Goal: Task Accomplishment & Management: Manage account settings

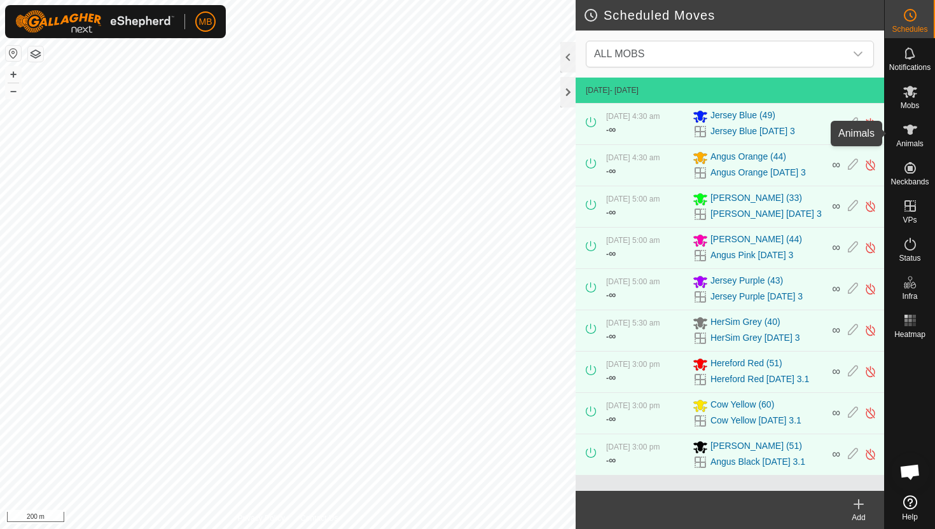
click at [907, 128] on icon at bounding box center [910, 130] width 14 height 10
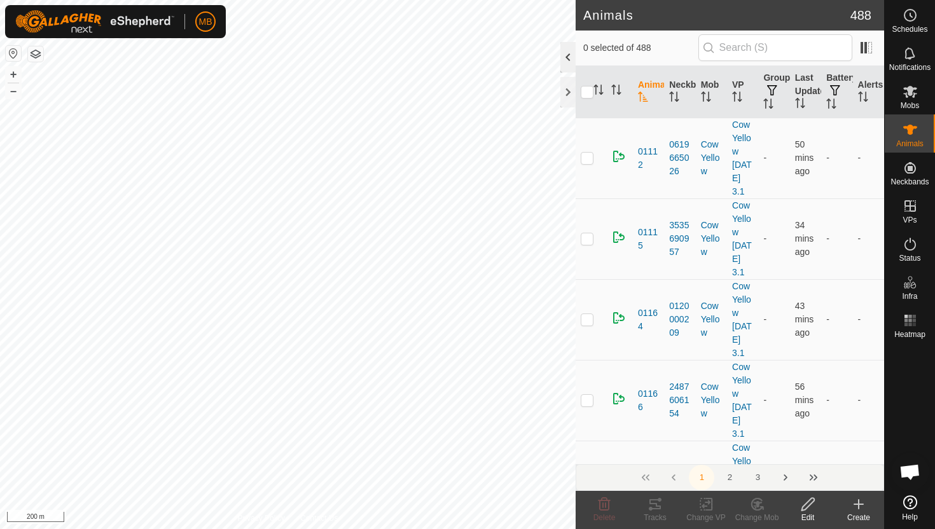
click at [570, 58] on div at bounding box center [567, 57] width 15 height 31
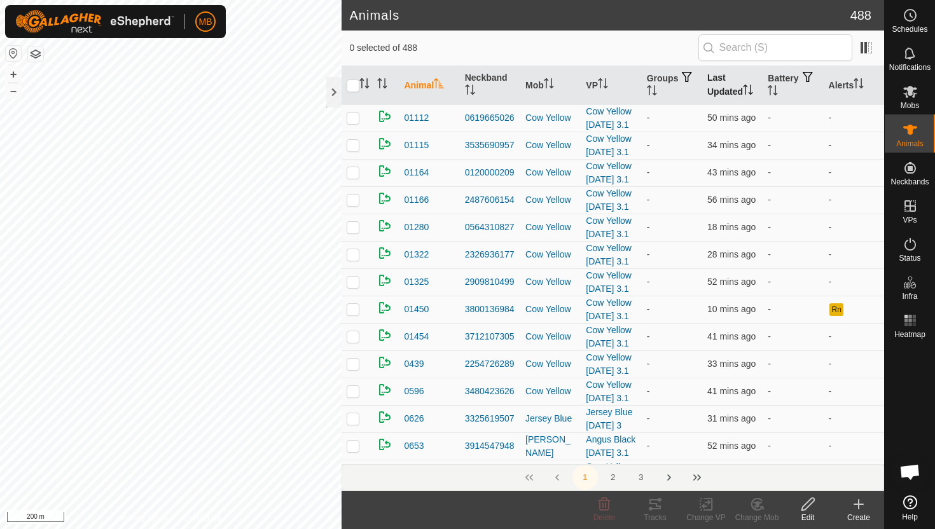
click at [750, 87] on icon "Activate to sort" at bounding box center [748, 90] width 10 height 10
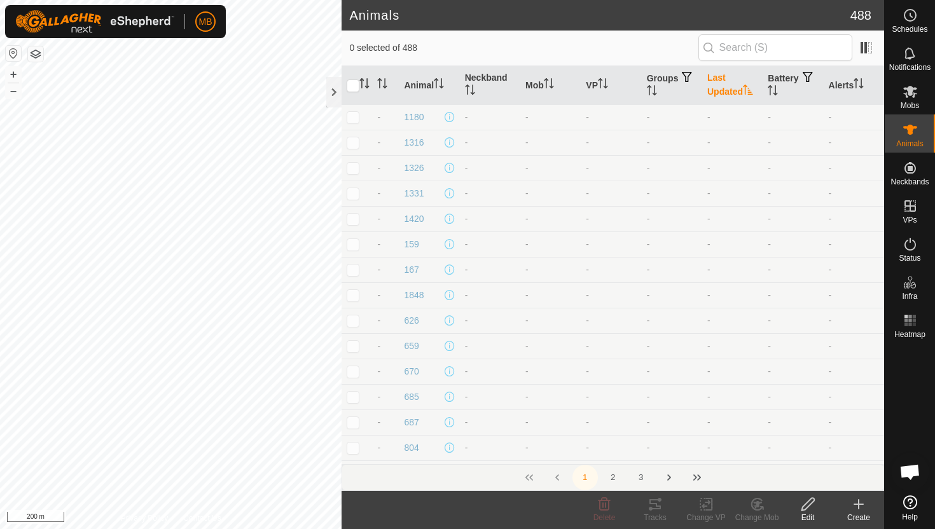
click at [750, 87] on icon "Activate to sort" at bounding box center [748, 90] width 10 height 10
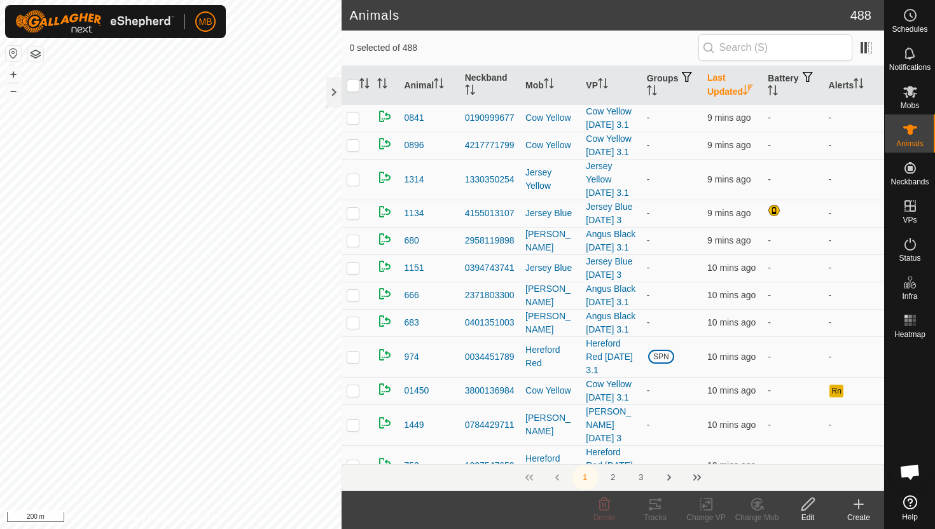
click at [750, 87] on icon "Activate to sort" at bounding box center [748, 90] width 10 height 10
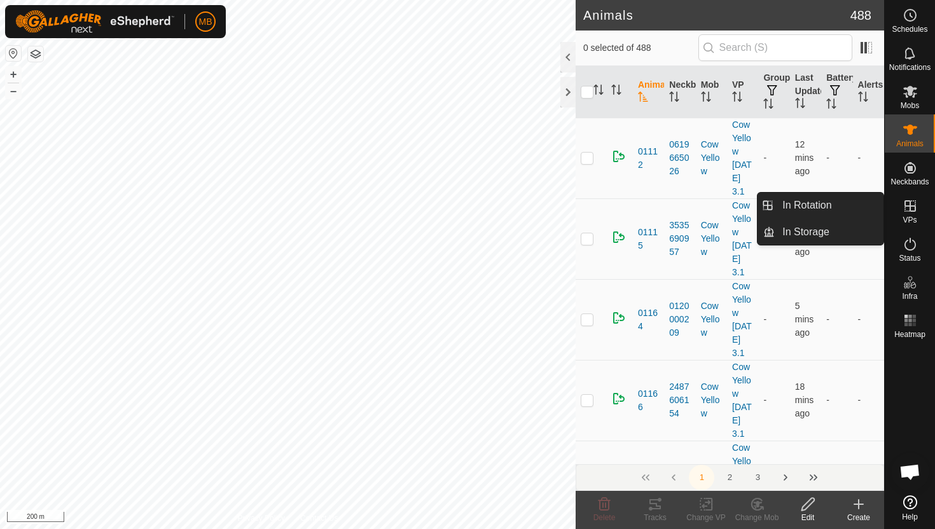
click at [903, 207] on icon at bounding box center [909, 205] width 15 height 15
click at [842, 203] on link "In Rotation" at bounding box center [828, 205] width 109 height 25
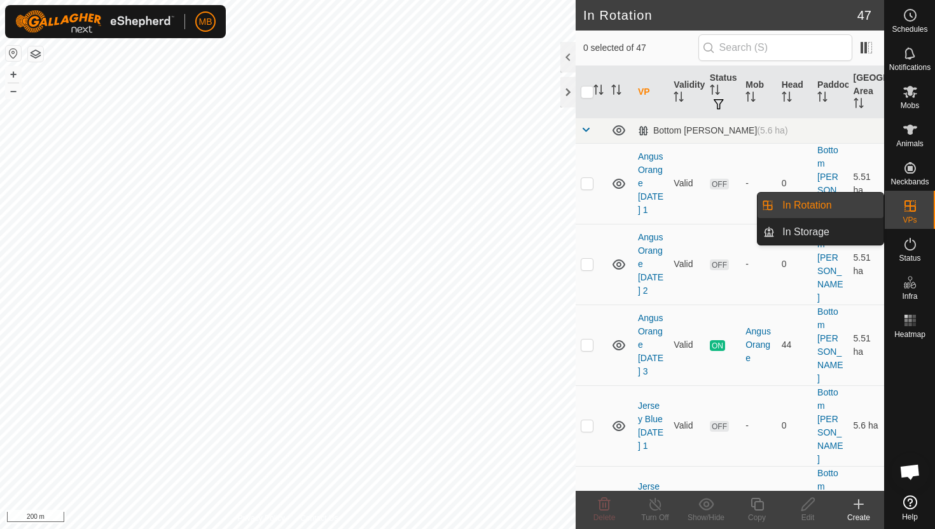
click at [830, 207] on link "In Rotation" at bounding box center [828, 205] width 109 height 25
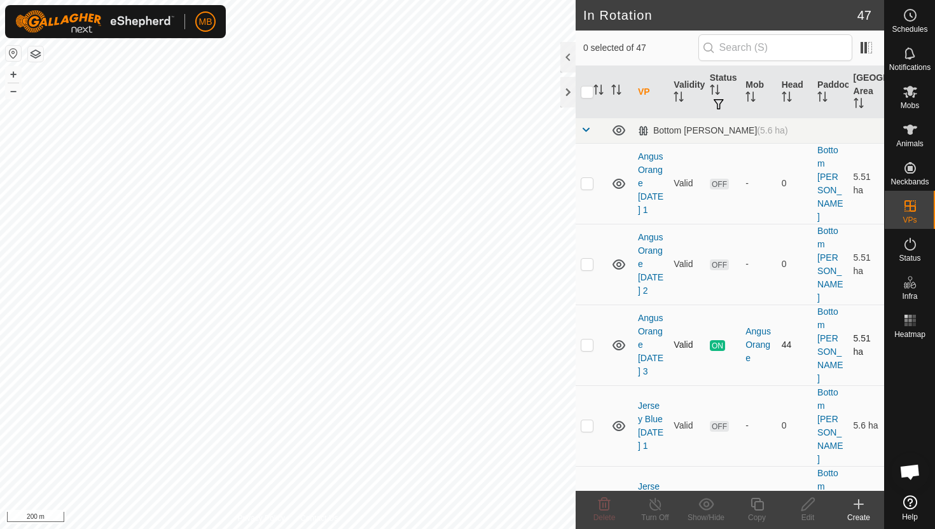
click at [586, 340] on p-checkbox at bounding box center [586, 345] width 13 height 10
checkbox input "true"
click at [757, 505] on icon at bounding box center [757, 504] width 16 height 15
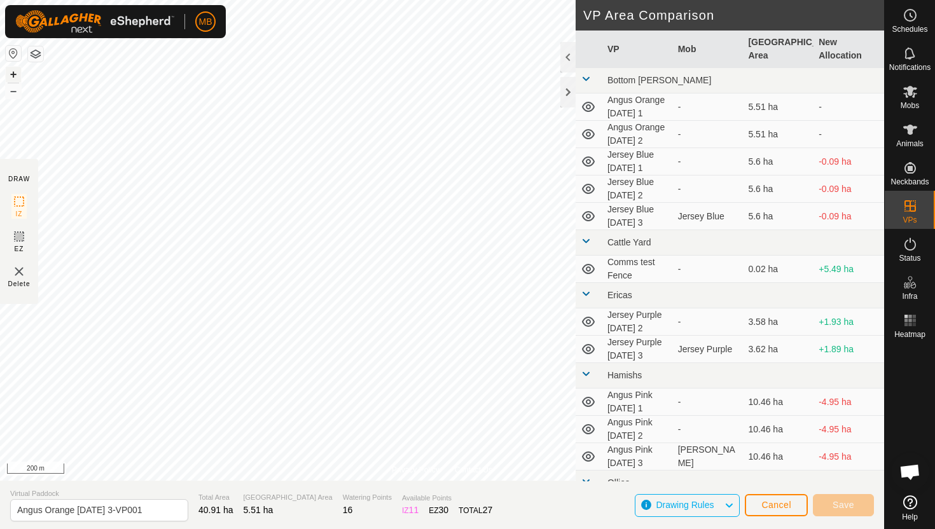
click at [10, 77] on button "+" at bounding box center [13, 74] width 15 height 15
click at [14, 72] on button "+" at bounding box center [13, 74] width 15 height 15
click at [14, 71] on button "+" at bounding box center [13, 74] width 15 height 15
click at [9, 71] on button "+" at bounding box center [13, 74] width 15 height 15
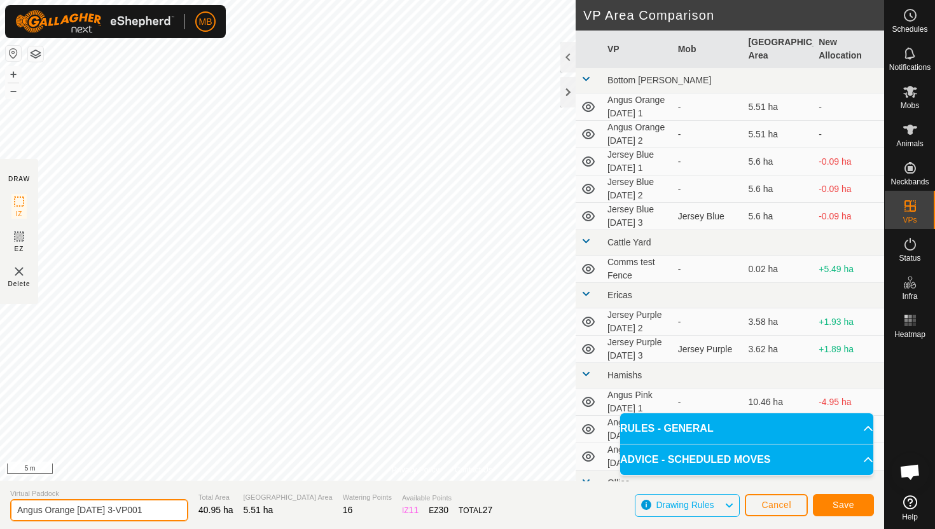
click at [158, 509] on input "Angus Orange Wednesday 3-VP001" at bounding box center [99, 510] width 178 height 22
type input "Angus Orange [DATE] 4"
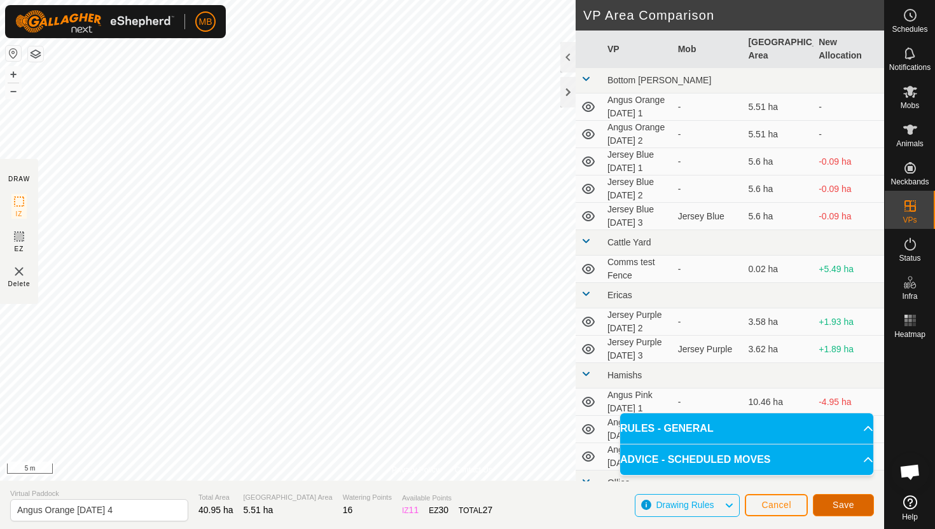
click at [825, 506] on button "Save" at bounding box center [843, 505] width 61 height 22
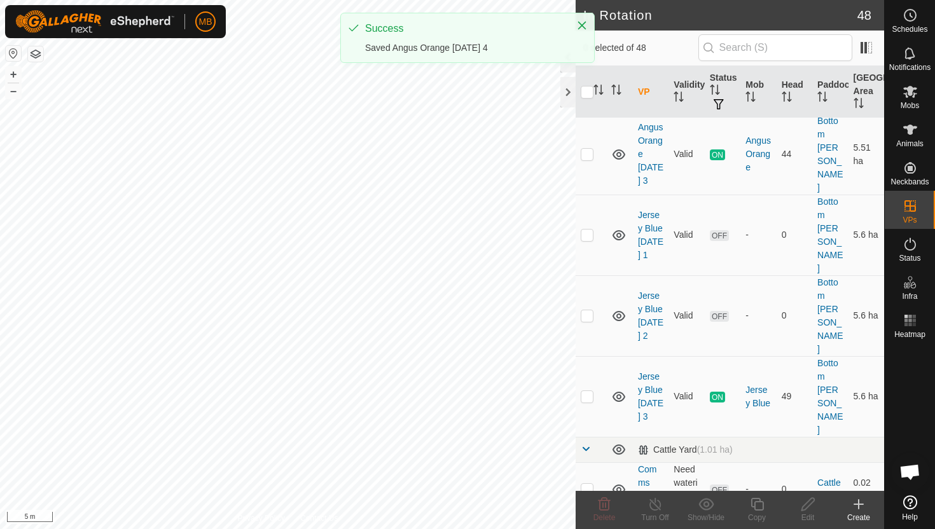
scroll to position [275, 0]
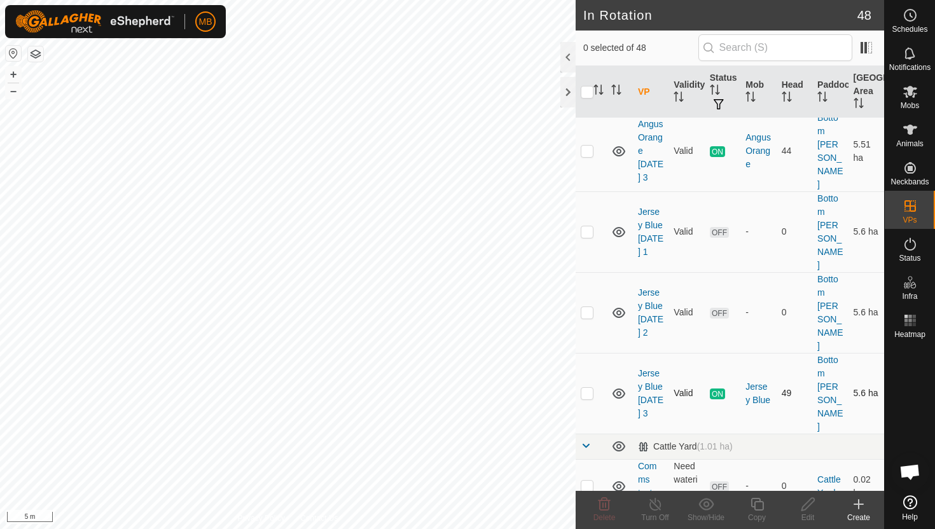
click at [590, 388] on p-checkbox at bounding box center [586, 393] width 13 height 10
checkbox input "true"
click at [752, 504] on icon at bounding box center [757, 504] width 16 height 15
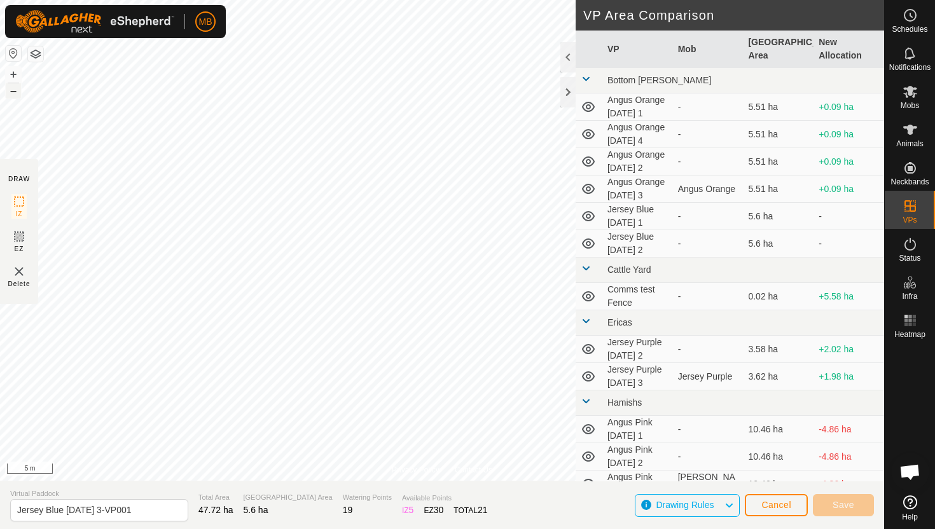
click at [18, 90] on button "–" at bounding box center [13, 90] width 15 height 15
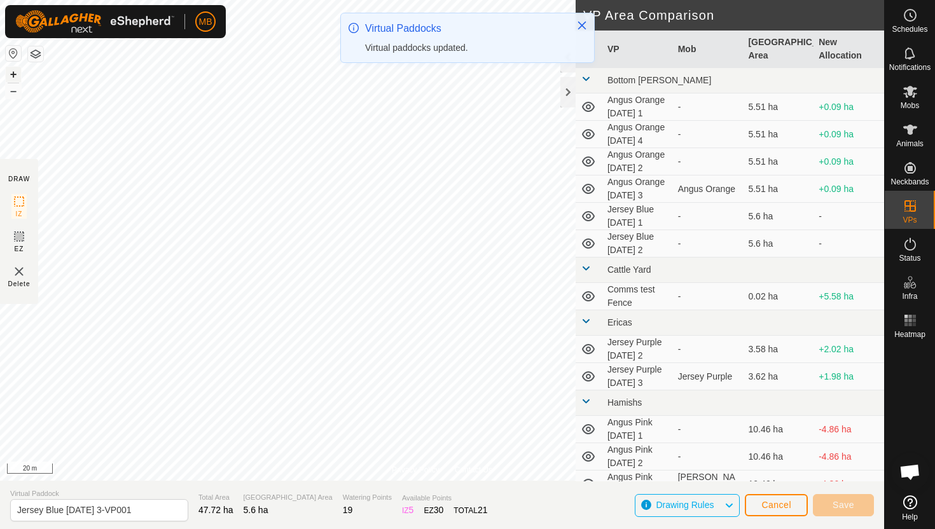
click at [17, 70] on button "+" at bounding box center [13, 74] width 15 height 15
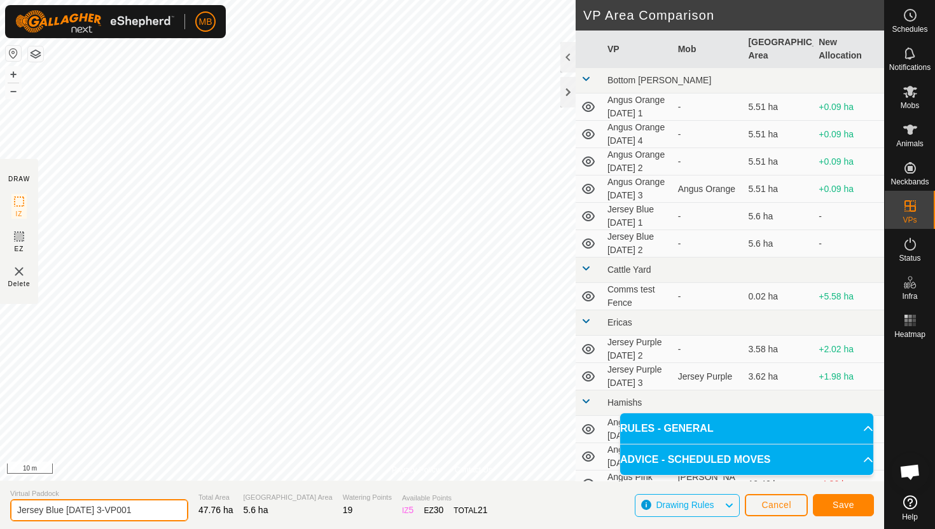
click at [157, 511] on input "Jersey Blue Wednesday 3-VP001" at bounding box center [99, 510] width 178 height 22
type input "Jersey Blue [DATE] 4"
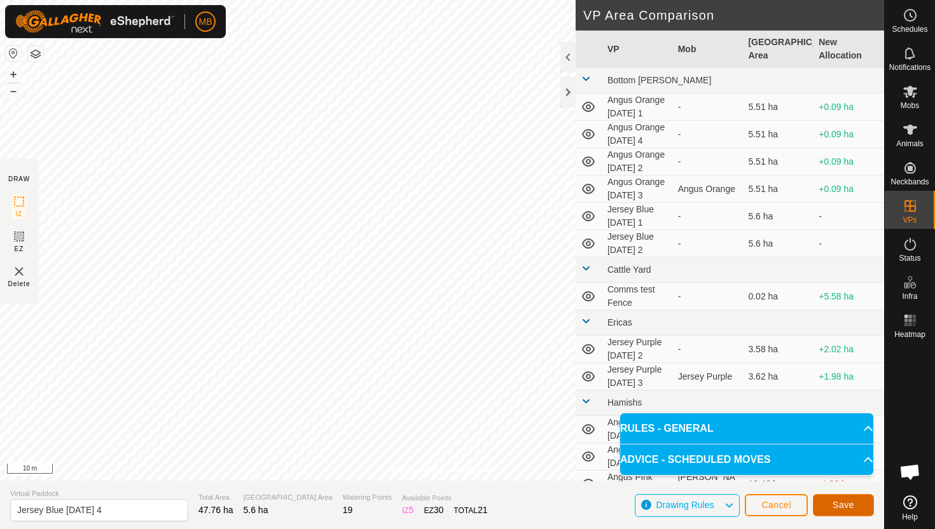
click at [852, 501] on span "Save" at bounding box center [843, 505] width 22 height 10
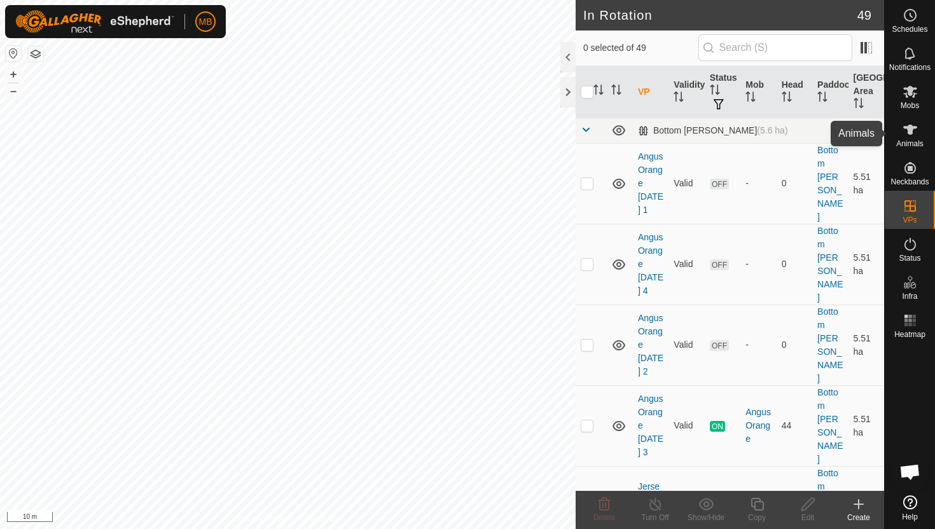
click at [909, 125] on icon at bounding box center [910, 130] width 14 height 10
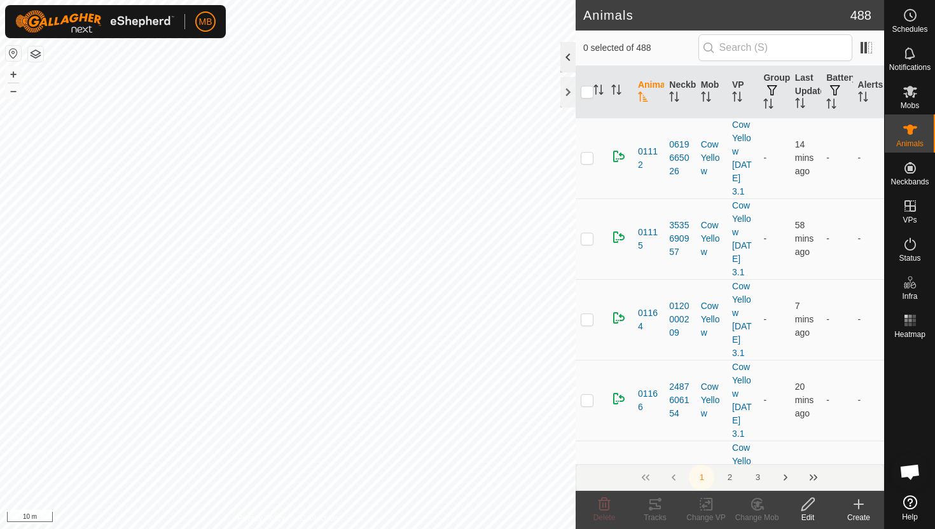
click at [568, 64] on div at bounding box center [567, 57] width 15 height 31
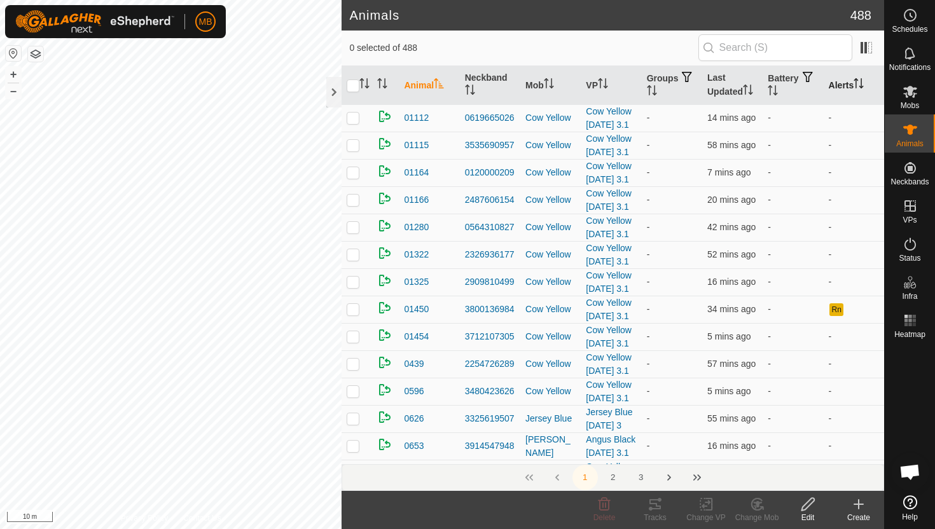
click at [856, 81] on icon "Activate to sort" at bounding box center [858, 83] width 10 height 10
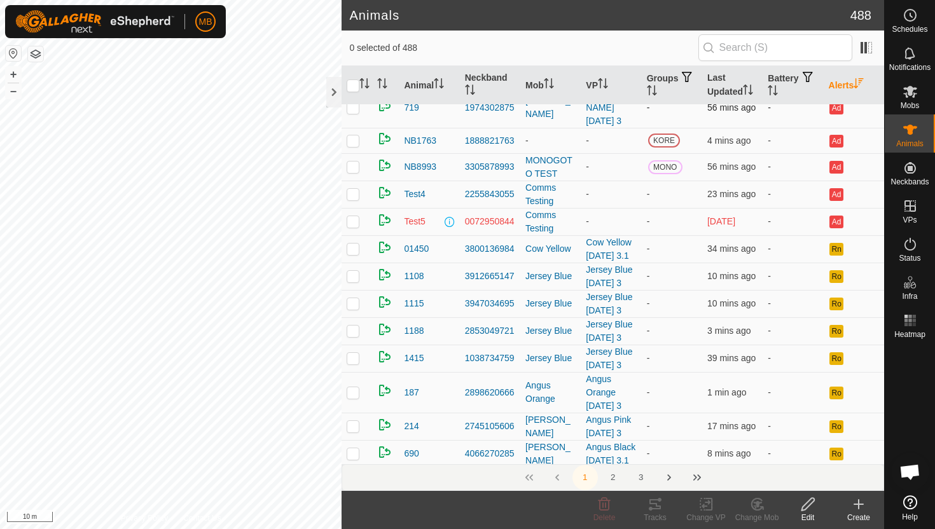
scroll to position [10, 0]
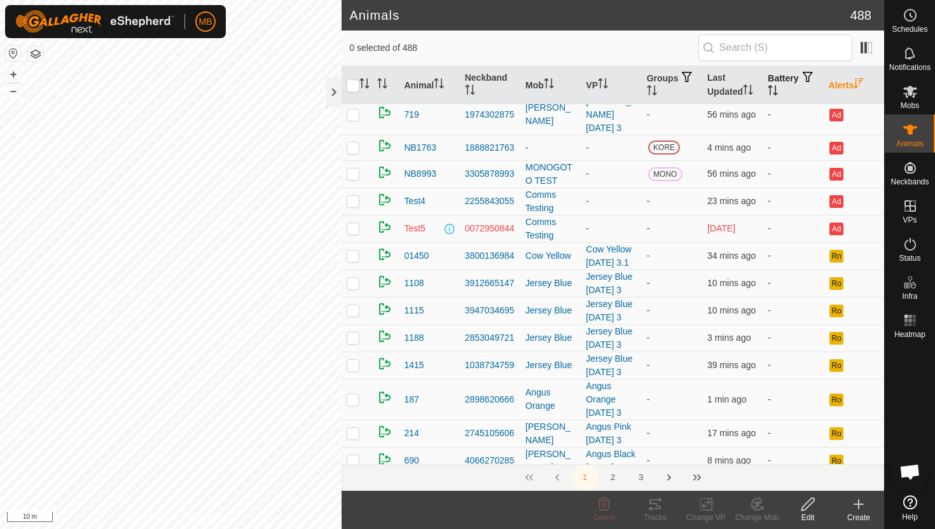
click at [778, 91] on icon "Activate to sort" at bounding box center [772, 90] width 10 height 10
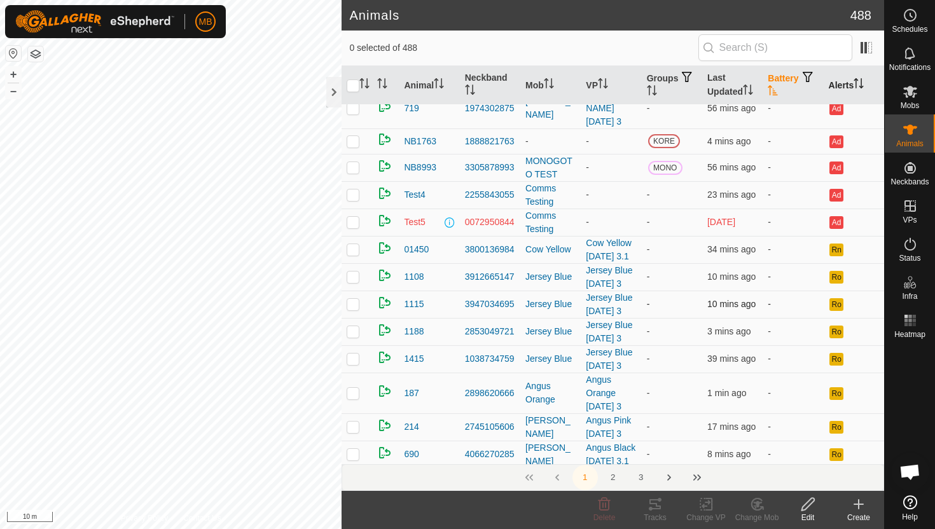
scroll to position [0, 0]
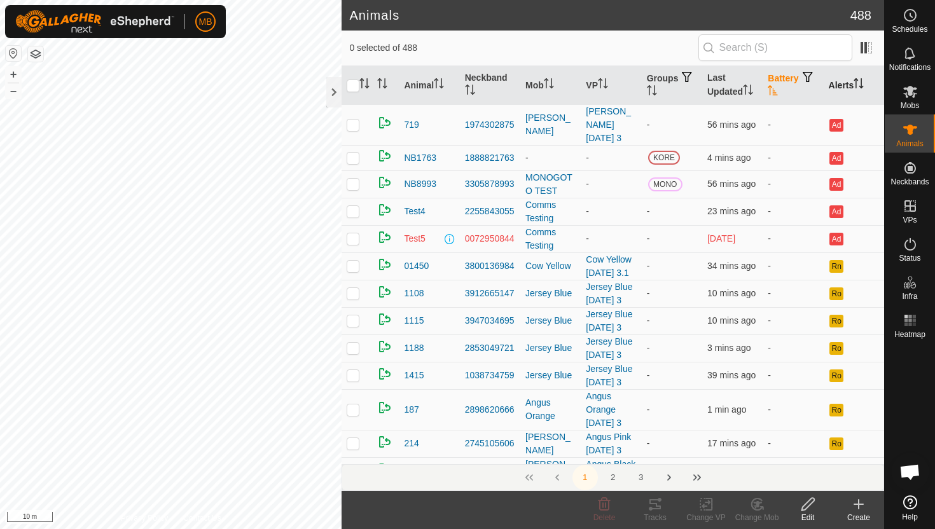
click at [778, 88] on icon "Activate to sort" at bounding box center [772, 90] width 10 height 10
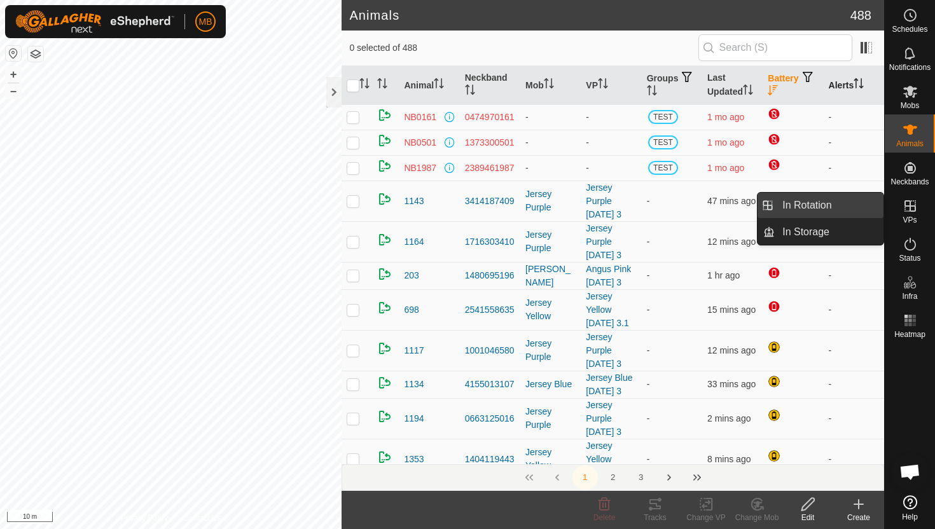
click at [859, 209] on link "In Rotation" at bounding box center [828, 205] width 109 height 25
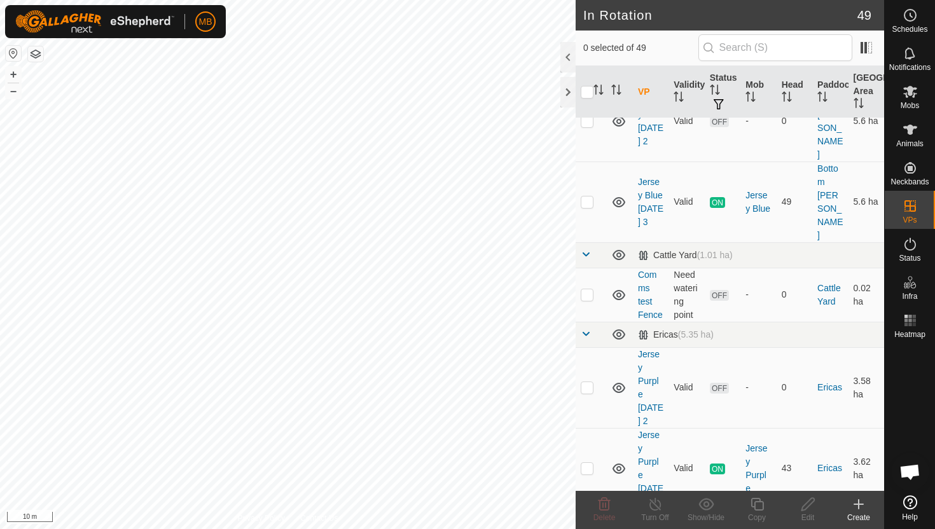
scroll to position [547, 0]
click at [588, 462] on p-checkbox at bounding box center [586, 467] width 13 height 10
click at [587, 462] on p-checkbox at bounding box center [586, 467] width 13 height 10
checkbox input "false"
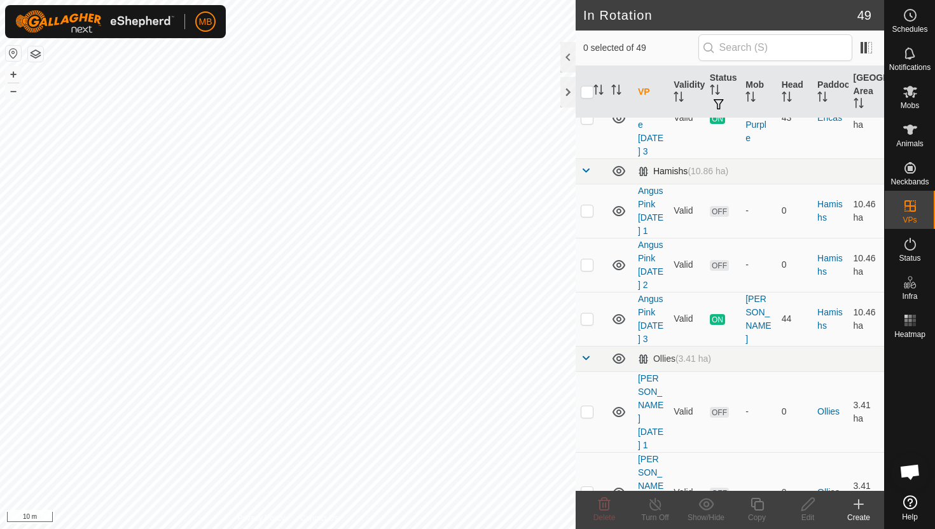
scroll to position [907, 0]
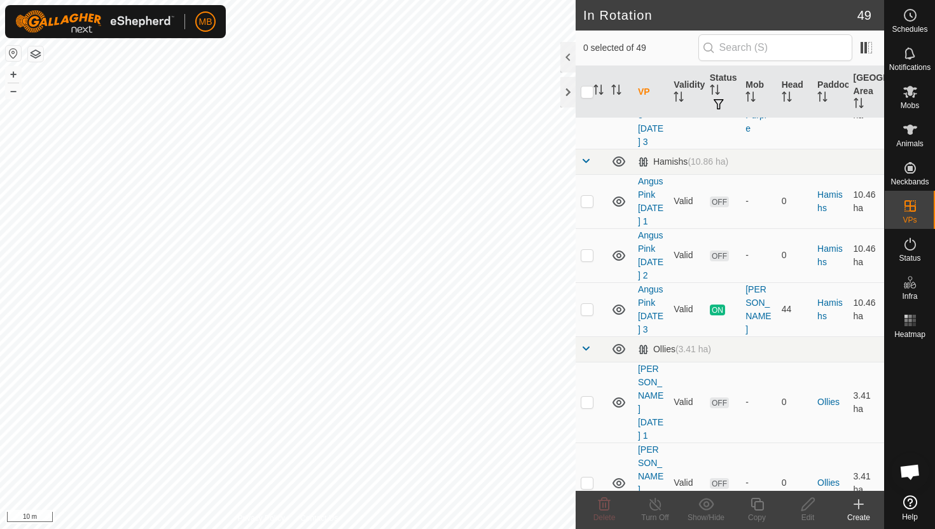
checkbox input "true"
click at [758, 503] on icon at bounding box center [757, 504] width 16 height 15
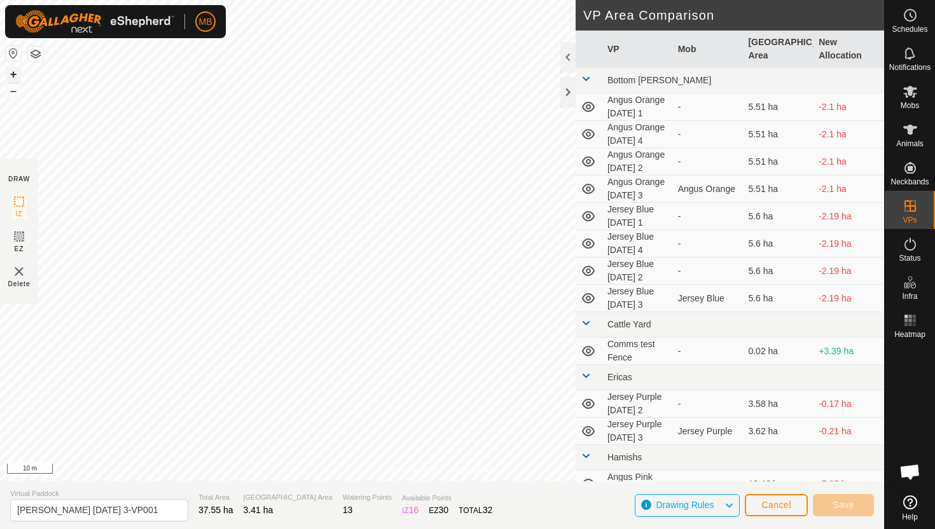
click at [11, 75] on button "+" at bounding box center [13, 74] width 15 height 15
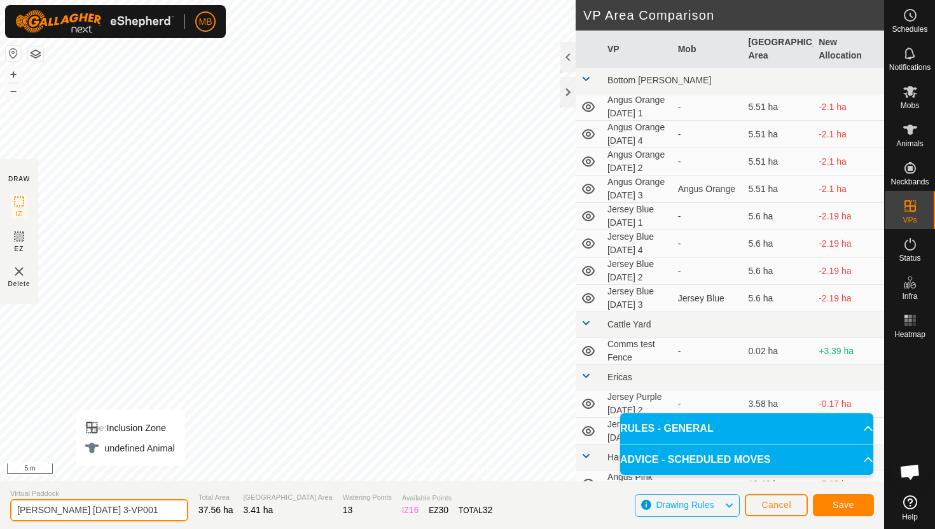
click at [161, 510] on input "Angus Green Wednesday 3-VP001" at bounding box center [99, 510] width 178 height 22
type input "[PERSON_NAME] [DATE] 4"
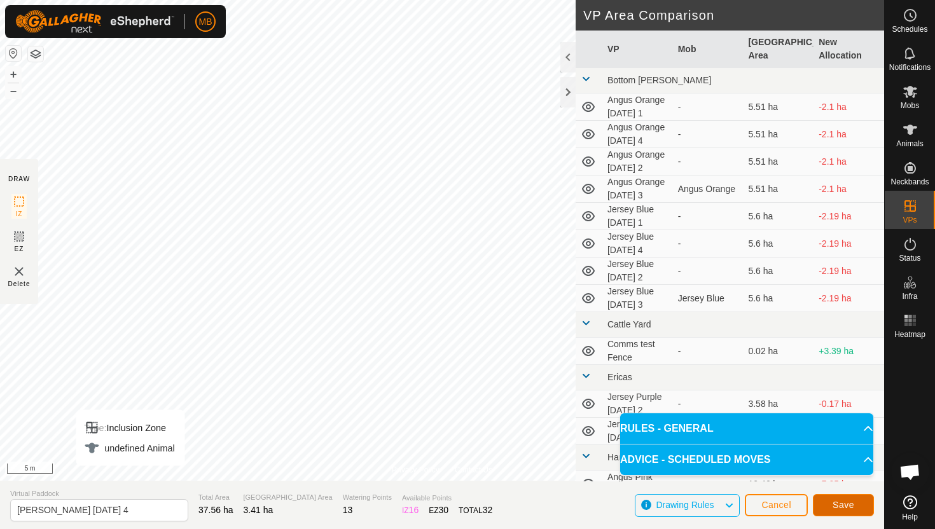
click at [862, 507] on button "Save" at bounding box center [843, 505] width 61 height 22
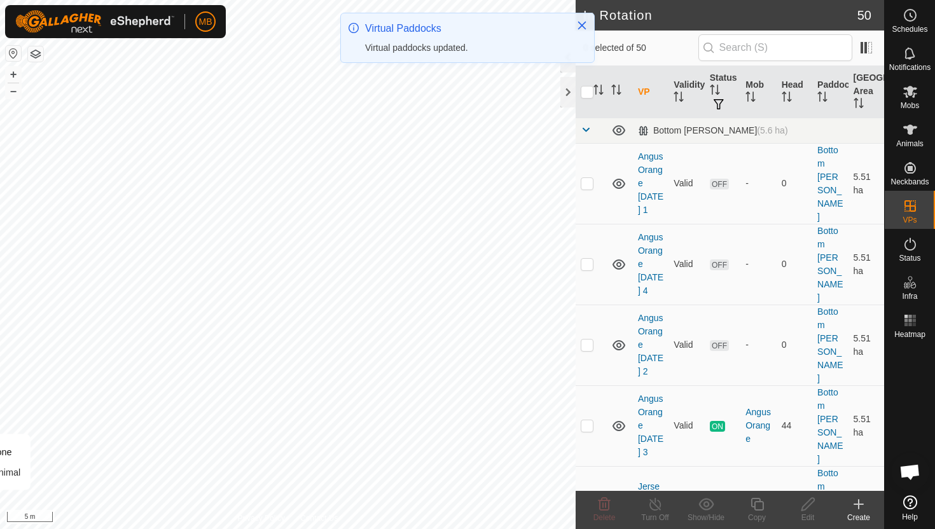
click at [587, 501] on p-checkbox at bounding box center [586, 506] width 13 height 10
checkbox input "false"
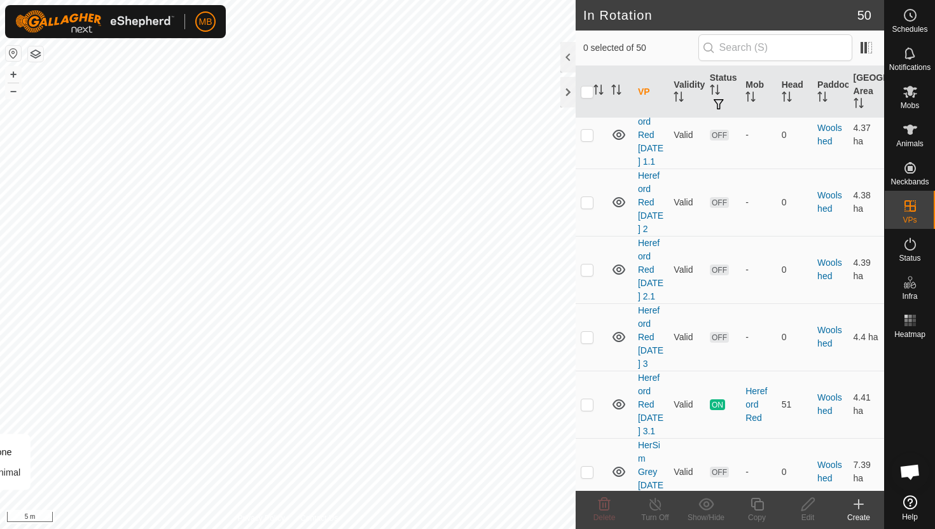
scroll to position [3068, 0]
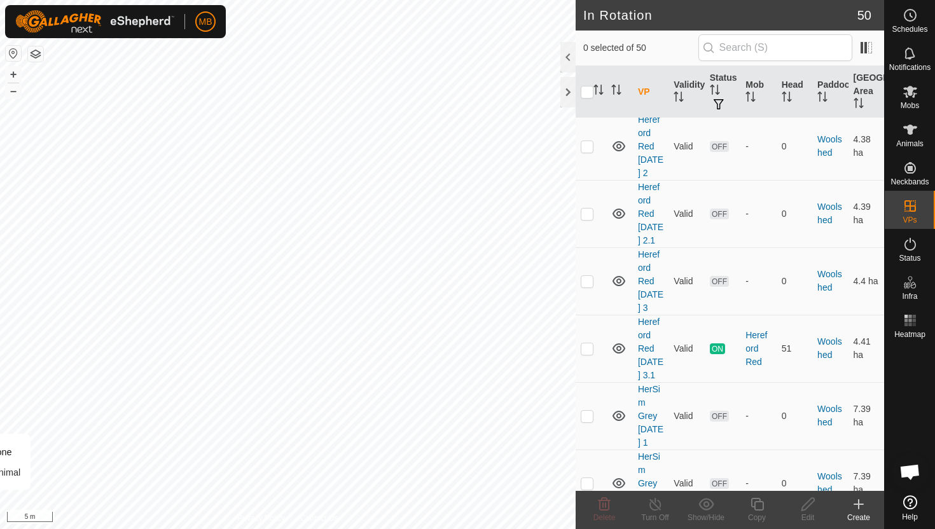
checkbox input "true"
click at [758, 504] on icon at bounding box center [757, 504] width 16 height 15
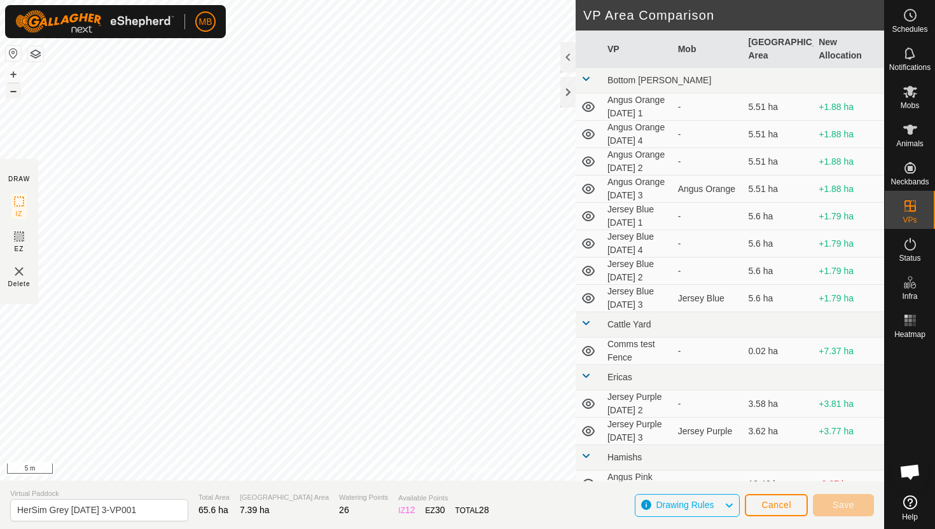
click at [16, 91] on button "–" at bounding box center [13, 90] width 15 height 15
click at [11, 71] on button "+" at bounding box center [13, 74] width 15 height 15
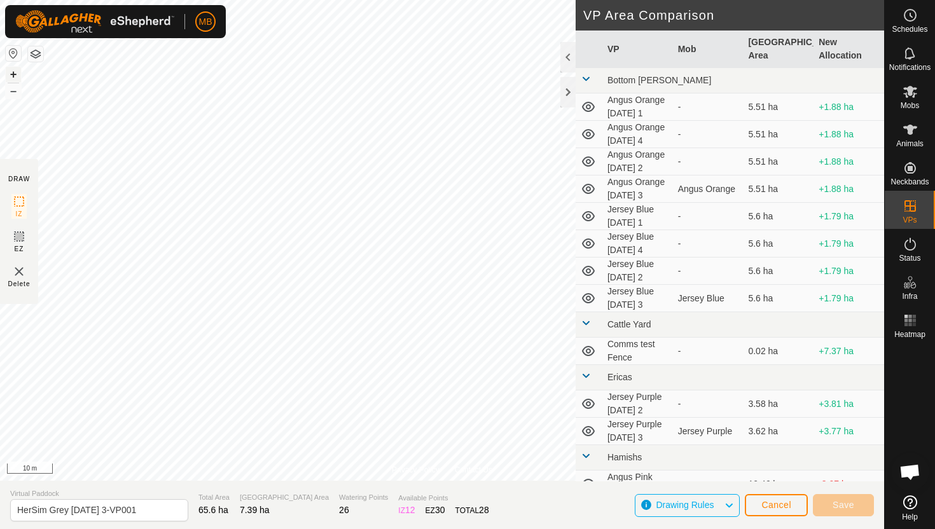
click at [13, 76] on button "+" at bounding box center [13, 74] width 15 height 15
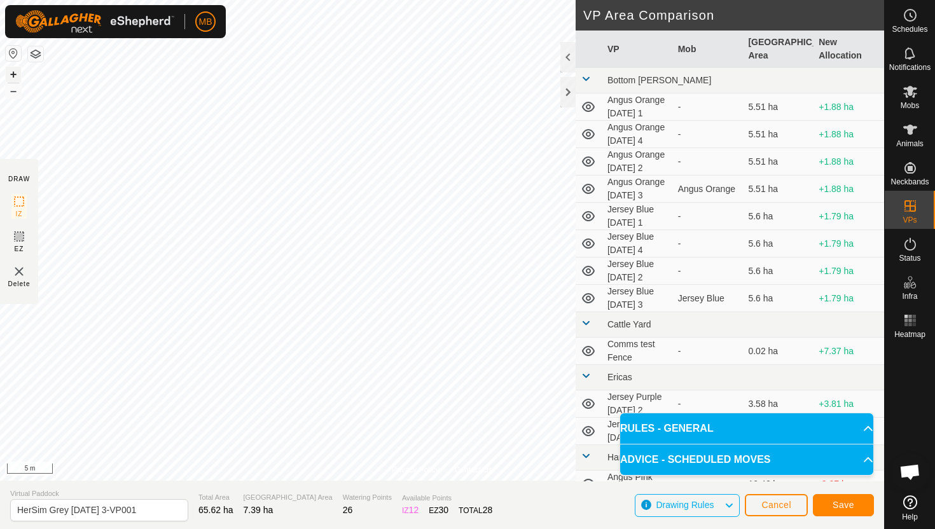
click at [394, 0] on html "MB Schedules Notifications Mobs Animals Neckbands VPs Status Infra Heatmap Help…" at bounding box center [467, 264] width 935 height 529
click at [158, 510] on input "HerSim Grey Wednesday 3-VP001" at bounding box center [99, 510] width 178 height 22
type input "HerSim Grey [DATE] 4"
click at [855, 501] on button "Save" at bounding box center [843, 505] width 61 height 22
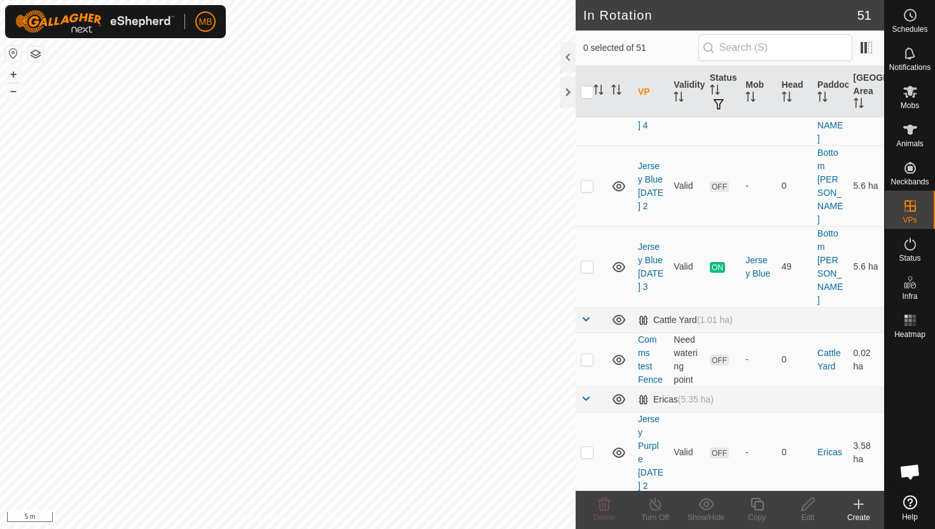
scroll to position [483, 0]
click at [589, 527] on p-checkbox at bounding box center [586, 532] width 13 height 10
checkbox input "true"
click at [755, 503] on icon at bounding box center [757, 504] width 16 height 15
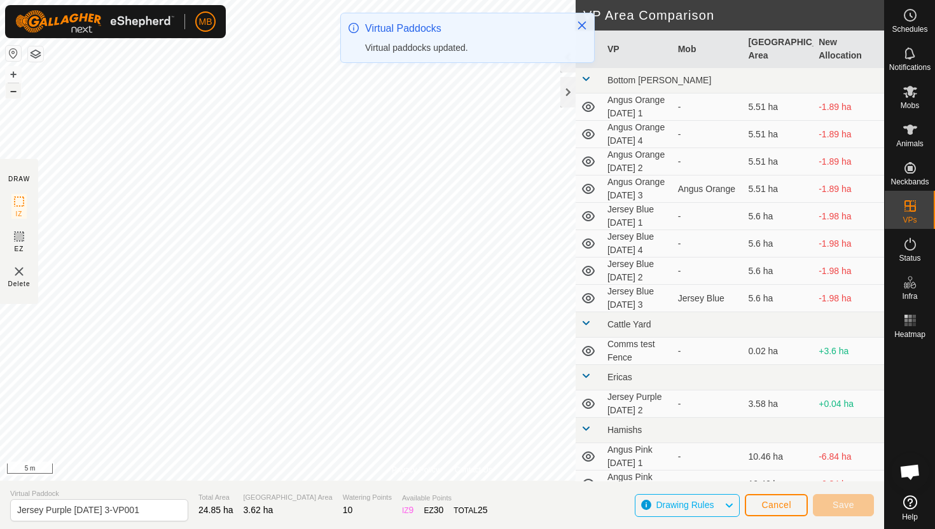
click at [15, 95] on button "–" at bounding box center [13, 90] width 15 height 15
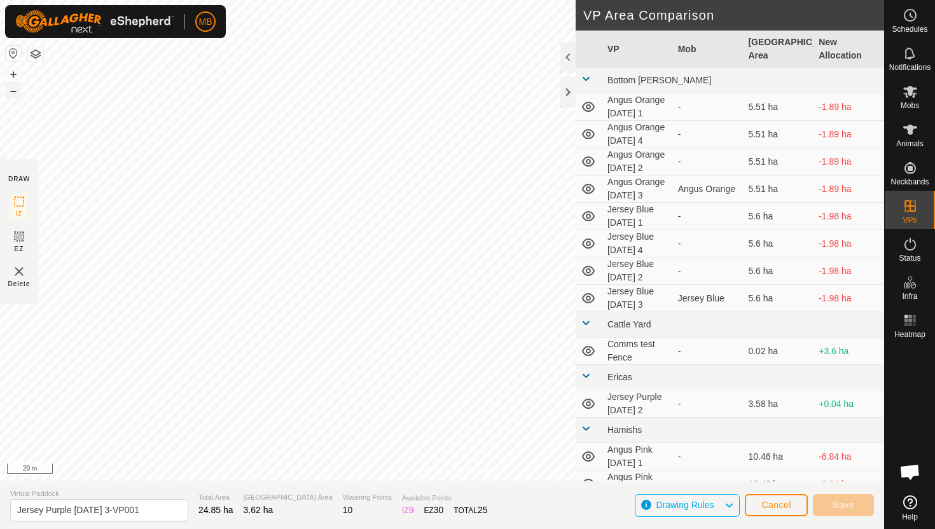
click at [12, 90] on button "–" at bounding box center [13, 90] width 15 height 15
click at [13, 71] on button "+" at bounding box center [13, 74] width 15 height 15
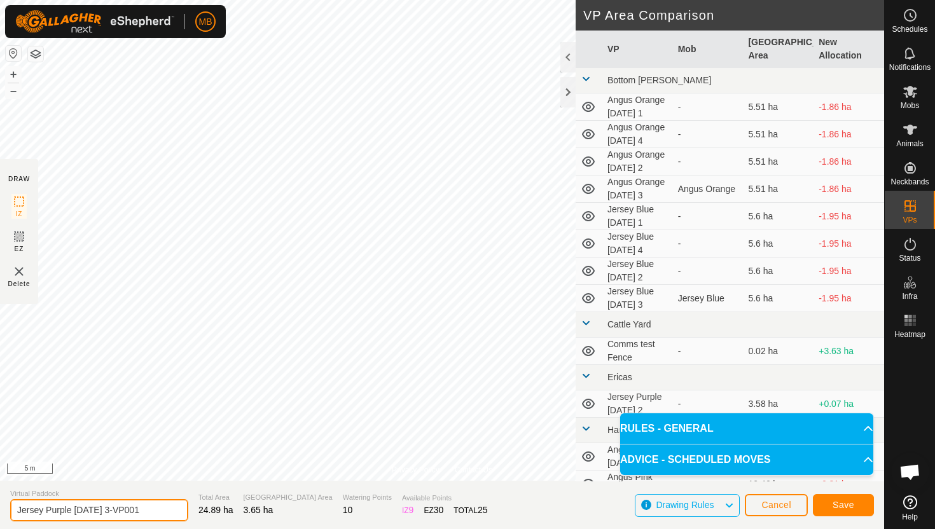
click at [158, 512] on input "Jersey Purple Wednesday 3-VP001" at bounding box center [99, 510] width 178 height 22
type input "Jersey Purple [DATE] 4"
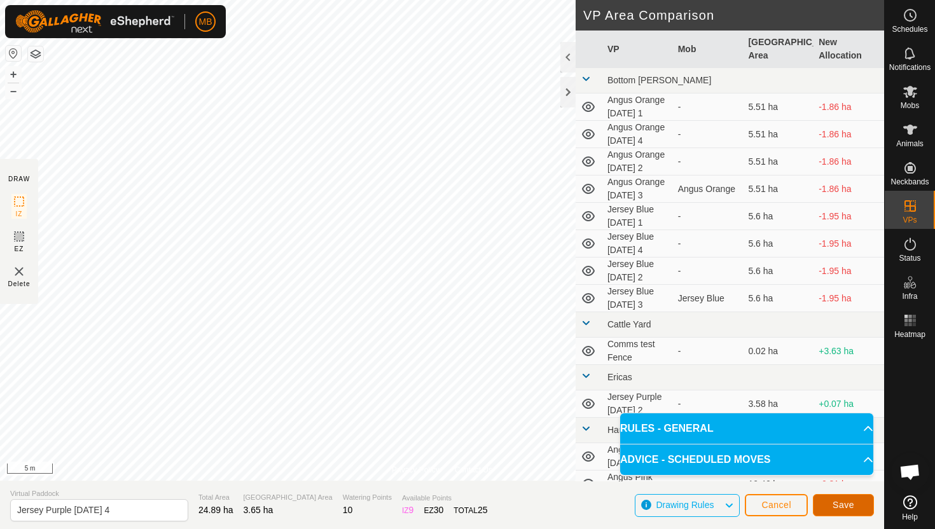
click at [852, 505] on span "Save" at bounding box center [843, 505] width 22 height 10
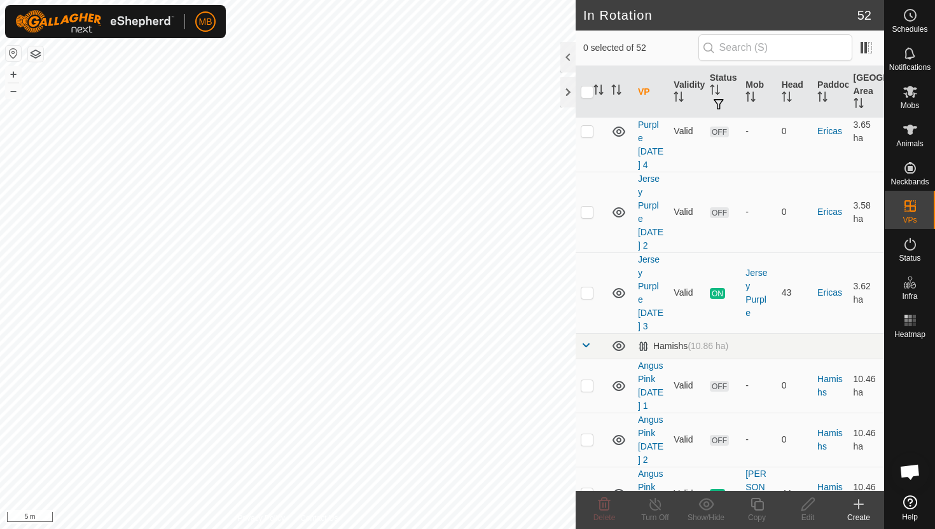
scroll to position [804, 0]
click at [587, 488] on p-checkbox at bounding box center [586, 493] width 13 height 10
checkbox input "true"
click at [755, 505] on icon at bounding box center [757, 504] width 16 height 15
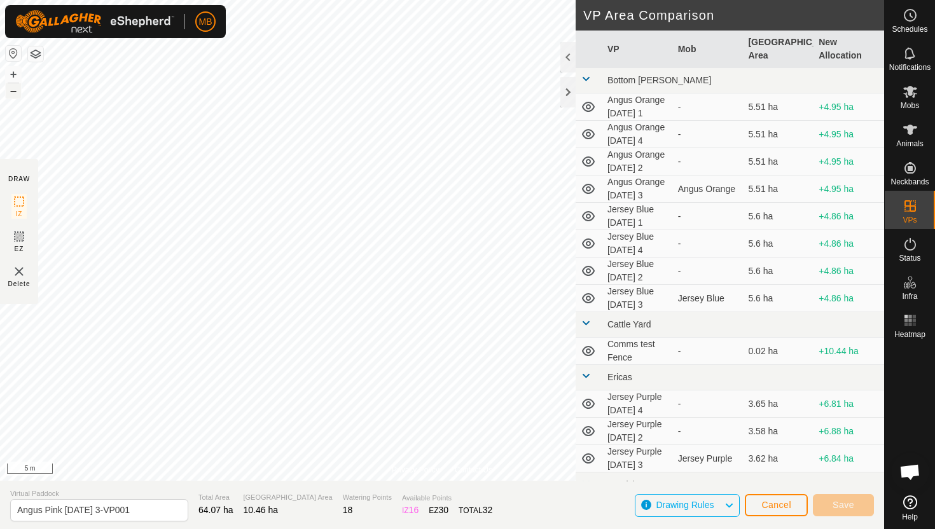
click at [17, 92] on button "–" at bounding box center [13, 90] width 15 height 15
click at [11, 92] on button "–" at bounding box center [13, 90] width 15 height 15
click at [13, 73] on button "+" at bounding box center [13, 74] width 15 height 15
click at [16, 72] on button "+" at bounding box center [13, 74] width 15 height 15
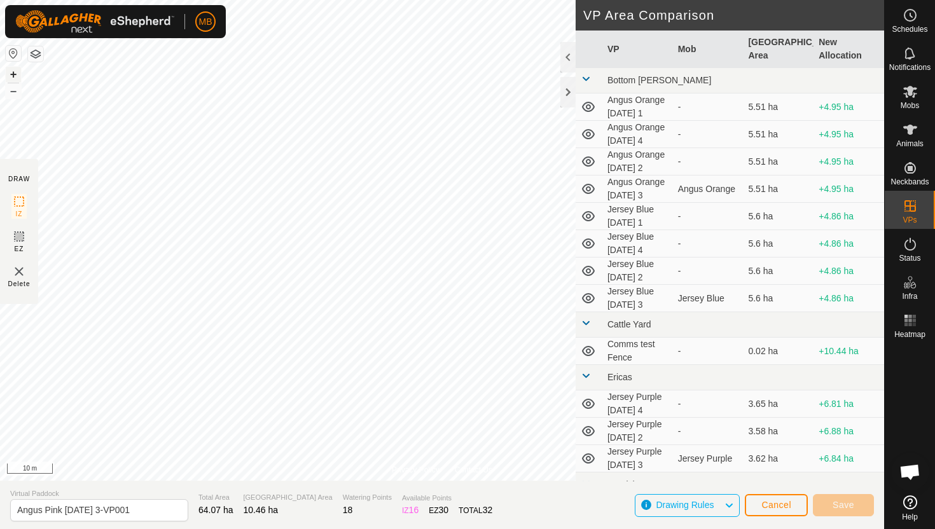
click at [20, 74] on button "+" at bounding box center [13, 74] width 15 height 15
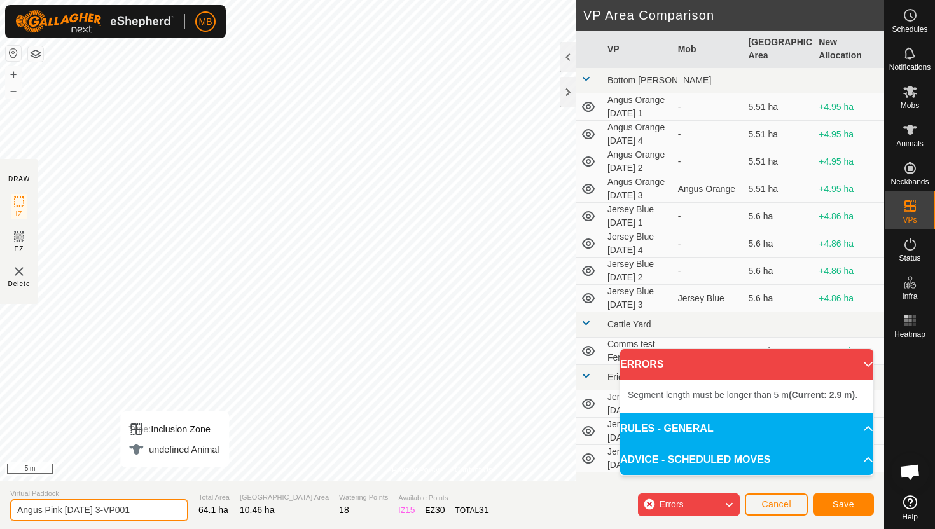
click at [156, 511] on input "Angus Pink Wednesday 3-VP001" at bounding box center [99, 510] width 178 height 22
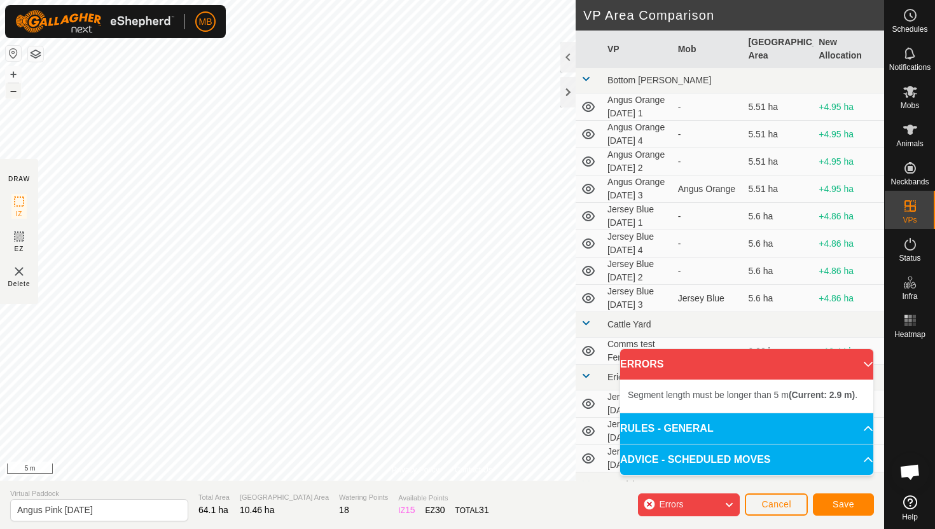
click at [16, 90] on button "–" at bounding box center [13, 90] width 15 height 15
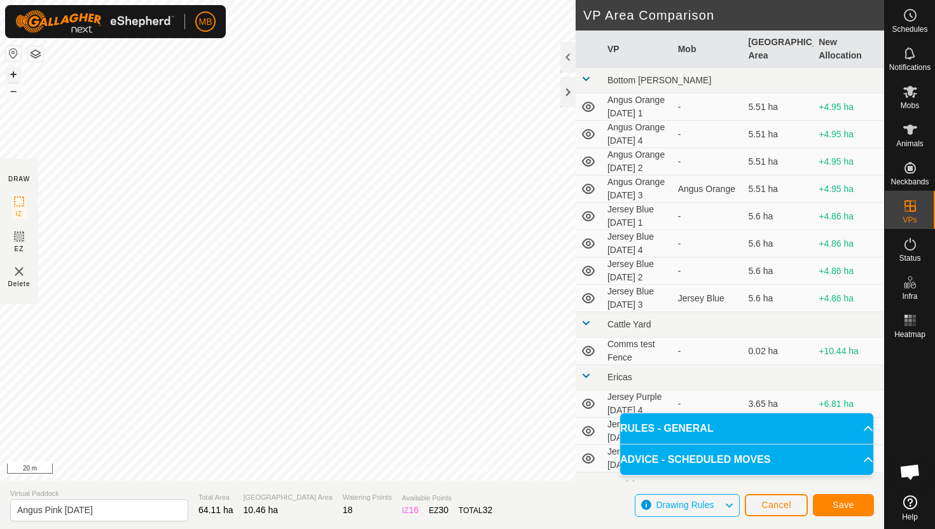
click at [13, 73] on button "+" at bounding box center [13, 74] width 15 height 15
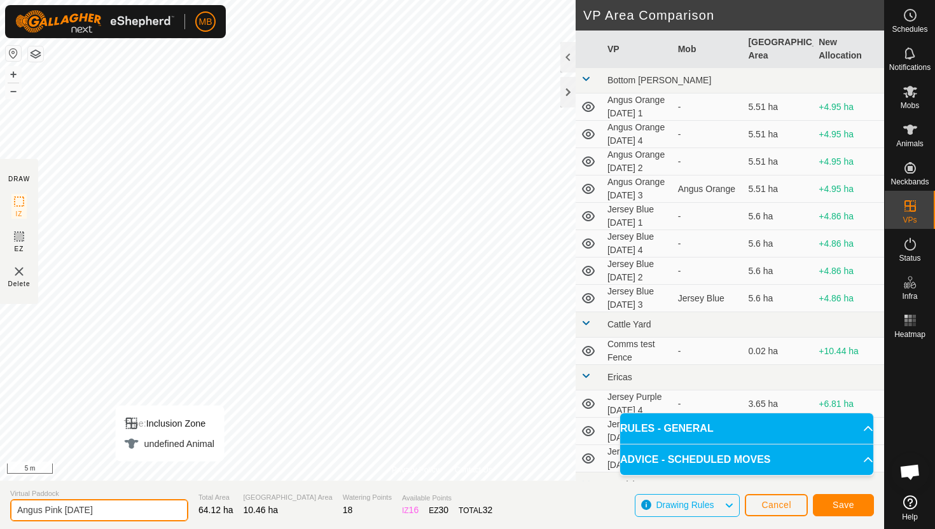
click at [135, 510] on input "Angus Pink Wednesday" at bounding box center [99, 510] width 178 height 22
type input "Angus Pink [DATE] 4"
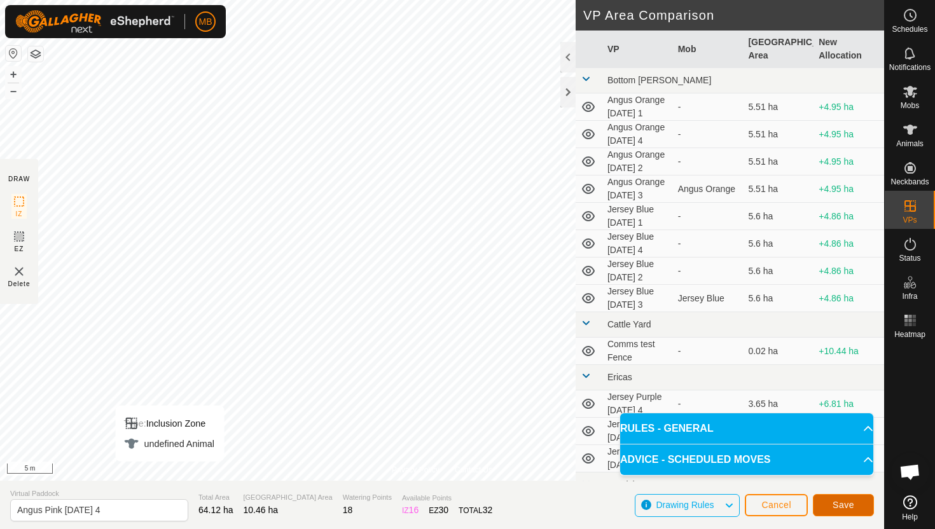
click at [842, 498] on button "Save" at bounding box center [843, 505] width 61 height 22
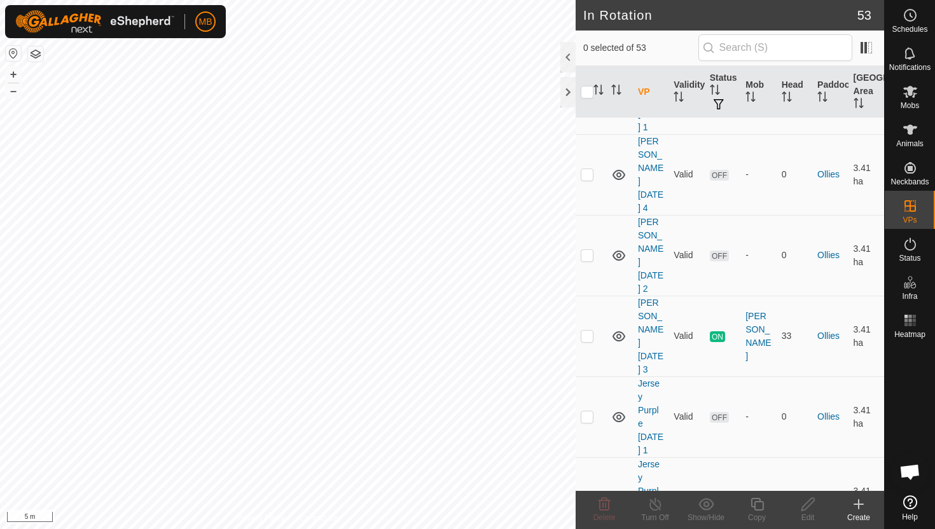
scroll to position [1350, 0]
click at [588, 411] on p-checkbox at bounding box center [586, 416] width 13 height 10
checkbox input "true"
click at [589, 491] on p-checkbox at bounding box center [586, 496] width 13 height 10
checkbox input "true"
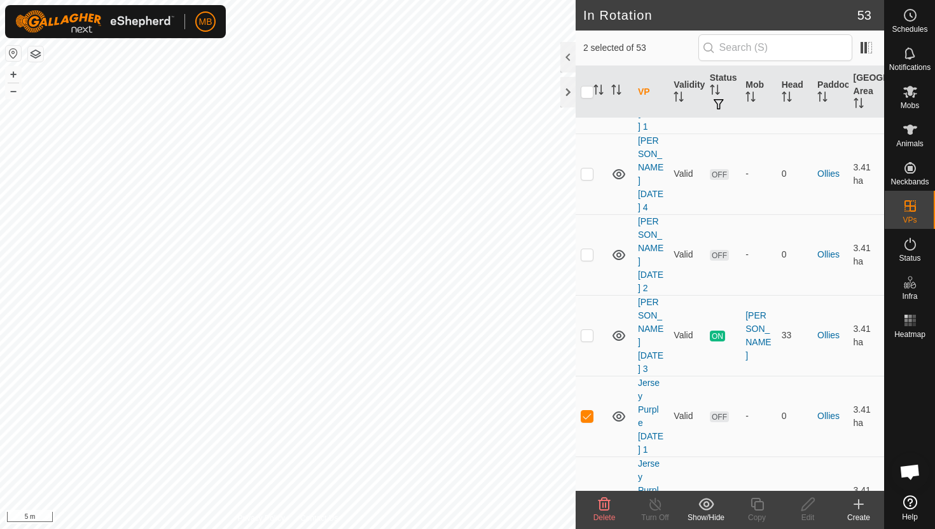
click at [603, 499] on icon at bounding box center [603, 504] width 15 height 15
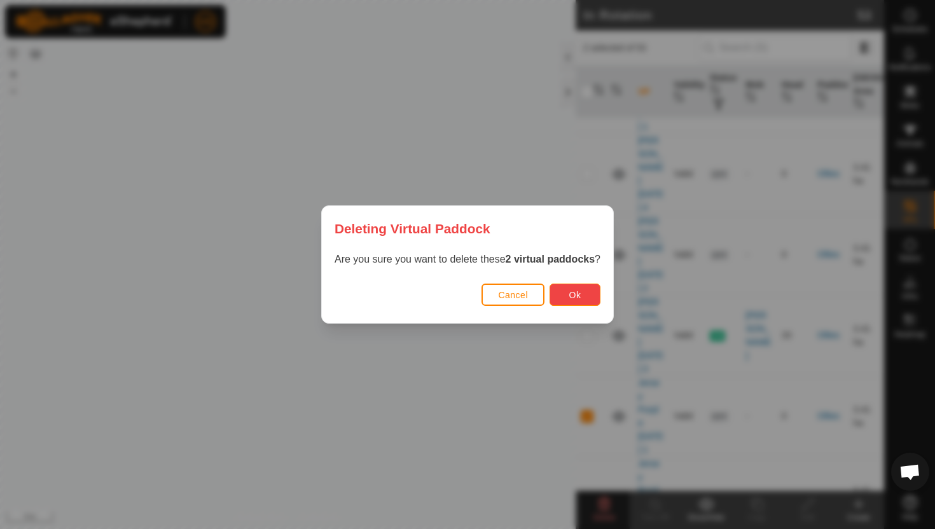
click at [576, 293] on span "Ok" at bounding box center [575, 295] width 12 height 10
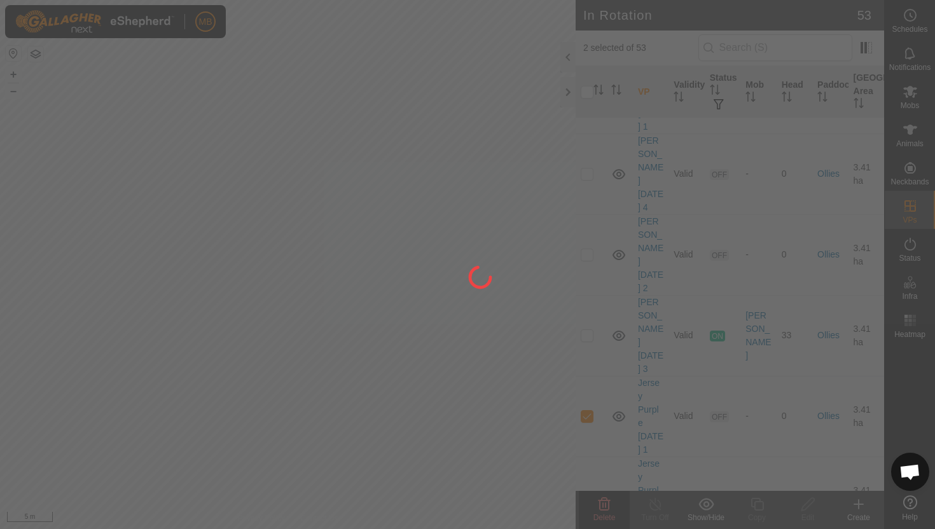
checkbox input "false"
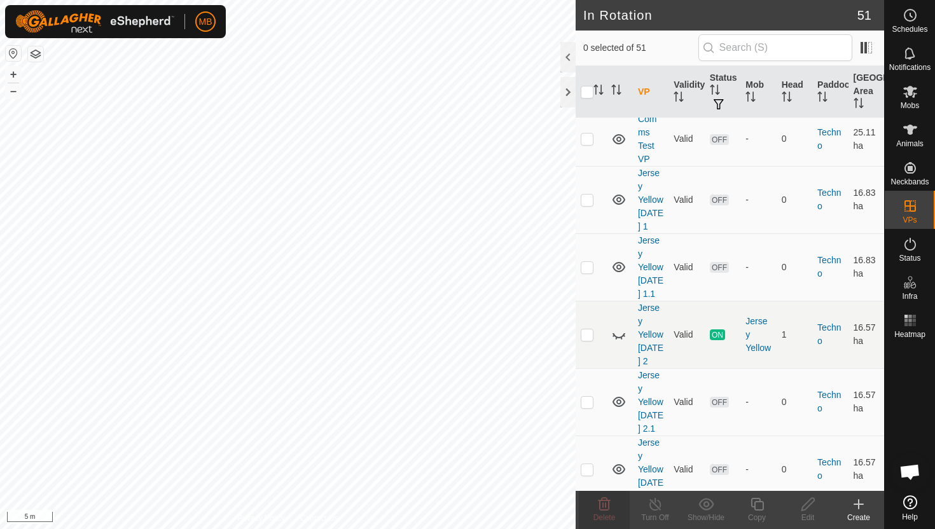
scroll to position [1644, 0]
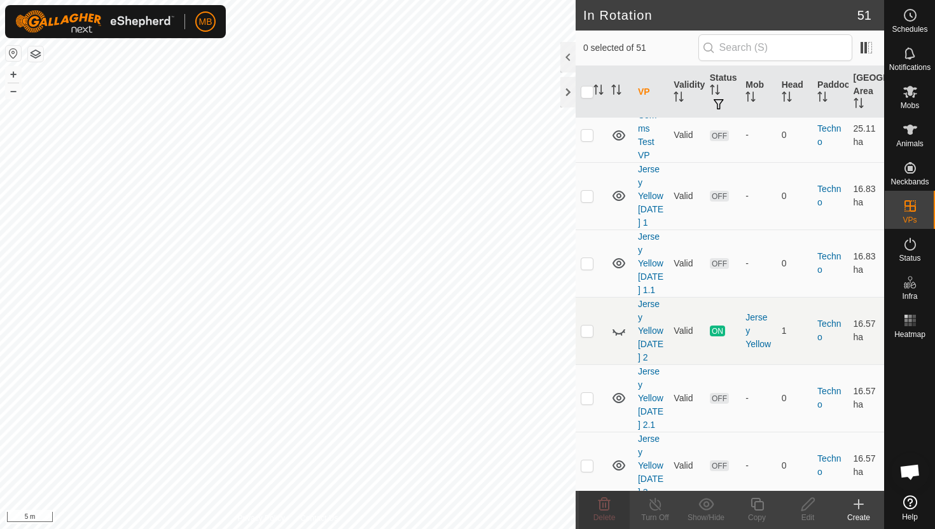
click at [586, 528] on p-checkbox at bounding box center [586, 533] width 13 height 10
checkbox input "true"
click at [758, 506] on icon at bounding box center [757, 504] width 16 height 15
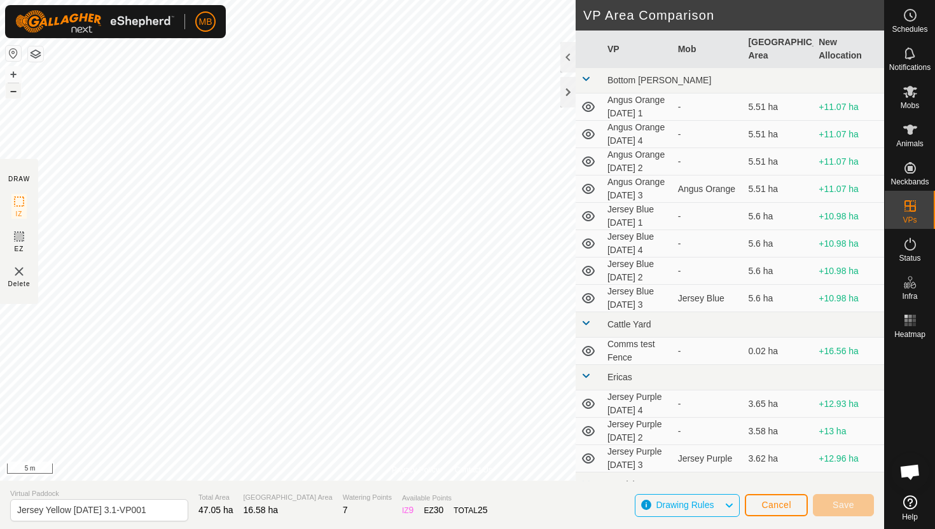
click at [18, 90] on button "–" at bounding box center [13, 90] width 15 height 15
click at [18, 93] on button "–" at bounding box center [13, 90] width 15 height 15
click at [13, 72] on button "+" at bounding box center [13, 74] width 15 height 15
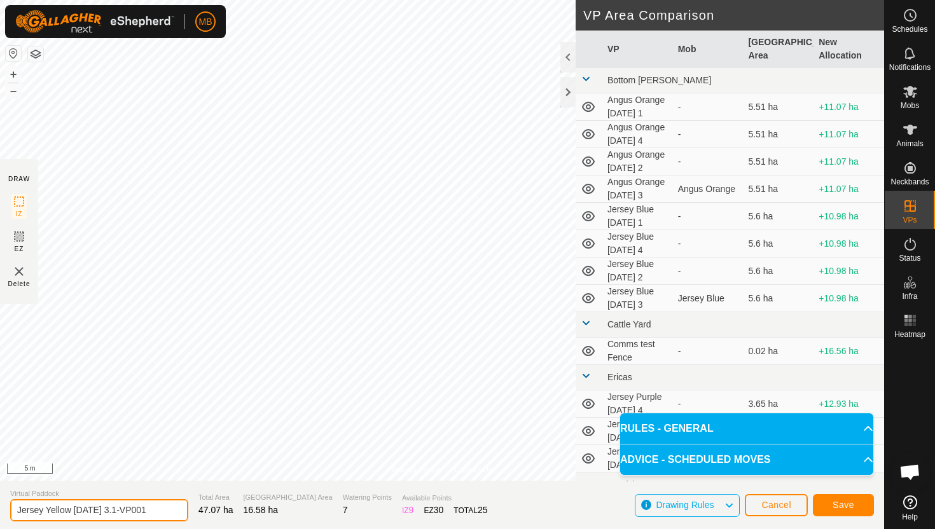
click at [160, 511] on input "Jersey Yellow Wednesday 3.1-VP001" at bounding box center [99, 510] width 178 height 22
type input "Jersey Yellow [DATE] 4"
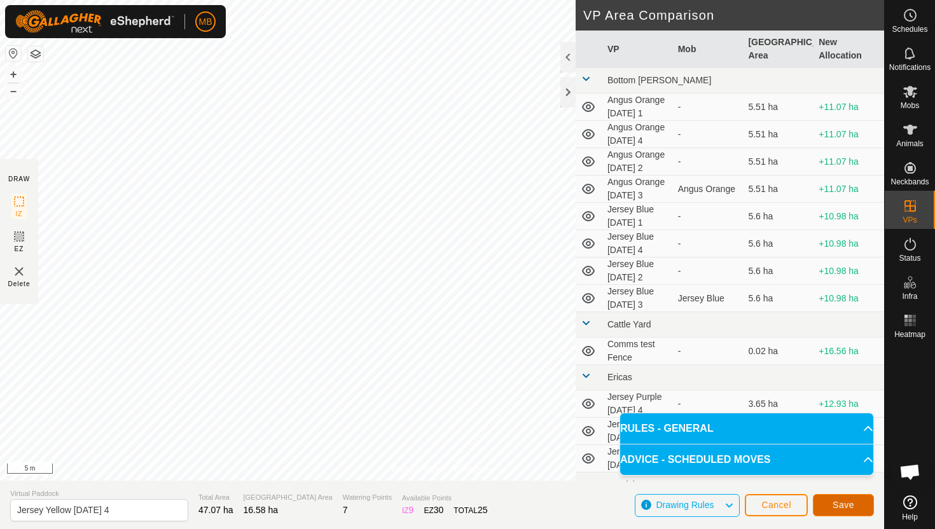
click at [839, 505] on span "Save" at bounding box center [843, 505] width 22 height 10
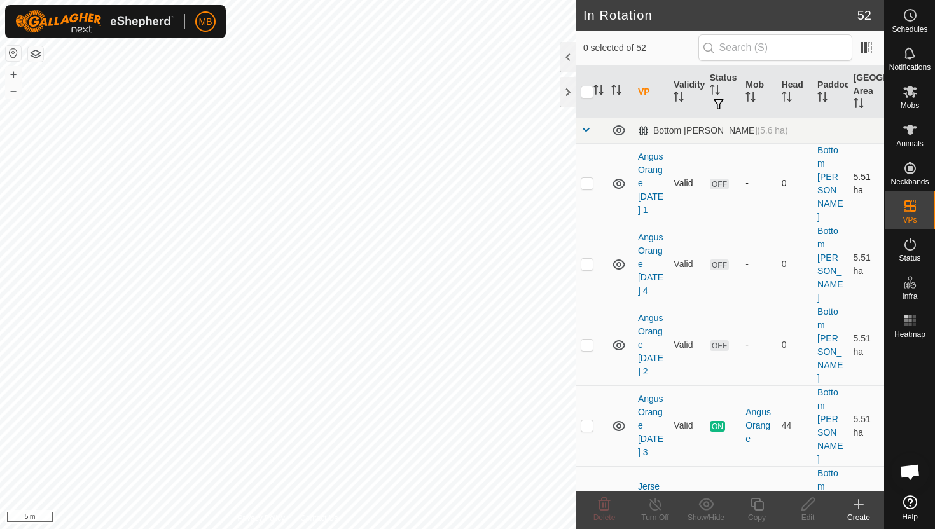
click at [589, 178] on p-checkbox at bounding box center [586, 183] width 13 height 10
checkbox input "true"
click at [589, 340] on p-checkbox at bounding box center [586, 345] width 13 height 10
checkbox input "true"
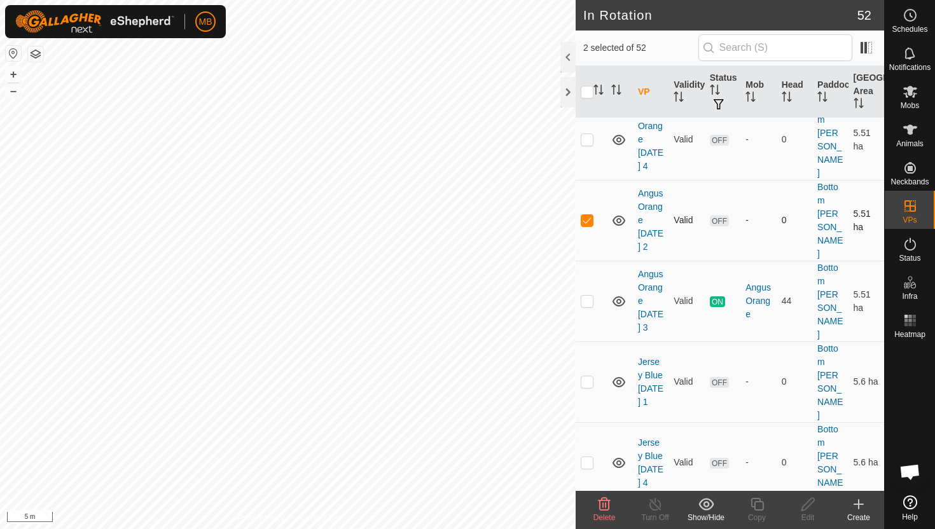
scroll to position [144, 0]
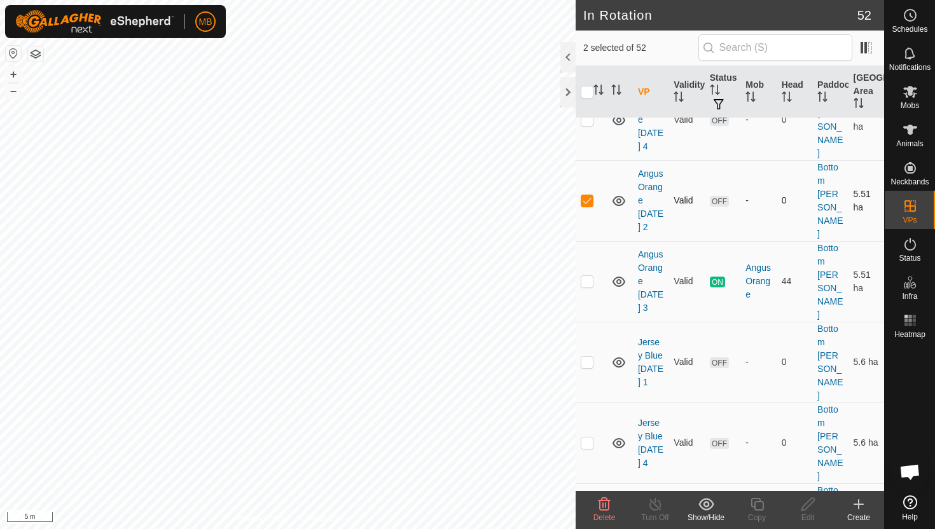
click at [589, 357] on p-checkbox at bounding box center [586, 362] width 13 height 10
checkbox input "true"
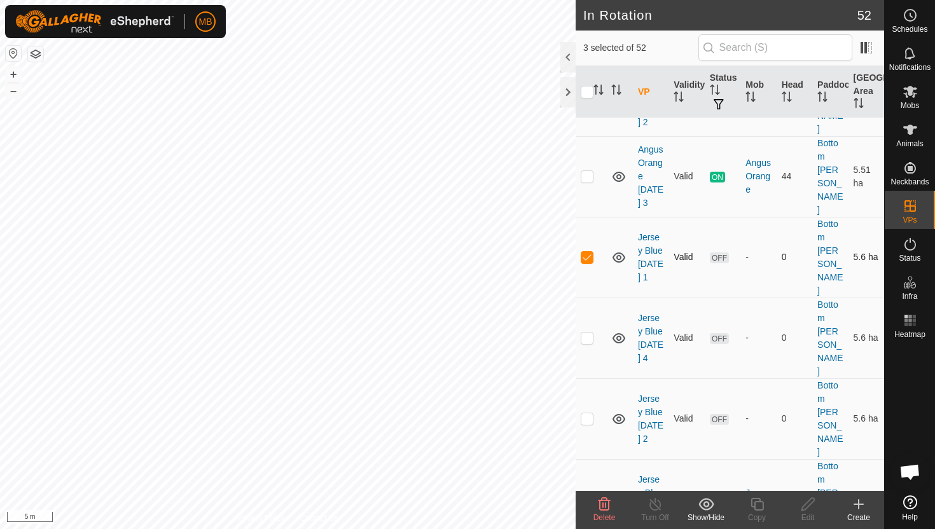
scroll to position [259, 0]
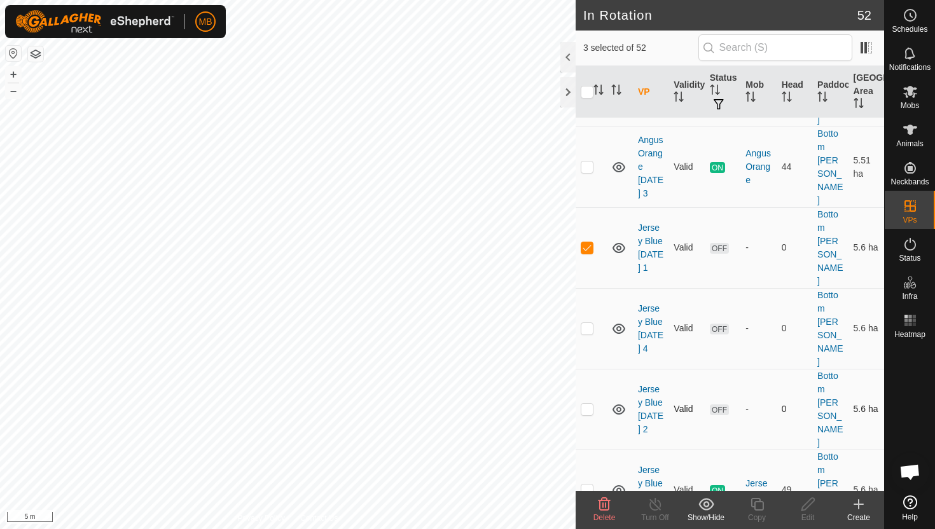
click at [586, 404] on p-checkbox at bounding box center [586, 409] width 13 height 10
checkbox input "true"
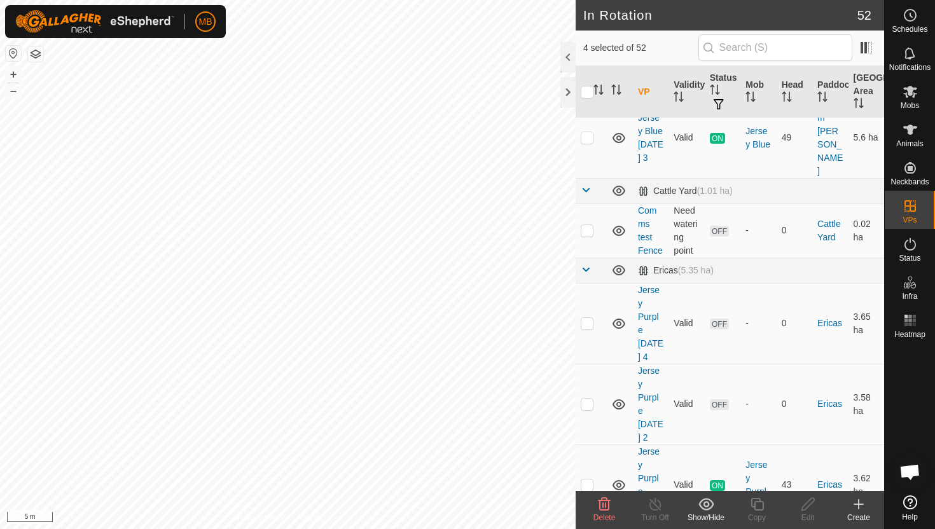
scroll to position [612, 0]
click at [589, 397] on p-checkbox at bounding box center [586, 402] width 13 height 10
checkbox input "true"
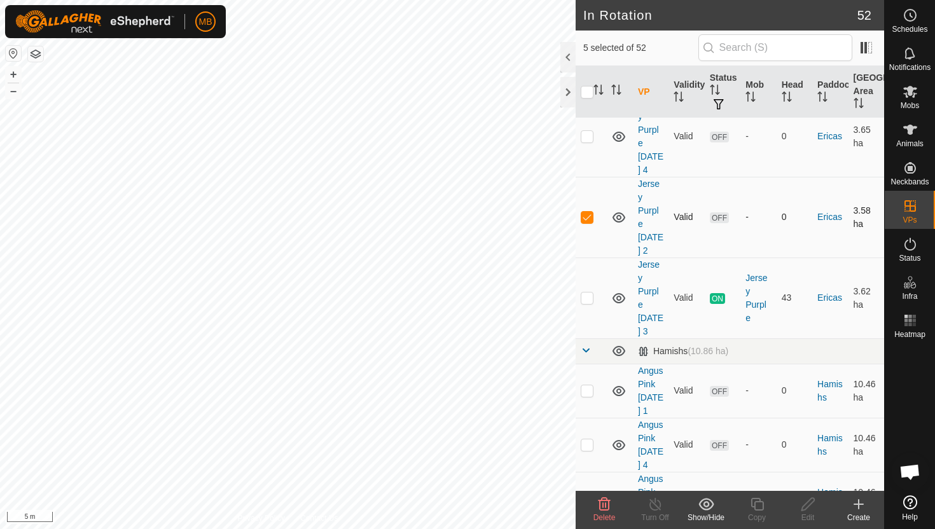
scroll to position [801, 0]
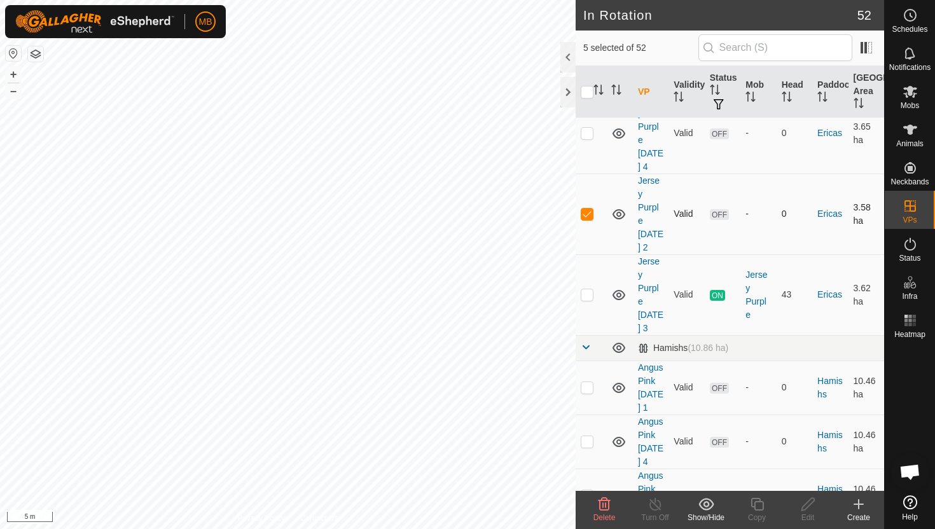
click at [589, 382] on p-checkbox at bounding box center [586, 387] width 13 height 10
checkbox input "true"
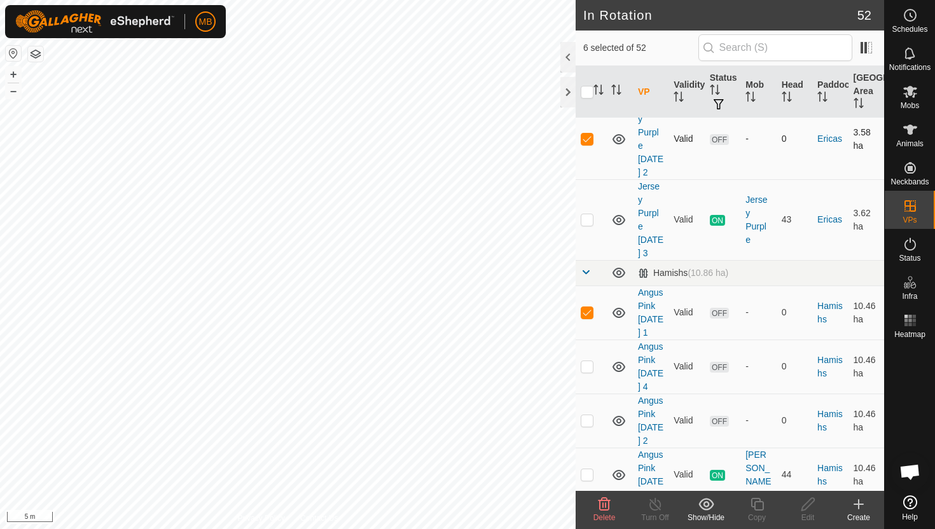
scroll to position [893, 0]
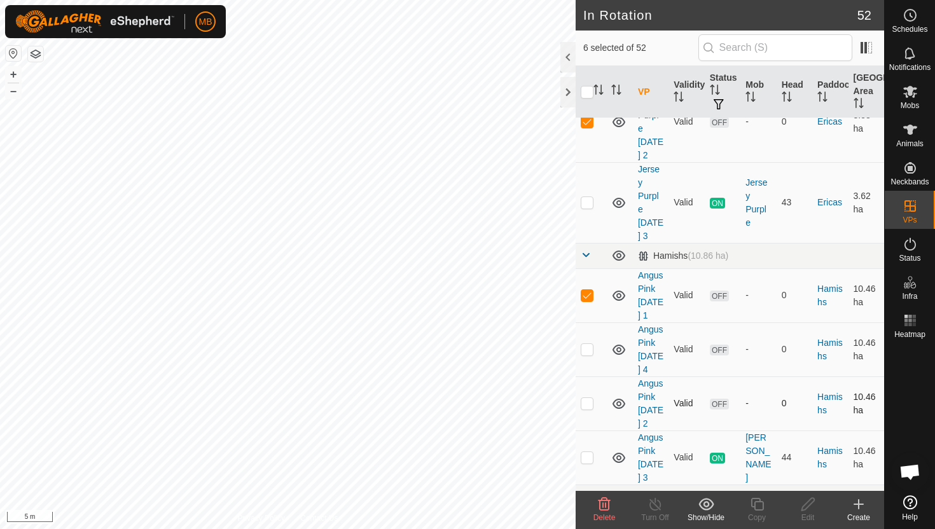
click at [587, 398] on p-checkbox at bounding box center [586, 403] width 13 height 10
checkbox input "true"
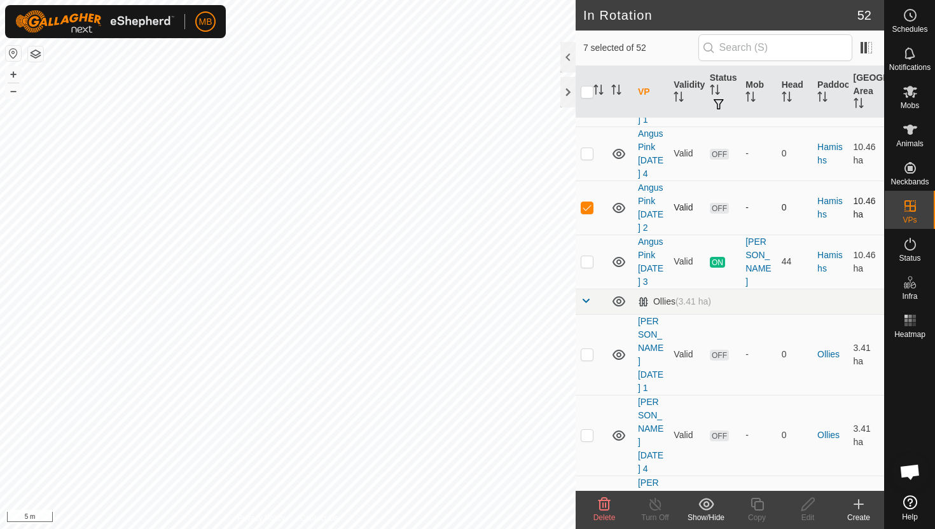
scroll to position [1092, 0]
click at [591, 347] on p-checkbox at bounding box center [586, 352] width 13 height 10
checkbox input "true"
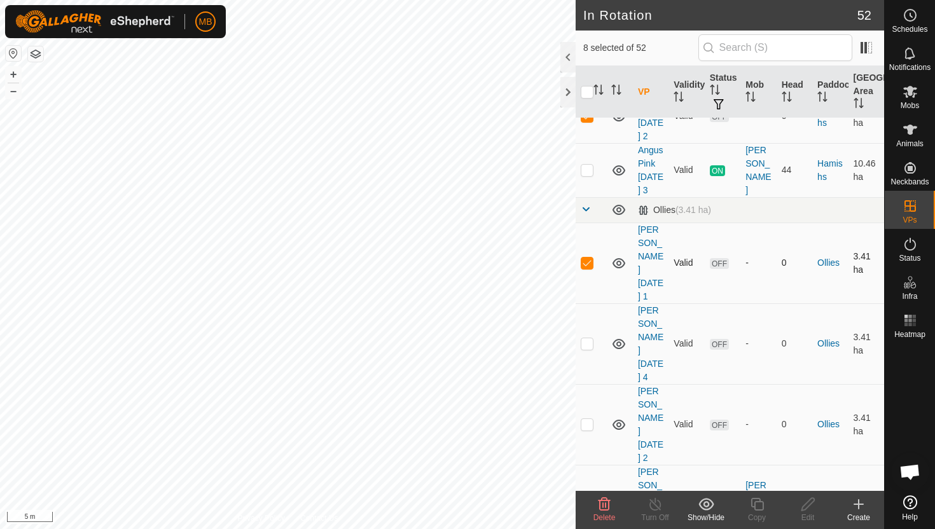
scroll to position [1193, 0]
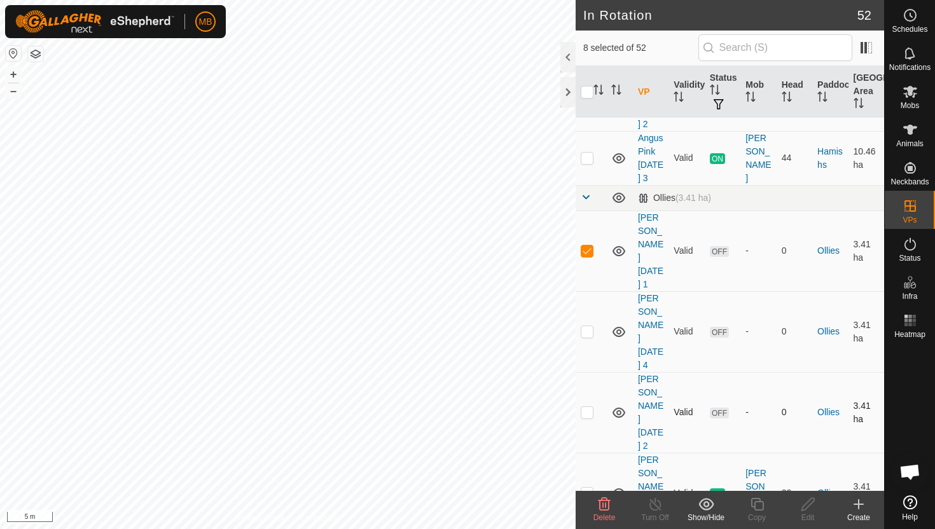
click at [588, 407] on p-checkbox at bounding box center [586, 412] width 13 height 10
checkbox input "true"
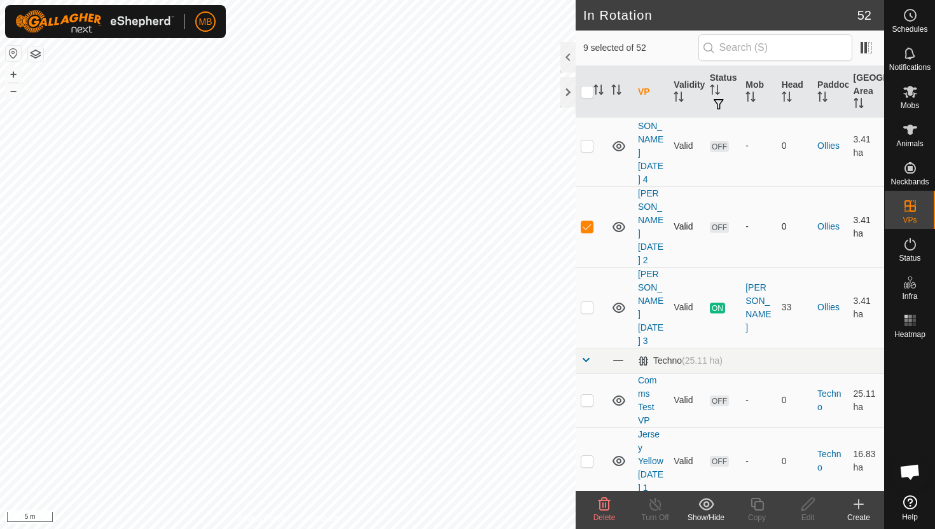
scroll to position [1390, 0]
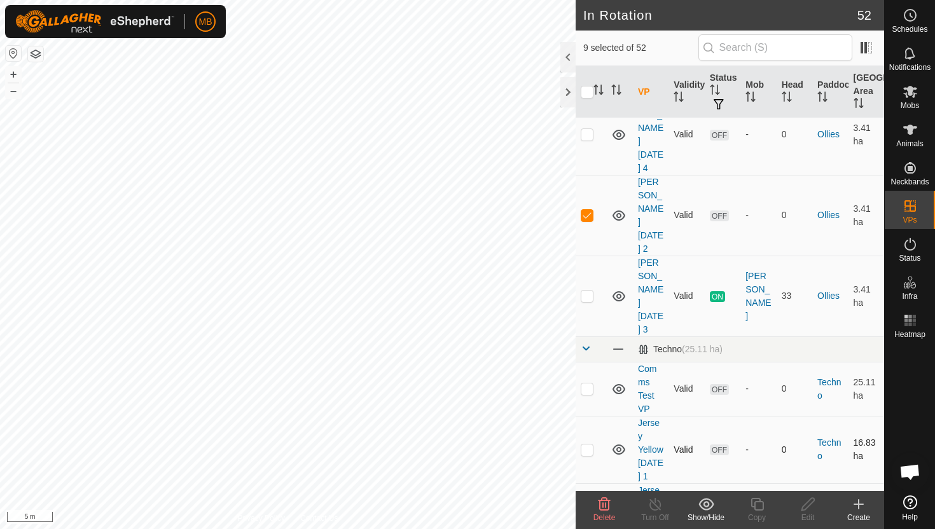
click at [587, 444] on p-checkbox at bounding box center [586, 449] width 13 height 10
checkbox input "true"
click at [586, 512] on p-checkbox at bounding box center [586, 517] width 13 height 10
checkbox input "true"
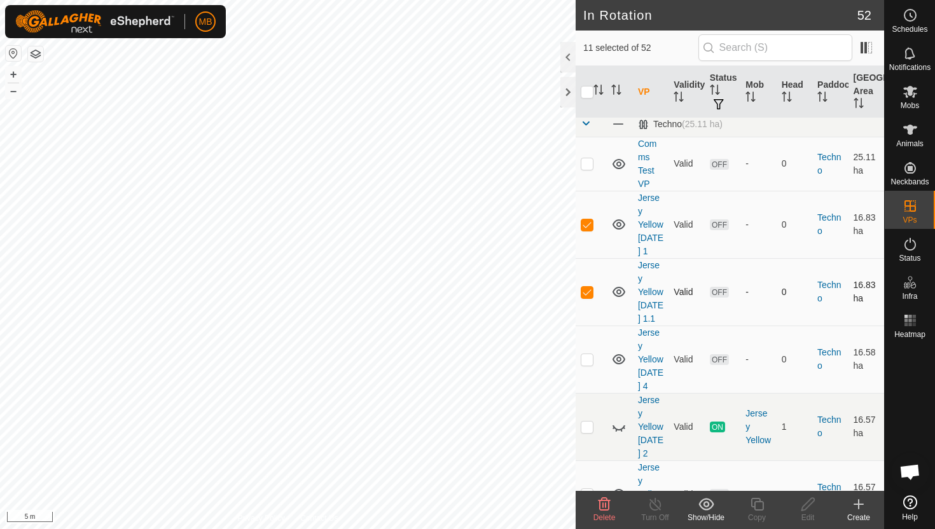
scroll to position [1616, 0]
click at [591, 488] on p-checkbox at bounding box center [586, 493] width 13 height 10
checkbox input "true"
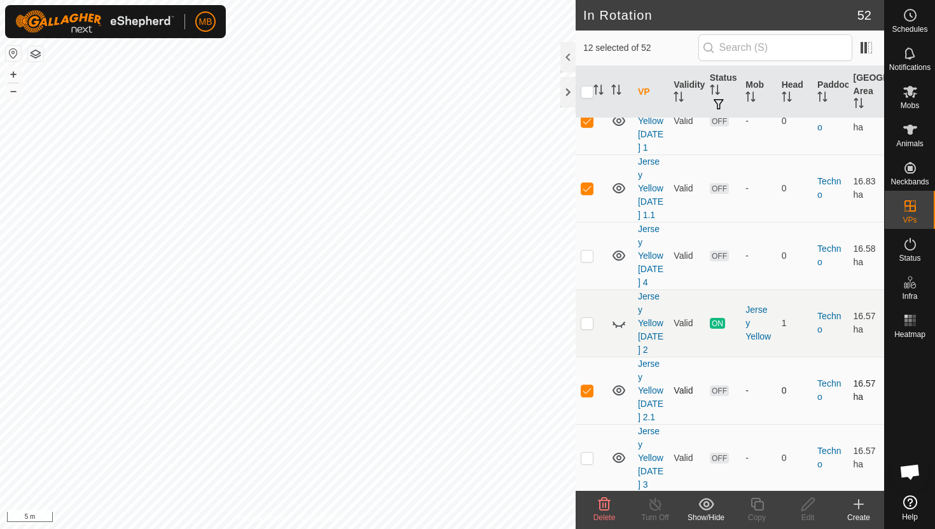
scroll to position [1720, 0]
click at [587, 451] on p-checkbox at bounding box center [586, 456] width 13 height 10
checkbox input "true"
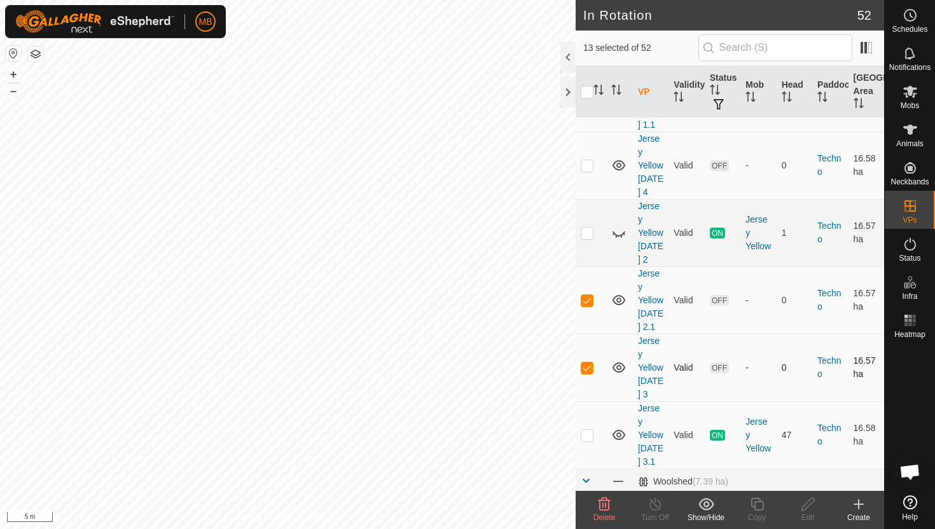
scroll to position [1820, 0]
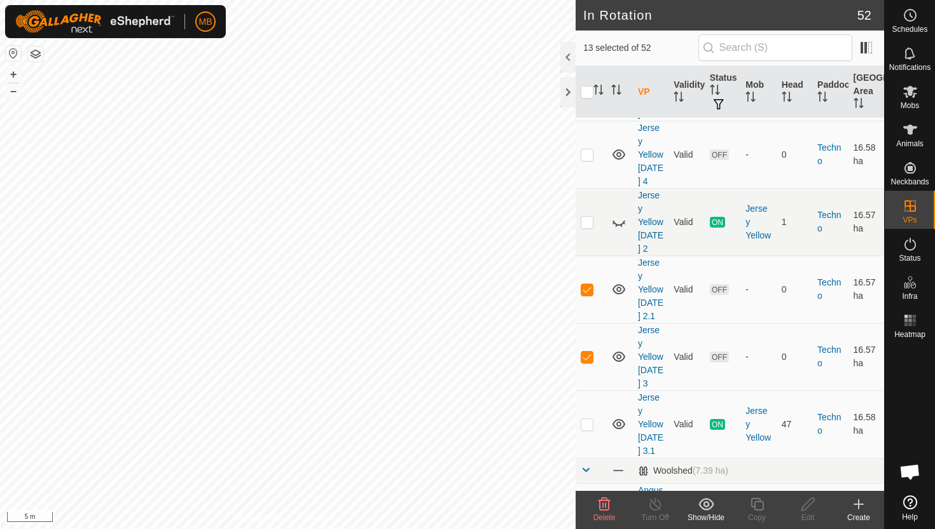
click at [587, 505] on p-checkbox at bounding box center [586, 510] width 13 height 10
checkbox input "true"
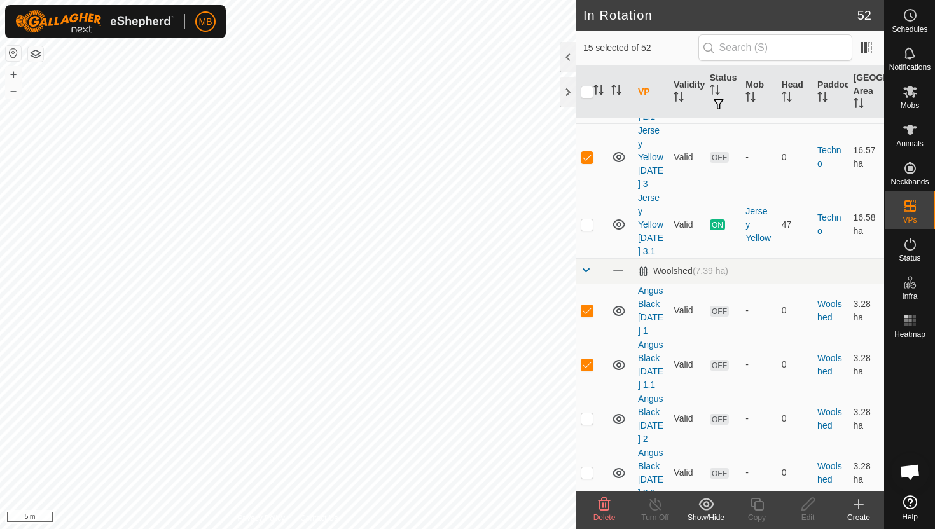
scroll to position [2021, 0]
click at [589, 412] on p-checkbox at bounding box center [586, 417] width 13 height 10
checkbox input "true"
click at [588, 466] on p-checkbox at bounding box center [586, 471] width 13 height 10
checkbox input "true"
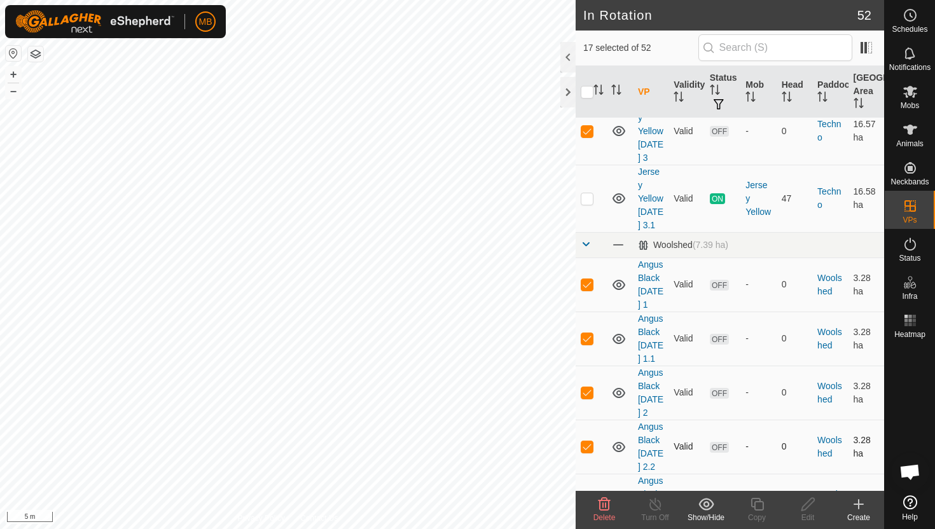
scroll to position [2055, 0]
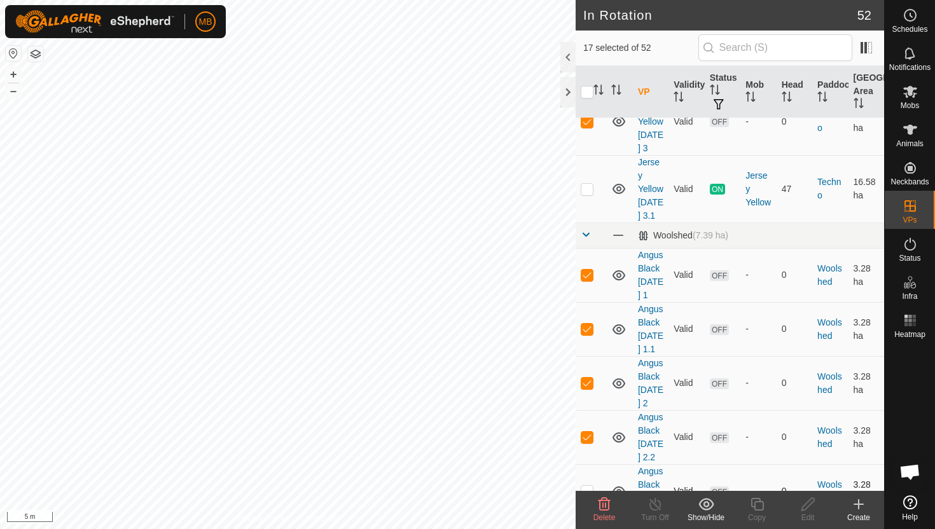
click at [587, 486] on p-checkbox at bounding box center [586, 491] width 13 height 10
checkbox input "true"
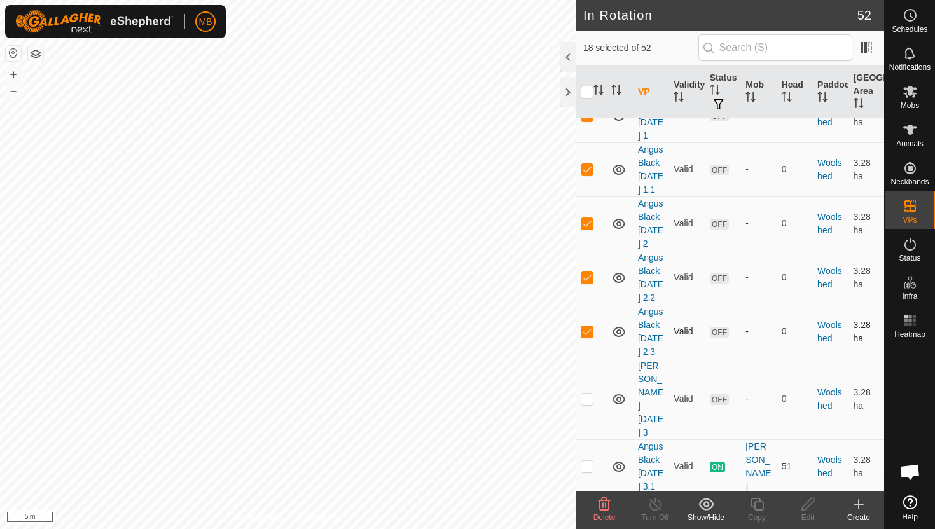
scroll to position [2218, 0]
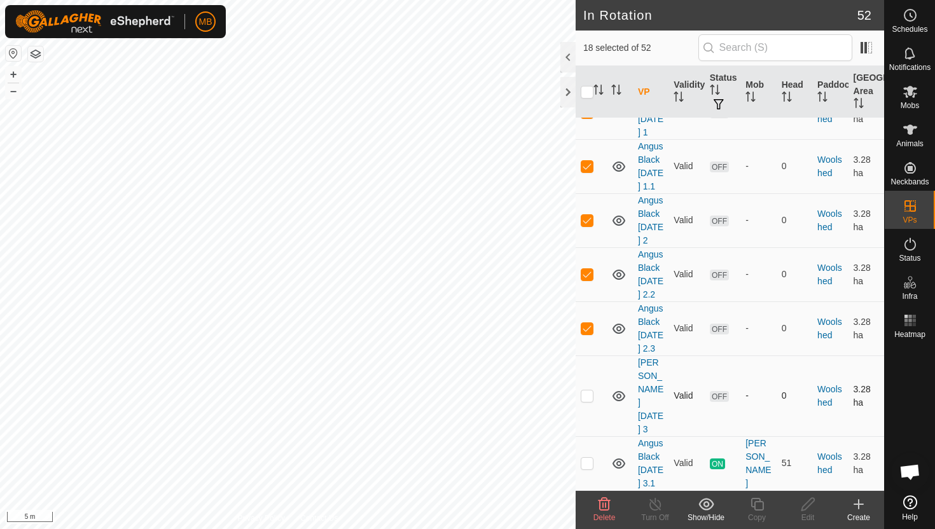
click at [586, 390] on p-checkbox at bounding box center [586, 395] width 13 height 10
checkbox input "false"
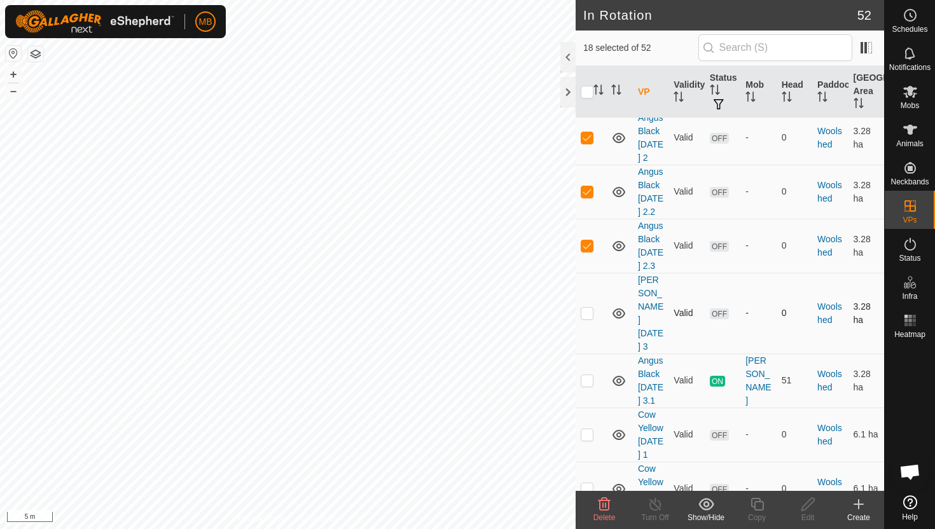
scroll to position [2302, 0]
click at [588, 427] on p-checkbox at bounding box center [586, 432] width 13 height 10
checkbox input "true"
click at [588, 481] on p-checkbox at bounding box center [586, 486] width 13 height 10
checkbox input "true"
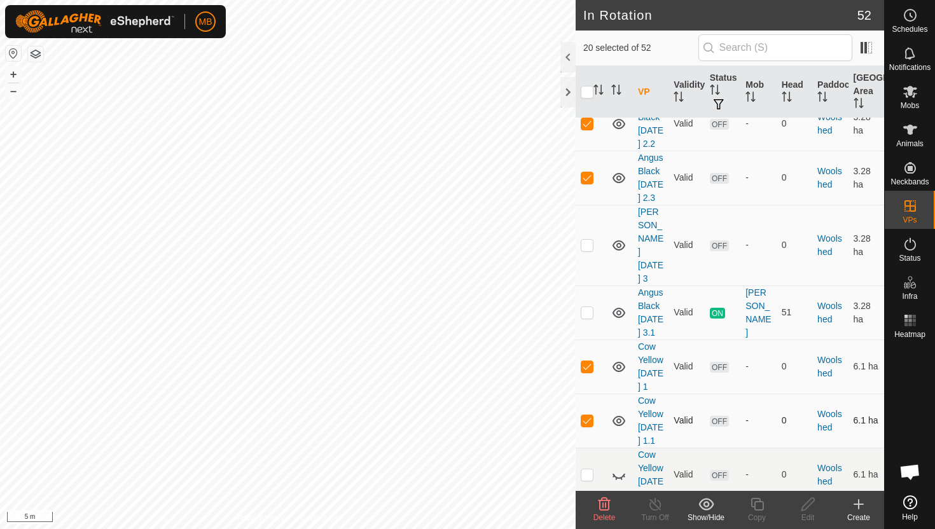
scroll to position [2380, 0]
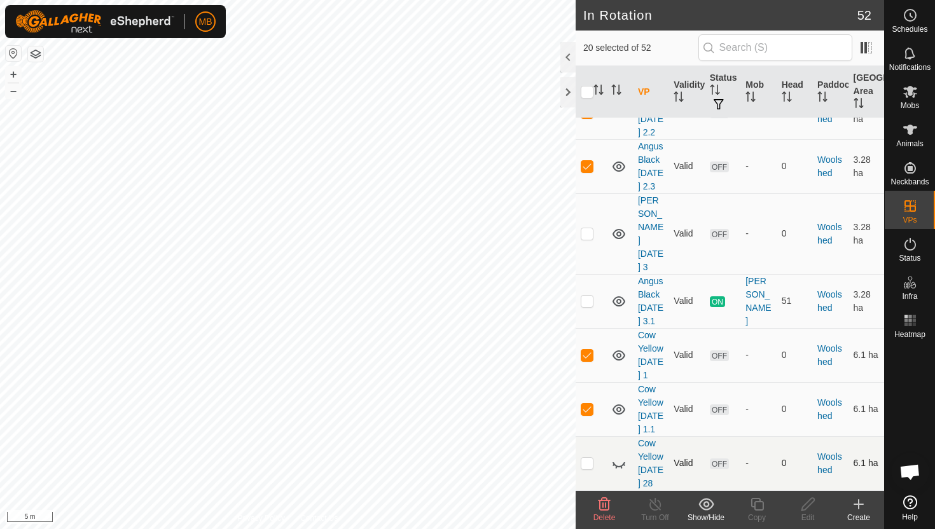
click at [584, 458] on p-checkbox at bounding box center [586, 463] width 13 height 10
checkbox input "true"
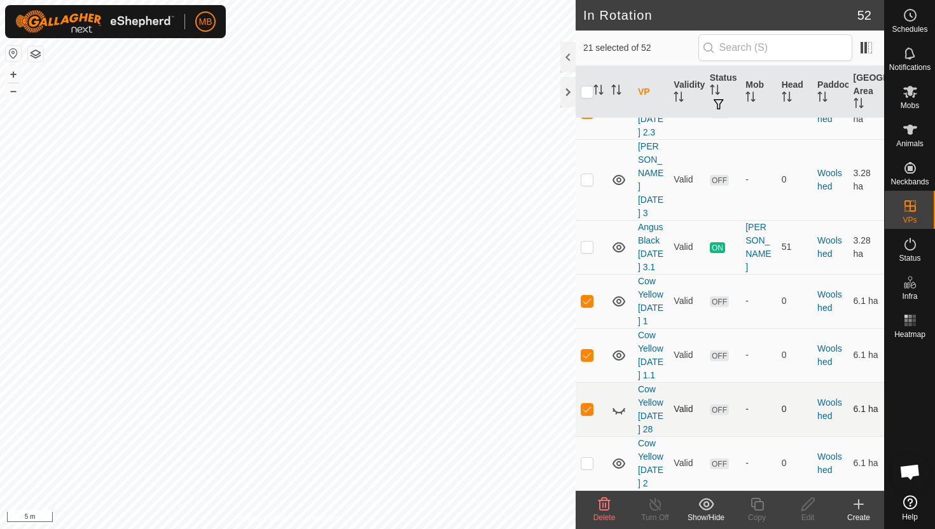
scroll to position [2445, 0]
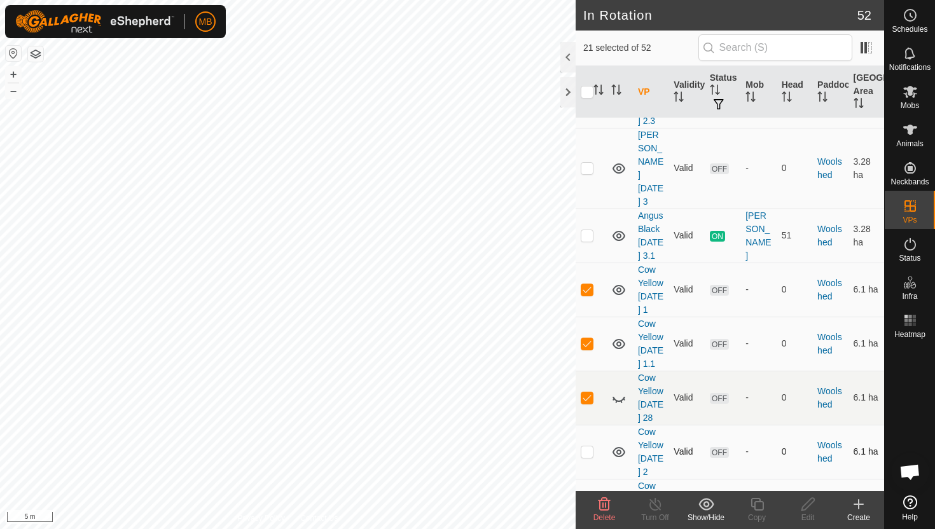
click at [585, 446] on p-checkbox at bounding box center [586, 451] width 13 height 10
checkbox input "true"
click at [586, 500] on p-checkbox at bounding box center [586, 505] width 13 height 10
checkbox input "true"
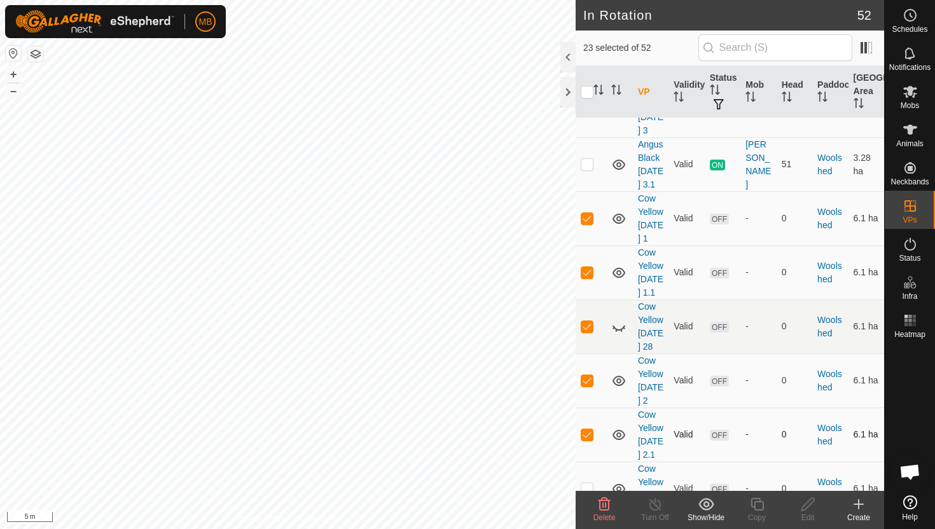
scroll to position [2518, 0]
click at [590, 481] on p-checkbox at bounding box center [586, 486] width 13 height 10
checkbox input "true"
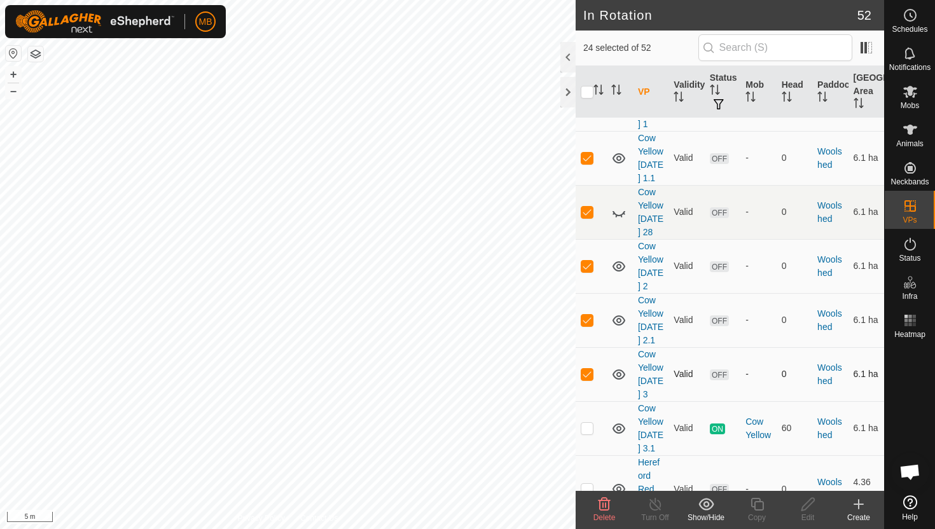
scroll to position [2645, 0]
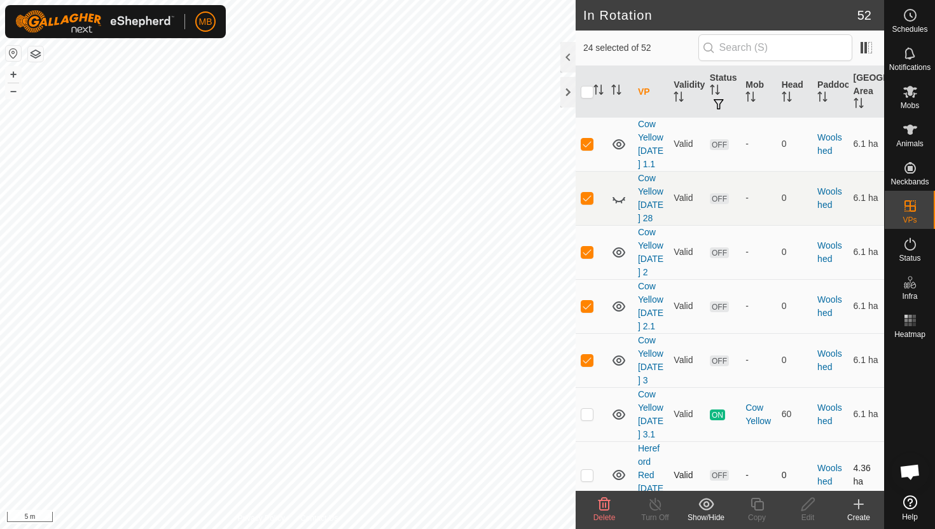
click at [589, 470] on p-checkbox at bounding box center [586, 475] width 13 height 10
checkbox input "true"
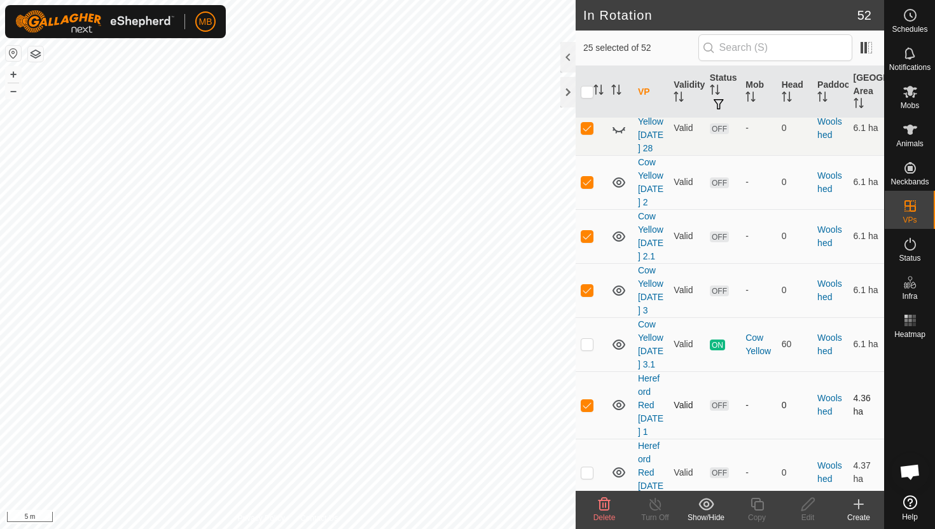
scroll to position [2724, 0]
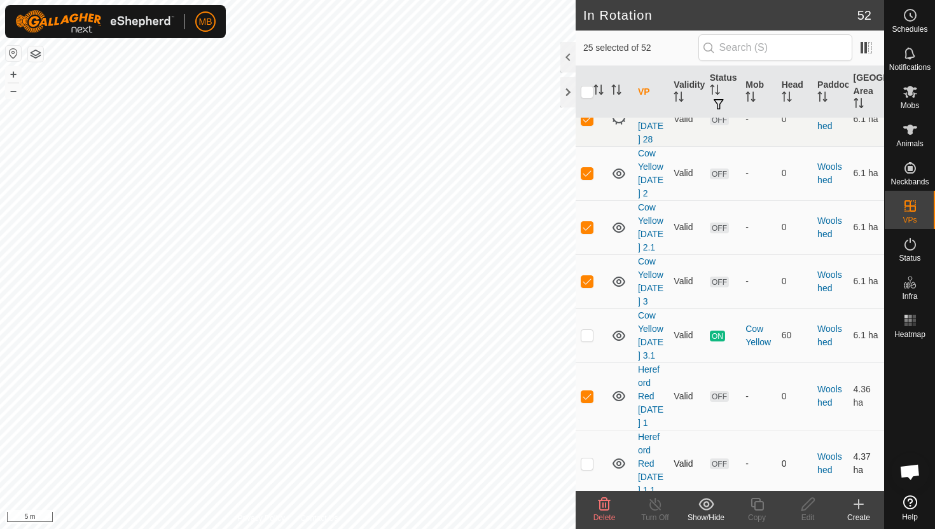
click at [588, 458] on p-checkbox at bounding box center [586, 463] width 13 height 10
checkbox input "true"
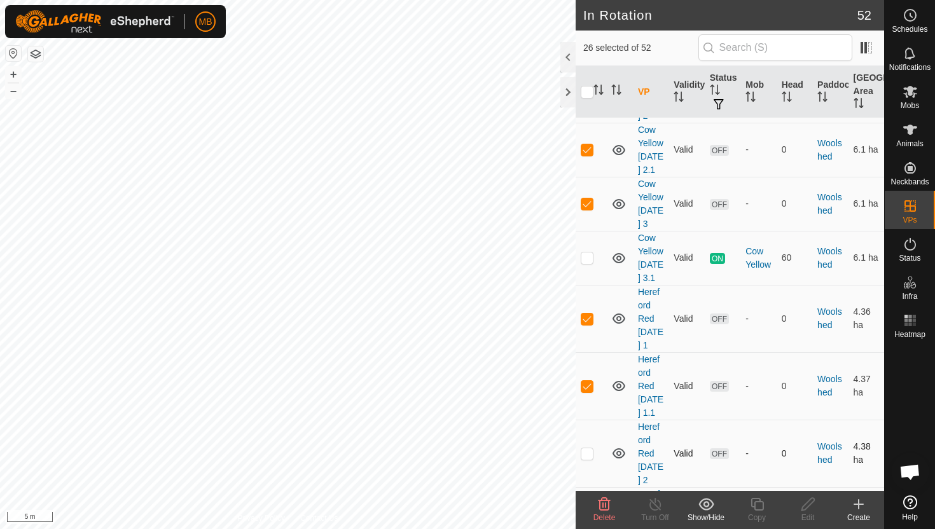
scroll to position [2803, 0]
click at [587, 447] on p-checkbox at bounding box center [586, 452] width 13 height 10
checkbox input "true"
click at [586, 514] on p-checkbox at bounding box center [586, 519] width 13 height 10
checkbox input "true"
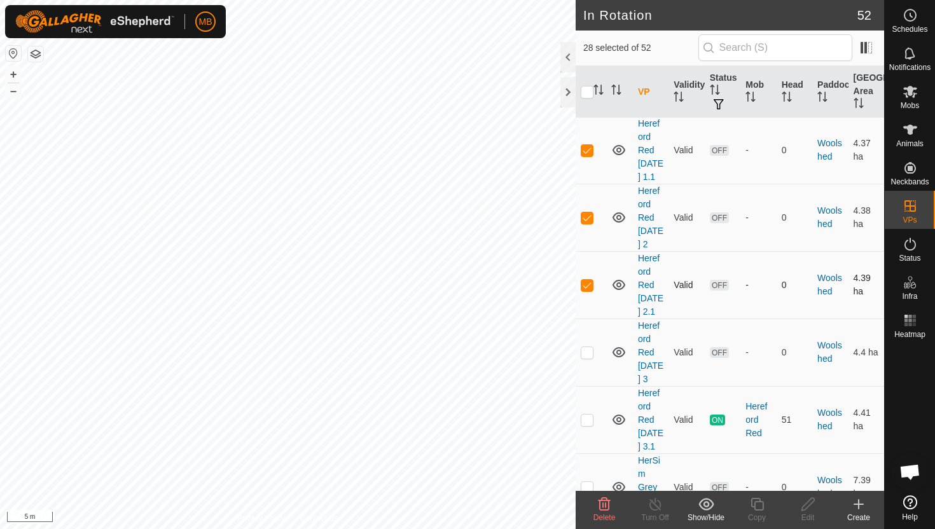
scroll to position [3042, 0]
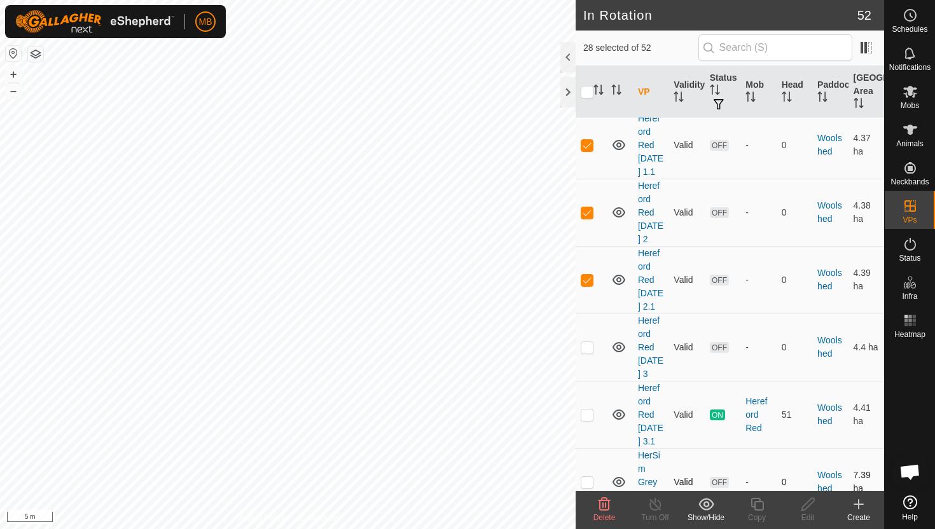
click at [588, 477] on p-checkbox at bounding box center [586, 482] width 13 height 10
checkbox input "true"
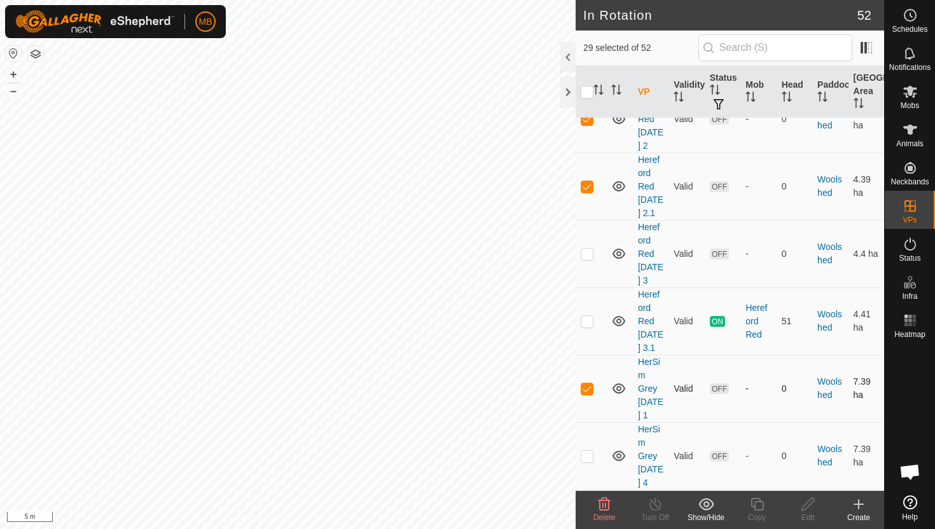
scroll to position [3176, 0]
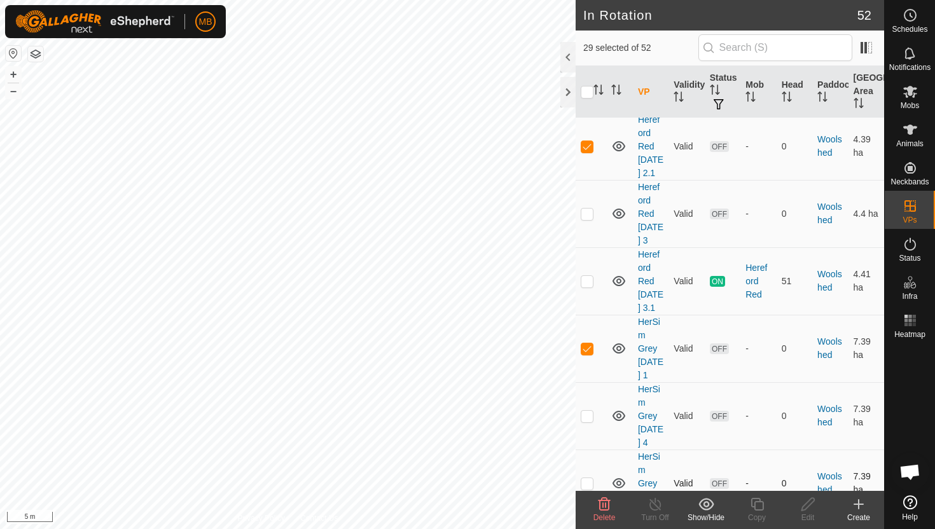
click at [588, 478] on p-checkbox at bounding box center [586, 483] width 13 height 10
checkbox input "true"
click at [602, 507] on icon at bounding box center [604, 504] width 12 height 13
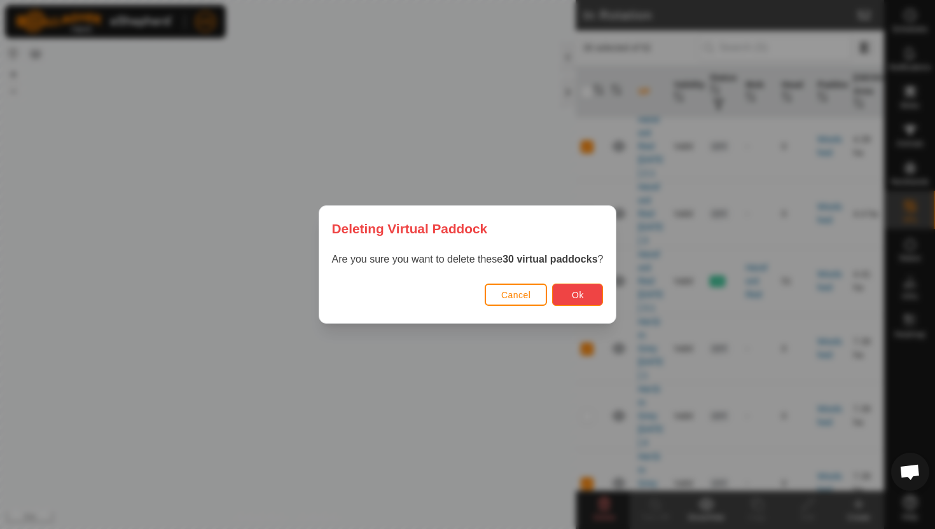
click at [579, 291] on span "Ok" at bounding box center [578, 295] width 12 height 10
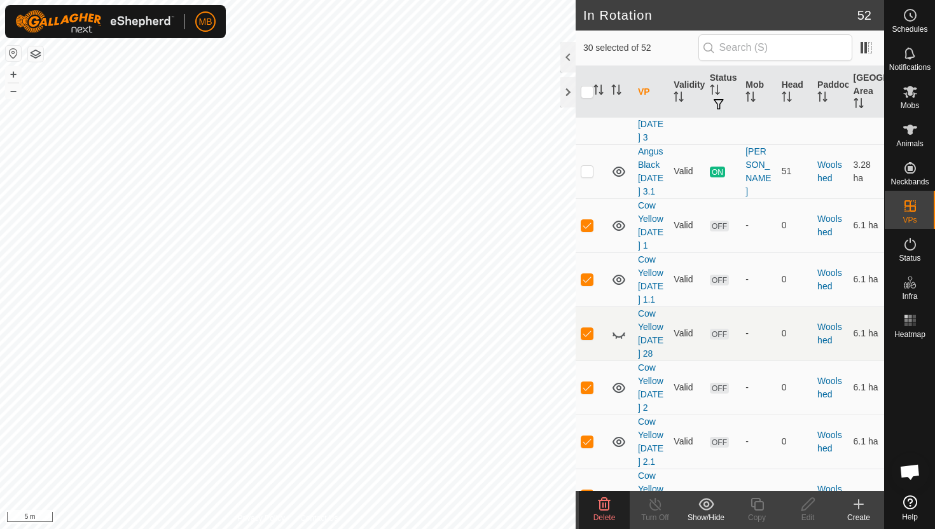
scroll to position [2501, 0]
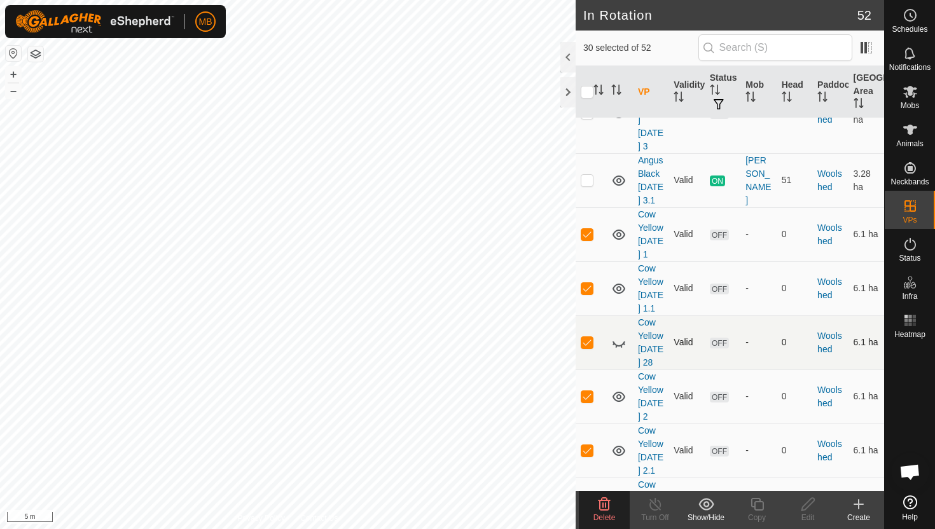
click at [586, 337] on p-checkbox at bounding box center [586, 342] width 13 height 10
checkbox input "false"
click at [606, 507] on icon at bounding box center [603, 504] width 15 height 15
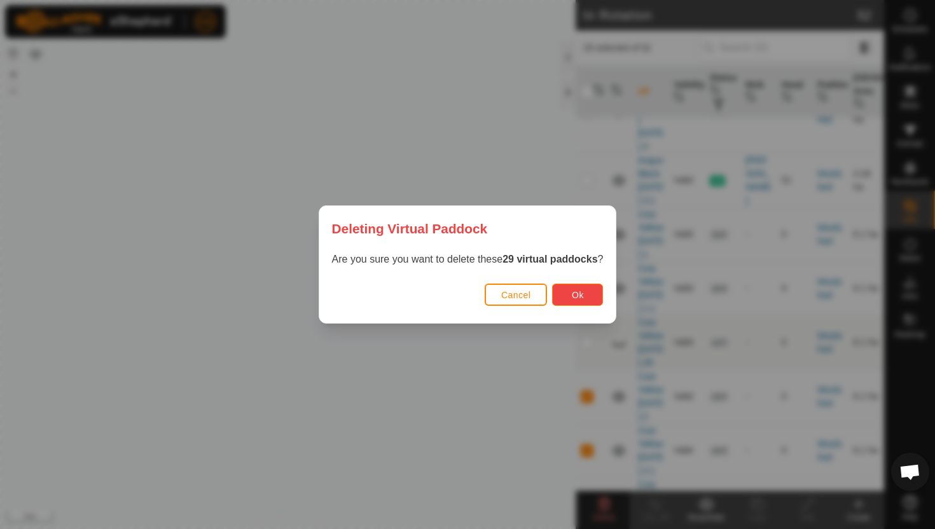
click at [588, 293] on button "Ok" at bounding box center [577, 295] width 51 height 22
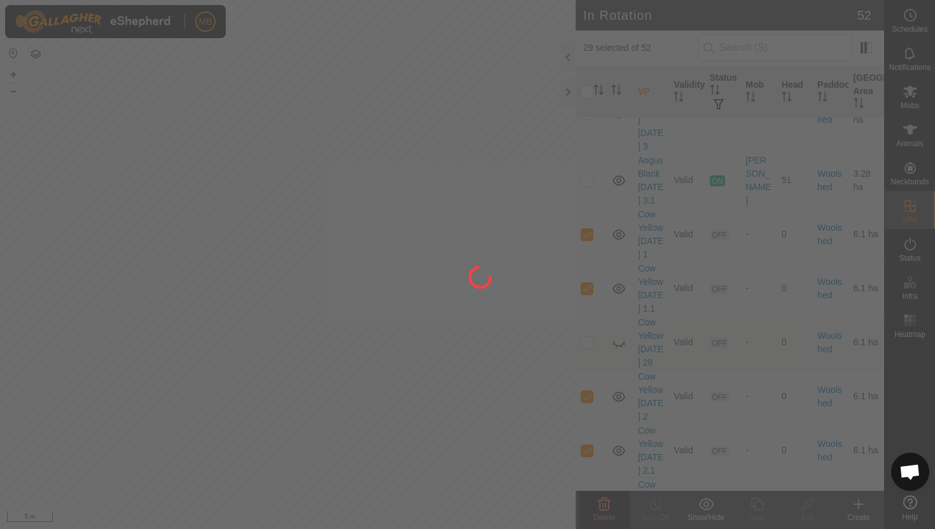
checkbox input "false"
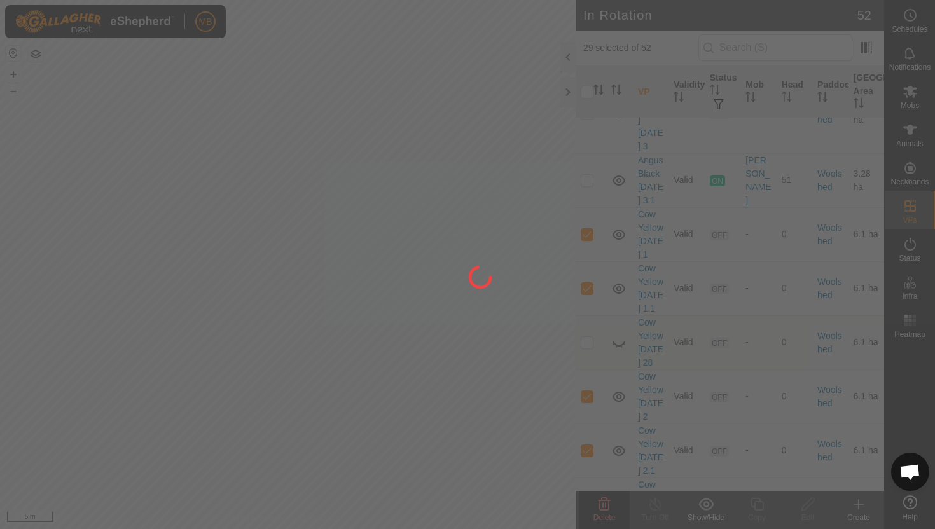
checkbox input "false"
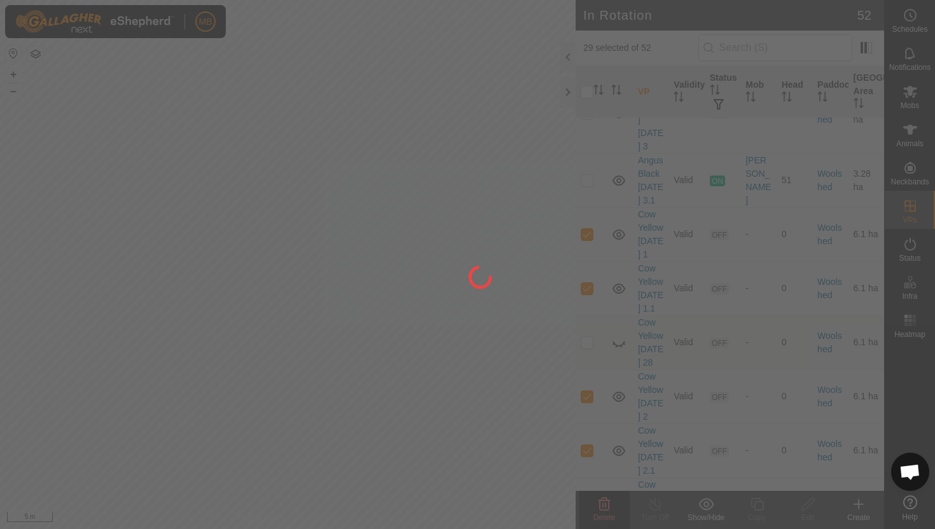
checkbox input "false"
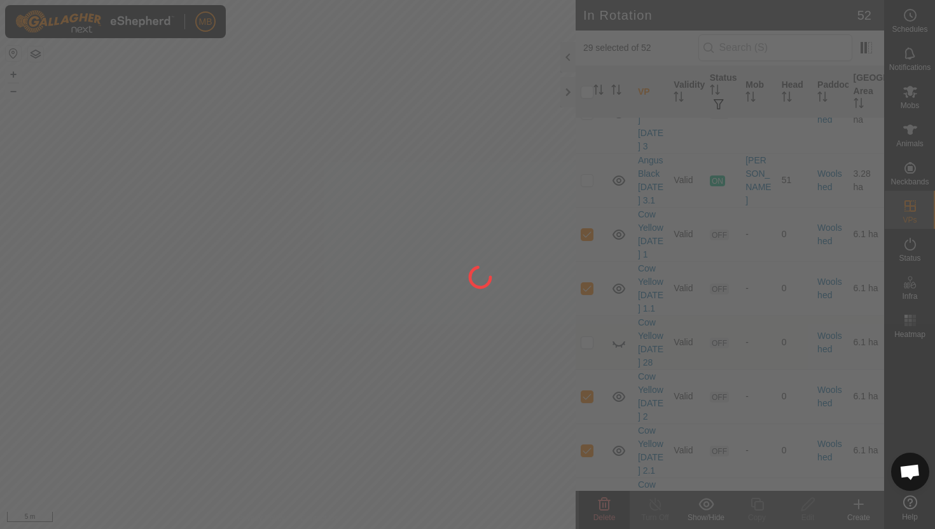
checkbox input "false"
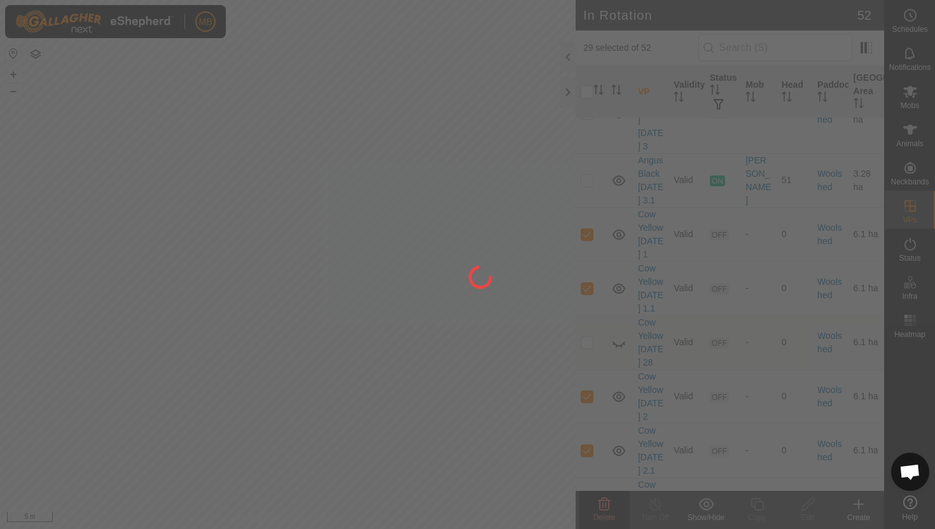
checkbox input "false"
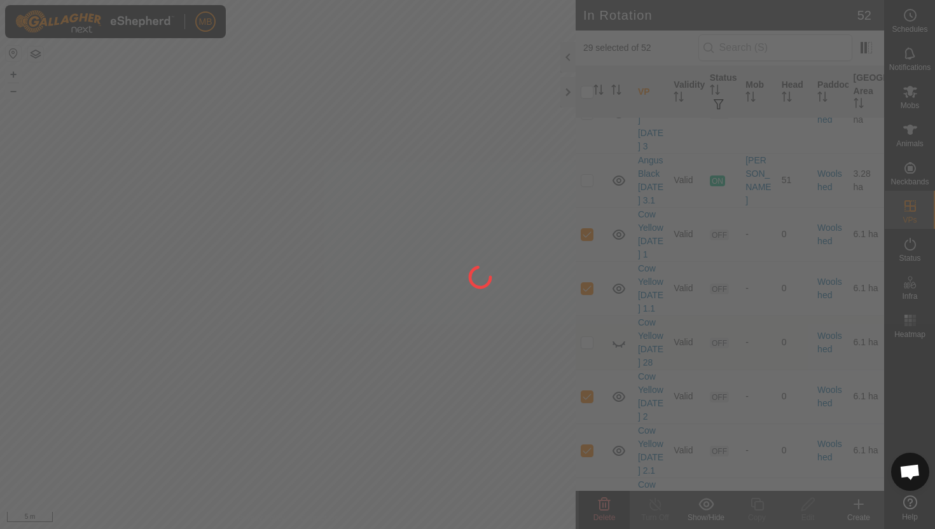
checkbox input "false"
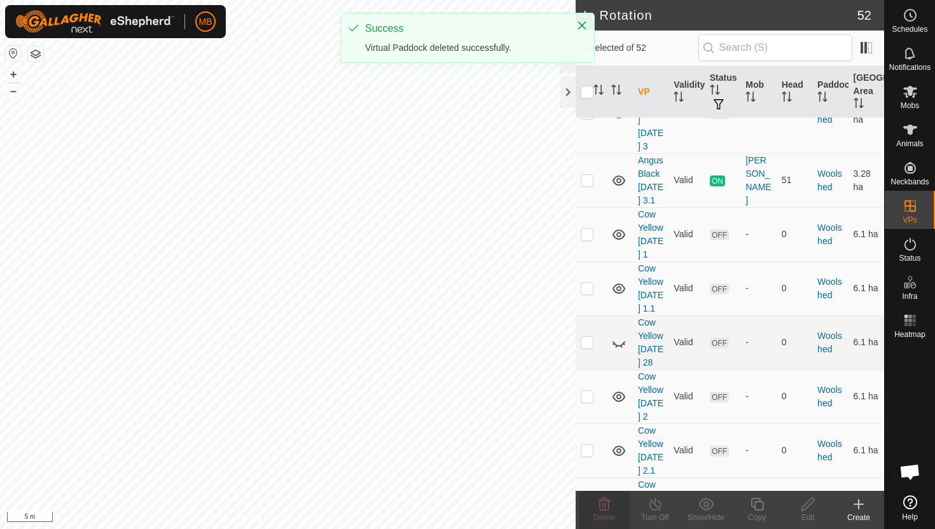
scroll to position [1395, 0]
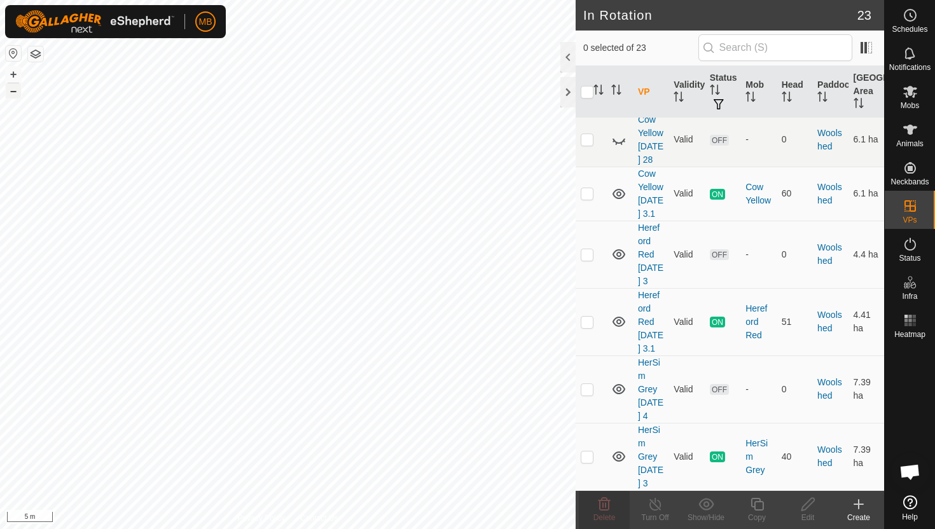
click at [11, 90] on button "–" at bounding box center [13, 90] width 15 height 15
click at [18, 94] on button "–" at bounding box center [13, 90] width 15 height 15
click at [908, 140] on span "Animals" at bounding box center [909, 144] width 27 height 8
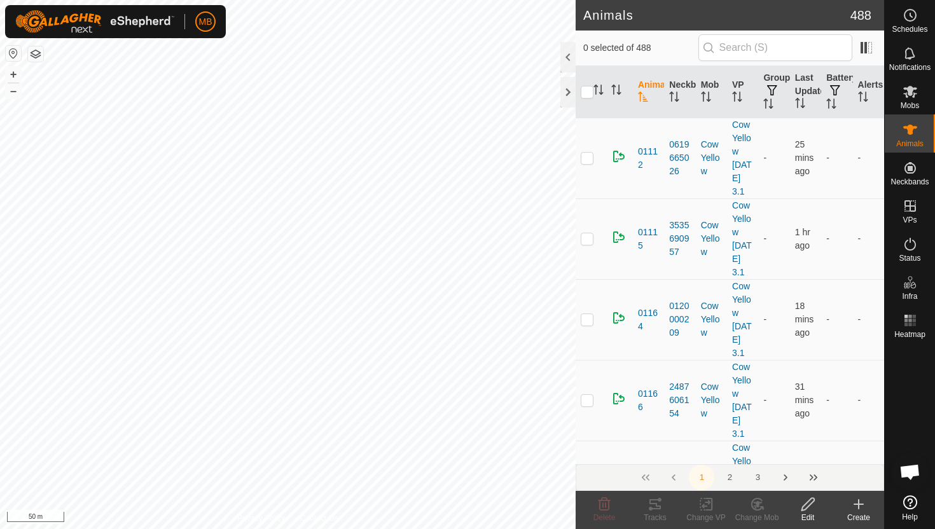
click at [571, 60] on div at bounding box center [567, 57] width 15 height 31
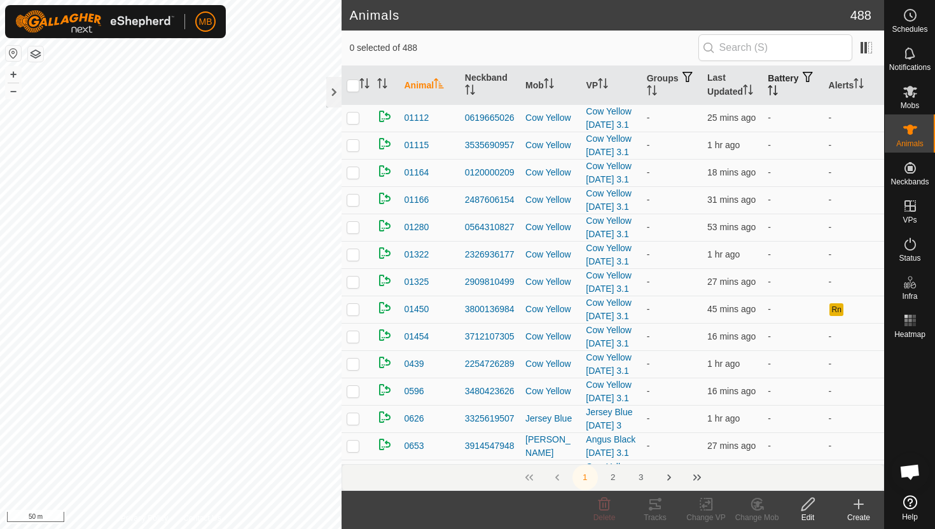
click at [778, 90] on icon "Activate to sort" at bounding box center [772, 90] width 10 height 10
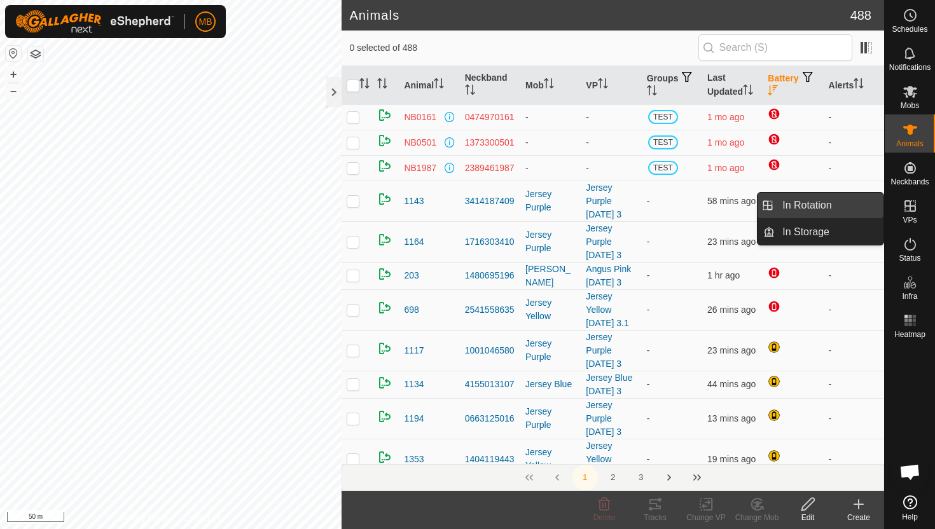
click at [851, 208] on link "In Rotation" at bounding box center [828, 205] width 109 height 25
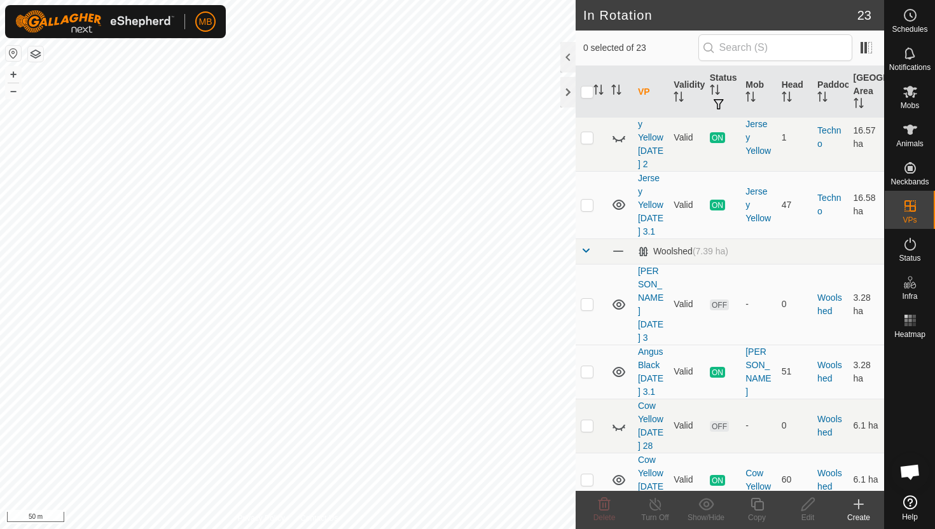
scroll to position [1095, 0]
click at [586, 367] on p-checkbox at bounding box center [586, 372] width 13 height 10
checkbox input "true"
click at [759, 504] on icon at bounding box center [757, 504] width 16 height 15
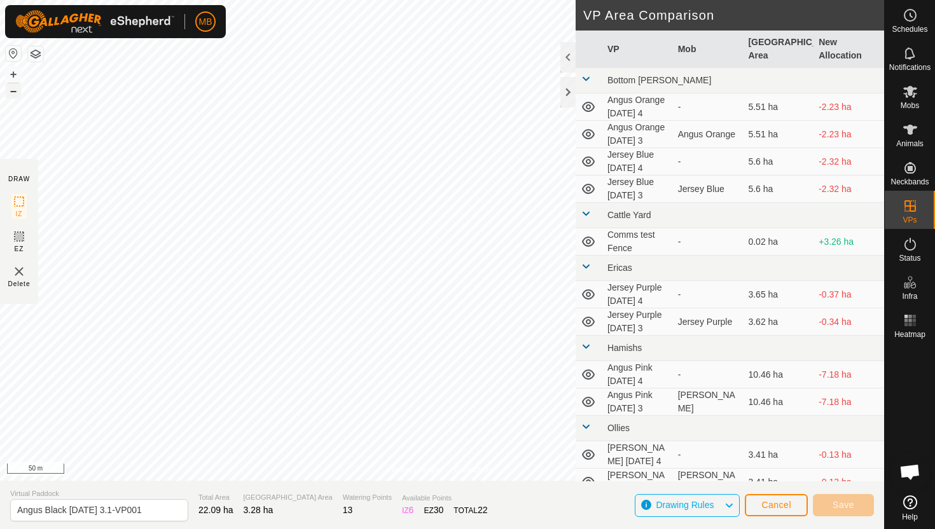
click at [16, 92] on button "–" at bounding box center [13, 90] width 15 height 15
click at [13, 72] on button "+" at bounding box center [13, 74] width 15 height 15
click at [17, 72] on button "+" at bounding box center [13, 74] width 15 height 15
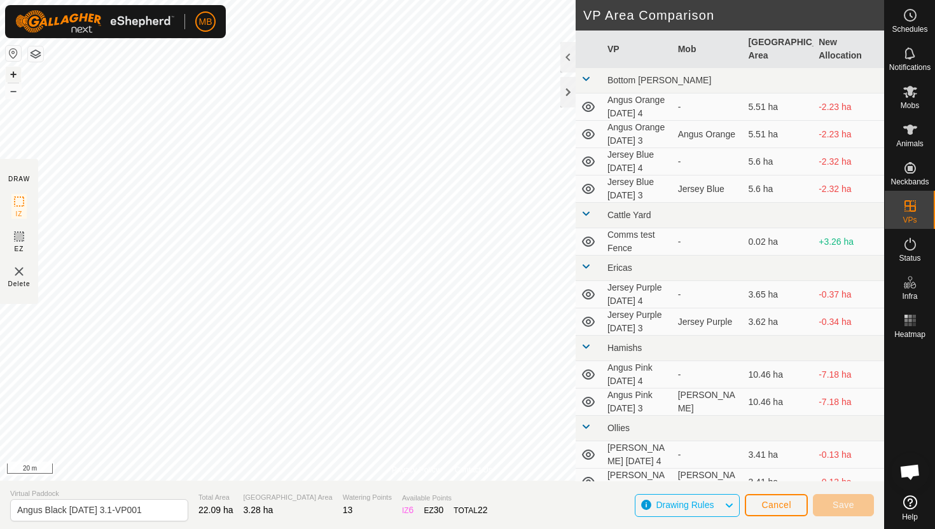
click at [17, 72] on button "+" at bounding box center [13, 74] width 15 height 15
click at [13, 76] on button "+" at bounding box center [13, 74] width 15 height 15
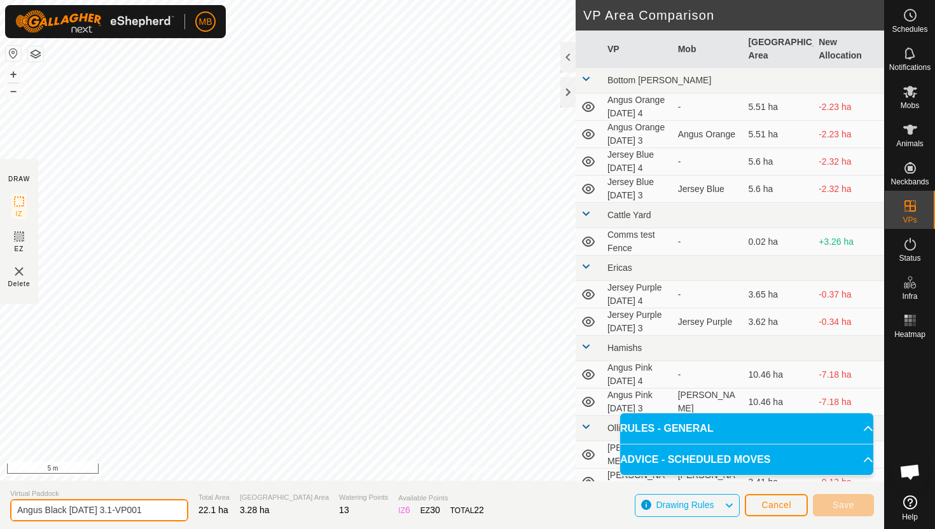
click at [161, 511] on input "Angus Black Wednesday 3.1-VP001" at bounding box center [99, 510] width 178 height 22
type input "Angus Black [DATE] 4"
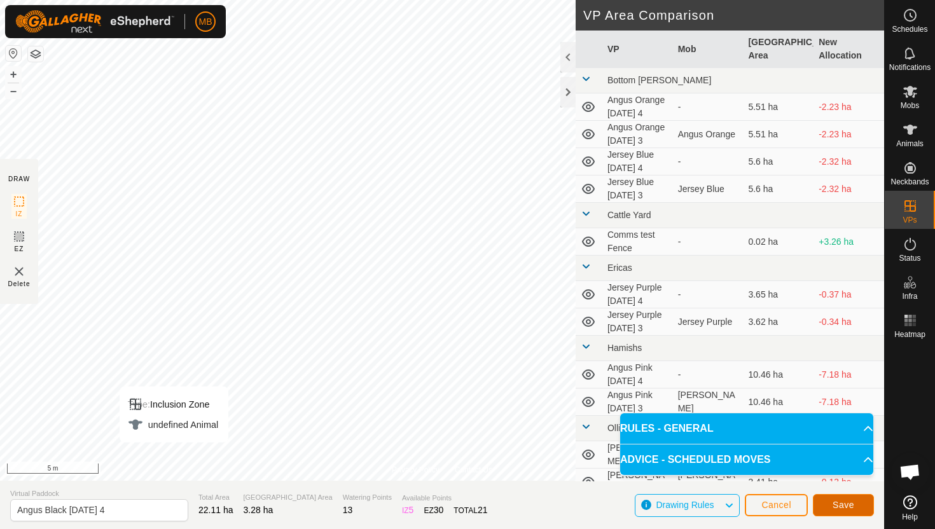
click at [855, 504] on button "Save" at bounding box center [843, 505] width 61 height 22
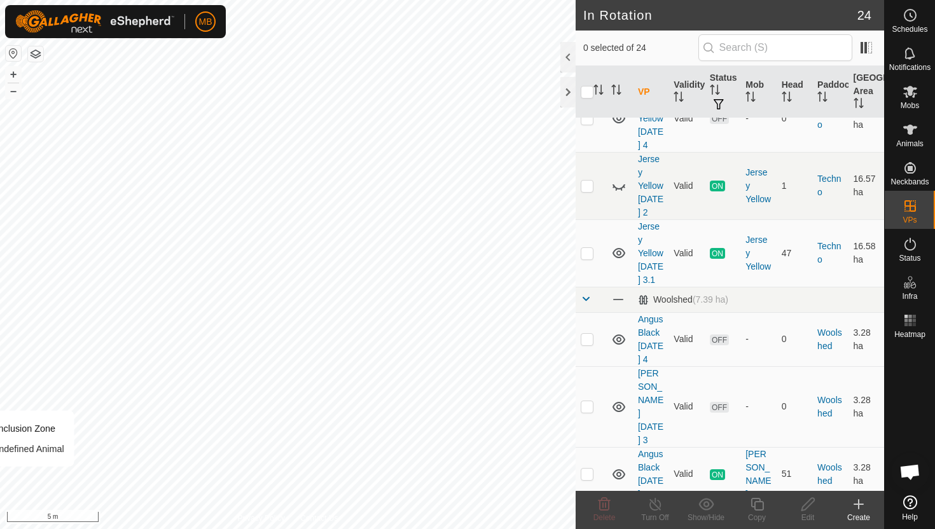
scroll to position [1051, 0]
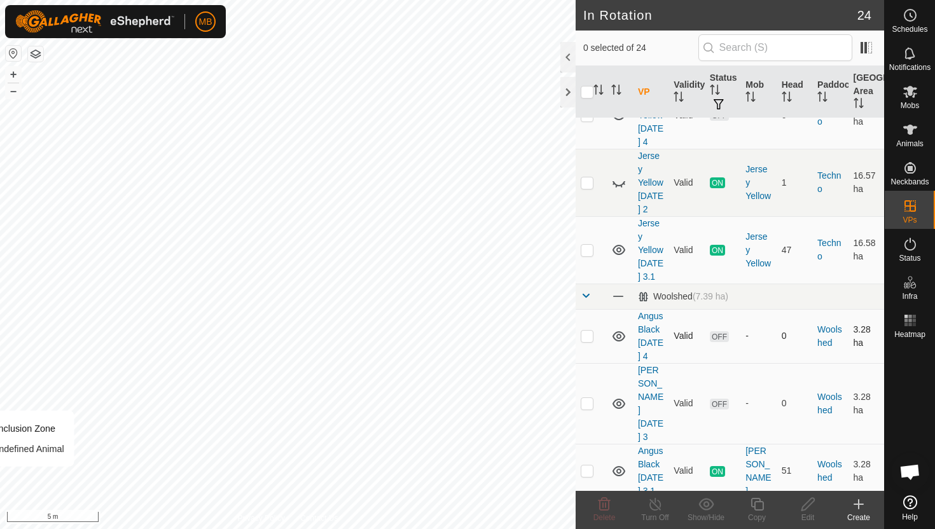
click at [589, 331] on p-checkbox at bounding box center [586, 336] width 13 height 10
checkbox input "true"
click at [758, 507] on icon at bounding box center [757, 504] width 16 height 15
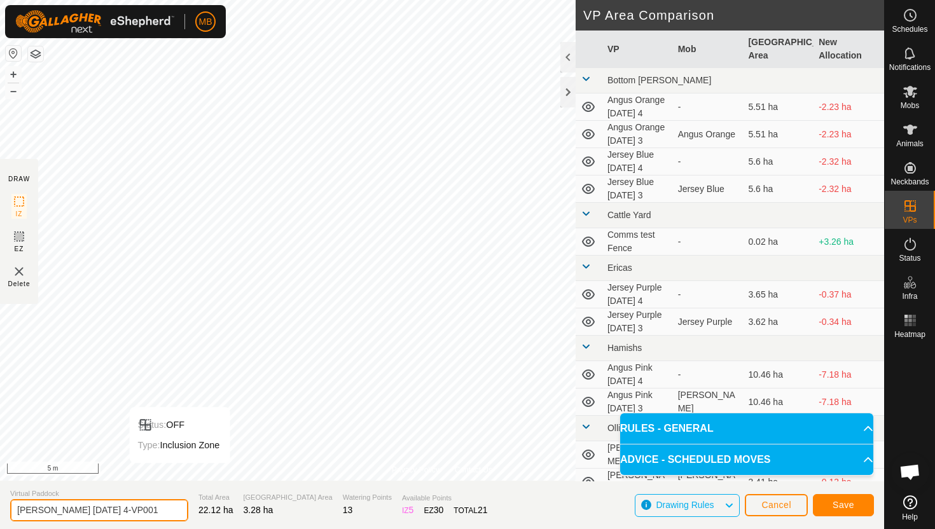
click at [146, 510] on input "Angus Black Thursday 4-VP001" at bounding box center [99, 510] width 178 height 22
type input "Angus Black [DATE] 4.1"
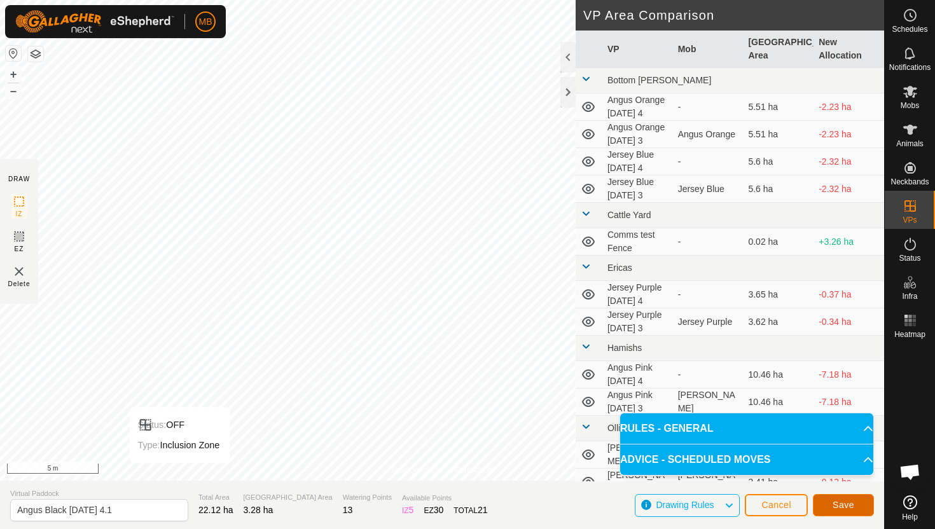
click at [849, 500] on span "Save" at bounding box center [843, 505] width 22 height 10
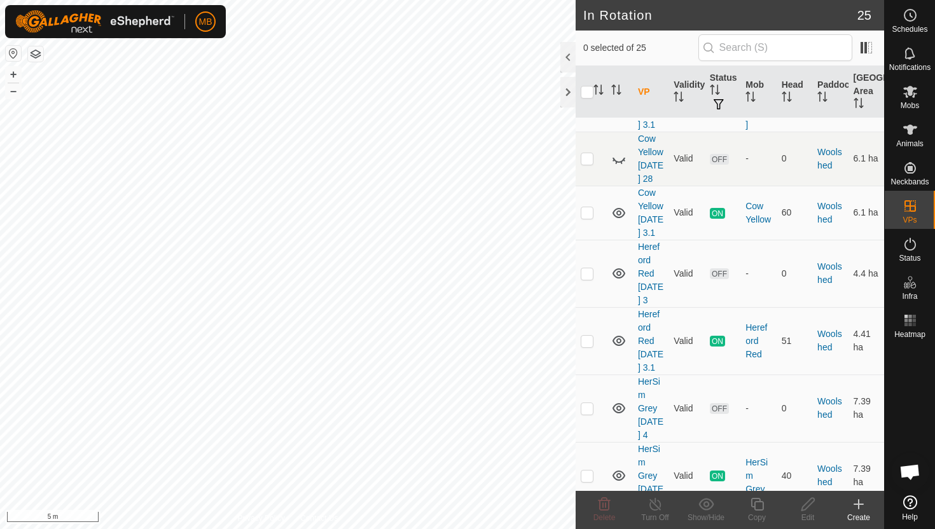
scroll to position [1516, 0]
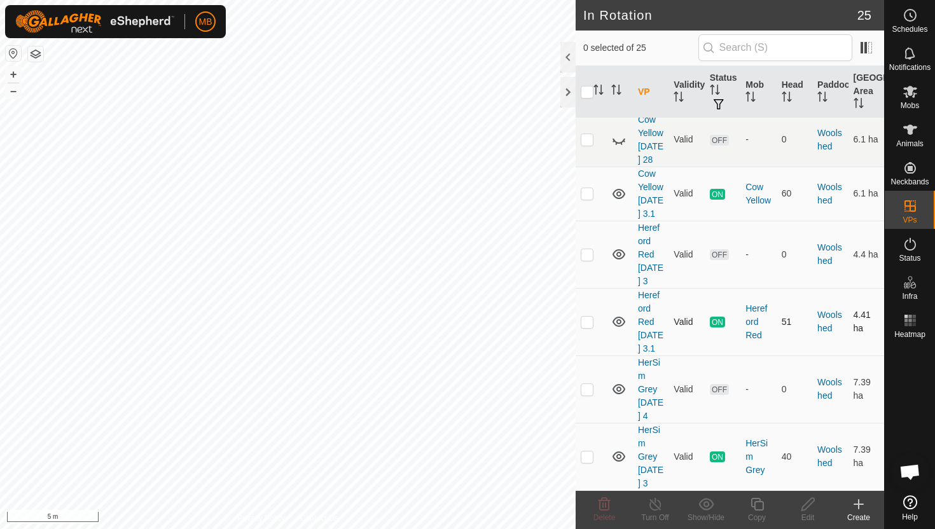
click at [587, 317] on p-checkbox at bounding box center [586, 322] width 13 height 10
checkbox input "true"
click at [757, 503] on icon at bounding box center [757, 504] width 16 height 15
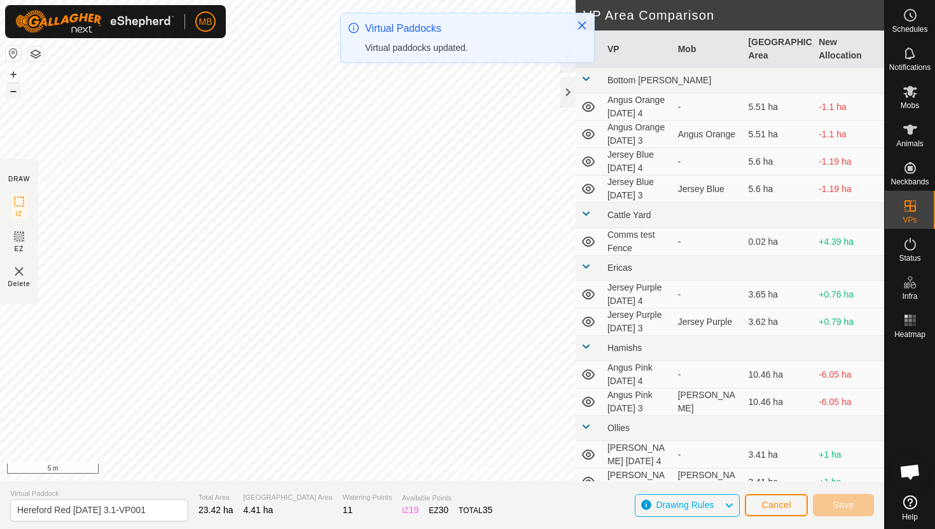
click at [12, 94] on button "–" at bounding box center [13, 90] width 15 height 15
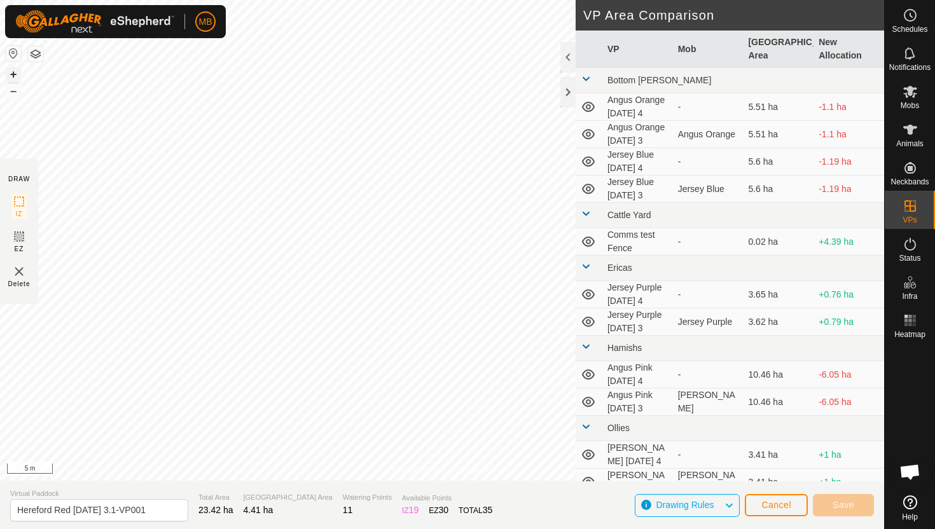
click at [17, 74] on button "+" at bounding box center [13, 74] width 15 height 15
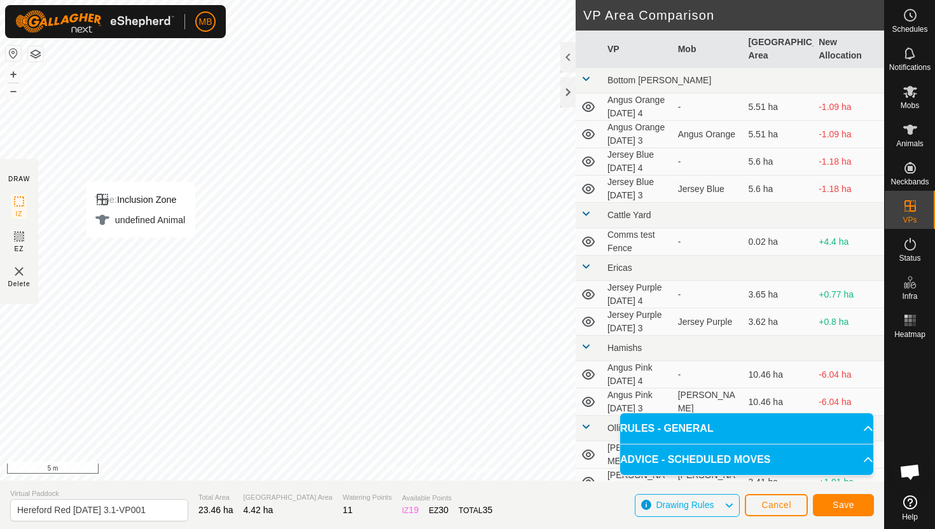
click at [205, 0] on html "MB Schedules Notifications Mobs Animals Neckbands VPs Status Infra Heatmap Help…" at bounding box center [467, 264] width 935 height 529
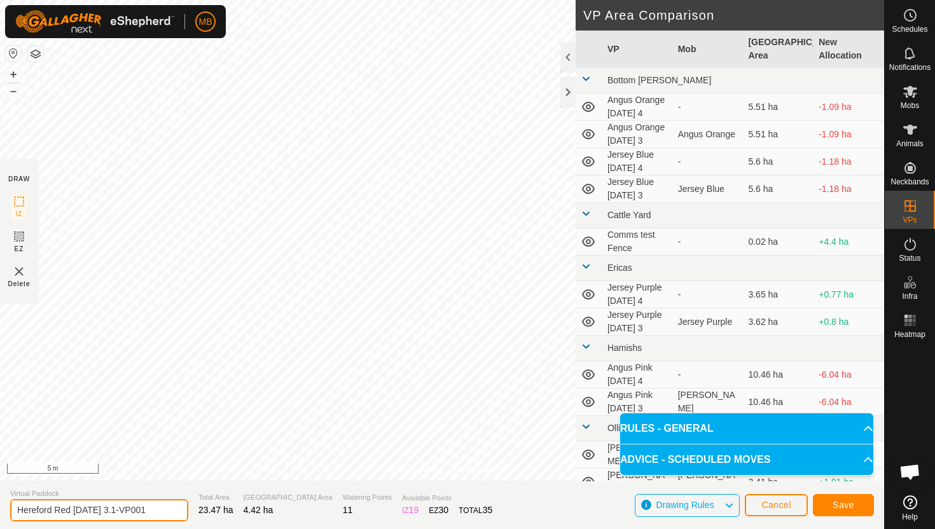
click at [159, 511] on input "Hereford Red Wednesday 3.1-VP001" at bounding box center [99, 510] width 178 height 22
type input "Hereford Red [DATE] 4"
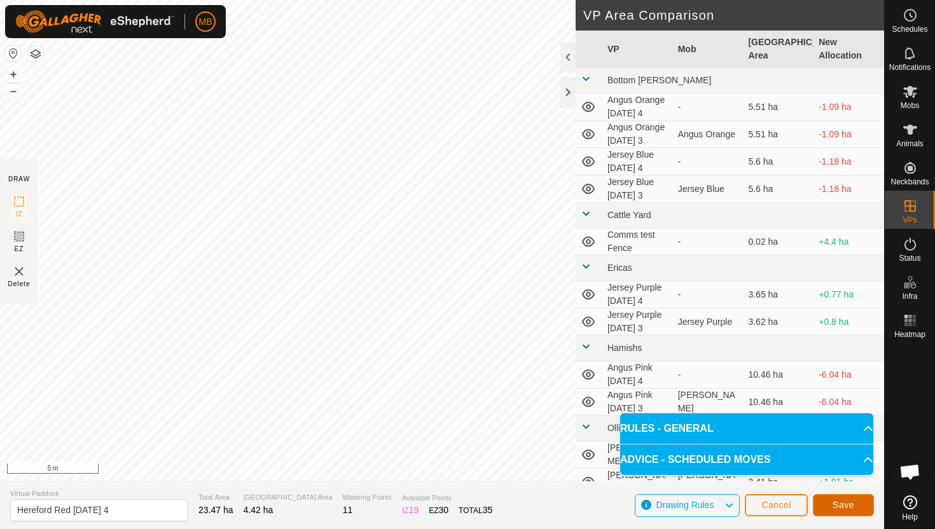
click at [839, 507] on span "Save" at bounding box center [843, 505] width 22 height 10
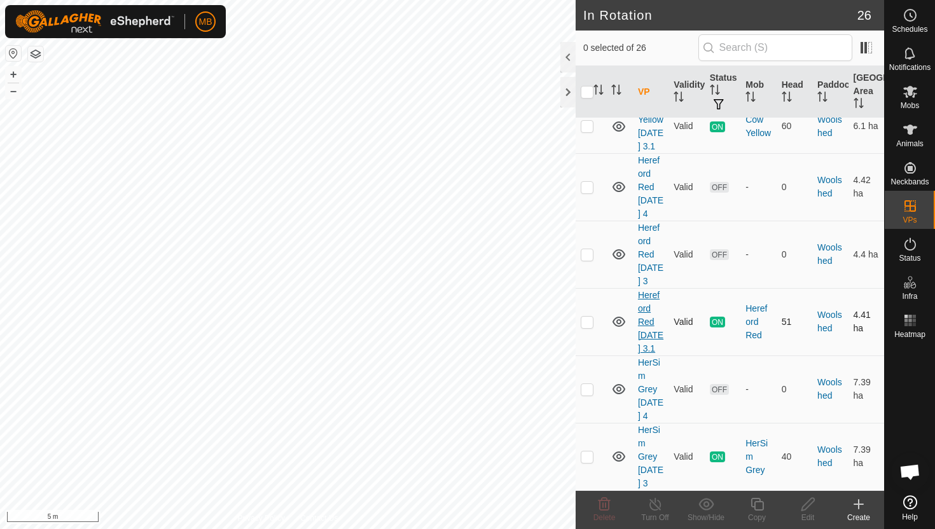
scroll to position [1584, 0]
click at [588, 182] on p-checkbox at bounding box center [586, 187] width 13 height 10
checkbox input "true"
click at [757, 505] on icon at bounding box center [757, 504] width 16 height 15
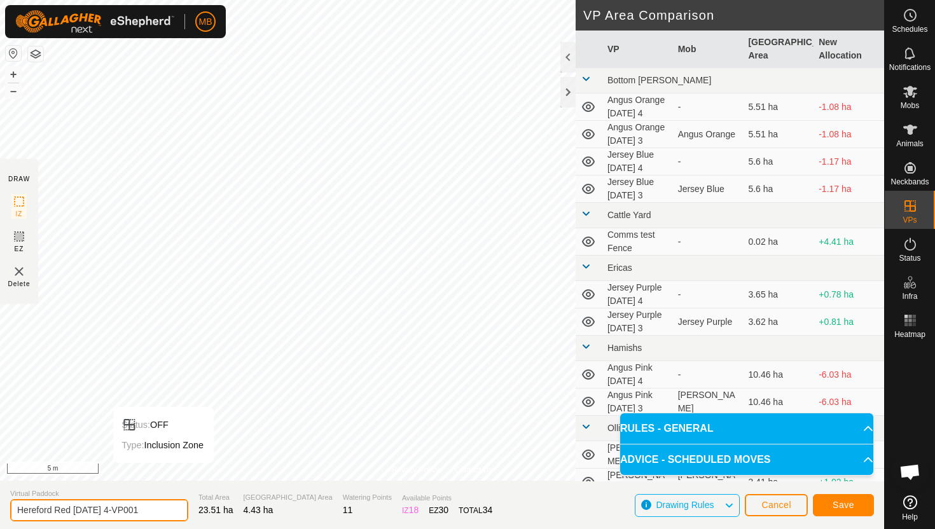
click at [148, 509] on input "Hereford Red Thursday 4-VP001" at bounding box center [99, 510] width 178 height 22
type input "Hereford Red [DATE] 4.1"
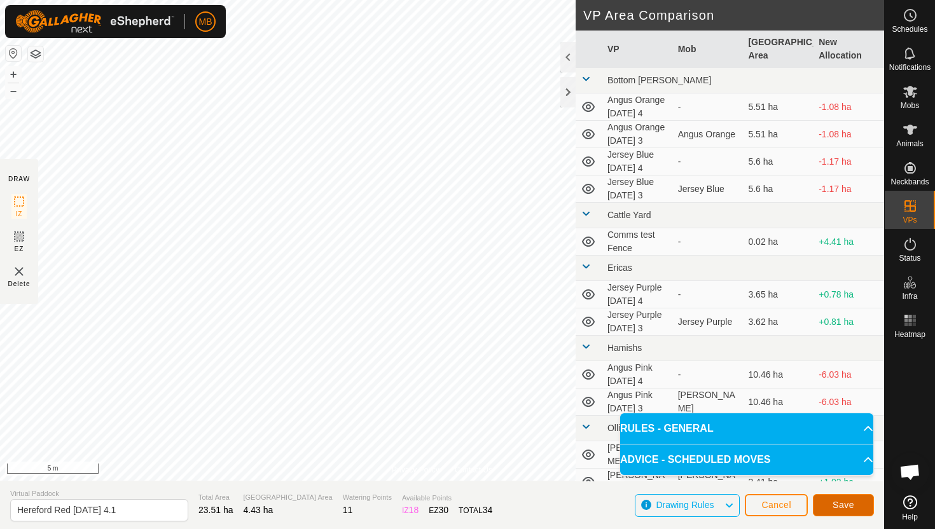
click at [837, 502] on span "Save" at bounding box center [843, 505] width 22 height 10
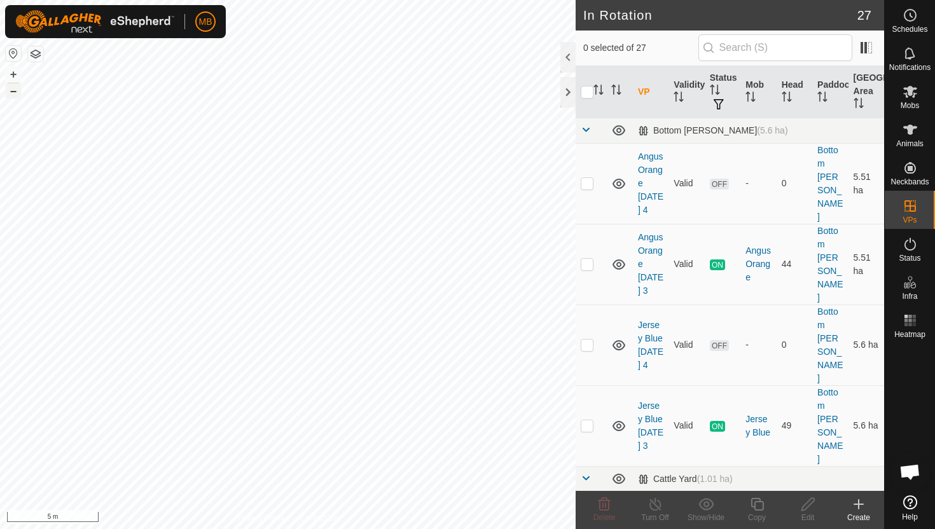
click at [12, 92] on button "–" at bounding box center [13, 90] width 15 height 15
click at [154, 0] on html "MB Schedules Notifications Mobs Animals Neckbands VPs Status Infra Heatmap Help…" at bounding box center [467, 264] width 935 height 529
click at [15, 92] on button "–" at bounding box center [13, 90] width 15 height 15
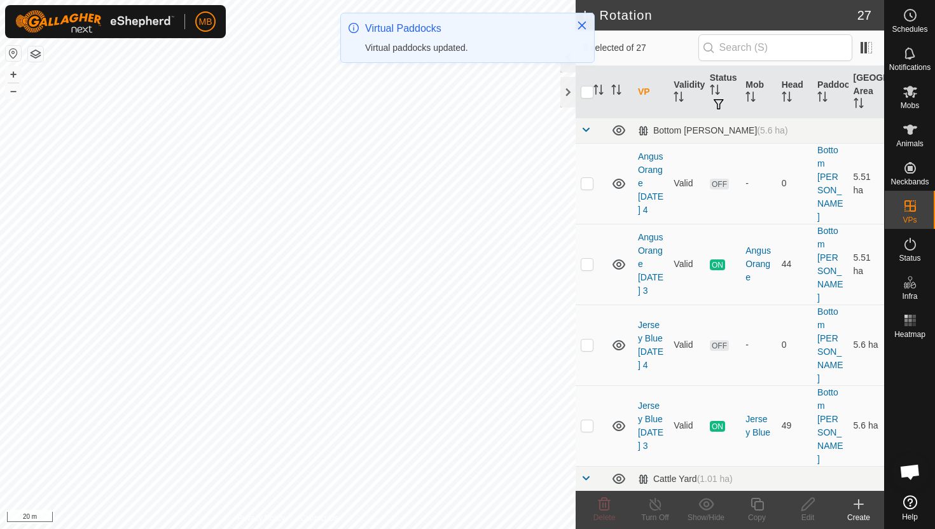
click at [231, 0] on html "MB Schedules Notifications Mobs Animals Neckbands VPs Status Infra Heatmap Help…" at bounding box center [467, 264] width 935 height 529
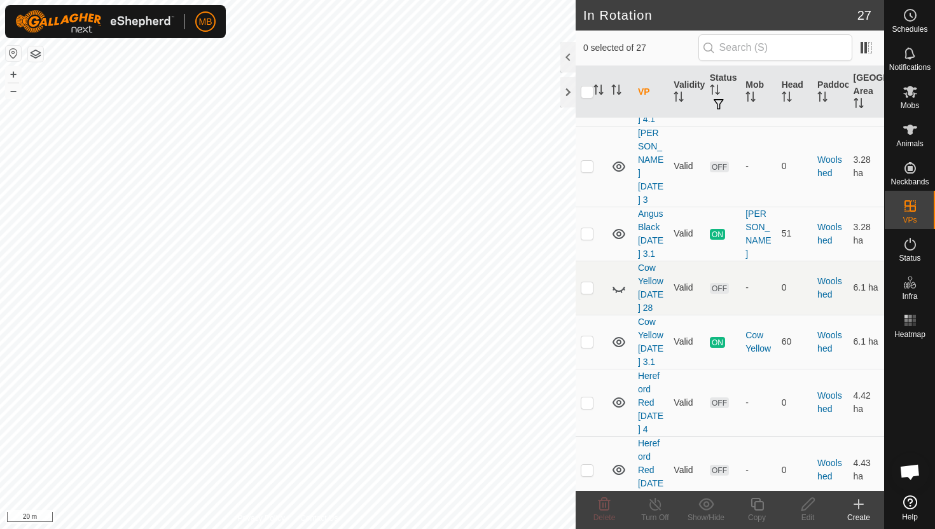
scroll to position [1340, 0]
click at [586, 339] on p-checkbox at bounding box center [586, 344] width 13 height 10
checkbox input "true"
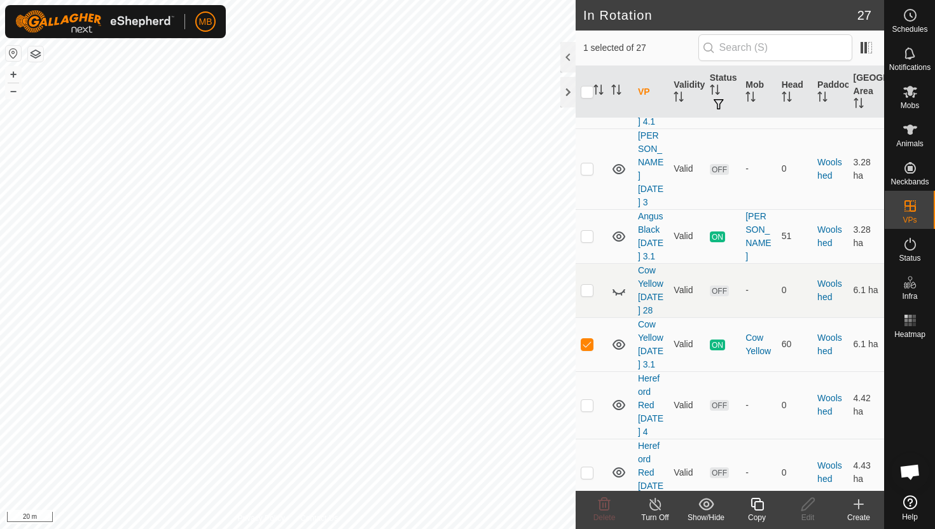
click at [756, 504] on icon at bounding box center [757, 504] width 16 height 15
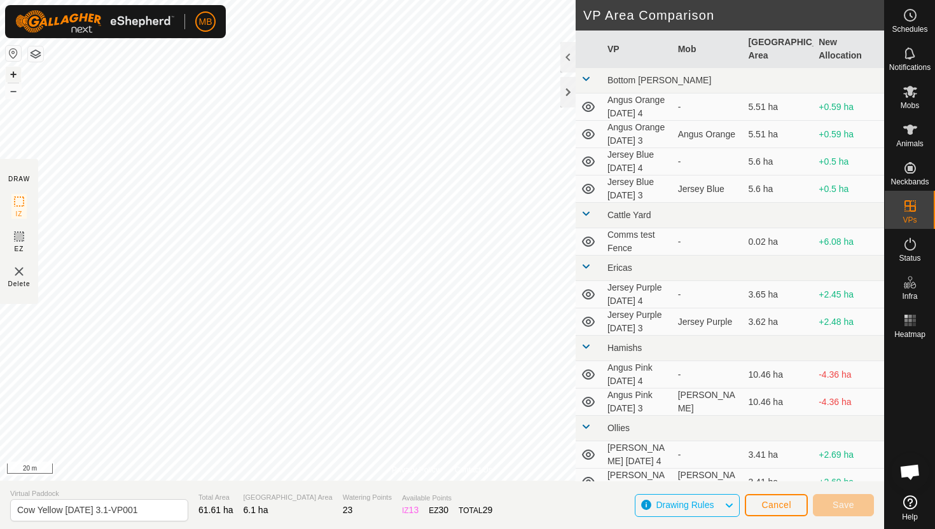
click at [10, 68] on button "+" at bounding box center [13, 74] width 15 height 15
click at [18, 73] on button "+" at bounding box center [13, 74] width 15 height 15
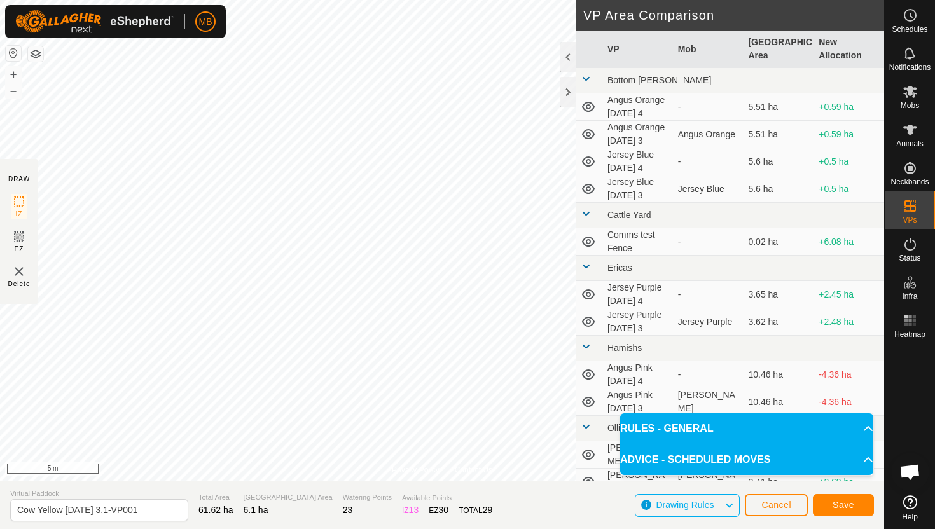
click at [509, 0] on html "MB Schedules Notifications Mobs Animals Neckbands VPs Status Infra Heatmap Help…" at bounding box center [467, 264] width 935 height 529
click at [160, 511] on input "Cow Yellow Wednesday 3.1-VP001" at bounding box center [99, 510] width 178 height 22
type input "Cow Yellow [DATE] 4"
click at [830, 502] on button "Save" at bounding box center [843, 505] width 61 height 22
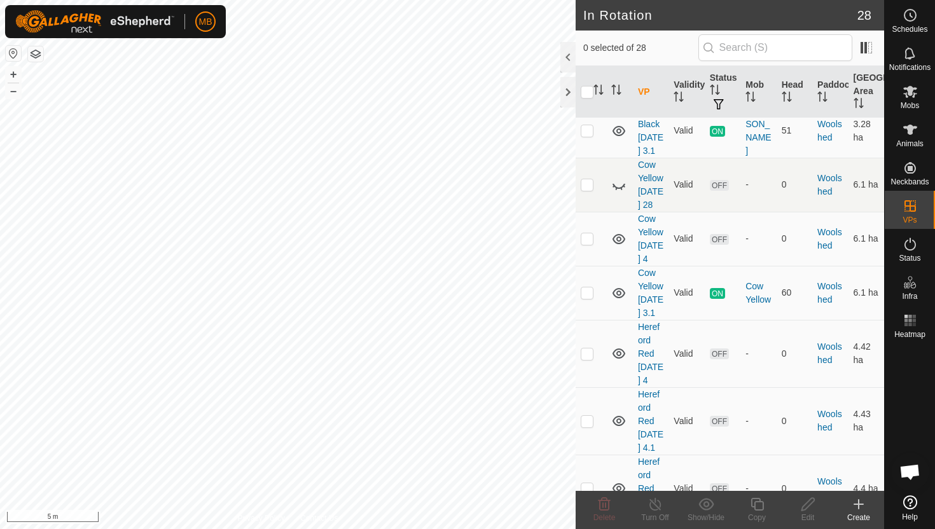
scroll to position [1434, 0]
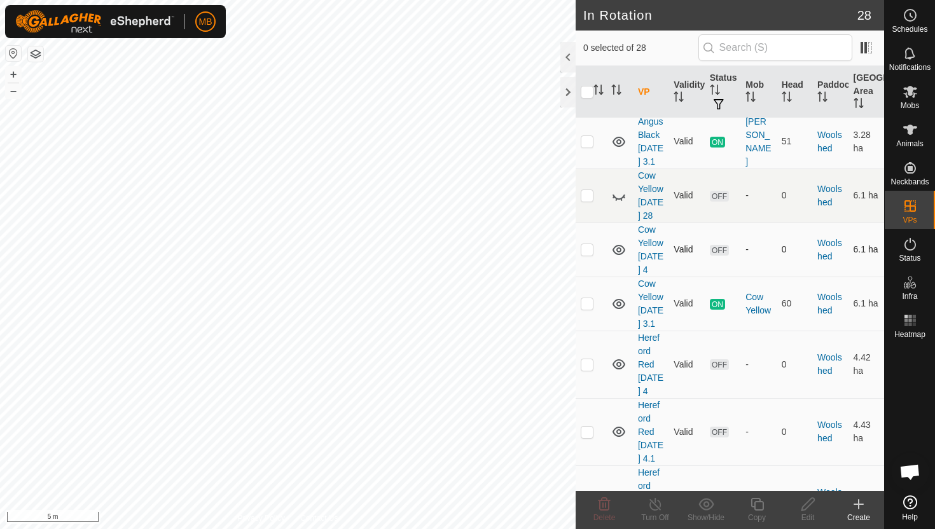
click at [589, 244] on p-checkbox at bounding box center [586, 249] width 13 height 10
checkbox input "true"
click at [757, 505] on icon at bounding box center [757, 504] width 16 height 15
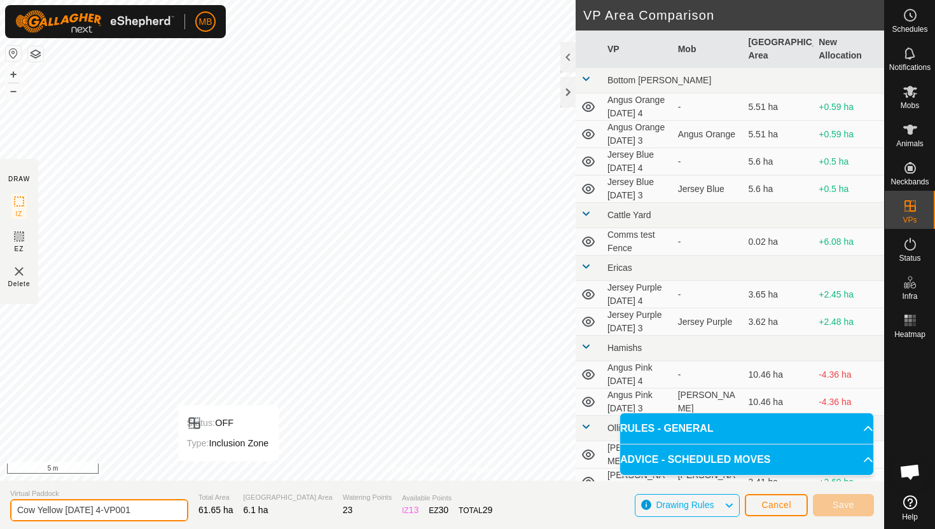
click at [153, 509] on input "Cow Yellow Thursday 4-VP001" at bounding box center [99, 510] width 178 height 22
type input "Cow Yellow [DATE] 4.1"
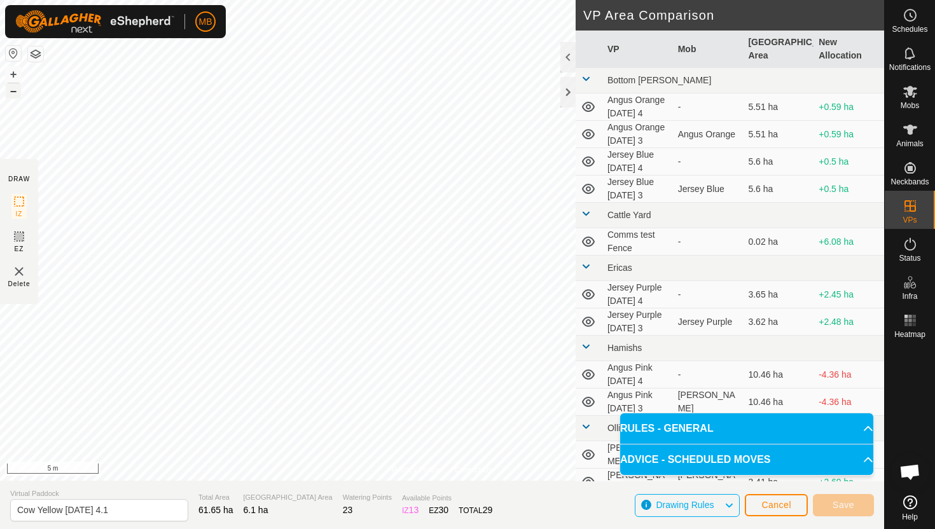
click at [19, 90] on button "–" at bounding box center [13, 90] width 15 height 15
click at [270, 223] on div "Status: OFF Type: Inclusion Zone + – ⇧ i 10 m" at bounding box center [442, 240] width 884 height 481
click at [854, 506] on button "Save" at bounding box center [843, 505] width 61 height 22
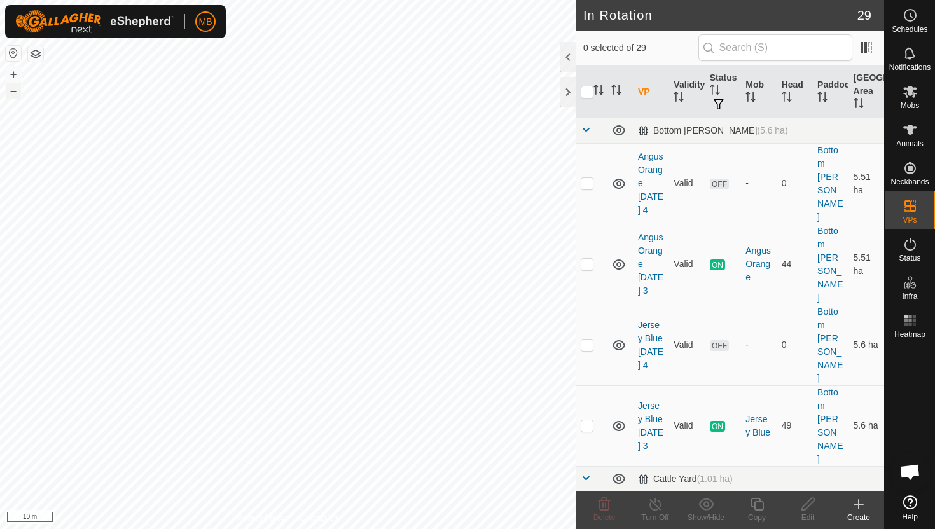
click at [8, 92] on button "–" at bounding box center [13, 90] width 15 height 15
click at [911, 94] on icon at bounding box center [910, 92] width 14 height 12
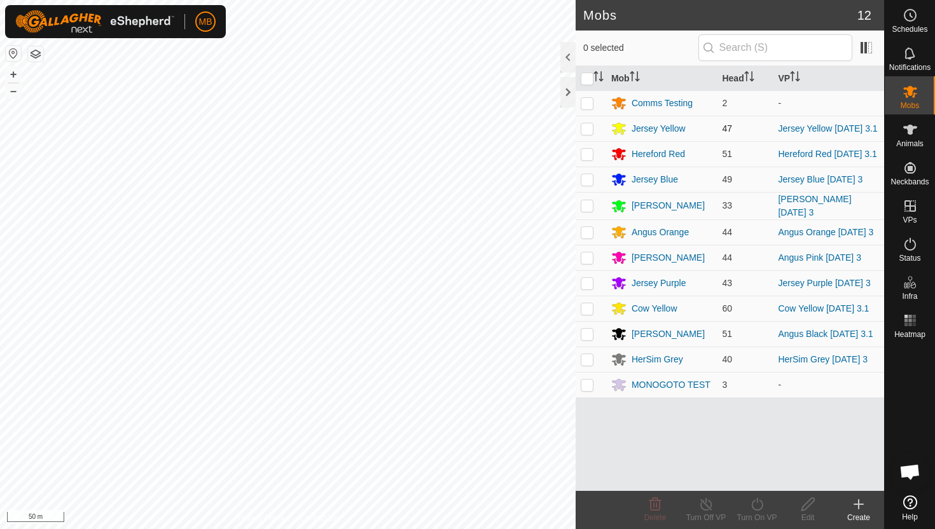
click at [587, 128] on p-checkbox at bounding box center [586, 128] width 13 height 10
checkbox input "true"
click at [757, 500] on icon at bounding box center [756, 504] width 11 height 13
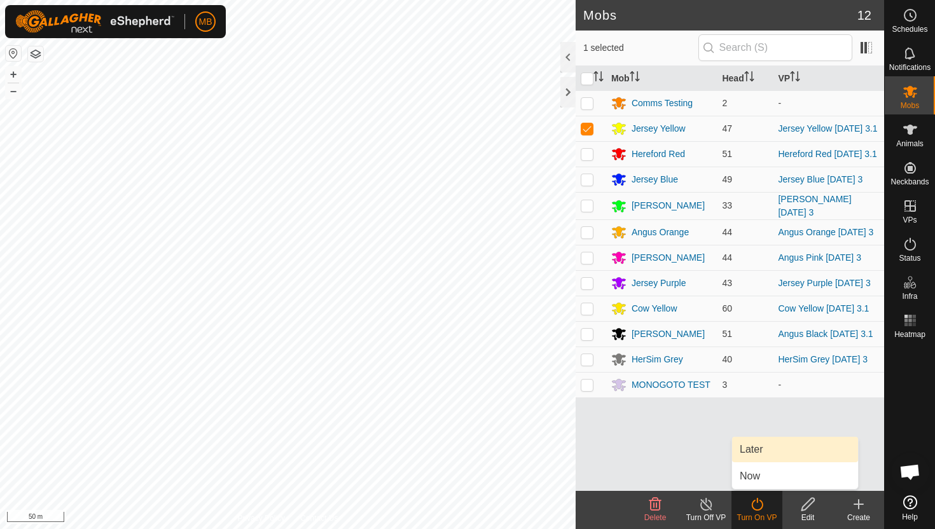
click at [757, 446] on link "Later" at bounding box center [795, 449] width 126 height 25
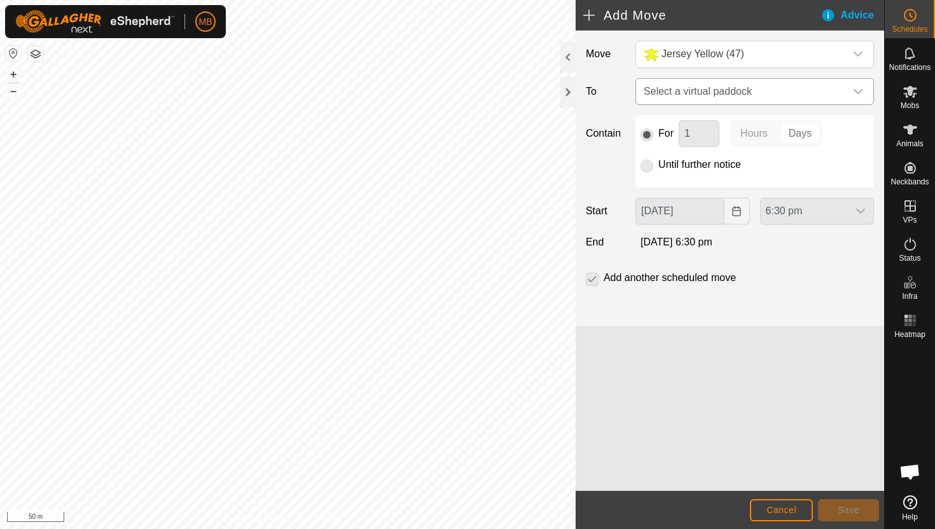
click at [859, 93] on icon "dropdown trigger" at bounding box center [858, 91] width 10 height 10
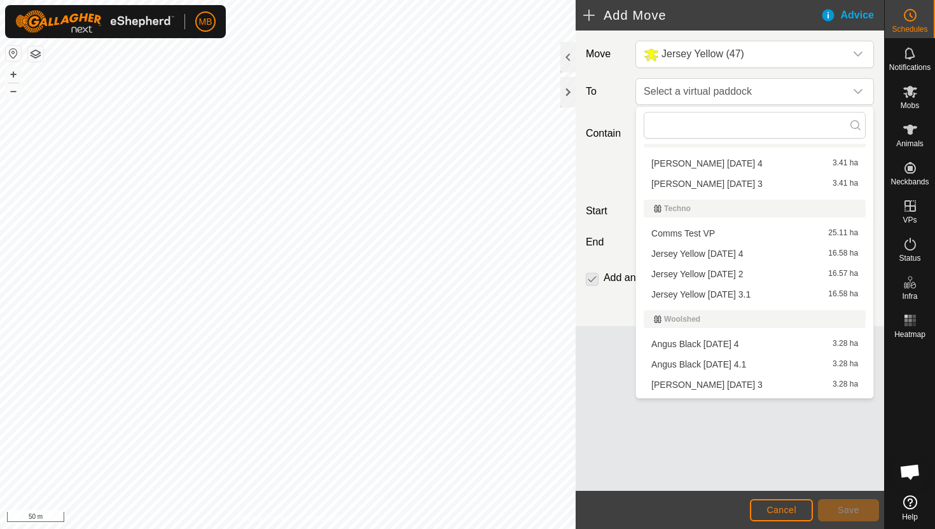
scroll to position [321, 0]
click at [762, 250] on li "Jersey Yellow Thursday 4 16.58 ha" at bounding box center [754, 251] width 222 height 19
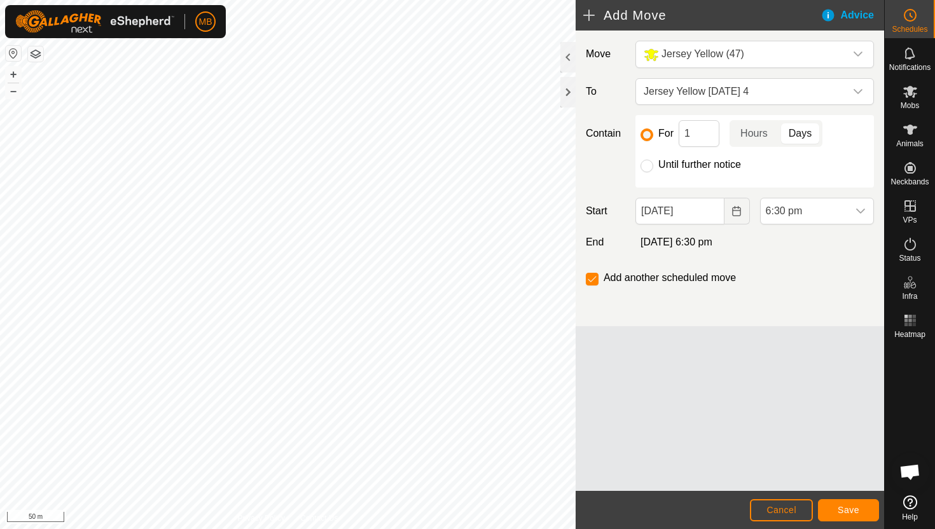
click at [683, 162] on label "Until further notice" at bounding box center [699, 165] width 83 height 10
click at [653, 162] on input "Until further notice" at bounding box center [646, 166] width 13 height 13
radio input "true"
checkbox input "false"
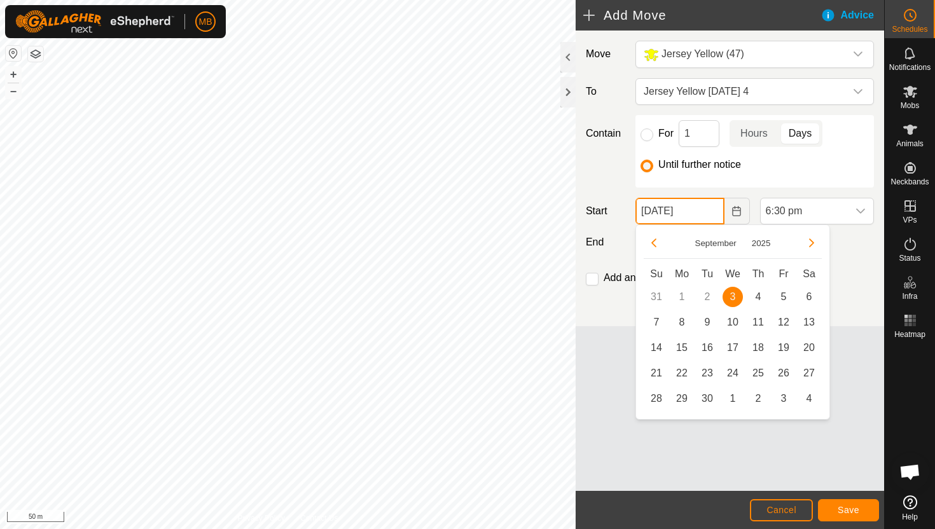
click at [706, 210] on input "03 Sep, 2025" at bounding box center [679, 211] width 88 height 27
click at [760, 296] on span "4" at bounding box center [758, 297] width 20 height 20
type input "04 Sep, 2025"
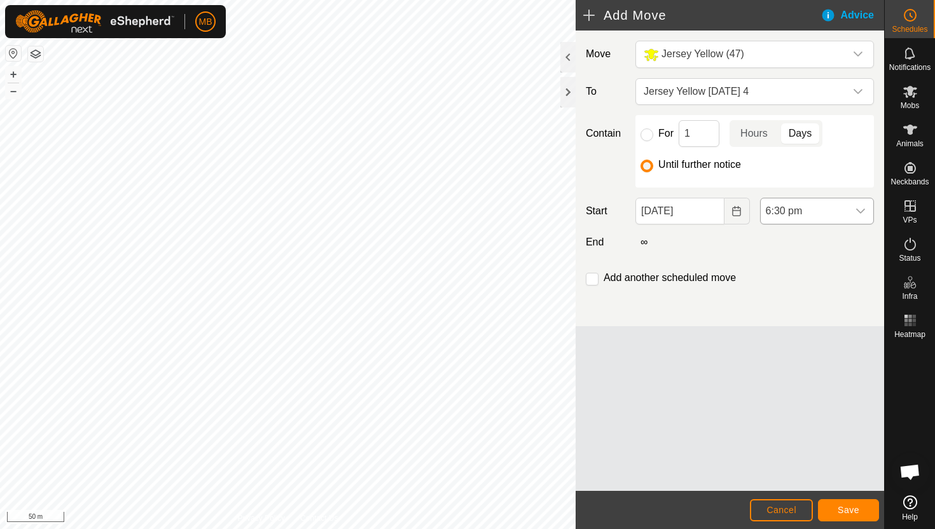
click at [862, 210] on icon "dropdown trigger" at bounding box center [860, 211] width 9 height 5
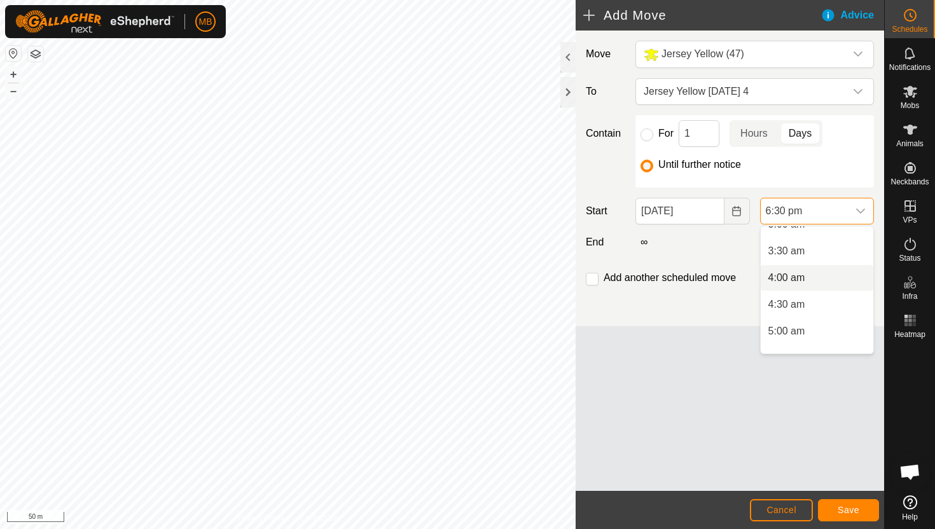
scroll to position [172, 0]
click at [840, 254] on li "3:30 am" at bounding box center [816, 254] width 113 height 25
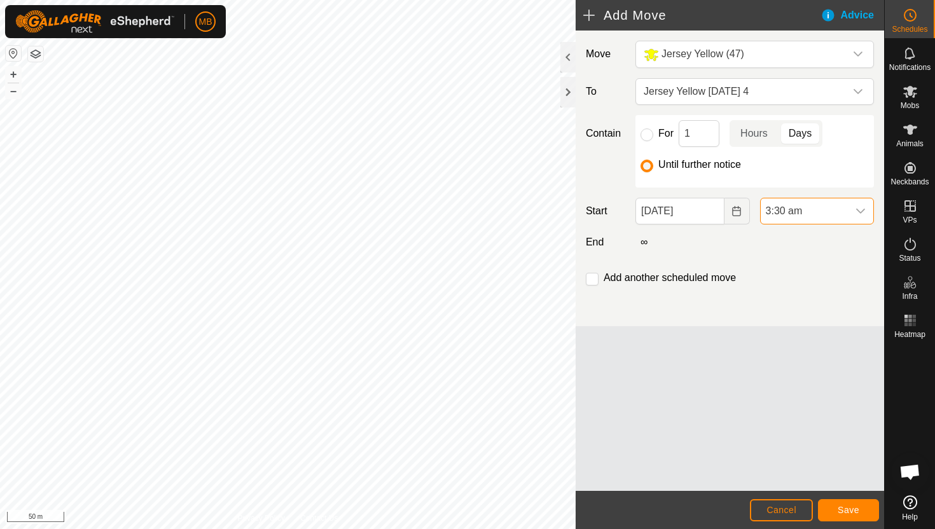
click at [862, 212] on icon "dropdown trigger" at bounding box center [860, 211] width 10 height 10
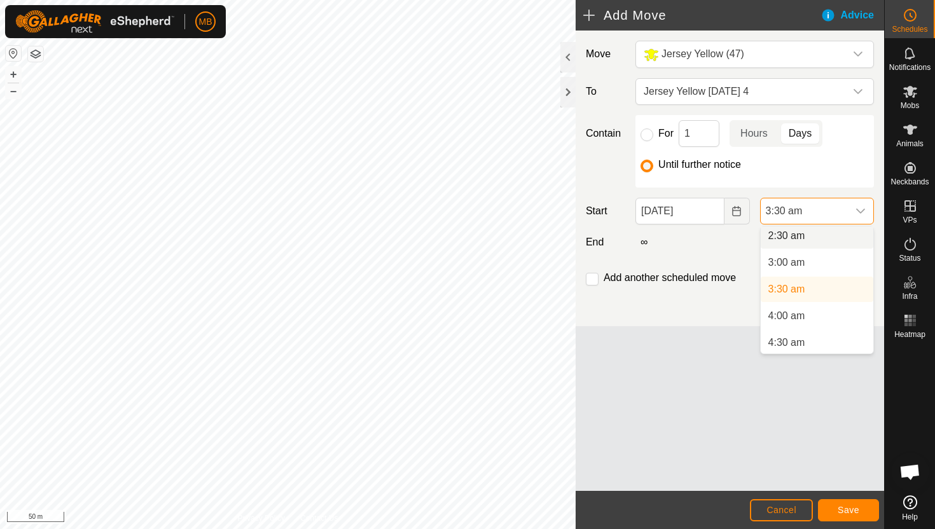
scroll to position [137, 0]
click at [820, 314] on li "4:00 am" at bounding box center [816, 315] width 113 height 25
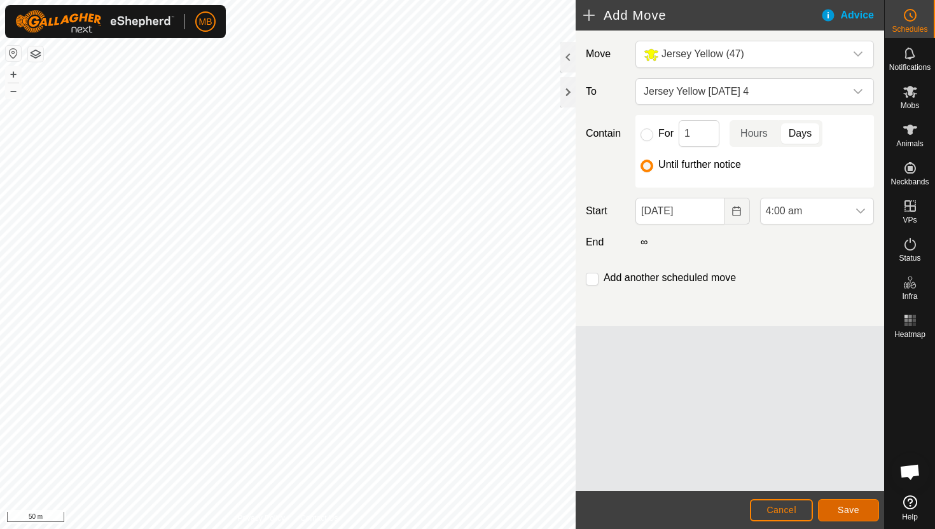
click at [847, 508] on span "Save" at bounding box center [848, 510] width 22 height 10
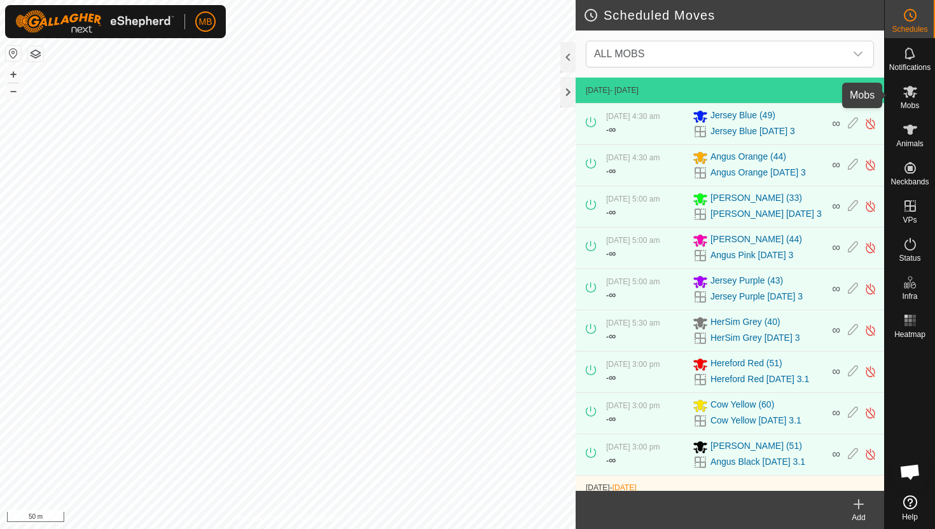
click at [909, 96] on icon at bounding box center [909, 91] width 15 height 15
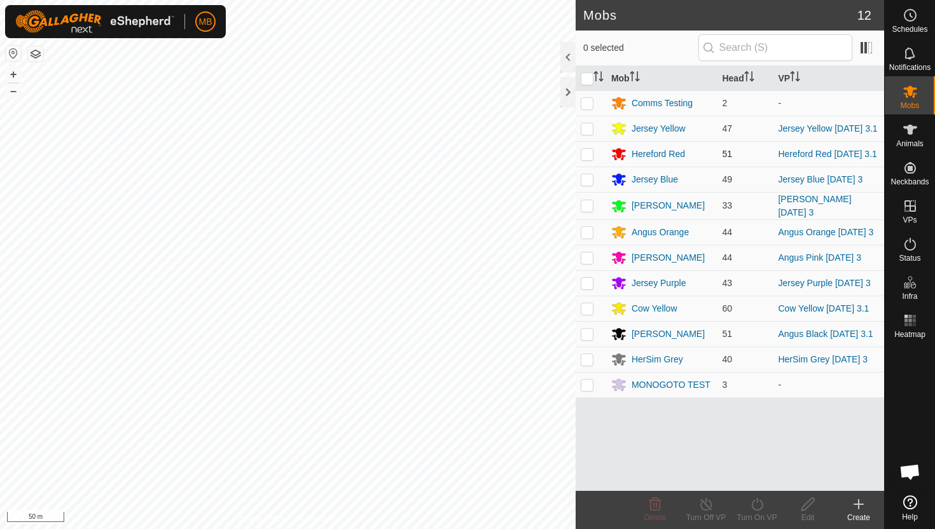
click at [587, 157] on p-checkbox at bounding box center [586, 154] width 13 height 10
checkbox input "true"
click at [759, 504] on icon at bounding box center [757, 504] width 16 height 15
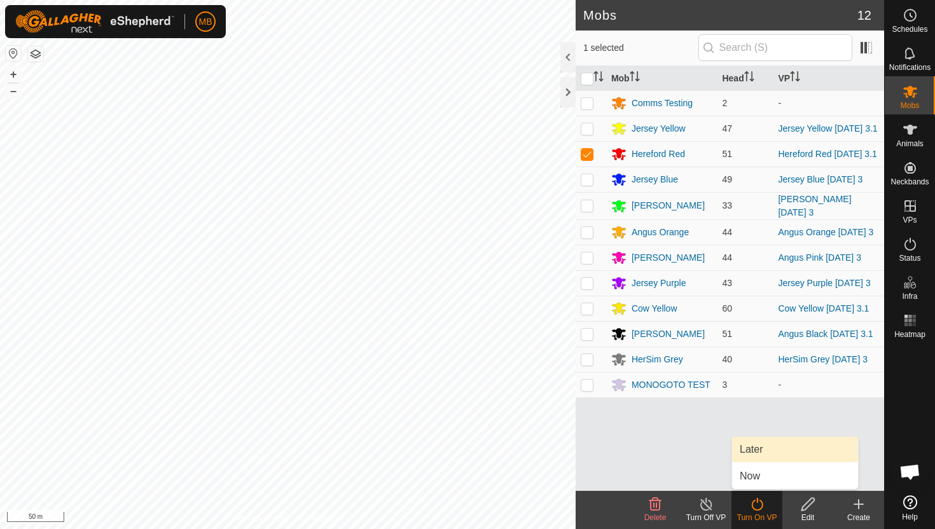
click at [765, 451] on link "Later" at bounding box center [795, 449] width 126 height 25
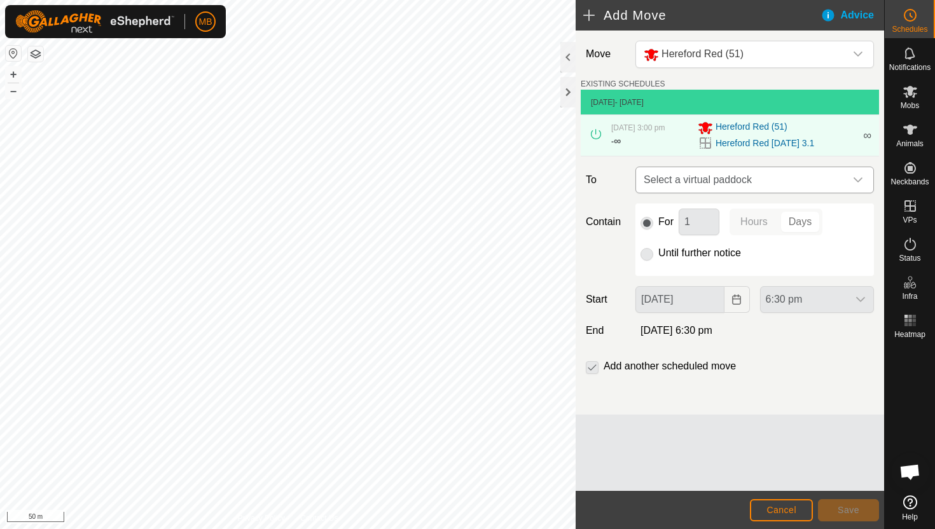
click at [860, 180] on icon "dropdown trigger" at bounding box center [857, 179] width 9 height 5
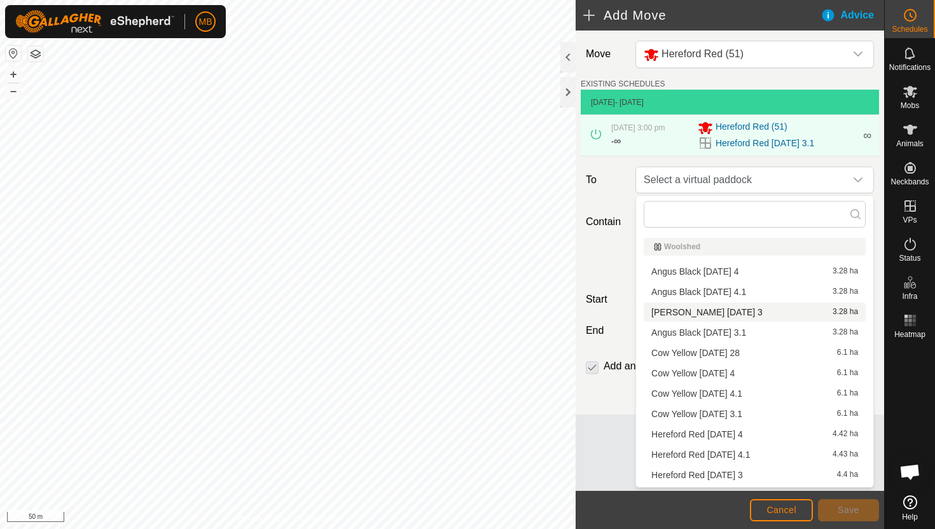
scroll to position [38, 0]
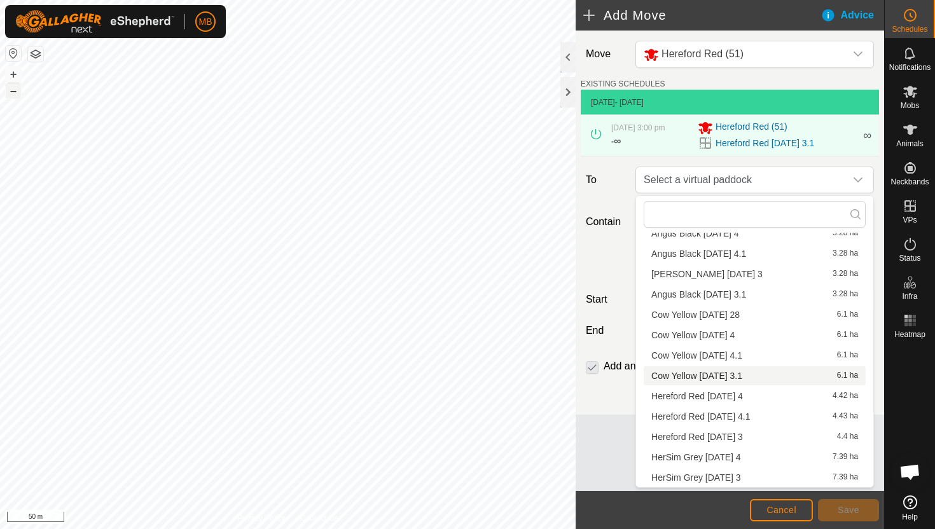
click at [11, 90] on button "–" at bounding box center [13, 90] width 15 height 15
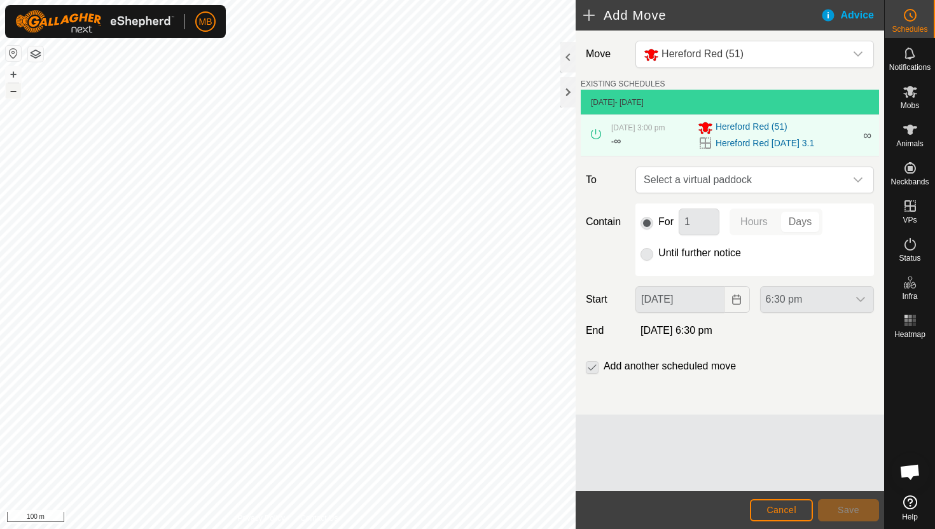
click at [11, 90] on button "–" at bounding box center [13, 90] width 15 height 15
click at [848, 181] on div "dropdown trigger" at bounding box center [857, 179] width 25 height 25
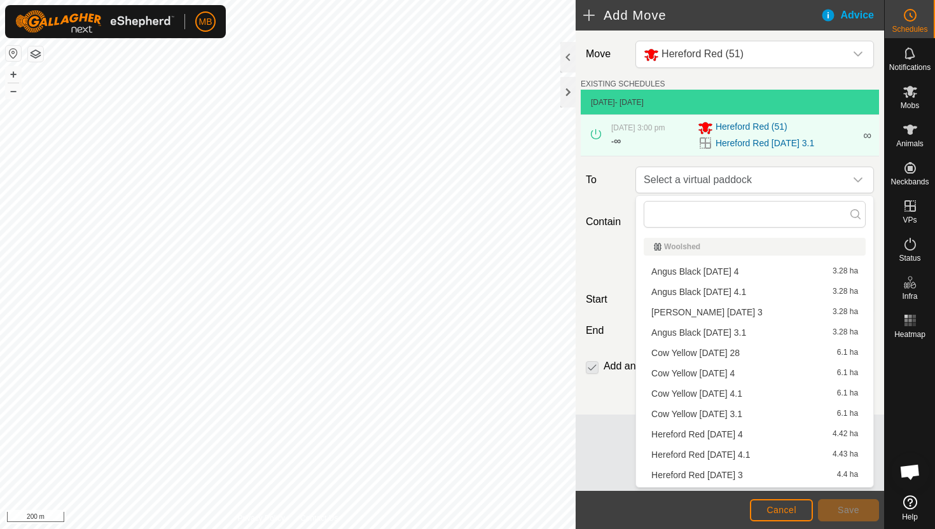
click at [747, 432] on li "Hereford Red Thursday 4 4.42 ha" at bounding box center [754, 434] width 222 height 19
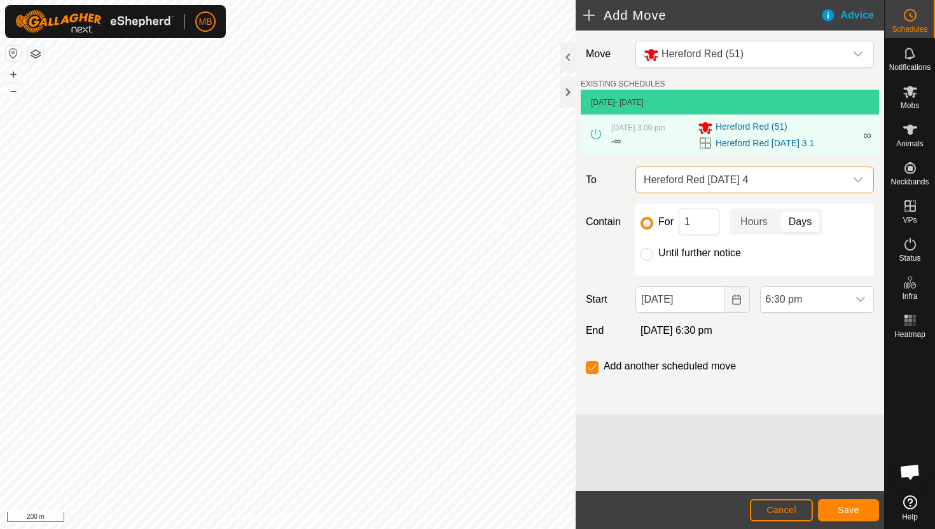
click at [661, 254] on label "Until further notice" at bounding box center [699, 253] width 83 height 10
click at [653, 254] on input "Until further notice" at bounding box center [646, 254] width 13 height 13
radio input "true"
checkbox input "false"
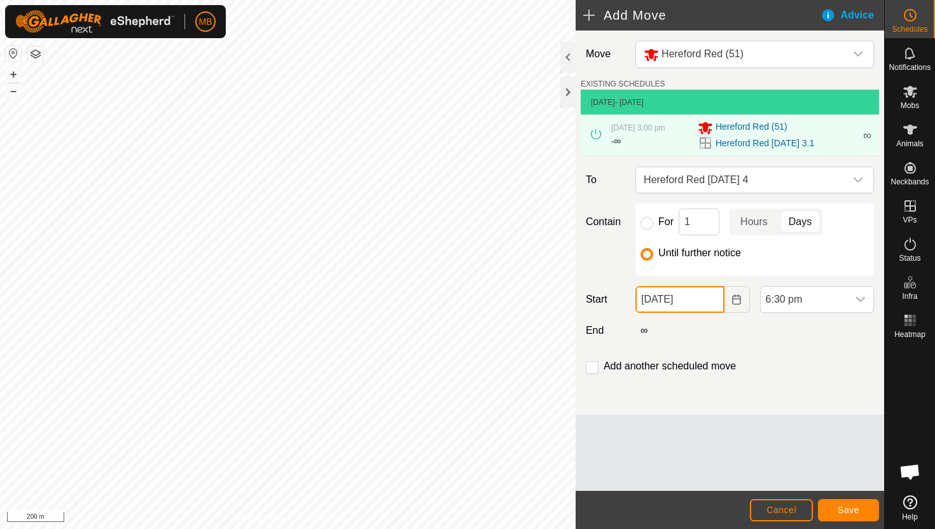
click at [713, 299] on input "03 Sep, 2025" at bounding box center [679, 299] width 88 height 27
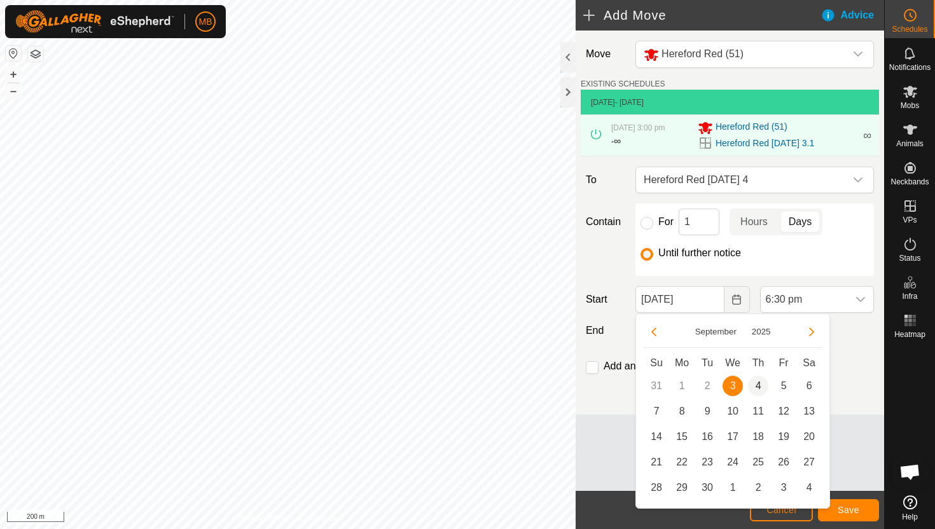
click at [756, 381] on span "4" at bounding box center [758, 386] width 20 height 20
type input "04 Sep, 2025"
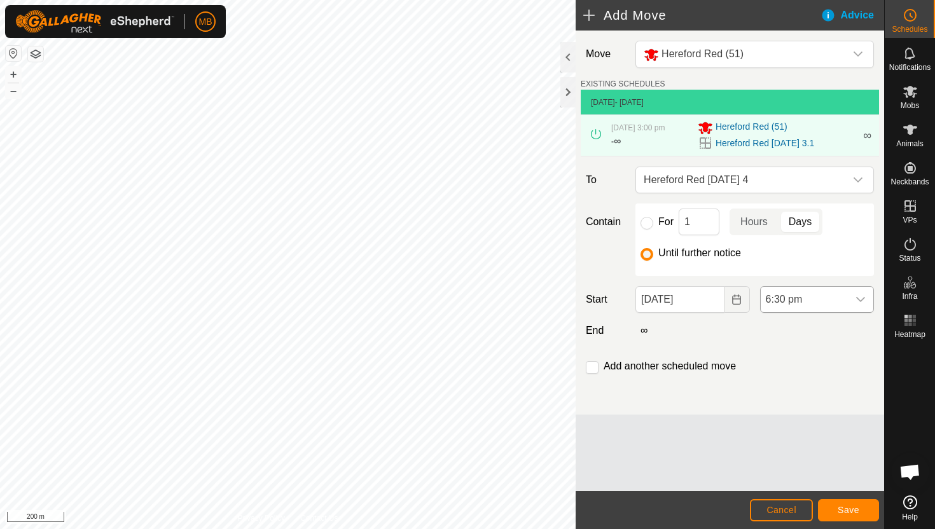
click at [839, 305] on span "6:30 pm" at bounding box center [803, 299] width 87 height 25
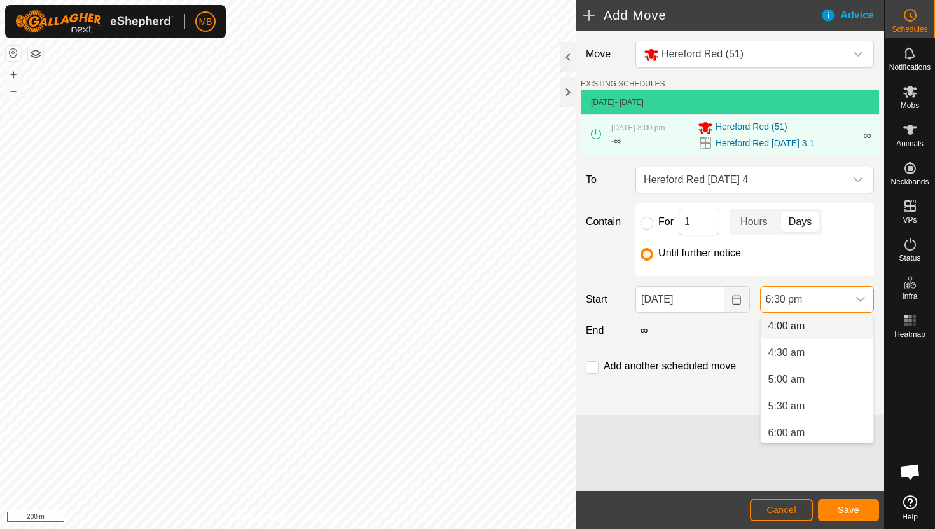
scroll to position [231, 0]
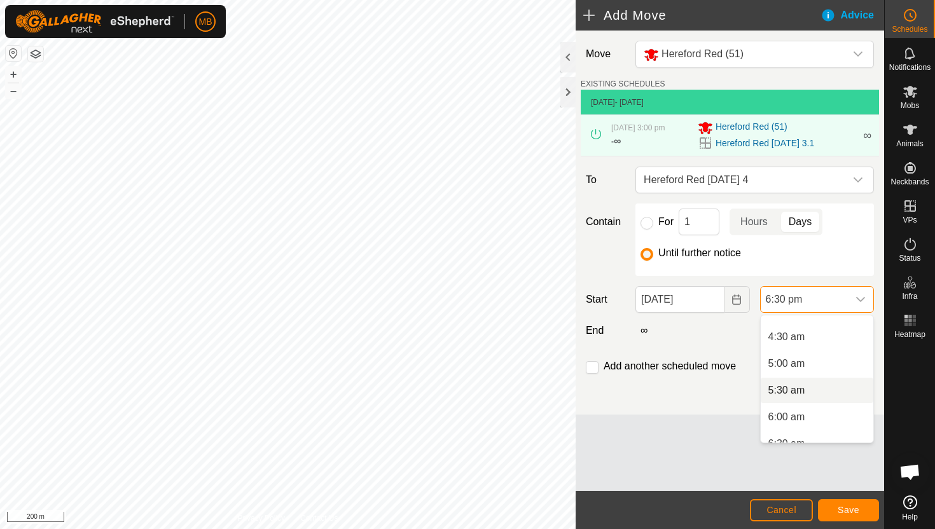
click at [827, 389] on li "5:30 am" at bounding box center [816, 390] width 113 height 25
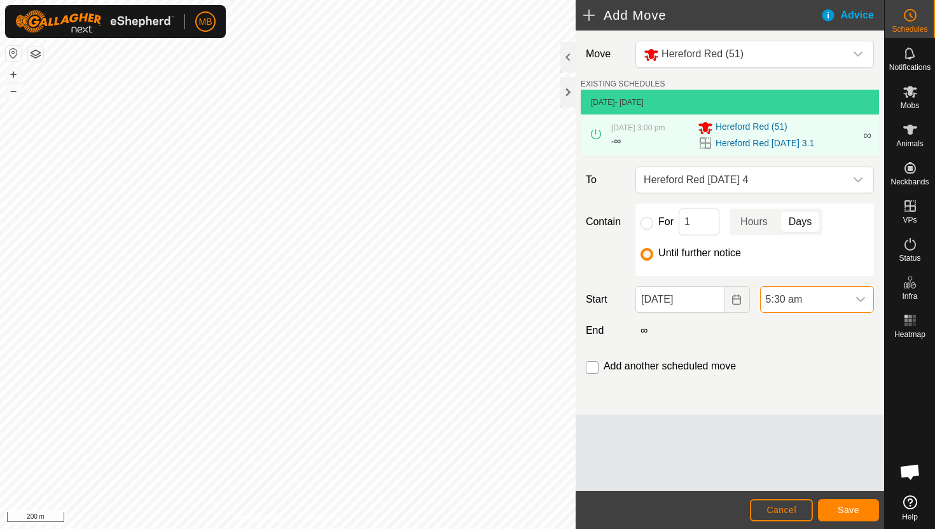
click at [593, 368] on input "checkbox" at bounding box center [592, 367] width 13 height 13
checkbox input "true"
click at [852, 507] on span "Save" at bounding box center [848, 510] width 22 height 10
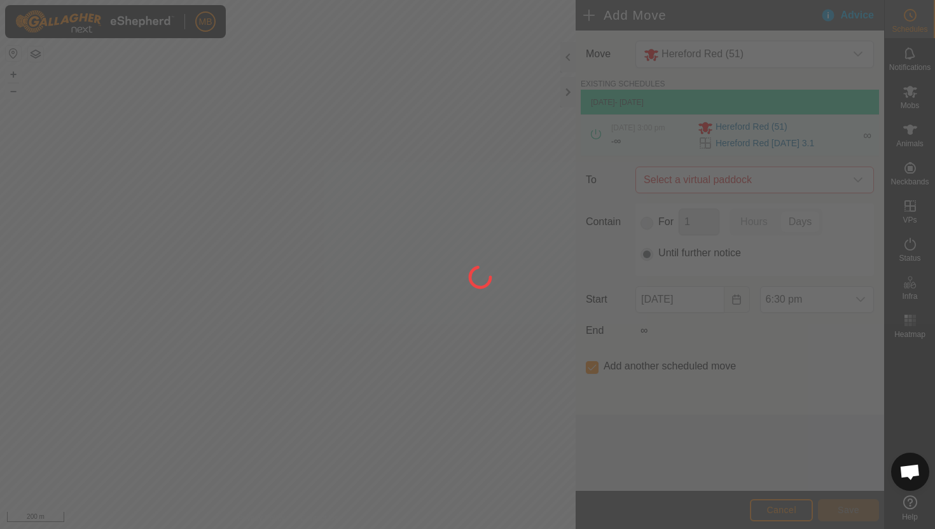
type input "04 Sep, 2025"
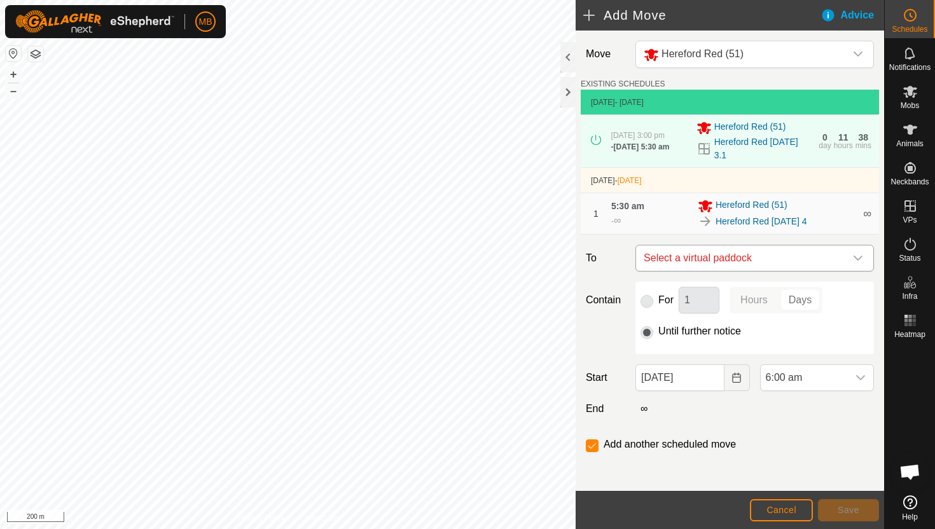
click at [859, 263] on icon "dropdown trigger" at bounding box center [858, 258] width 10 height 10
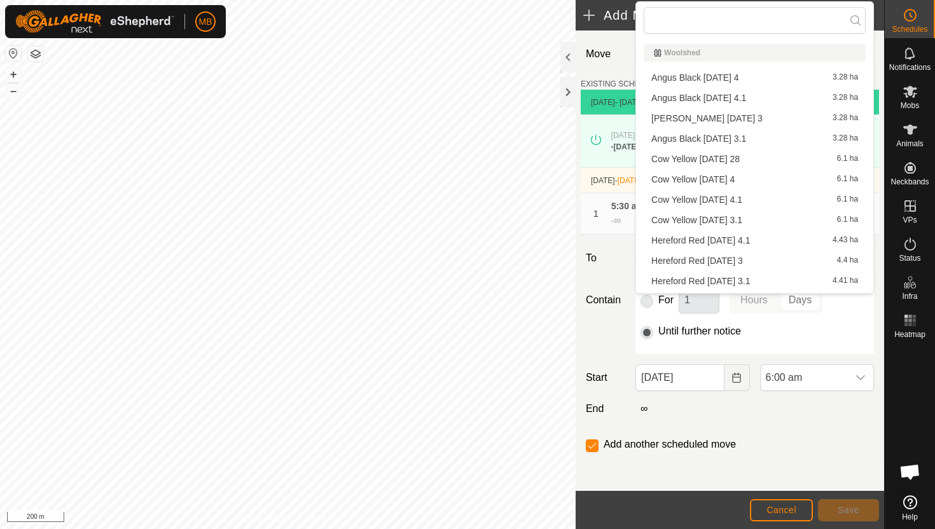
click at [762, 238] on li "Hereford Red Thursday 4.1 4.43 ha" at bounding box center [754, 240] width 222 height 19
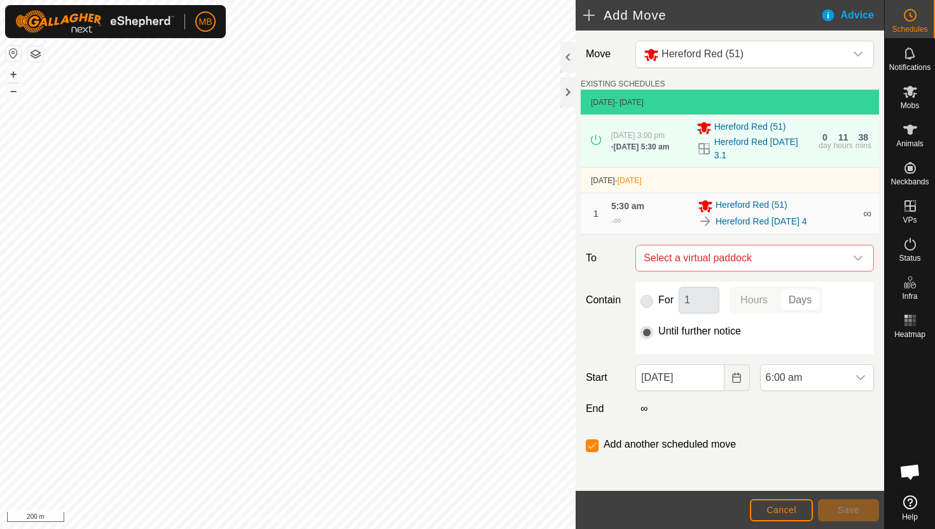
checkbox input "false"
click at [829, 383] on span "6:00 am" at bounding box center [803, 377] width 87 height 25
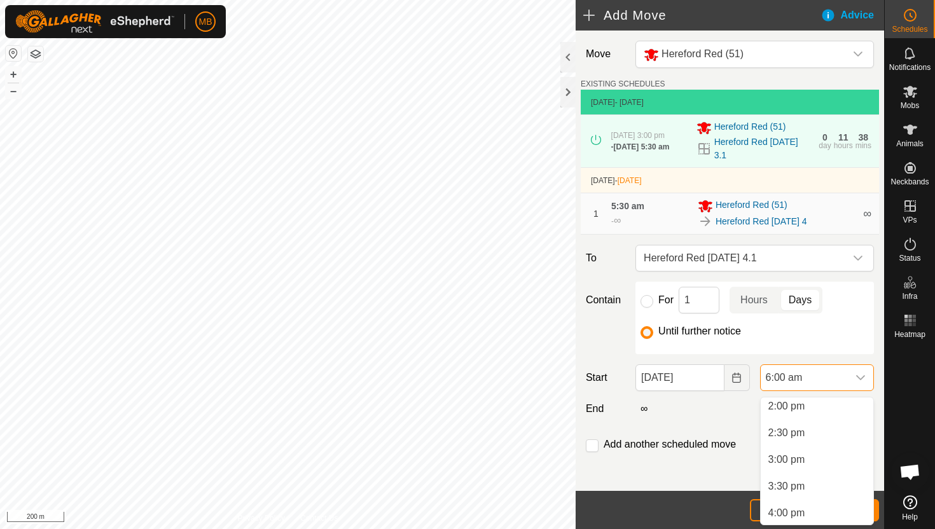
scroll to position [759, 0]
click at [823, 451] on li "3:00 pm" at bounding box center [816, 452] width 113 height 25
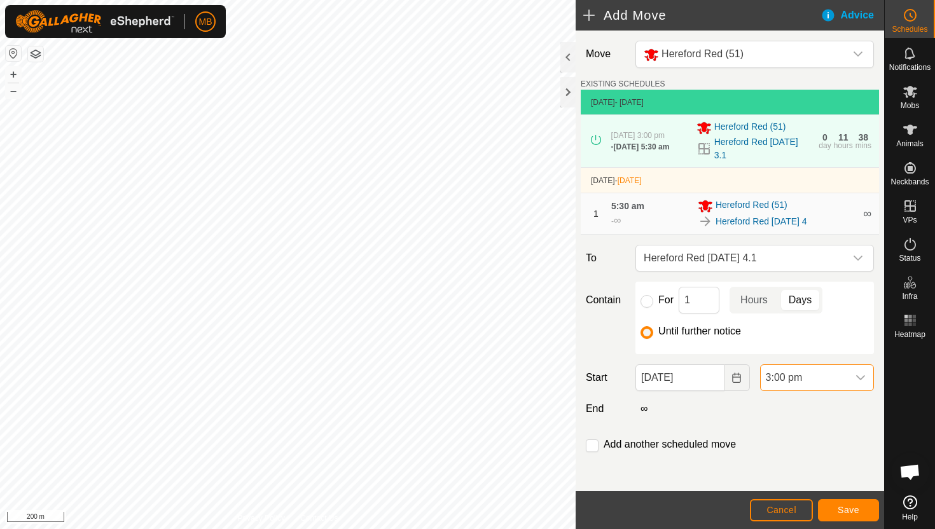
scroll to position [320, 0]
click at [843, 509] on span "Save" at bounding box center [848, 510] width 22 height 10
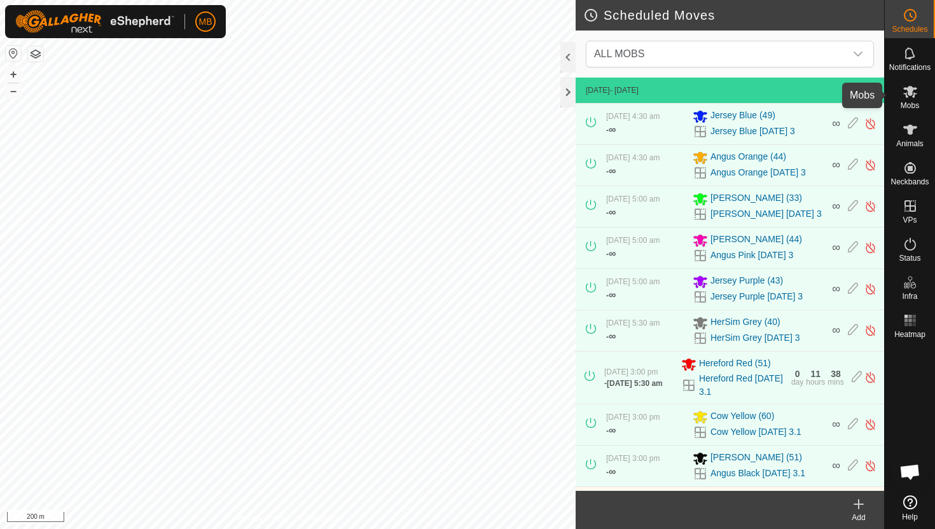
click at [911, 92] on icon at bounding box center [910, 92] width 14 height 12
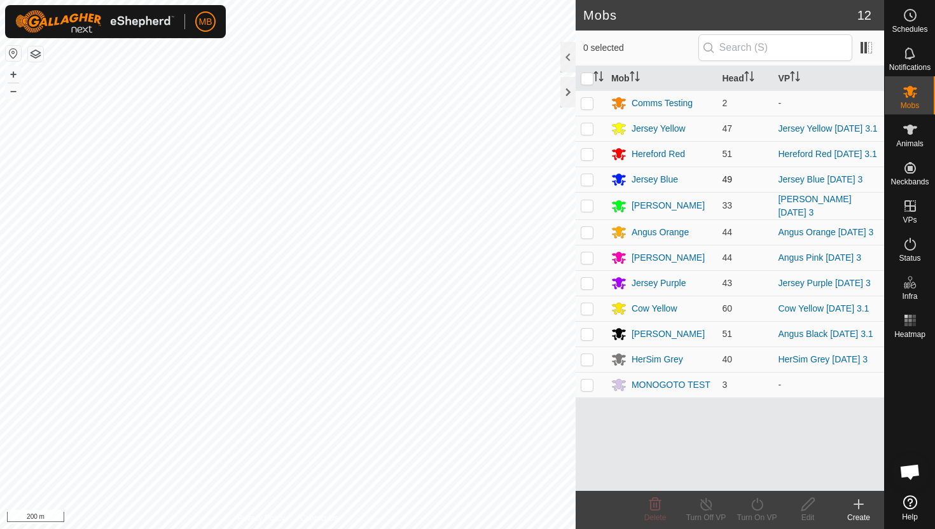
click at [589, 182] on p-checkbox at bounding box center [586, 179] width 13 height 10
checkbox input "true"
click at [756, 503] on icon at bounding box center [757, 504] width 16 height 15
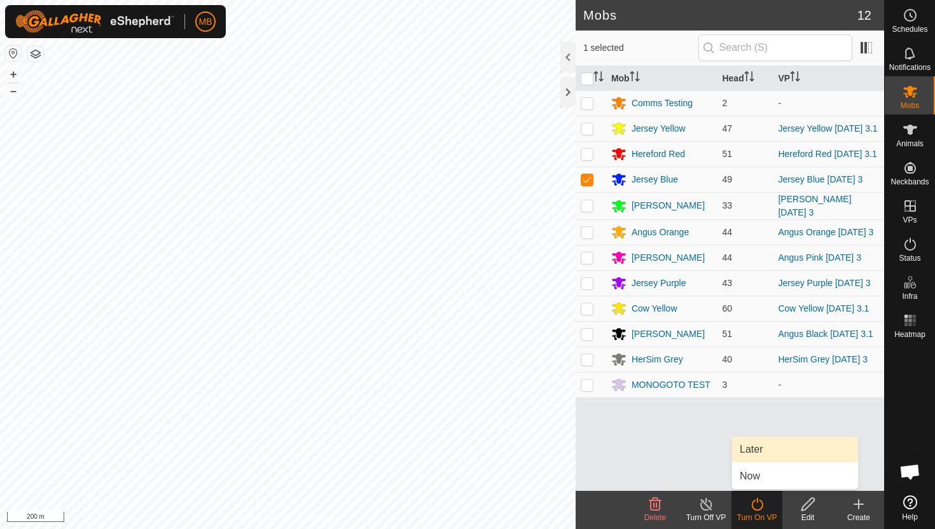
click at [759, 450] on link "Later" at bounding box center [795, 449] width 126 height 25
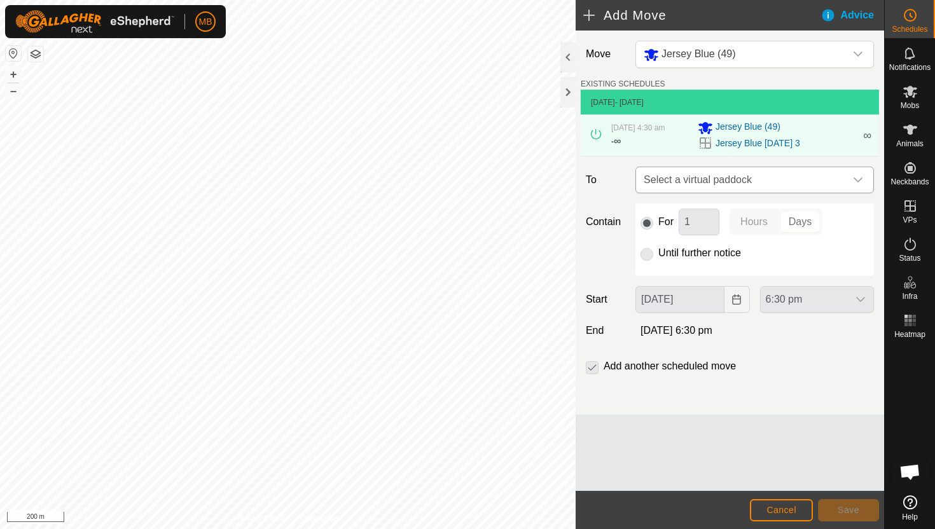
click at [857, 181] on icon "dropdown trigger" at bounding box center [858, 180] width 10 height 10
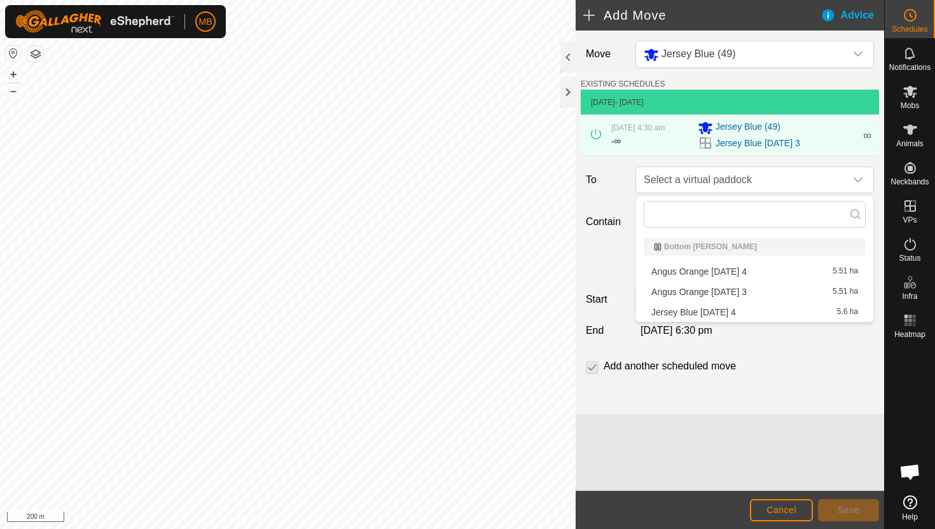
click at [739, 310] on li "Jersey Blue Thursday 4 5.6 ha" at bounding box center [754, 312] width 222 height 19
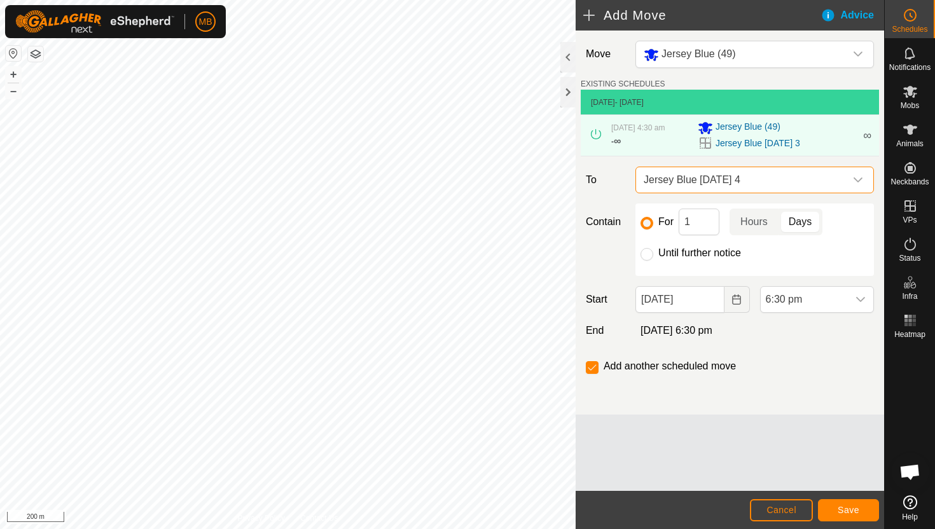
click at [697, 249] on label "Until further notice" at bounding box center [699, 253] width 83 height 10
click at [653, 249] on input "Until further notice" at bounding box center [646, 254] width 13 height 13
radio input "true"
checkbox input "false"
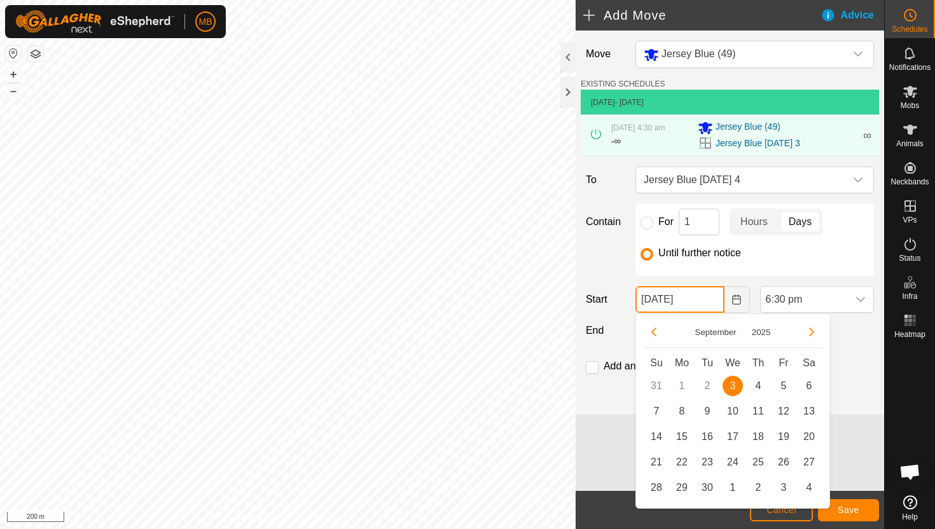
click at [713, 301] on input "03 Sep, 2025" at bounding box center [679, 299] width 88 height 27
click at [755, 383] on span "4" at bounding box center [758, 386] width 20 height 20
type input "04 Sep, 2025"
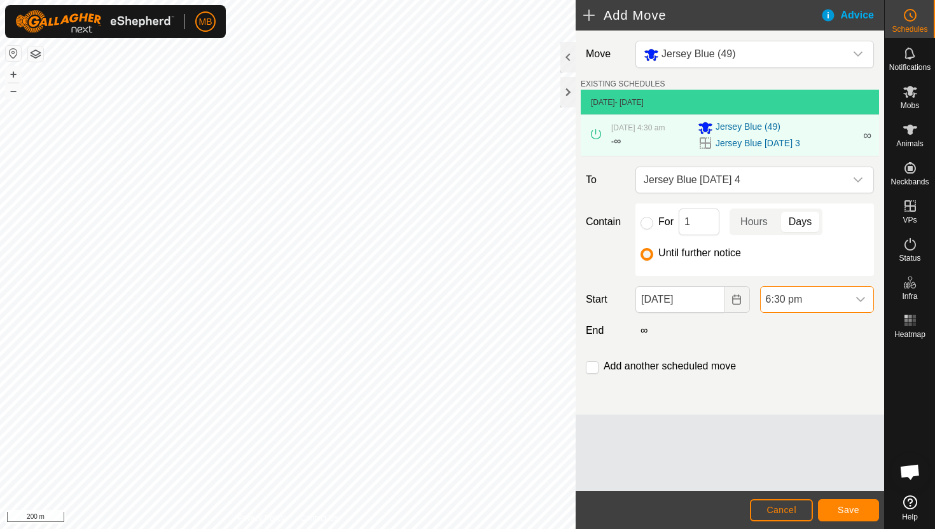
click at [837, 299] on span "6:30 pm" at bounding box center [803, 299] width 87 height 25
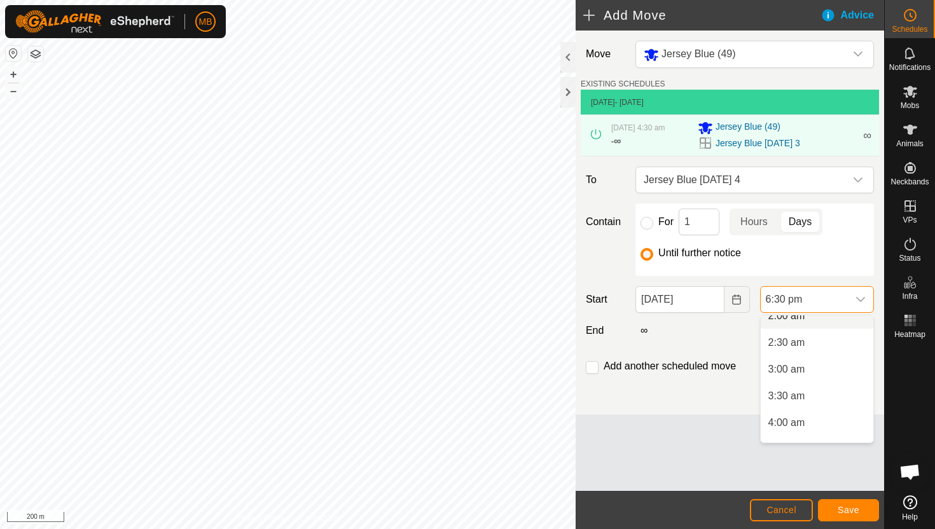
scroll to position [150, 0]
click at [827, 416] on li "4:30 am" at bounding box center [816, 418] width 113 height 25
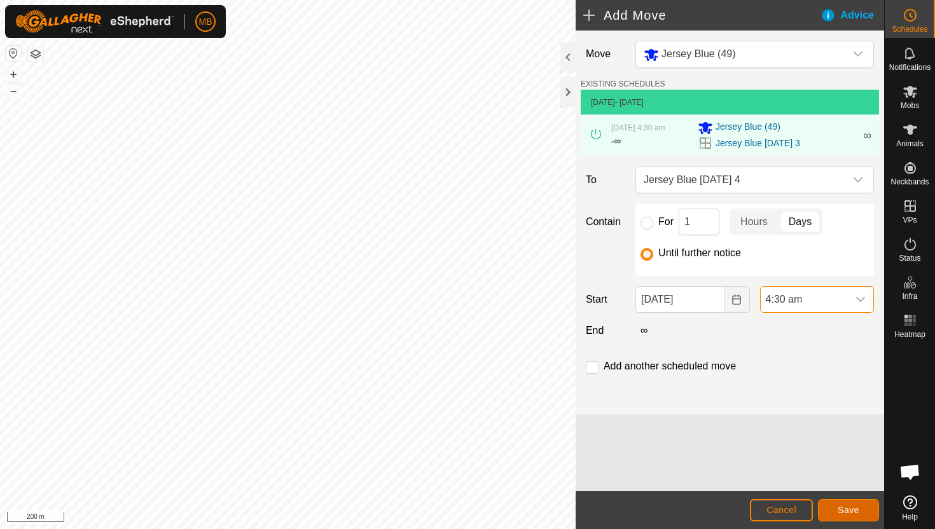
click at [848, 509] on span "Save" at bounding box center [848, 510] width 22 height 10
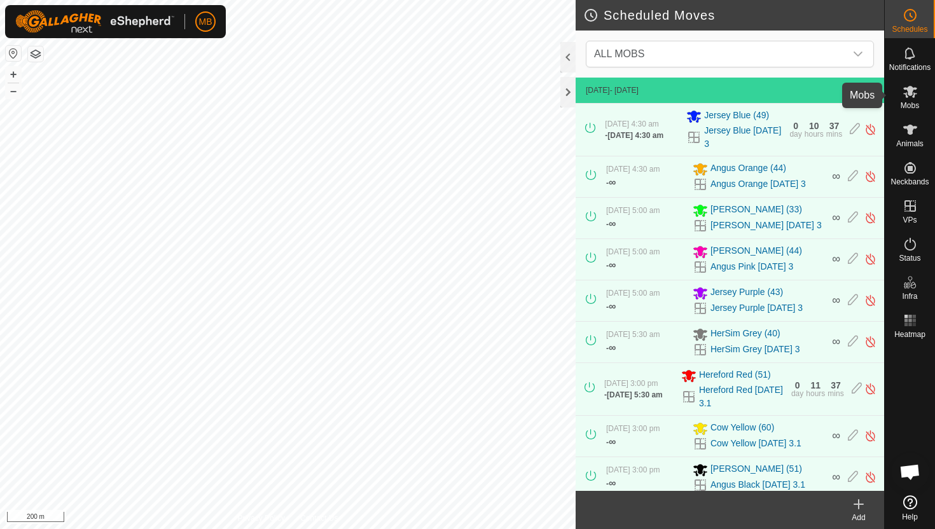
click at [907, 92] on icon at bounding box center [910, 92] width 14 height 12
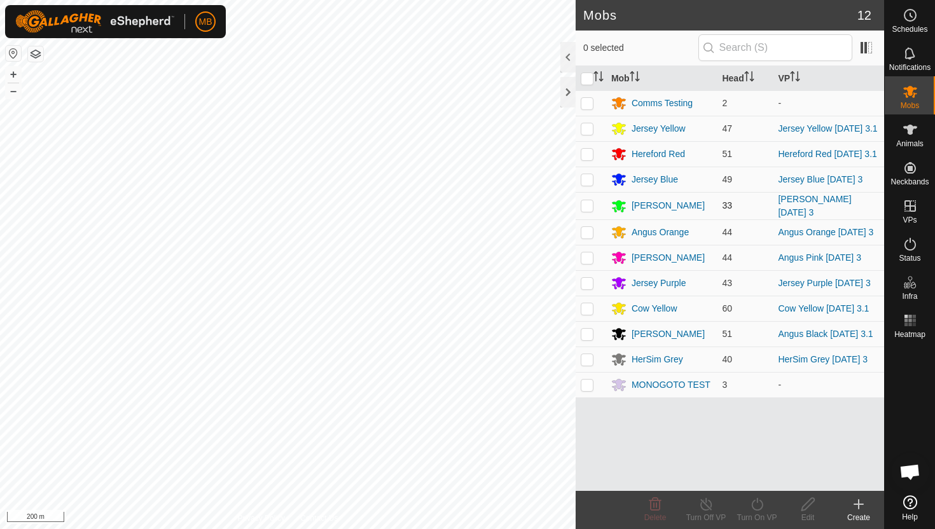
click at [582, 210] on p-checkbox at bounding box center [586, 205] width 13 height 10
checkbox input "true"
click at [759, 507] on icon at bounding box center [757, 504] width 16 height 15
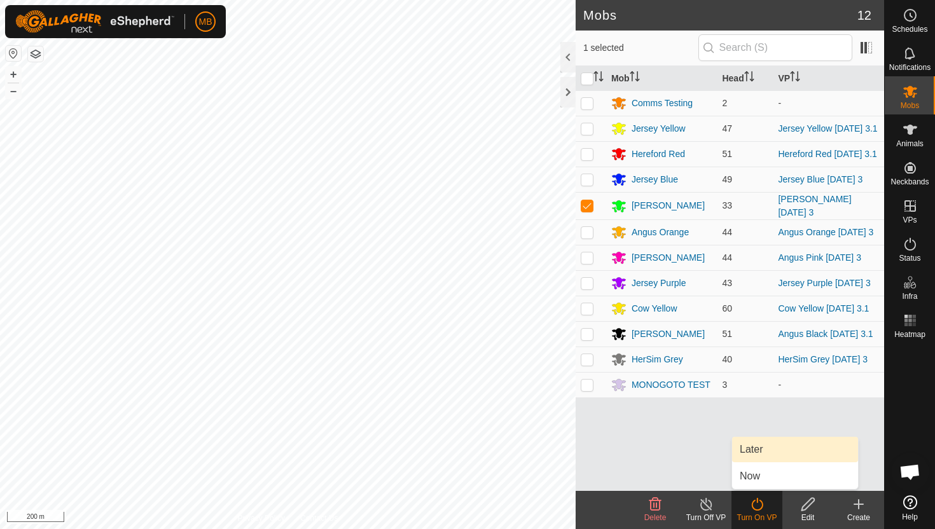
click at [764, 451] on link "Later" at bounding box center [795, 449] width 126 height 25
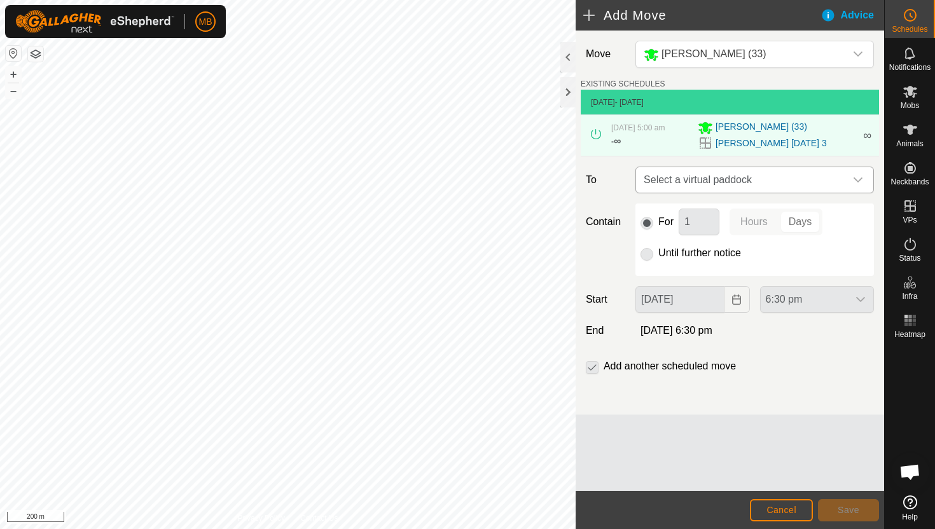
click at [853, 184] on icon "dropdown trigger" at bounding box center [858, 180] width 10 height 10
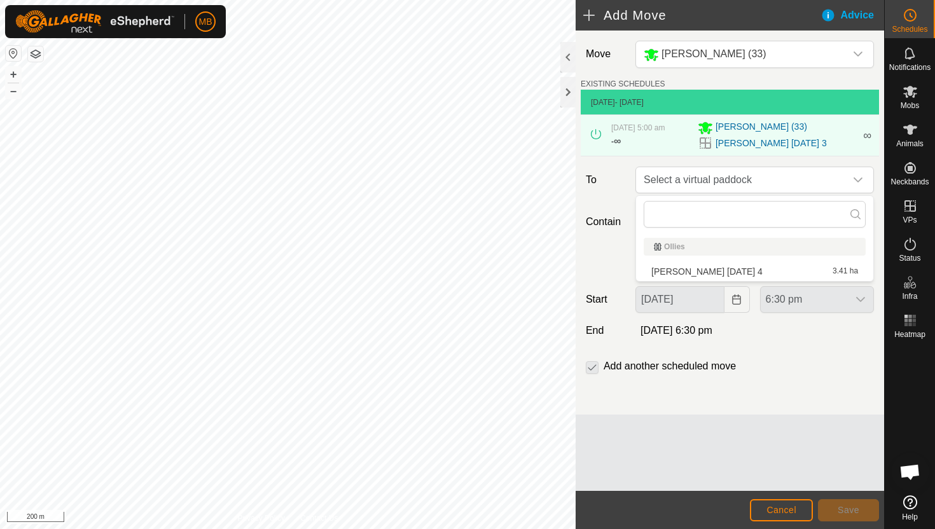
click at [753, 271] on li "Angus Green Thursday 4 3.41 ha" at bounding box center [754, 271] width 222 height 19
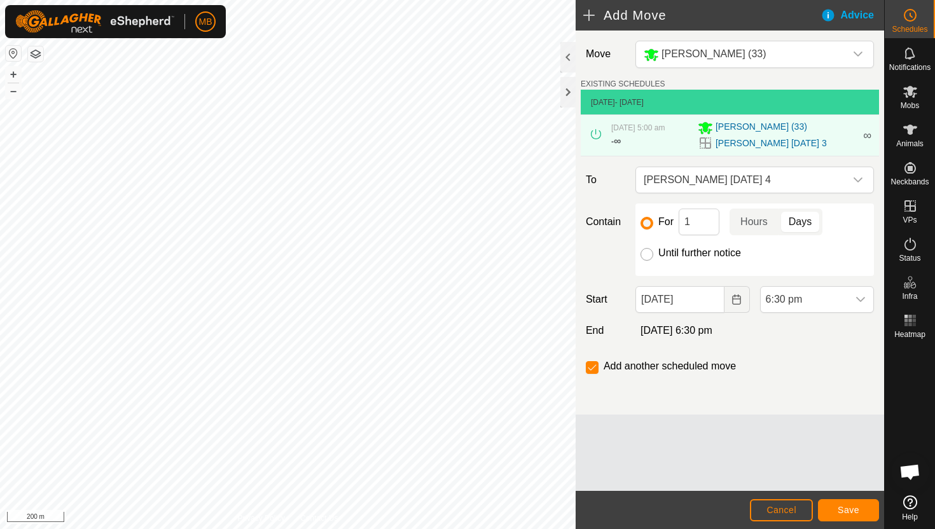
click at [647, 253] on input "Until further notice" at bounding box center [646, 254] width 13 height 13
radio input "true"
checkbox input "false"
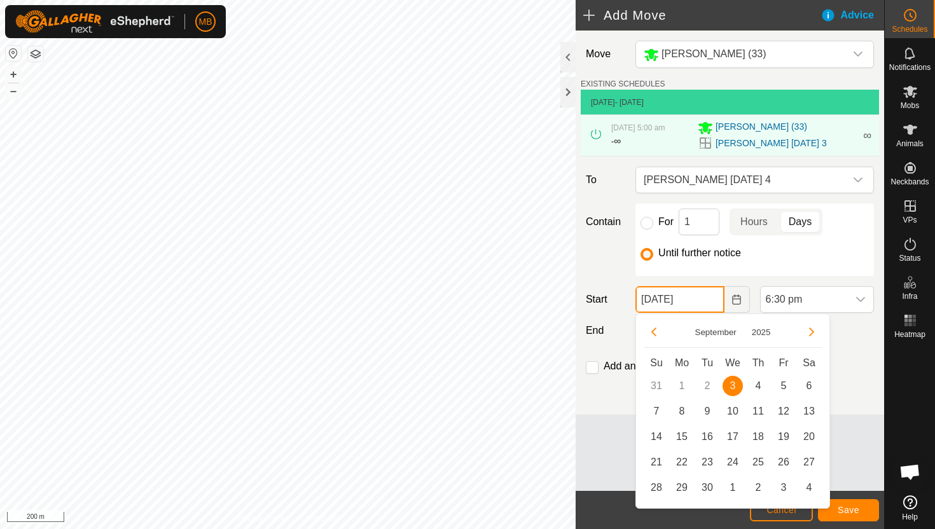
click at [708, 298] on input "03 Sep, 2025" at bounding box center [679, 299] width 88 height 27
click at [757, 384] on span "4" at bounding box center [758, 386] width 20 height 20
type input "04 Sep, 2025"
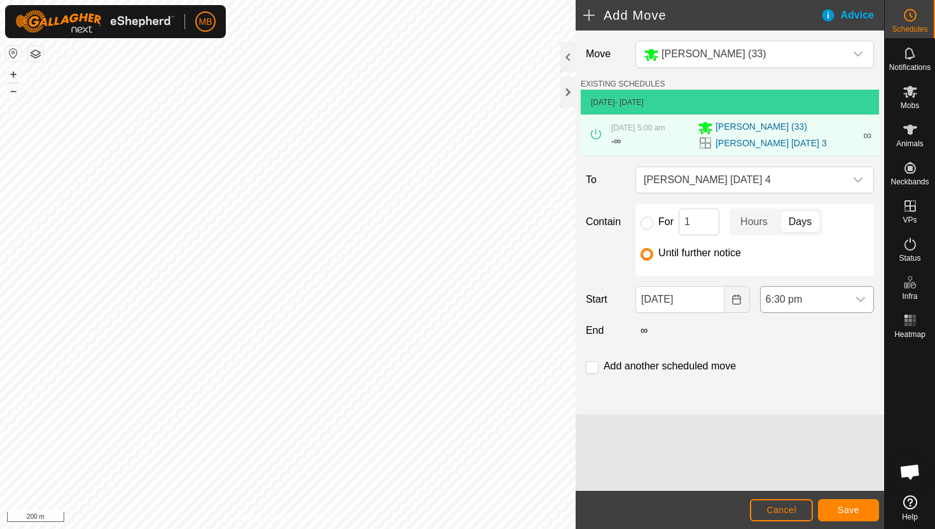
click at [841, 300] on span "6:30 pm" at bounding box center [803, 299] width 87 height 25
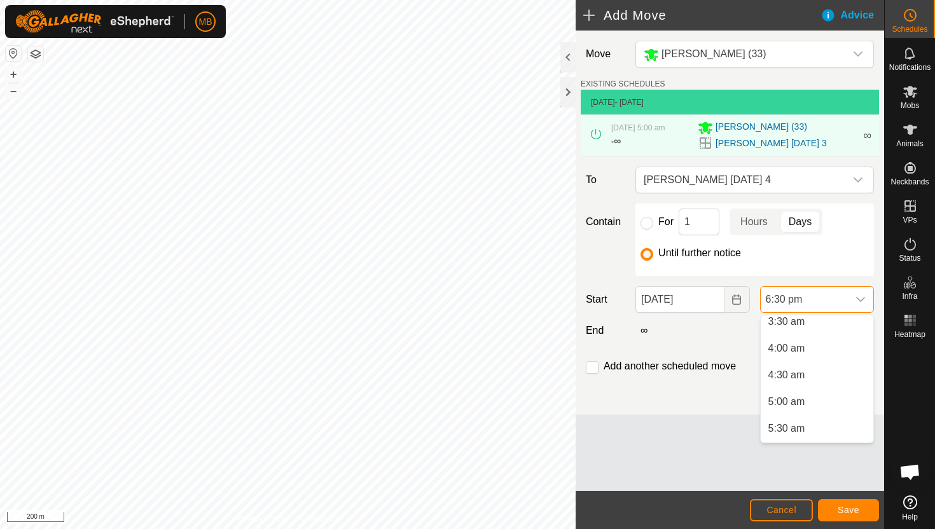
scroll to position [191, 0]
click at [834, 404] on li "5:00 am" at bounding box center [816, 403] width 113 height 25
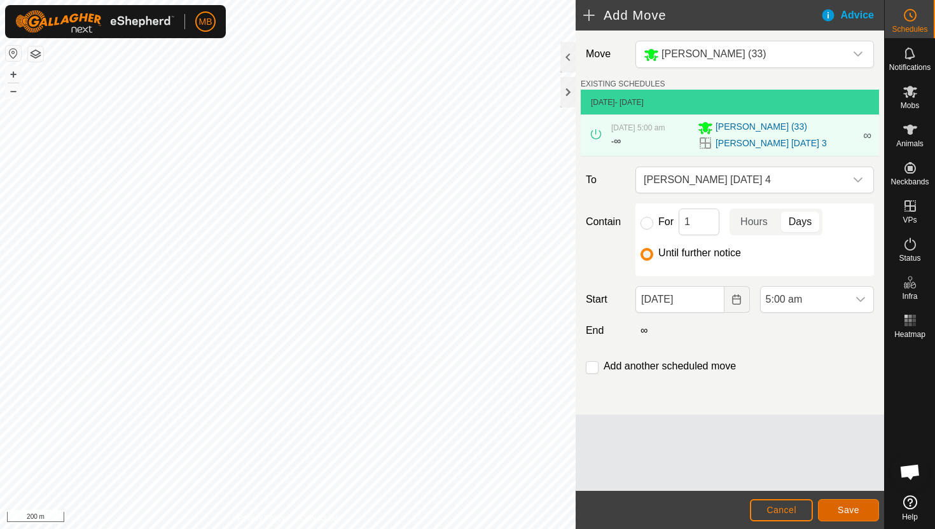
click at [853, 507] on span "Save" at bounding box center [848, 510] width 22 height 10
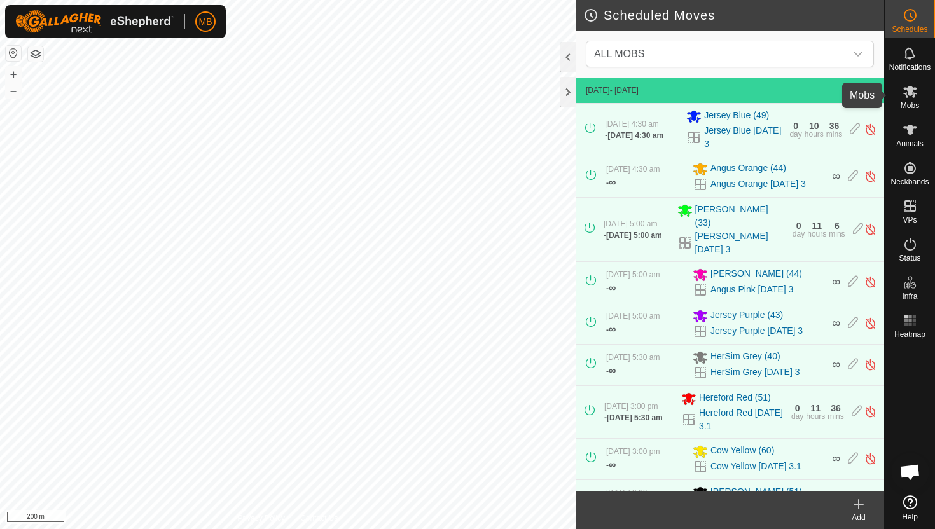
click at [912, 98] on icon at bounding box center [909, 91] width 15 height 15
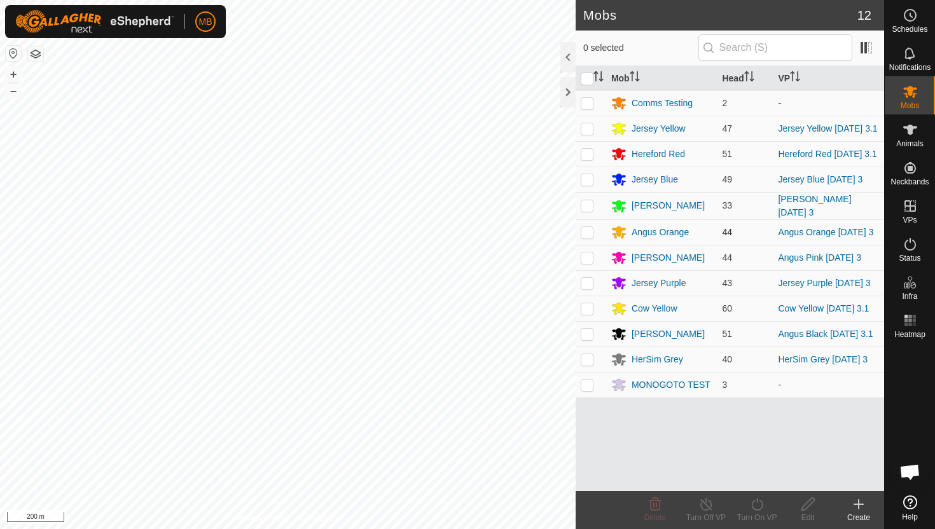
click at [587, 237] on p-checkbox at bounding box center [586, 232] width 13 height 10
checkbox input "true"
click at [759, 500] on icon at bounding box center [757, 504] width 16 height 15
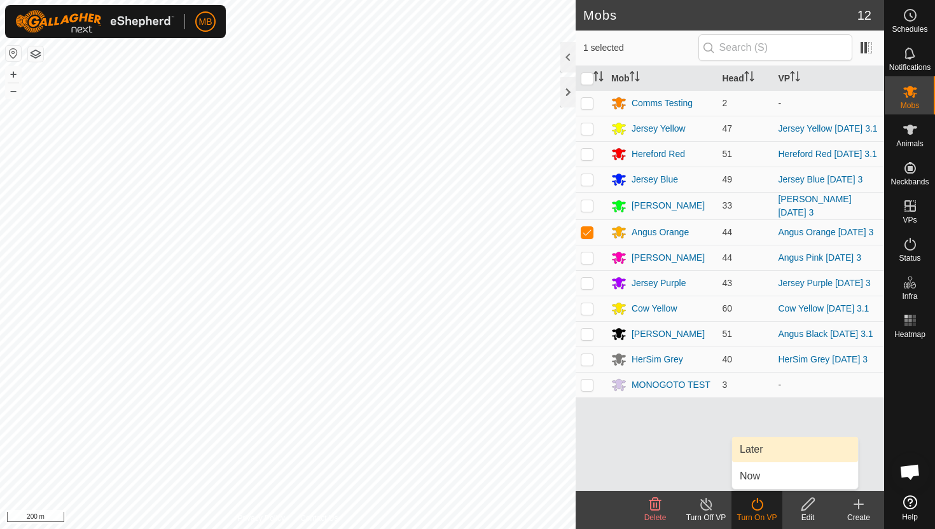
click at [772, 450] on link "Later" at bounding box center [795, 449] width 126 height 25
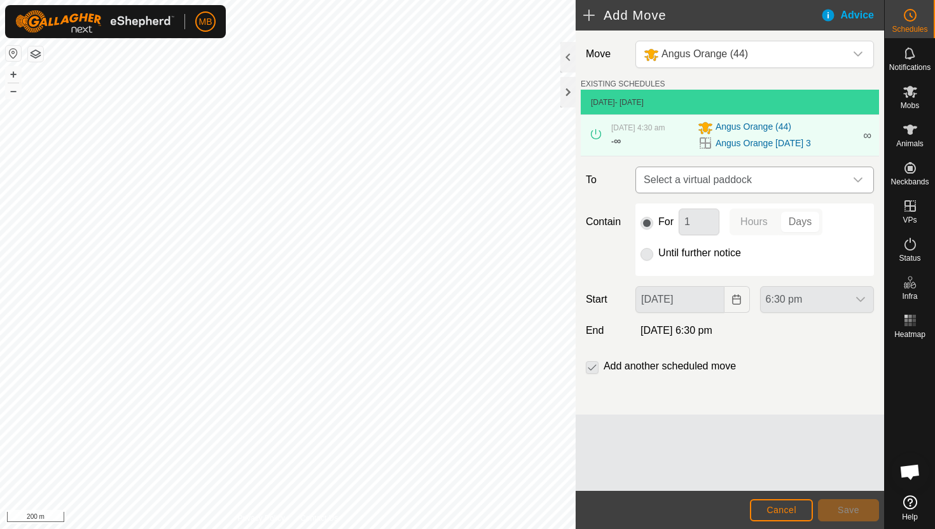
click at [853, 178] on icon "dropdown trigger" at bounding box center [858, 180] width 10 height 10
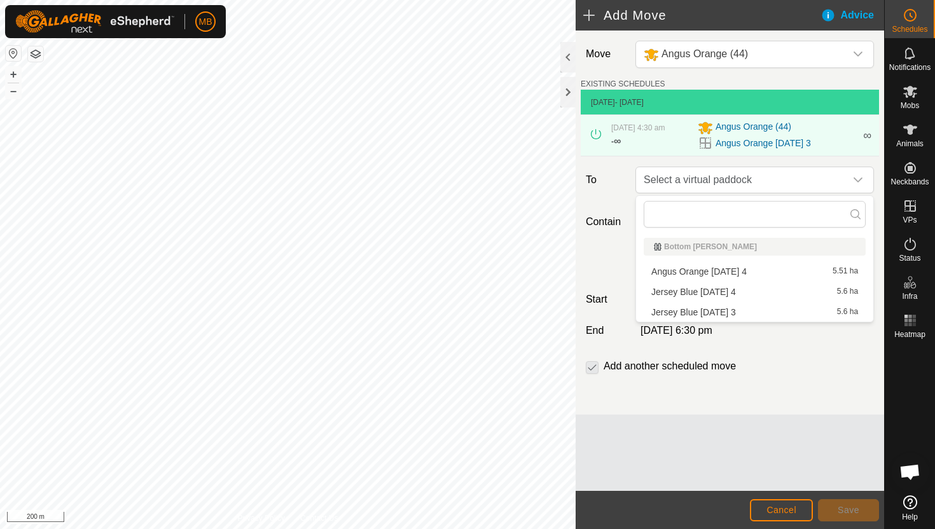
click at [767, 273] on li "Angus Orange Thursday 4 5.51 ha" at bounding box center [754, 271] width 222 height 19
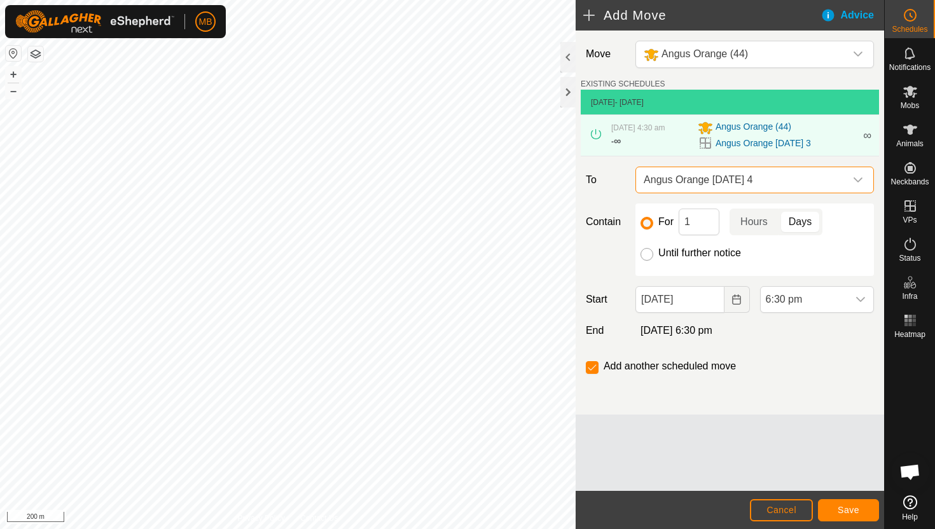
click at [650, 253] on input "Until further notice" at bounding box center [646, 254] width 13 height 13
radio input "true"
checkbox input "false"
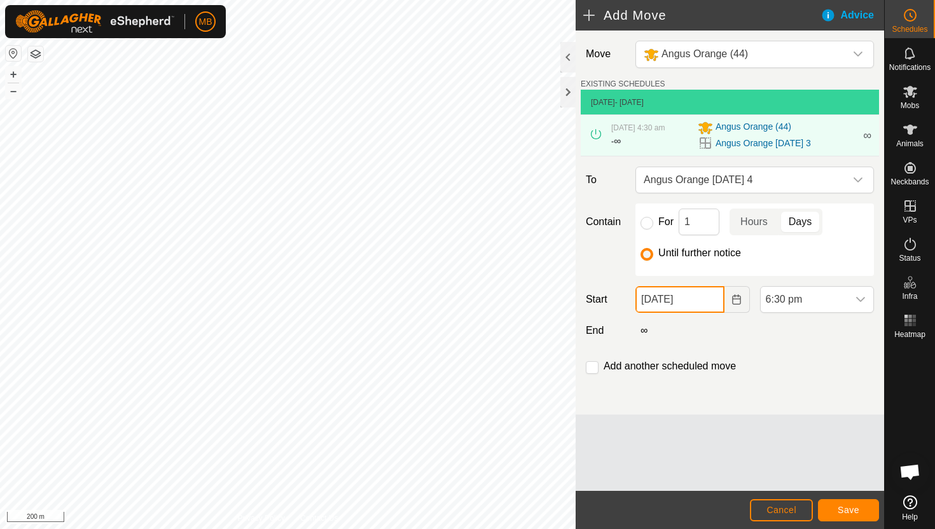
click at [712, 306] on input "03 Sep, 2025" at bounding box center [679, 299] width 88 height 27
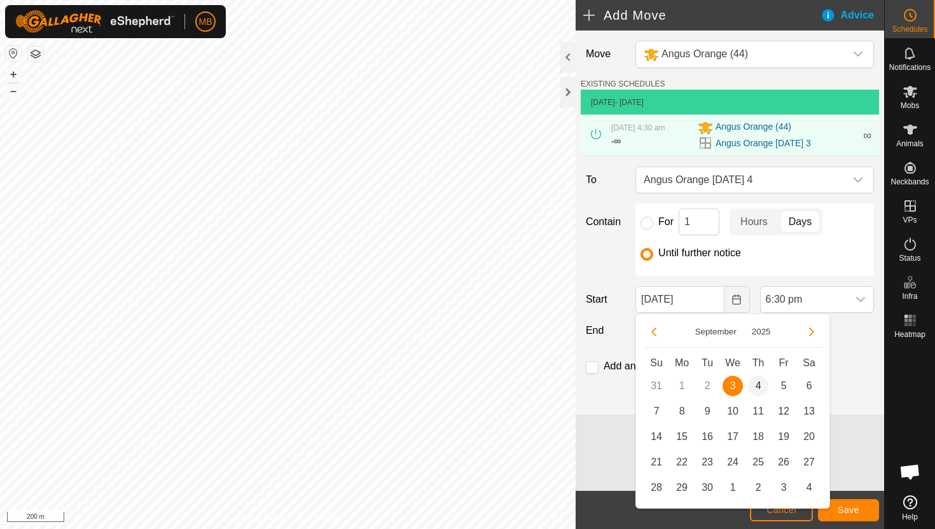
click at [760, 385] on span "4" at bounding box center [758, 386] width 20 height 20
type input "04 Sep, 2025"
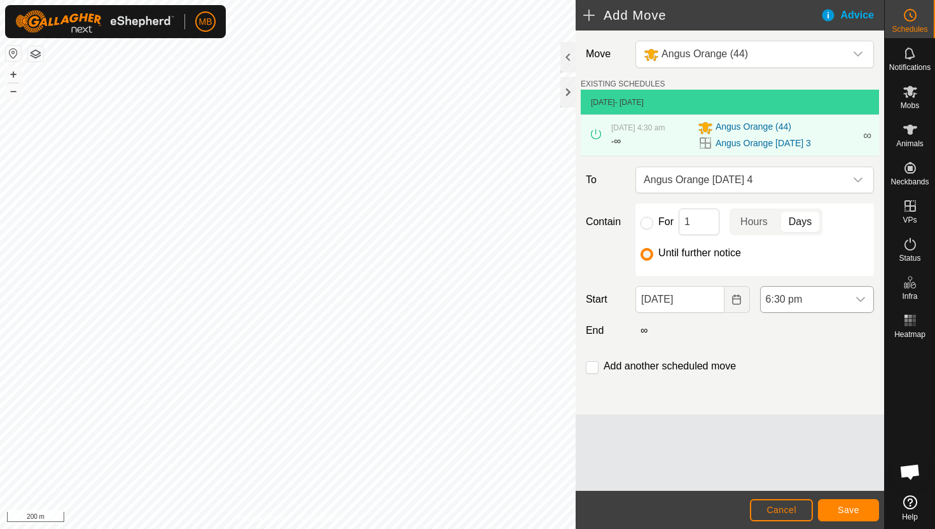
click at [856, 299] on icon "dropdown trigger" at bounding box center [860, 299] width 10 height 10
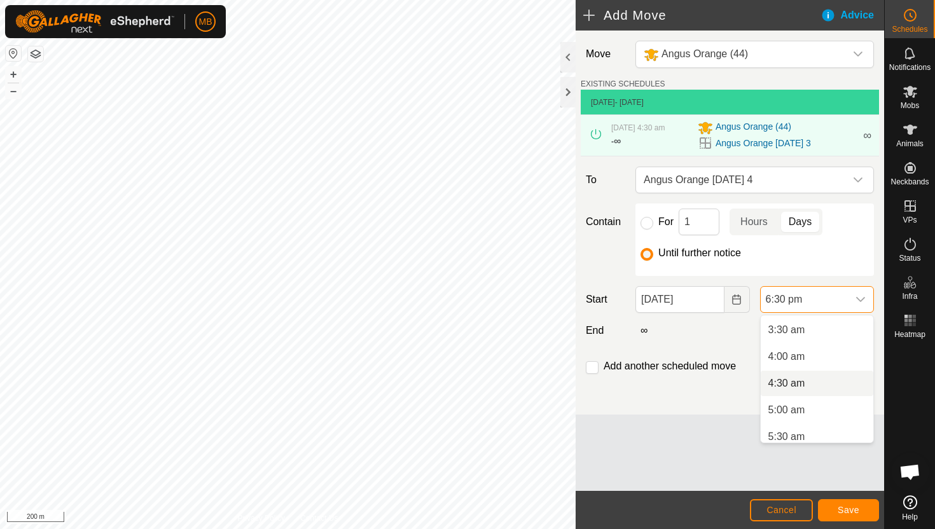
click at [827, 388] on li "4:30 am" at bounding box center [816, 383] width 113 height 25
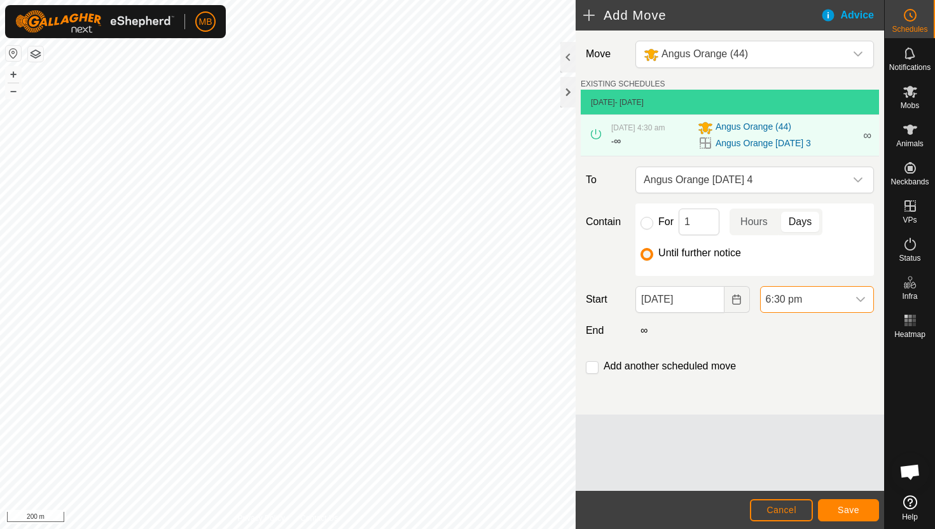
scroll to position [886, 0]
click at [856, 507] on span "Save" at bounding box center [848, 510] width 22 height 10
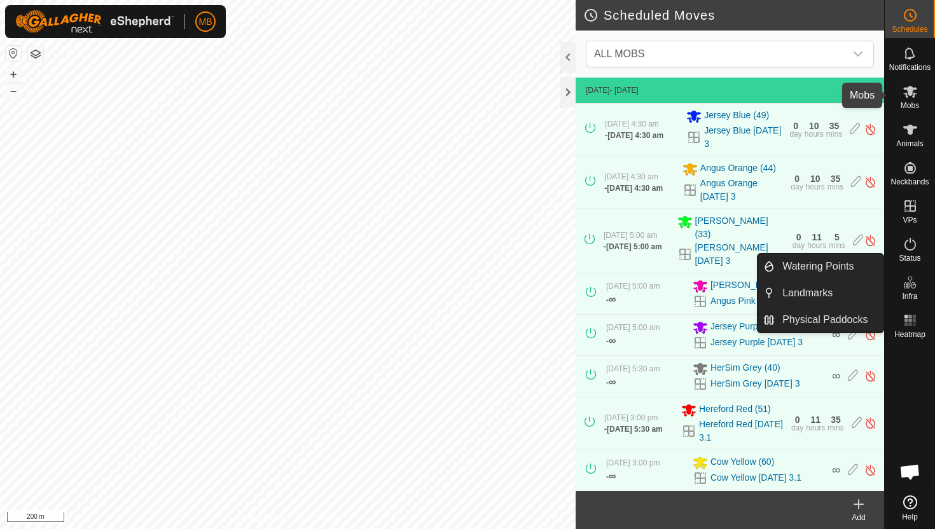
click at [911, 96] on icon at bounding box center [909, 91] width 15 height 15
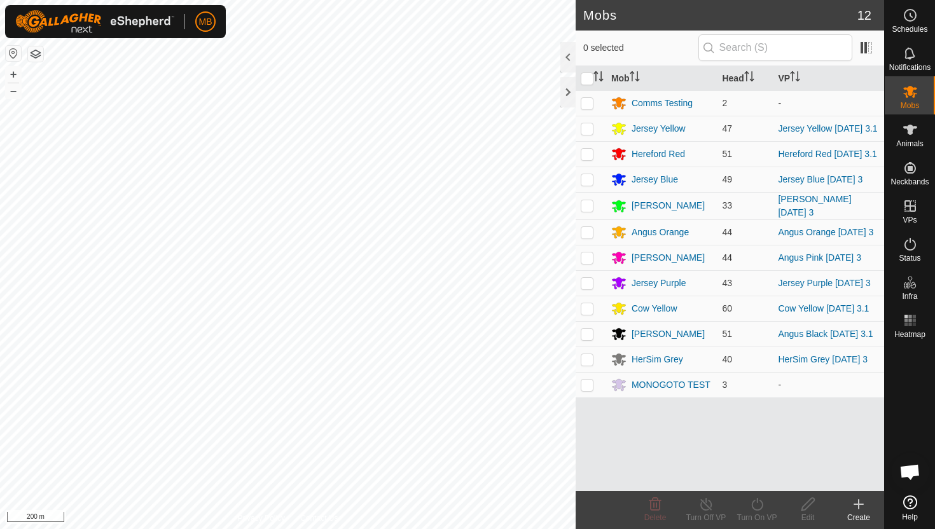
click at [587, 263] on p-checkbox at bounding box center [586, 257] width 13 height 10
checkbox input "true"
click at [758, 505] on icon at bounding box center [757, 504] width 16 height 15
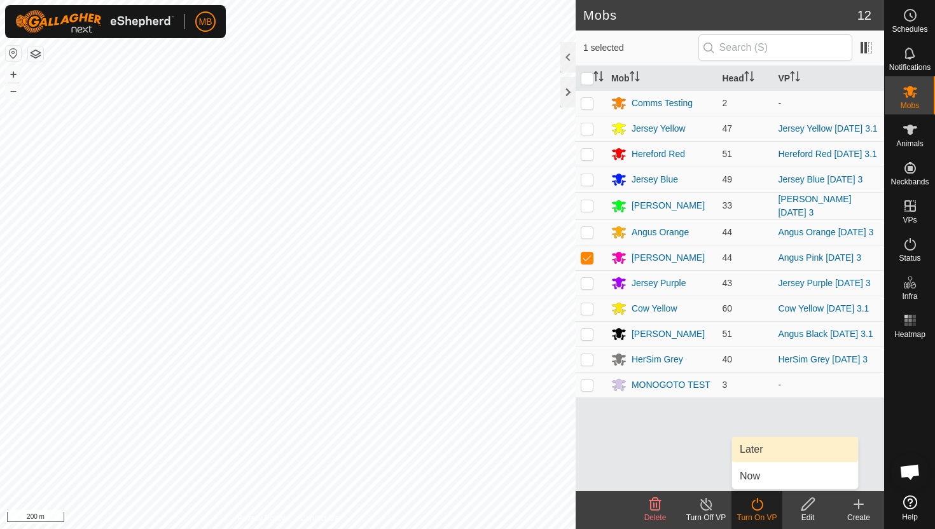
click at [767, 451] on link "Later" at bounding box center [795, 449] width 126 height 25
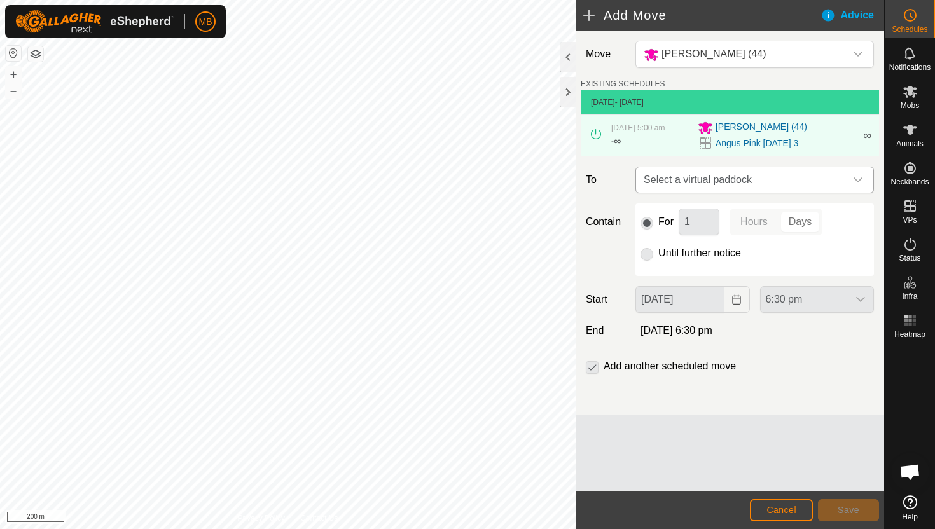
click at [853, 174] on div "dropdown trigger" at bounding box center [857, 179] width 25 height 25
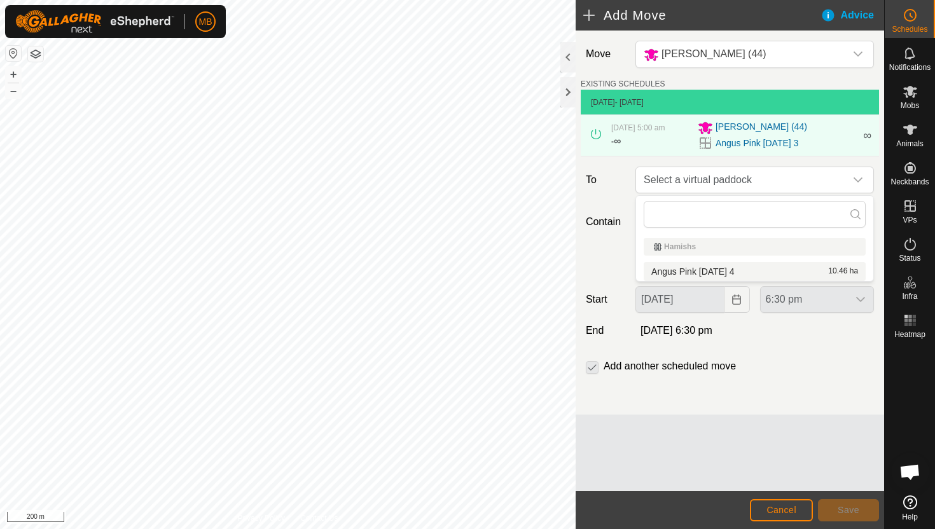
click at [726, 269] on li "Angus Pink Thursday 4 10.46 ha" at bounding box center [754, 271] width 222 height 19
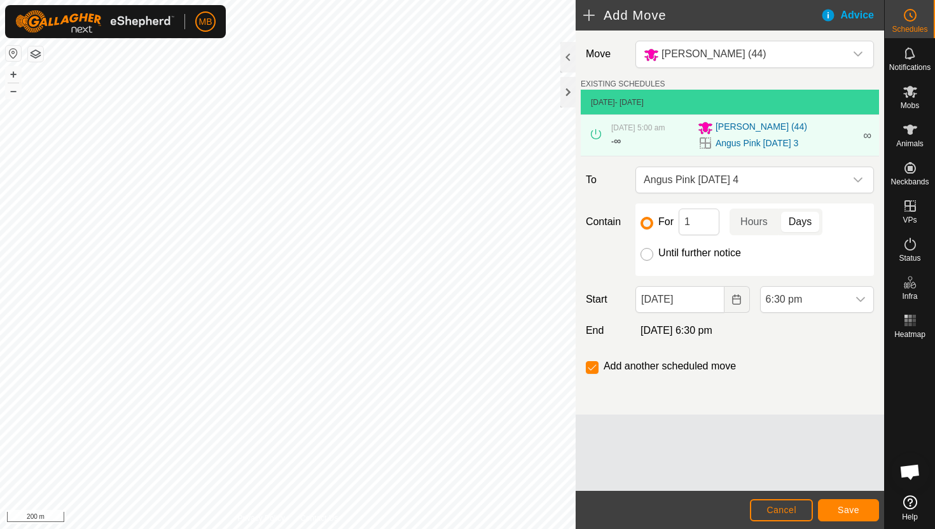
click at [649, 254] on input "Until further notice" at bounding box center [646, 254] width 13 height 13
radio input "true"
checkbox input "false"
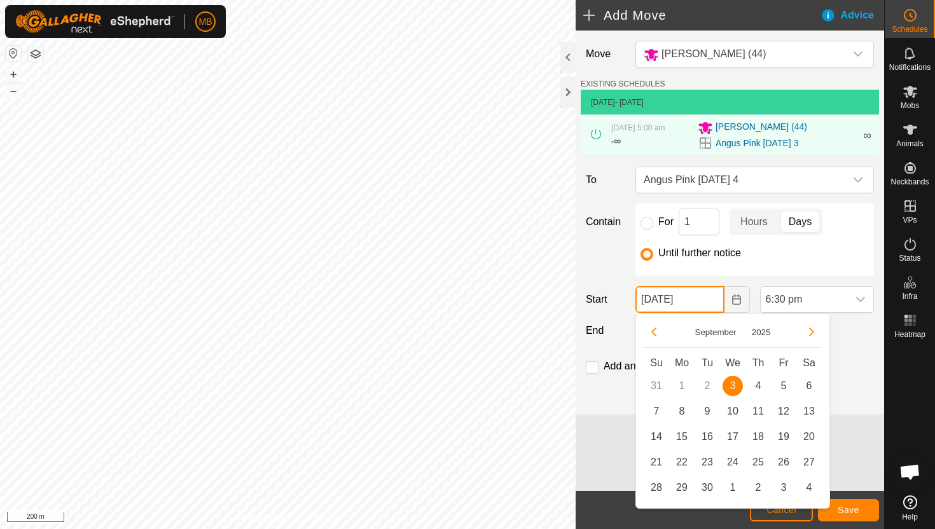
click at [713, 306] on input "03 Sep, 2025" at bounding box center [679, 299] width 88 height 27
click at [761, 386] on span "4" at bounding box center [758, 386] width 20 height 20
type input "04 Sep, 2025"
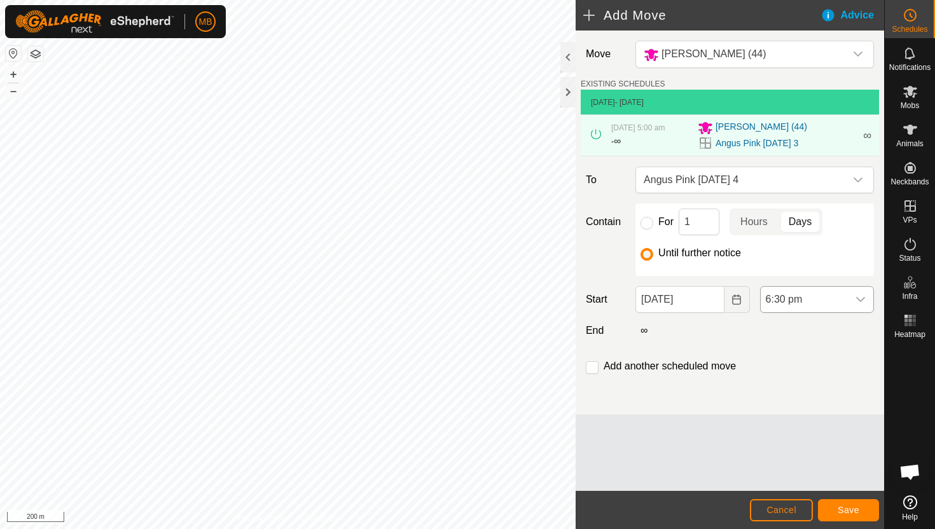
click at [839, 299] on span "6:30 pm" at bounding box center [803, 299] width 87 height 25
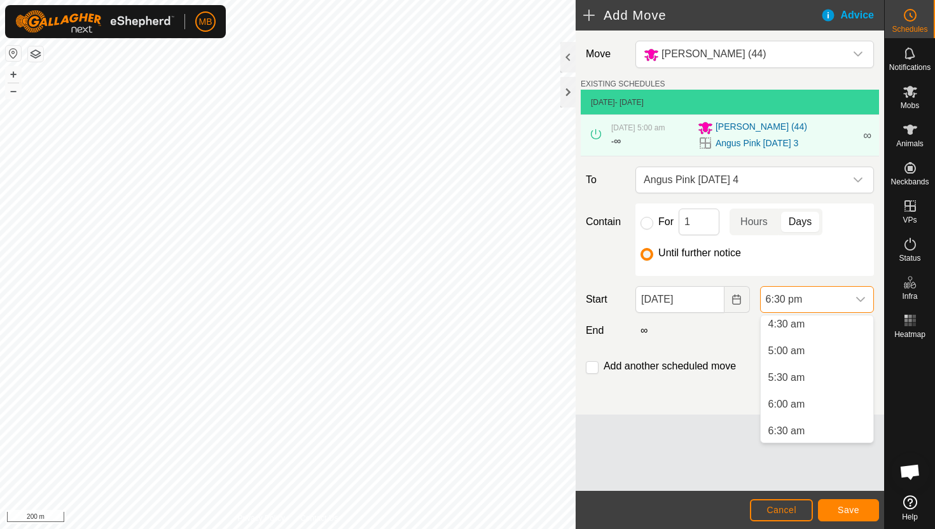
scroll to position [241, 0]
click at [826, 376] on li "5:30 am" at bounding box center [816, 380] width 113 height 25
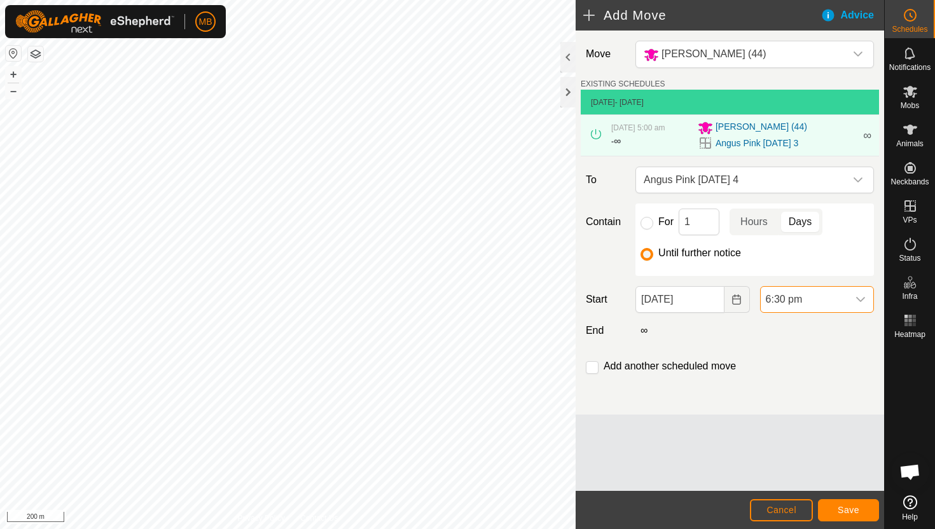
scroll to position [886, 0]
click at [845, 509] on span "Save" at bounding box center [848, 510] width 22 height 10
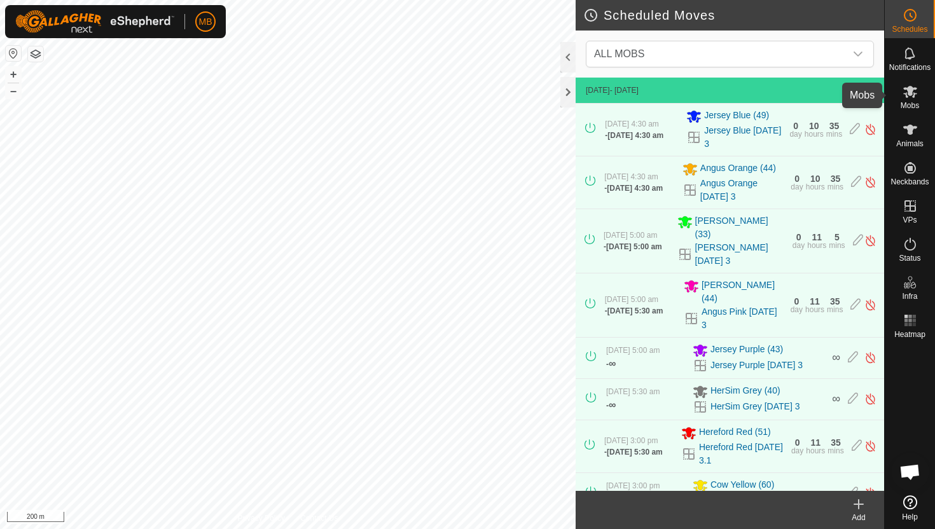
click at [912, 92] on icon at bounding box center [909, 91] width 15 height 15
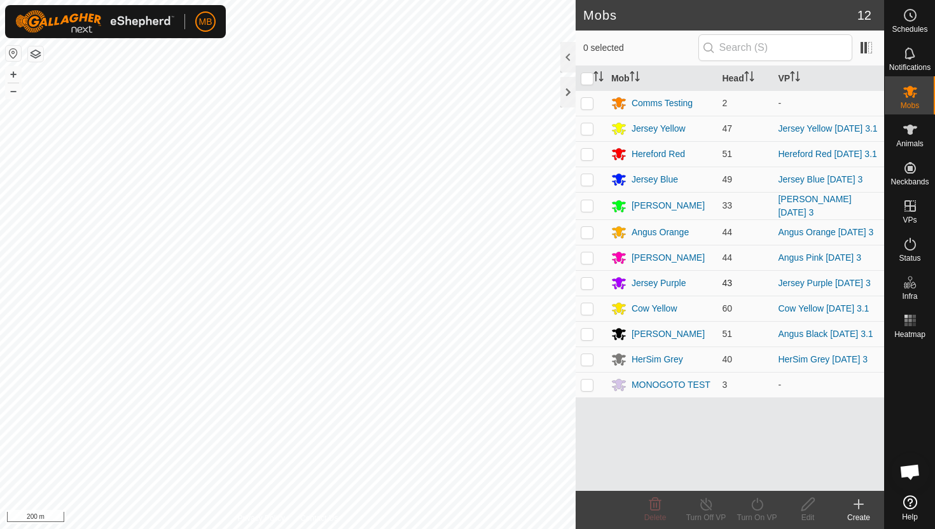
click at [586, 288] on p-checkbox at bounding box center [586, 283] width 13 height 10
checkbox input "true"
click at [759, 502] on icon at bounding box center [757, 504] width 16 height 15
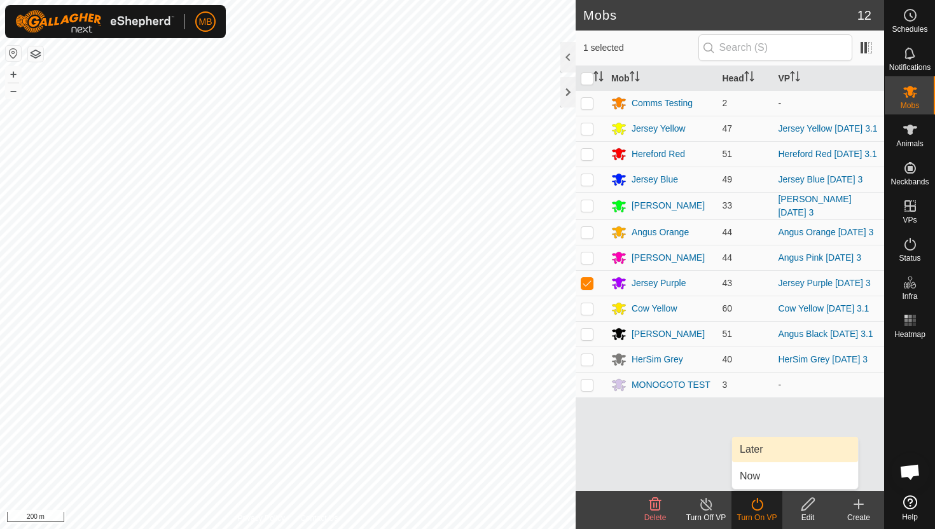
click at [766, 449] on link "Later" at bounding box center [795, 449] width 126 height 25
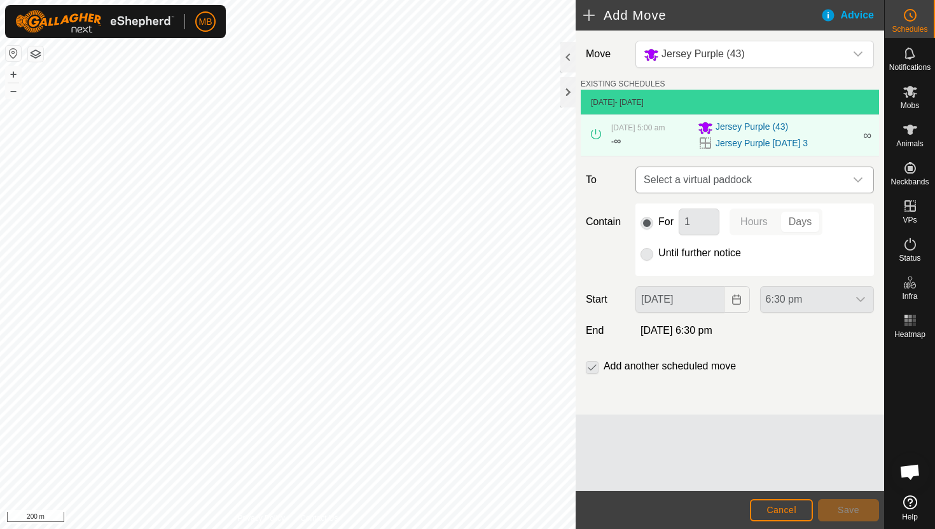
click at [859, 177] on icon "dropdown trigger" at bounding box center [858, 180] width 10 height 10
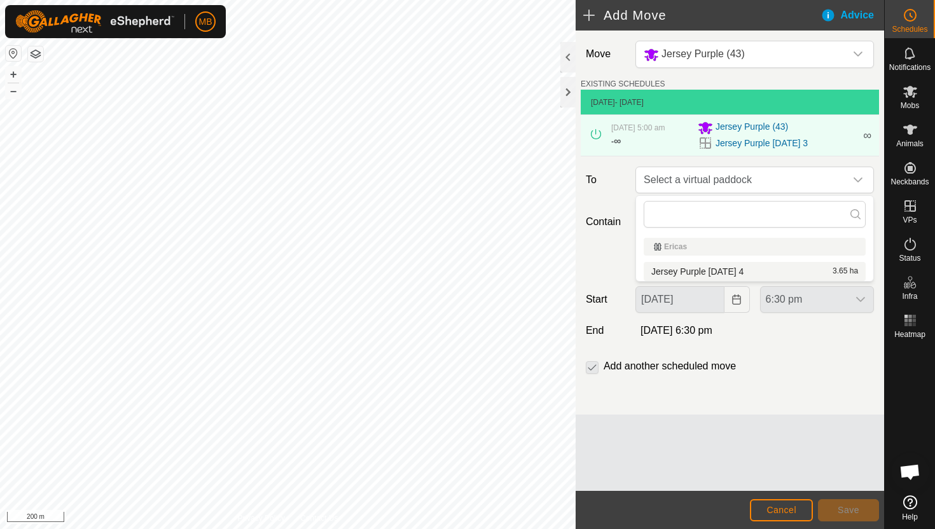
click at [752, 273] on li "Jersey Purple Thursday 4 3.65 ha" at bounding box center [754, 271] width 222 height 19
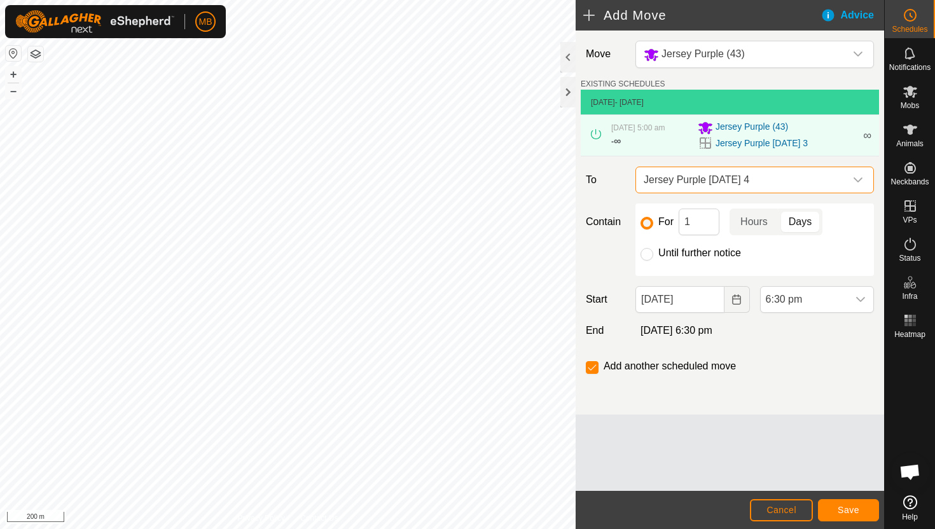
click at [673, 254] on label "Until further notice" at bounding box center [699, 253] width 83 height 10
click at [653, 254] on input "Until further notice" at bounding box center [646, 254] width 13 height 13
radio input "true"
checkbox input "false"
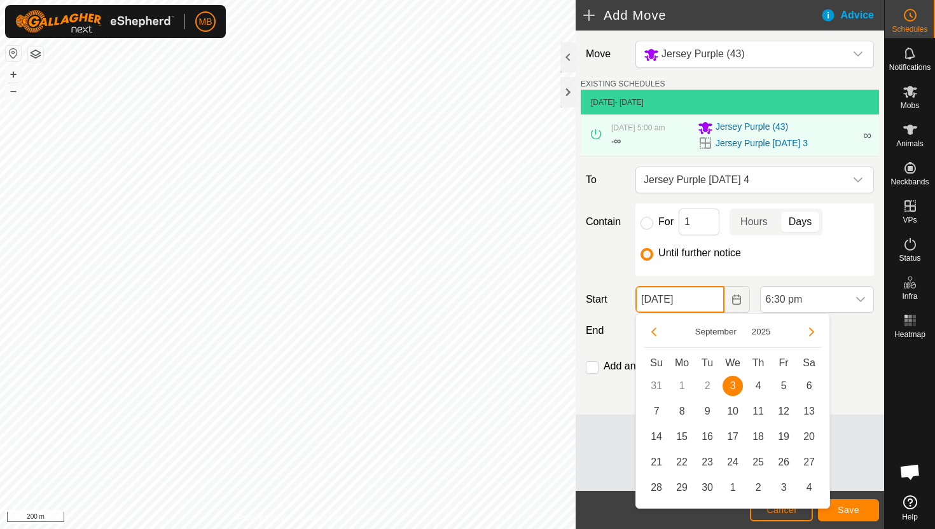
click at [706, 302] on input "03 Sep, 2025" at bounding box center [679, 299] width 88 height 27
click at [759, 387] on span "4" at bounding box center [758, 386] width 20 height 20
type input "04 Sep, 2025"
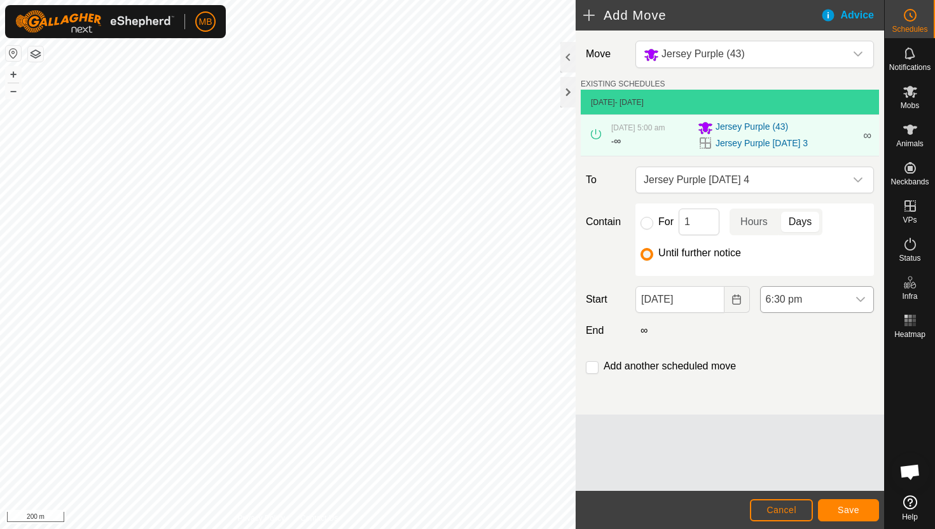
click at [830, 295] on span "6:30 pm" at bounding box center [803, 299] width 87 height 25
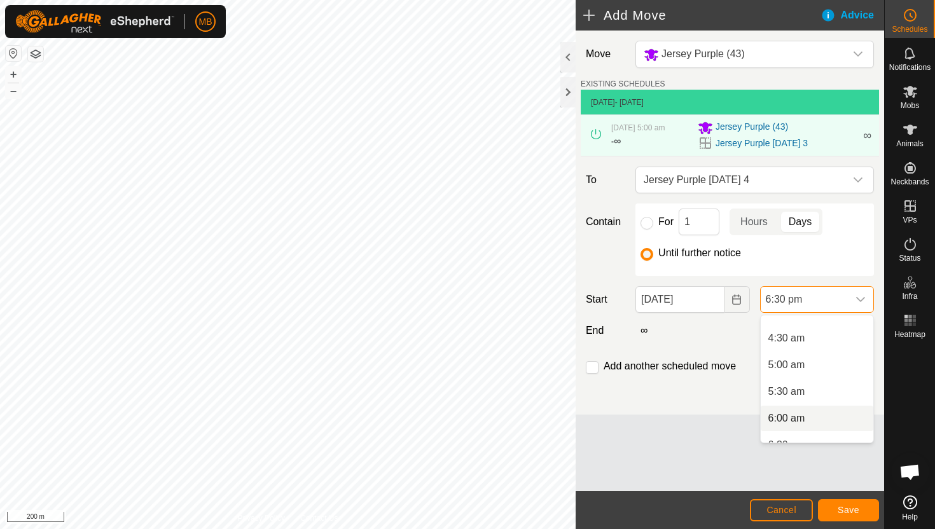
scroll to position [229, 0]
click at [816, 345] on li "4:30 am" at bounding box center [816, 339] width 113 height 25
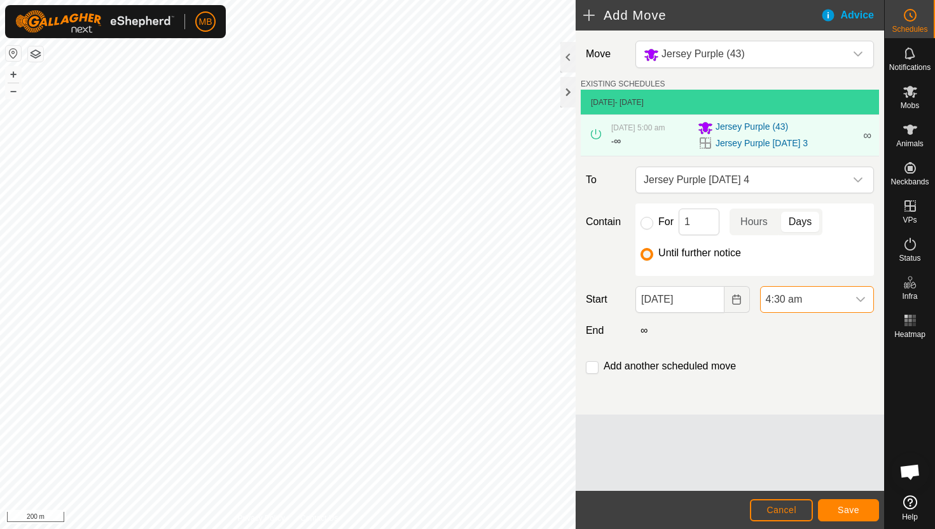
scroll to position [886, 0]
click at [846, 509] on span "Save" at bounding box center [848, 510] width 22 height 10
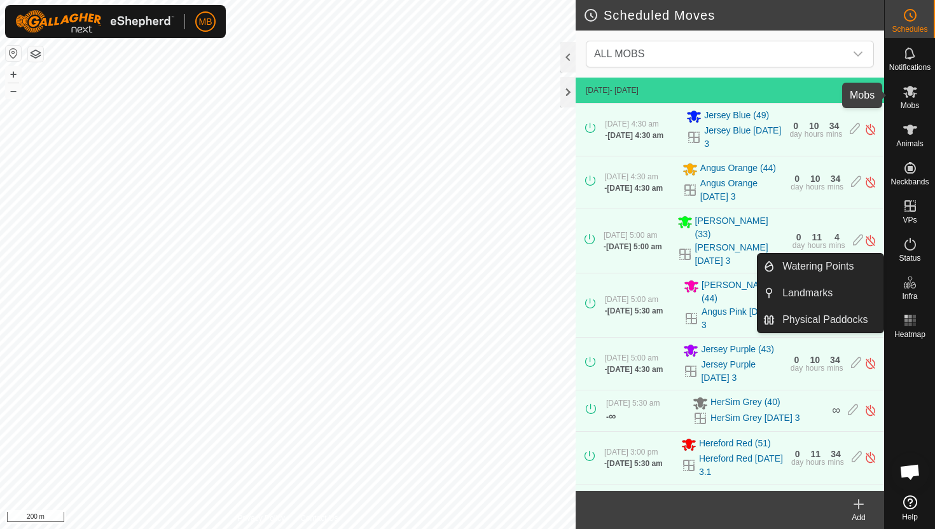
click at [912, 94] on icon at bounding box center [909, 91] width 15 height 15
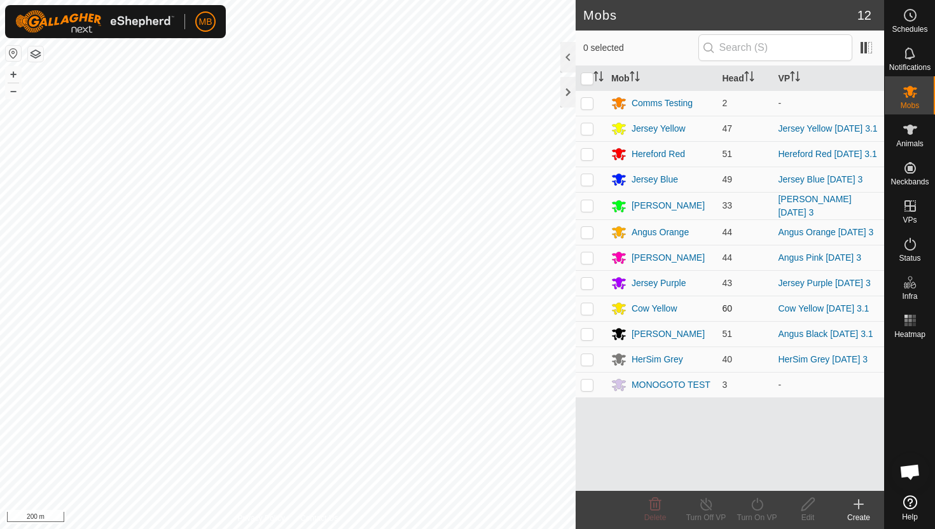
click at [587, 313] on p-checkbox at bounding box center [586, 308] width 13 height 10
checkbox input "true"
click at [758, 505] on icon at bounding box center [757, 504] width 16 height 15
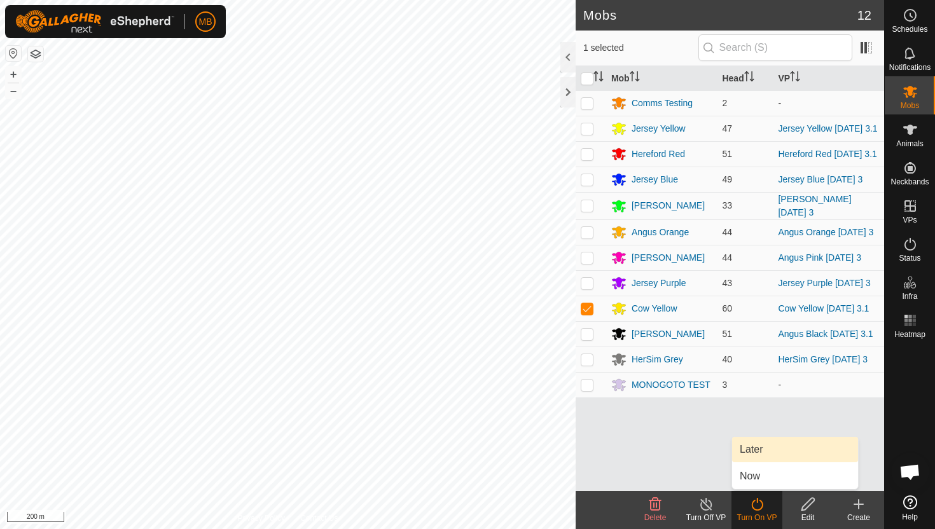
click at [758, 449] on link "Later" at bounding box center [795, 449] width 126 height 25
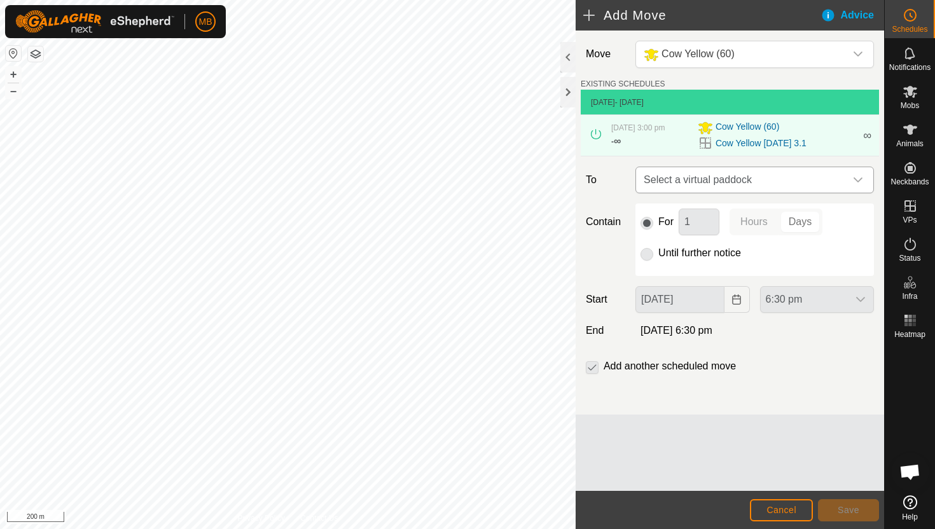
click at [845, 180] on div "dropdown trigger" at bounding box center [857, 179] width 25 height 25
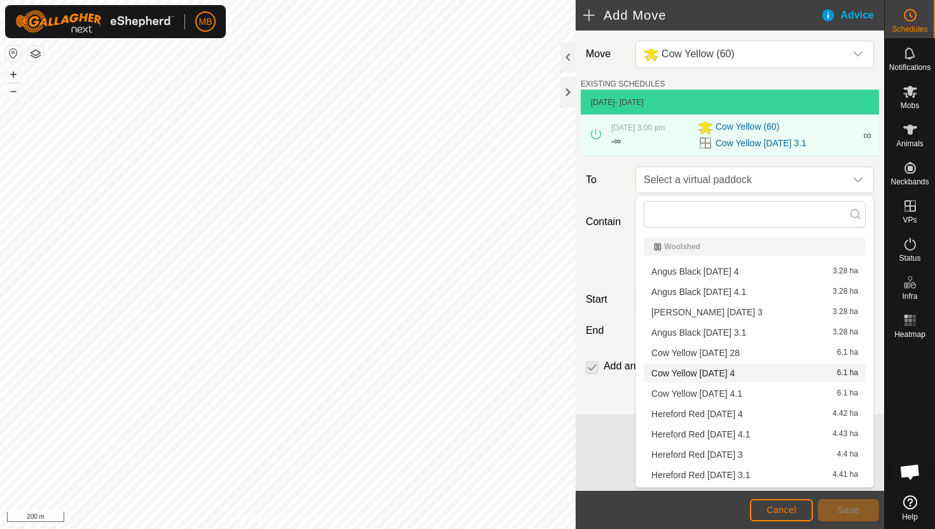
click at [747, 372] on li "Cow Yellow Thursday 4 6.1 ha" at bounding box center [754, 373] width 222 height 19
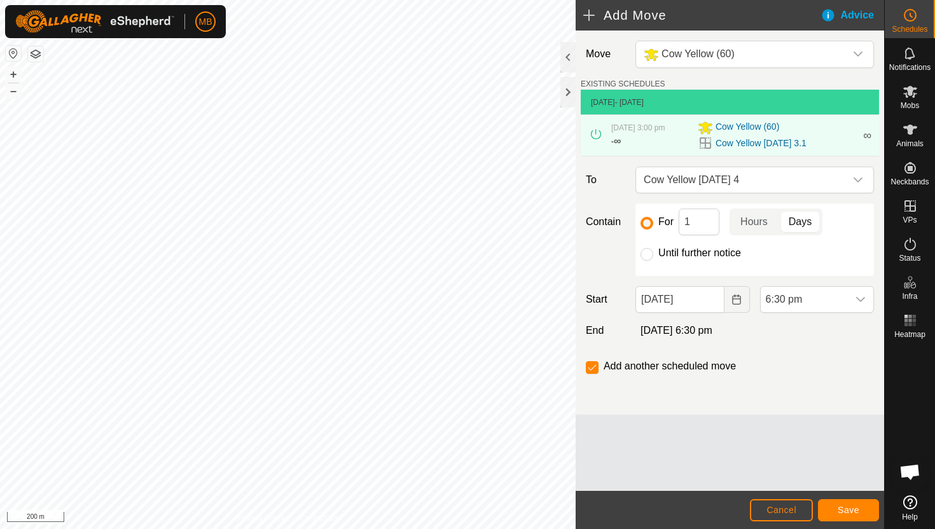
click at [692, 254] on label "Until further notice" at bounding box center [699, 253] width 83 height 10
click at [653, 254] on input "Until further notice" at bounding box center [646, 254] width 13 height 13
radio input "true"
checkbox input "false"
click at [715, 301] on input "03 Sep, 2025" at bounding box center [679, 299] width 88 height 27
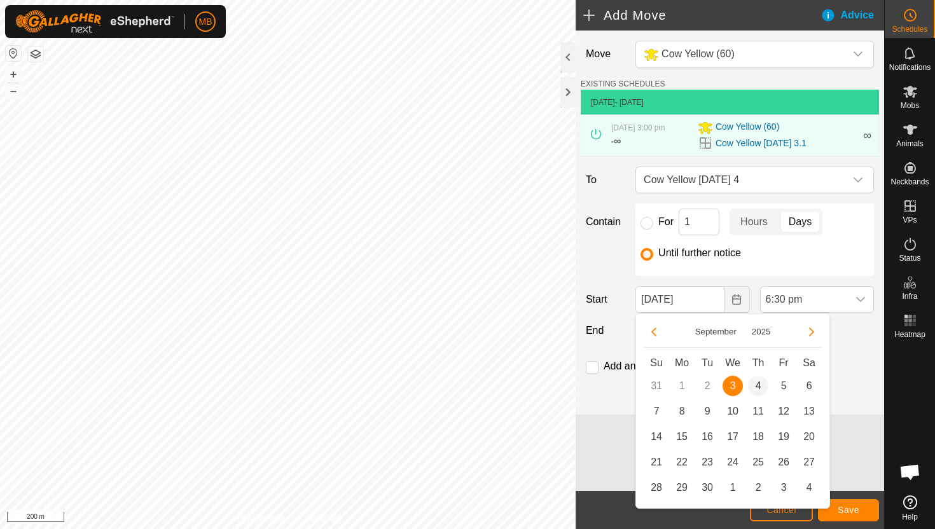
click at [759, 386] on span "4" at bounding box center [758, 386] width 20 height 20
type input "04 Sep, 2025"
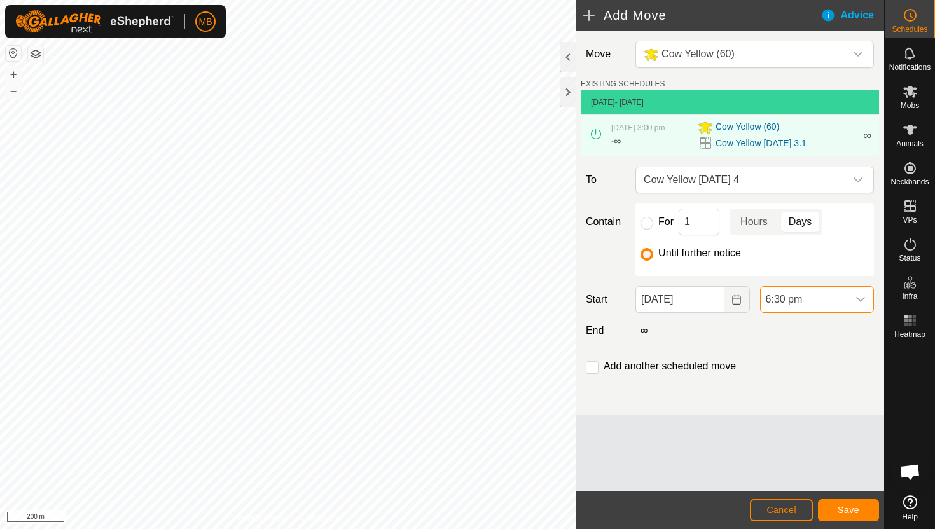
click at [846, 299] on span "6:30 pm" at bounding box center [803, 299] width 87 height 25
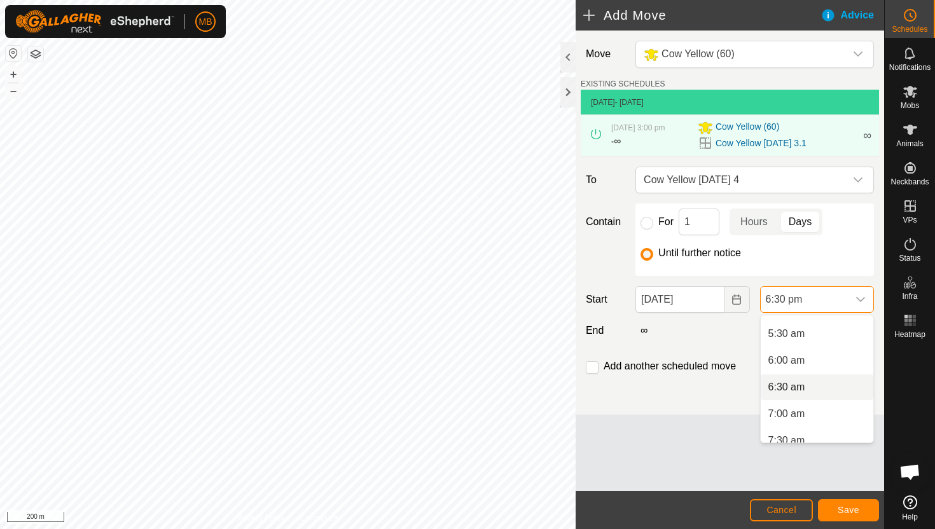
scroll to position [285, 0]
click at [841, 341] on li "5:30 am" at bounding box center [816, 336] width 113 height 25
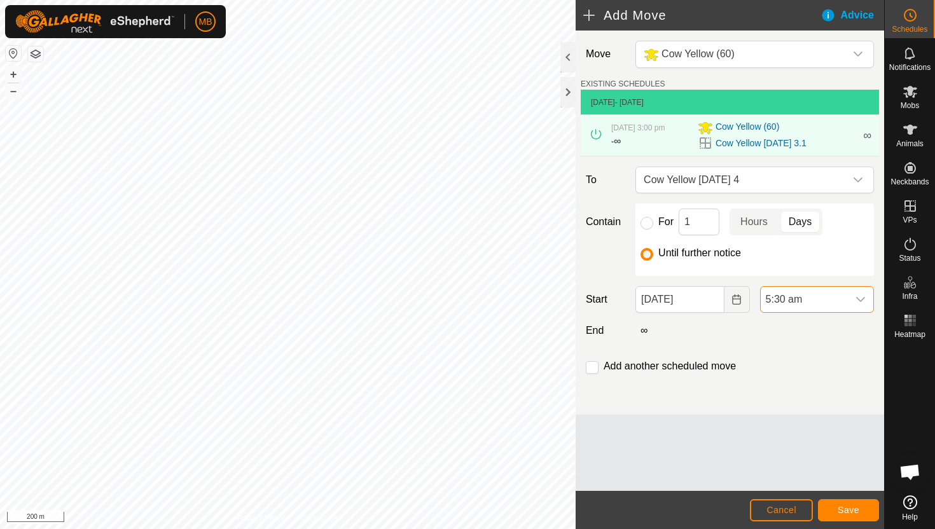
scroll to position [886, 0]
click at [591, 370] on input "checkbox" at bounding box center [592, 367] width 13 height 13
checkbox input "true"
click at [852, 506] on span "Save" at bounding box center [848, 510] width 22 height 10
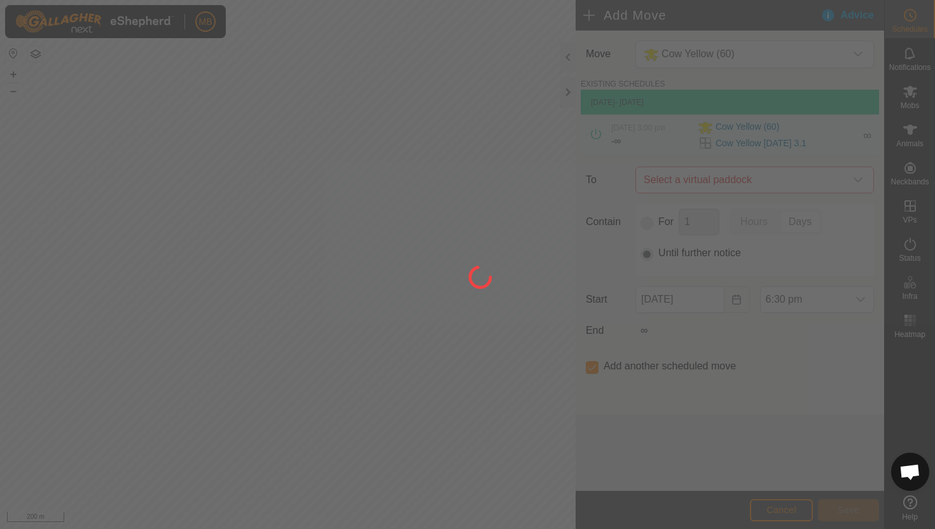
type input "04 Sep, 2025"
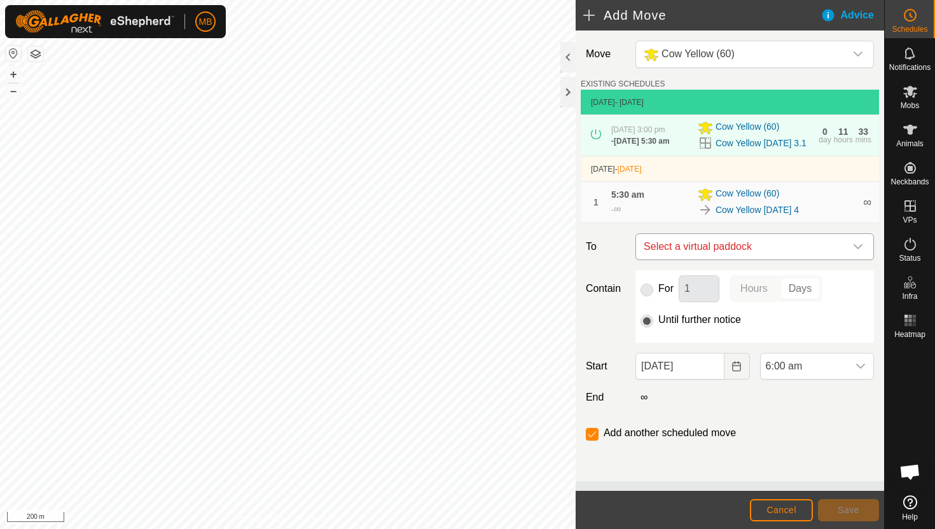
click at [855, 252] on icon "dropdown trigger" at bounding box center [858, 247] width 10 height 10
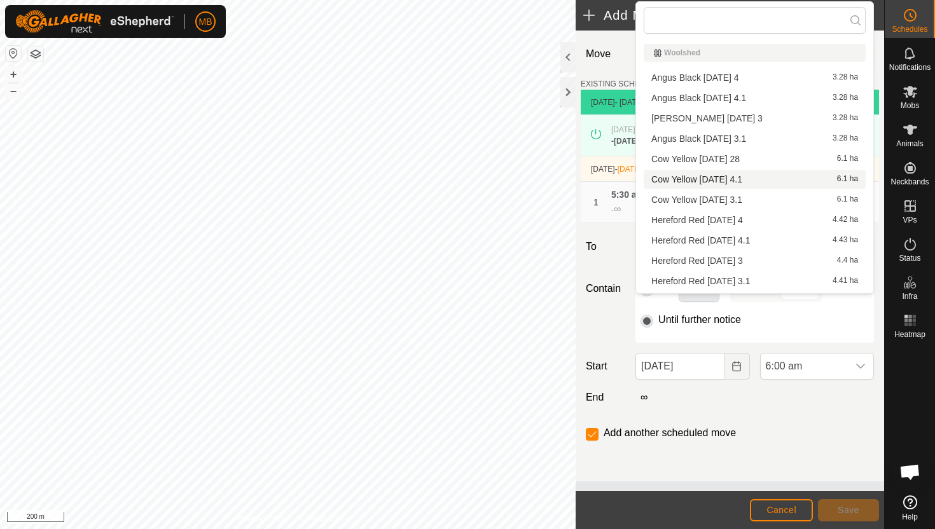
click at [760, 178] on li "Cow Yellow Thursday 4.1 6.1 ha" at bounding box center [754, 179] width 222 height 19
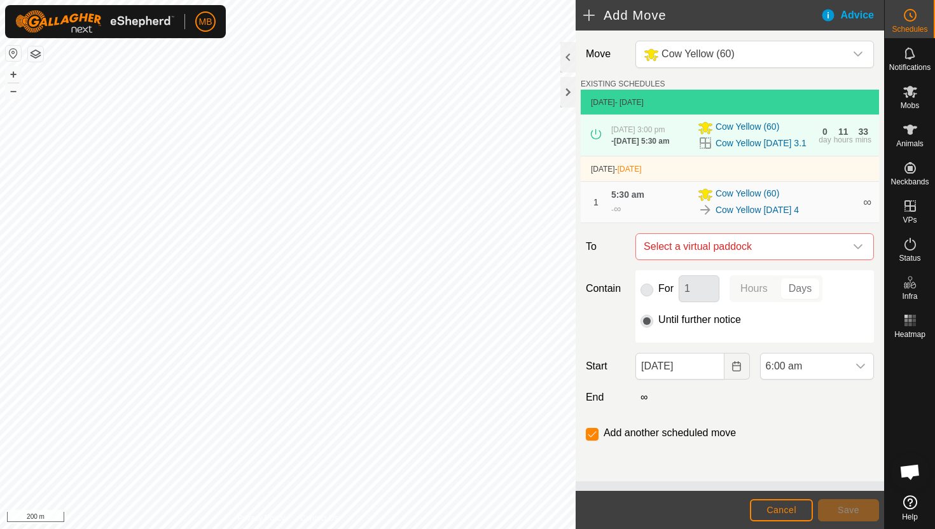
checkbox input "false"
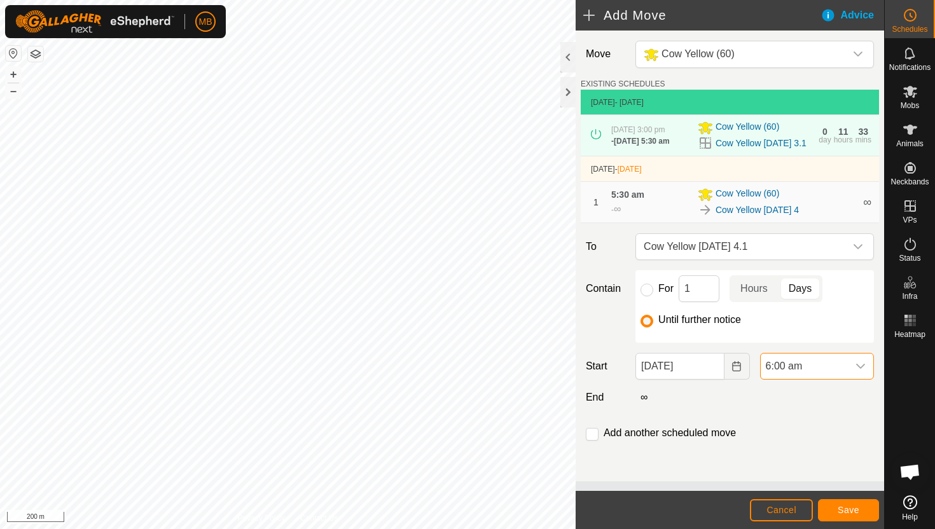
click at [823, 374] on span "6:00 am" at bounding box center [803, 366] width 87 height 25
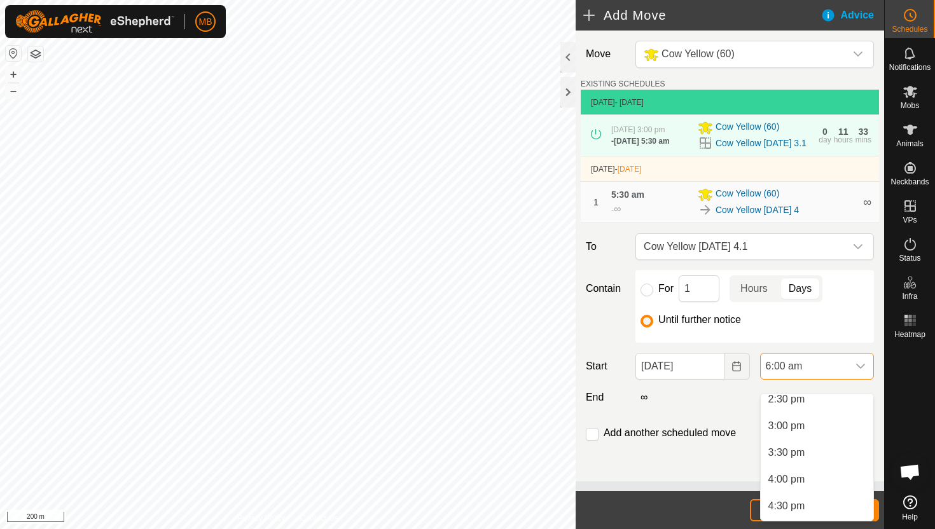
scroll to position [784, 0]
click at [818, 423] on li "3:00 pm" at bounding box center [816, 423] width 113 height 25
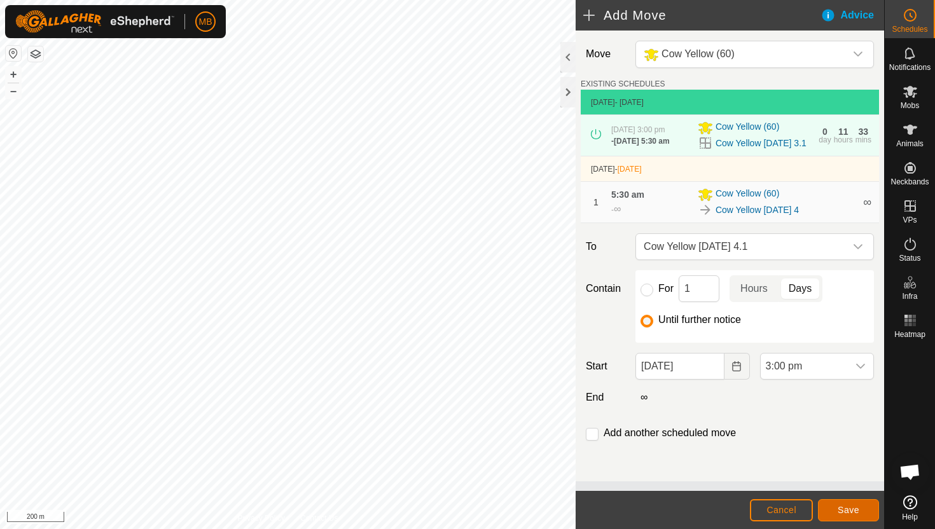
click at [851, 510] on span "Save" at bounding box center [848, 510] width 22 height 10
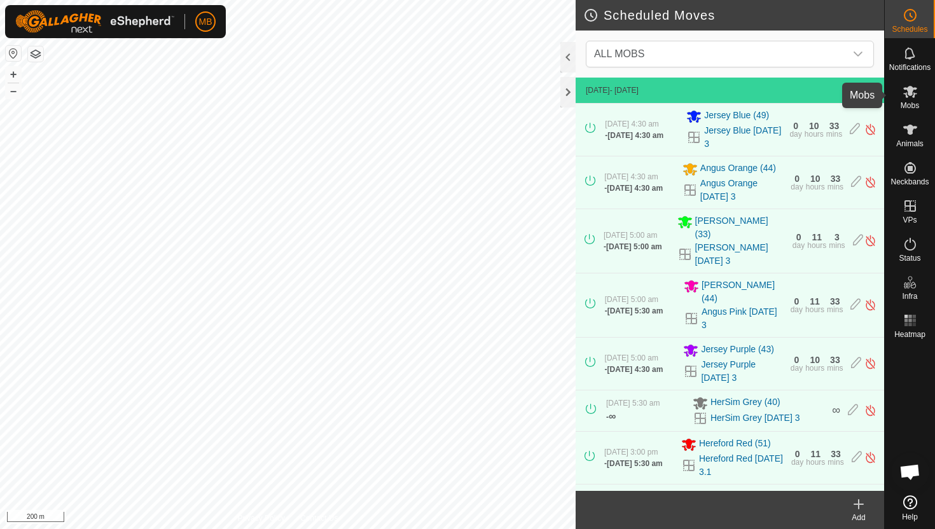
click at [907, 98] on icon at bounding box center [909, 91] width 15 height 15
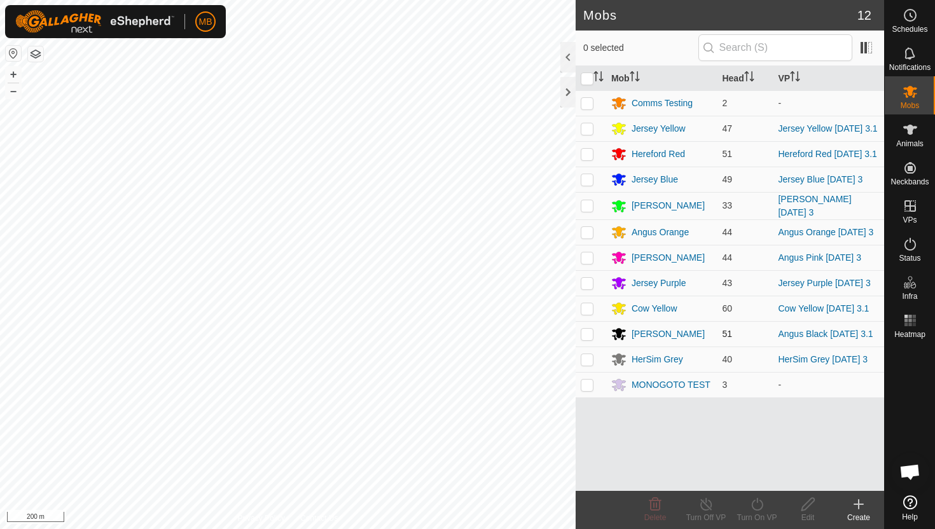
click at [586, 339] on p-checkbox at bounding box center [586, 334] width 13 height 10
checkbox input "true"
click at [757, 502] on icon at bounding box center [756, 504] width 11 height 13
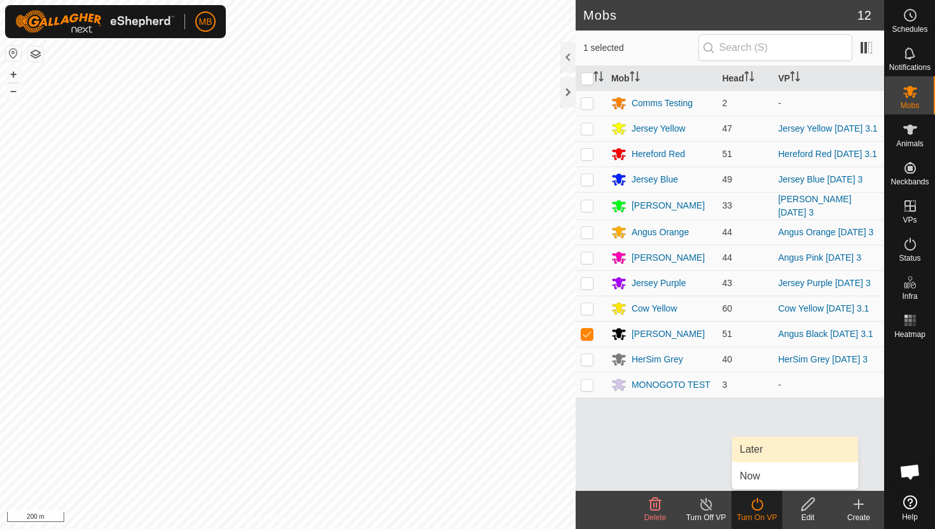
click at [762, 455] on link "Later" at bounding box center [795, 449] width 126 height 25
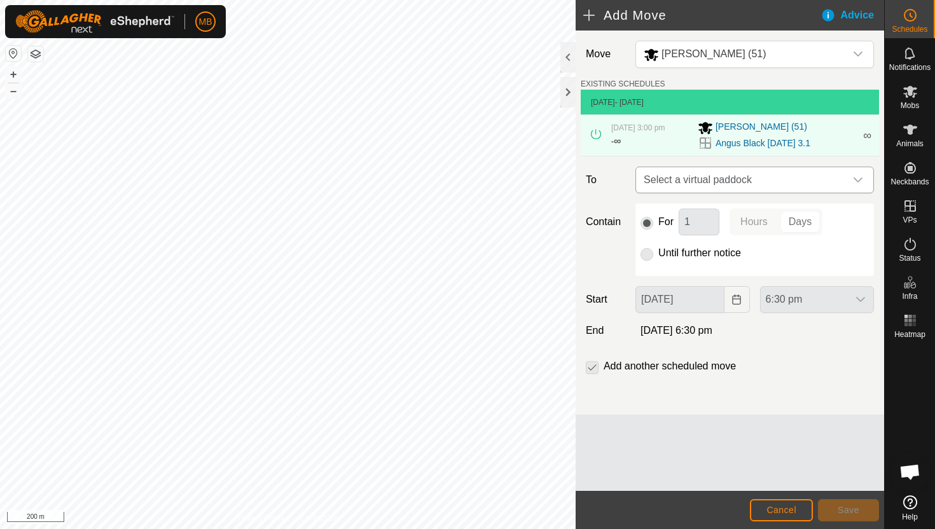
click at [861, 175] on icon "dropdown trigger" at bounding box center [858, 180] width 10 height 10
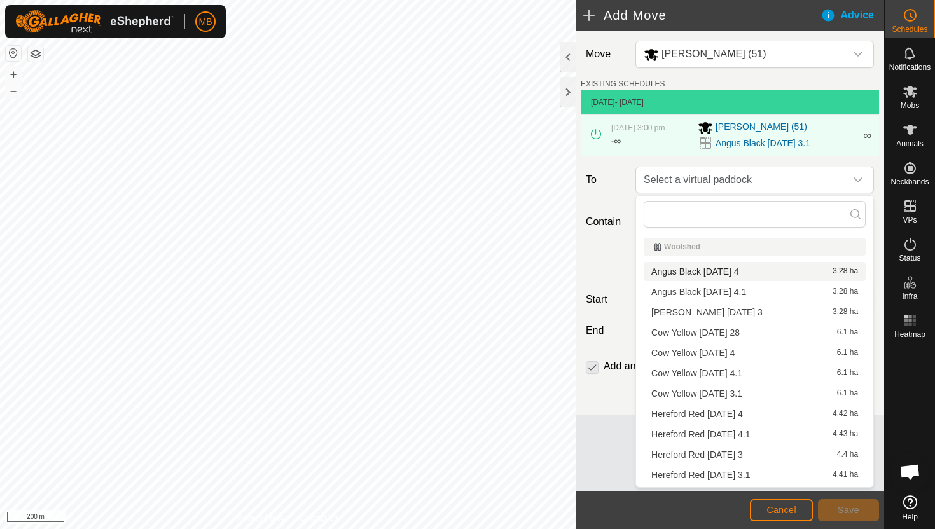
click at [743, 269] on li "Angus Black Thursday 4 3.28 ha" at bounding box center [754, 271] width 222 height 19
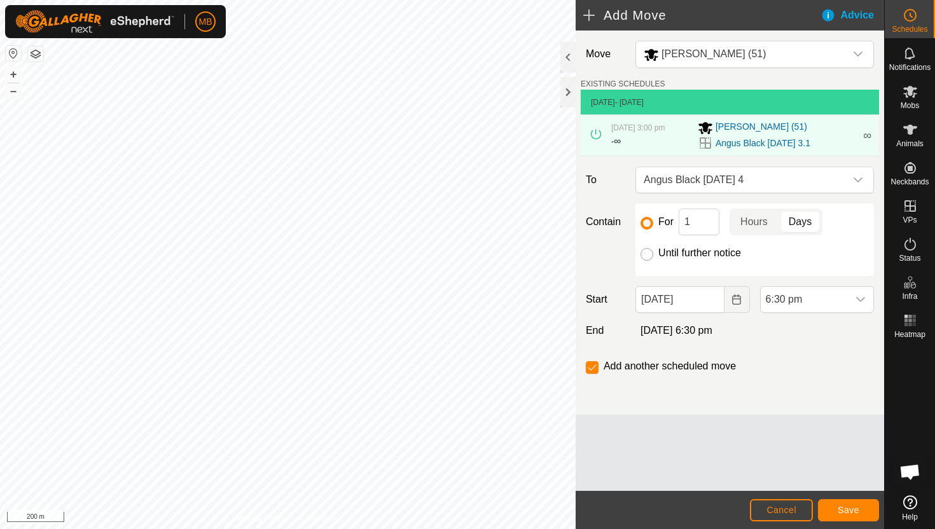
click at [647, 254] on input "Until further notice" at bounding box center [646, 254] width 13 height 13
radio input "true"
checkbox input "false"
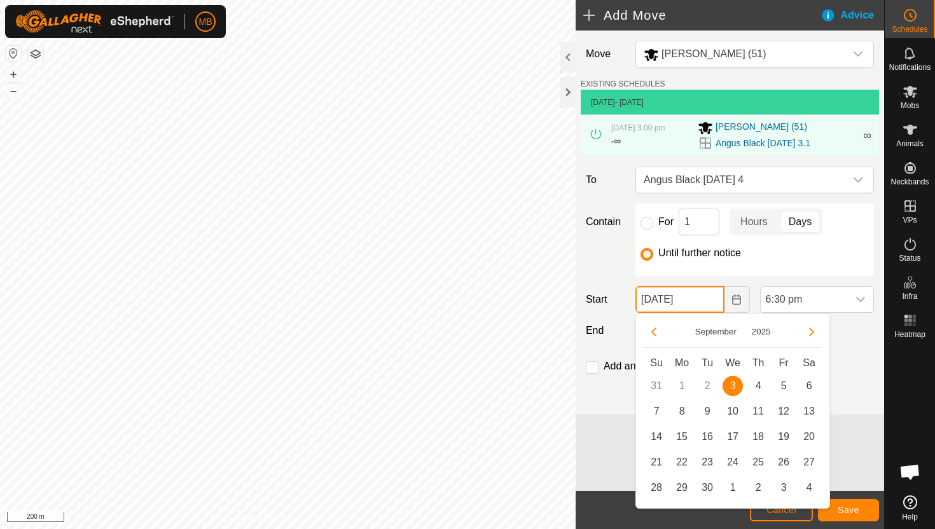
click at [710, 296] on input "03 Sep, 2025" at bounding box center [679, 299] width 88 height 27
click at [762, 383] on span "4" at bounding box center [758, 386] width 20 height 20
type input "04 Sep, 2025"
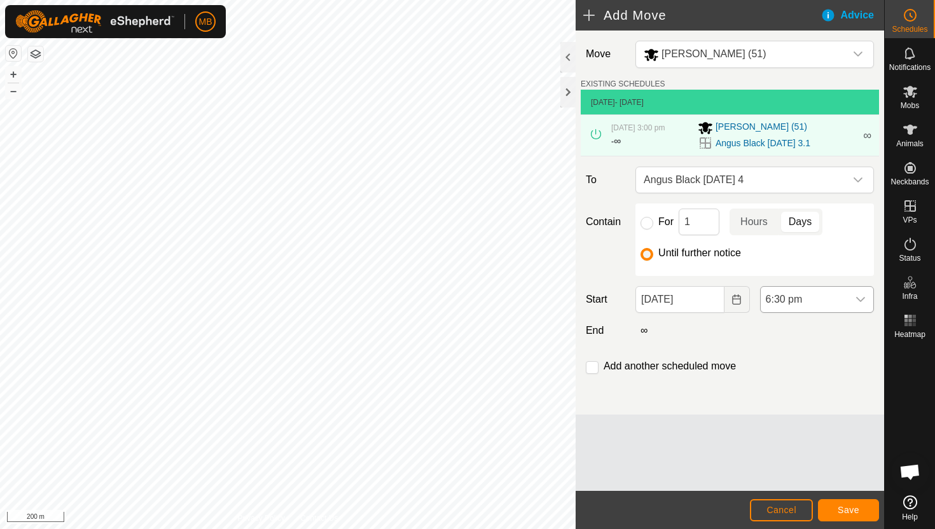
click at [855, 297] on icon "dropdown trigger" at bounding box center [860, 299] width 10 height 10
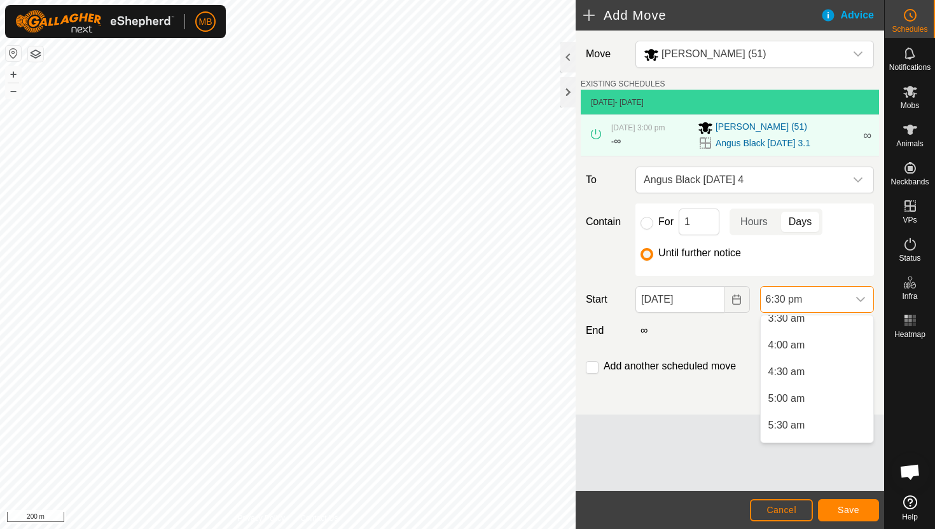
scroll to position [193, 0]
click at [816, 427] on li "5:30 am" at bounding box center [816, 428] width 113 height 25
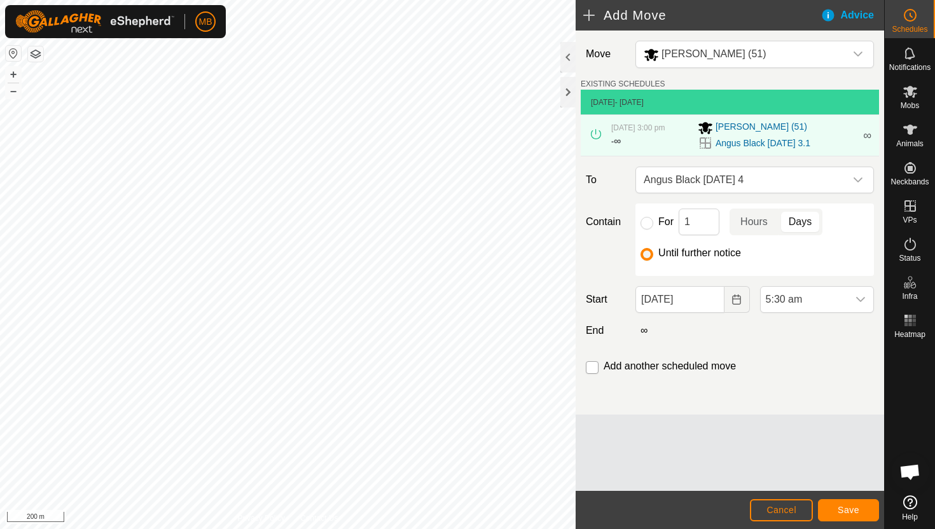
click at [593, 367] on input "checkbox" at bounding box center [592, 367] width 13 height 13
checkbox input "true"
click at [855, 509] on span "Save" at bounding box center [848, 510] width 22 height 10
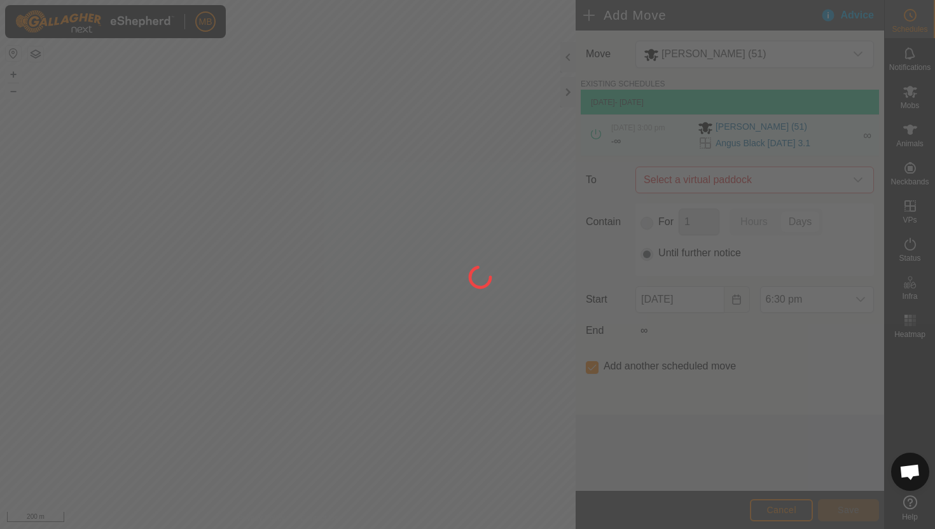
type input "04 Sep, 2025"
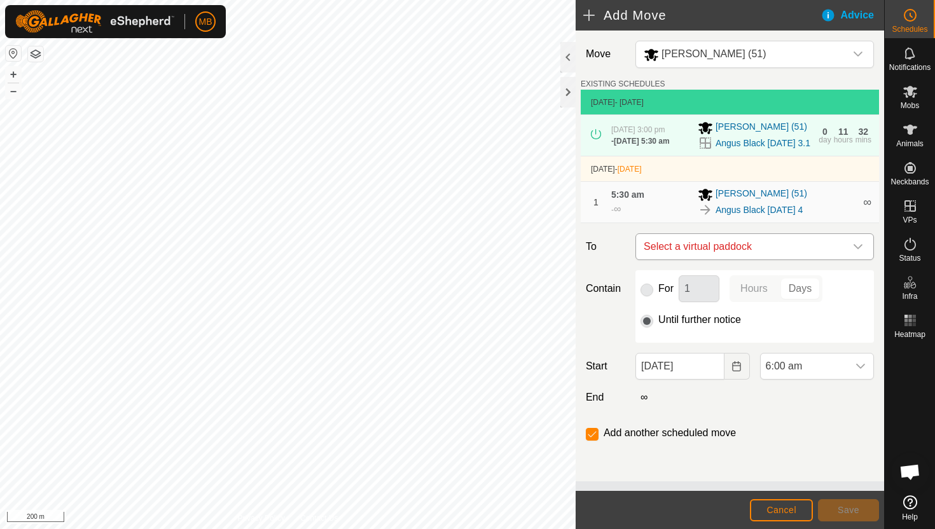
click at [862, 252] on icon "dropdown trigger" at bounding box center [858, 247] width 10 height 10
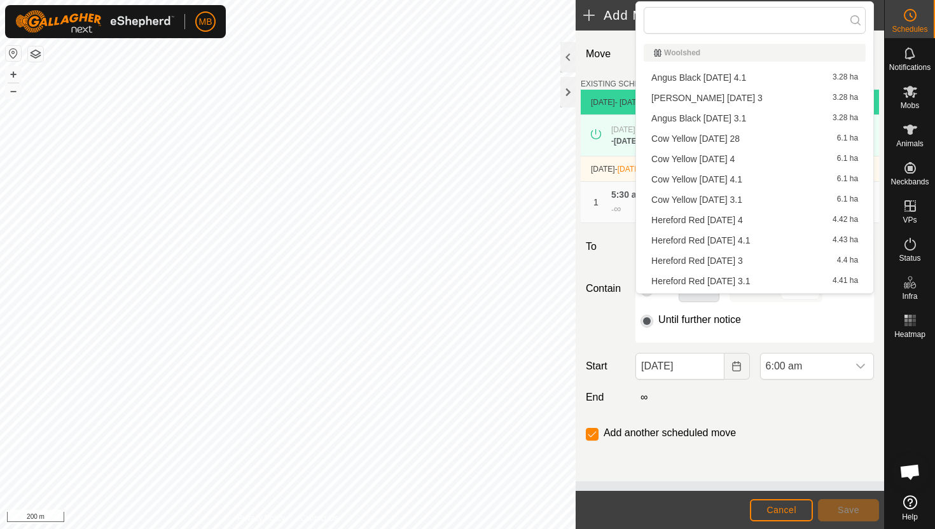
click at [764, 75] on li "Angus Black Thursday 4.1 3.28 ha" at bounding box center [754, 77] width 222 height 19
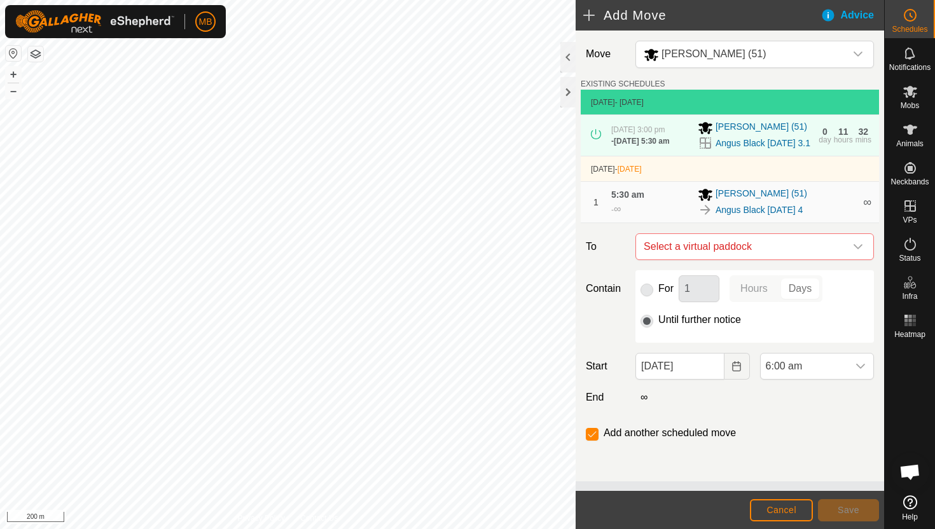
checkbox input "false"
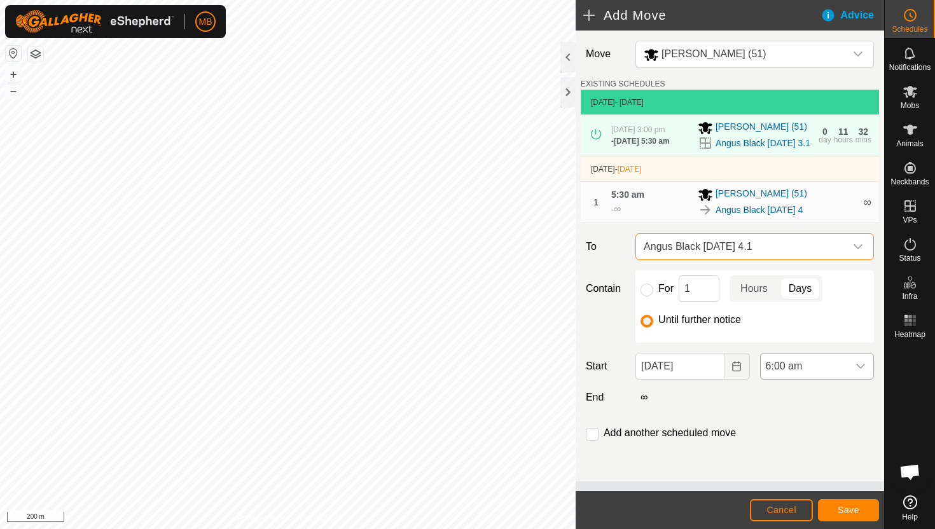
click at [821, 379] on span "6:00 am" at bounding box center [803, 366] width 87 height 25
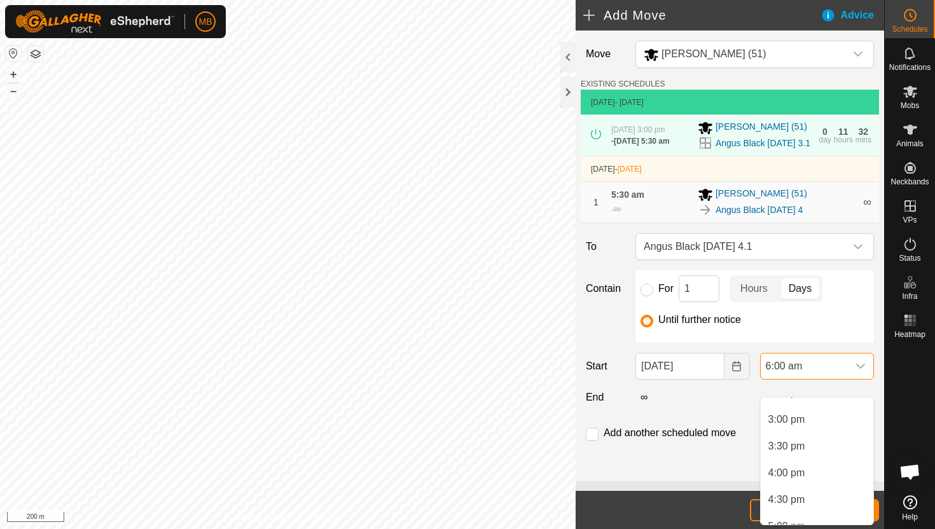
scroll to position [793, 0]
click at [822, 443] on li "3:30 pm" at bounding box center [816, 444] width 113 height 25
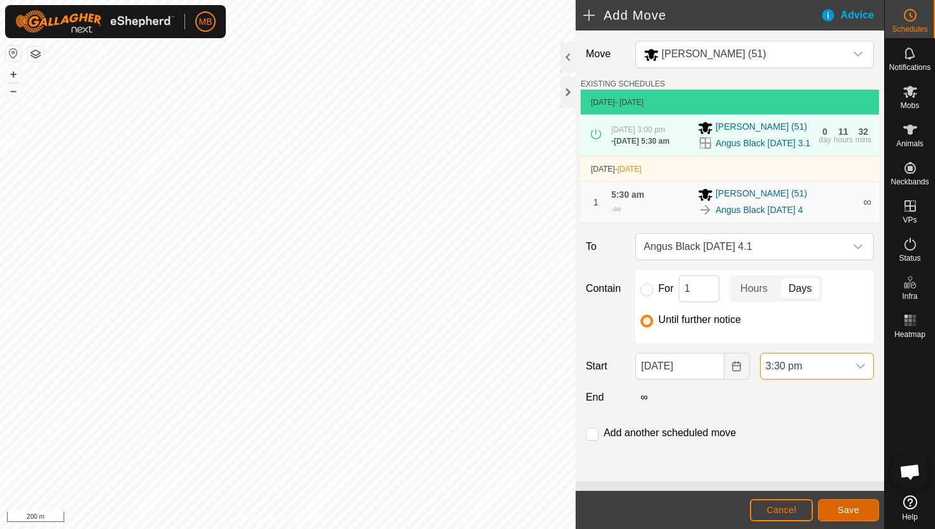
click at [844, 508] on span "Save" at bounding box center [848, 510] width 22 height 10
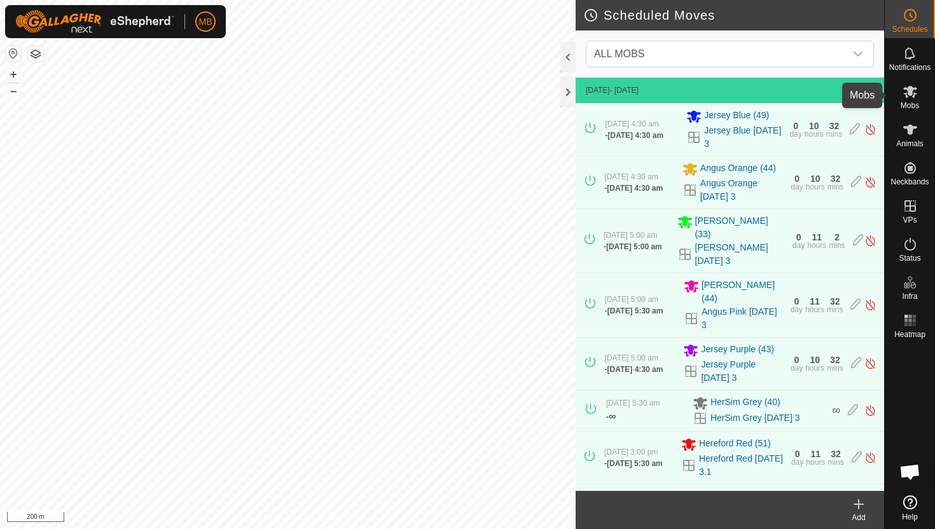
click at [908, 91] on icon at bounding box center [910, 92] width 14 height 12
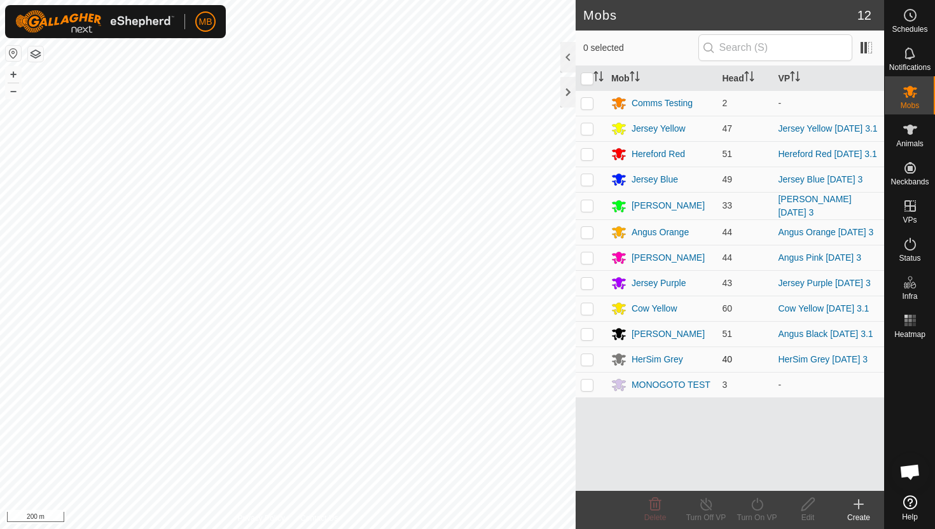
click at [589, 364] on p-checkbox at bounding box center [586, 359] width 13 height 10
checkbox input "true"
click at [759, 502] on icon at bounding box center [757, 504] width 16 height 15
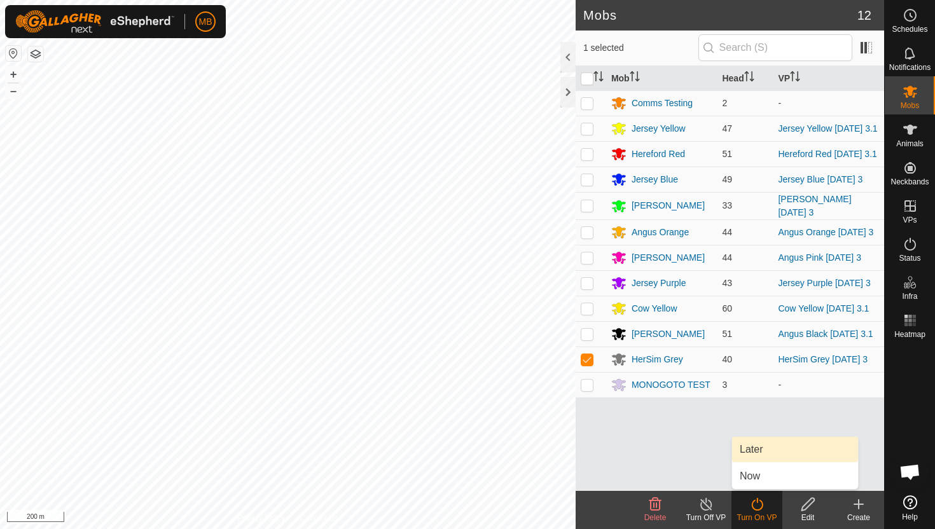
click at [774, 448] on link "Later" at bounding box center [795, 449] width 126 height 25
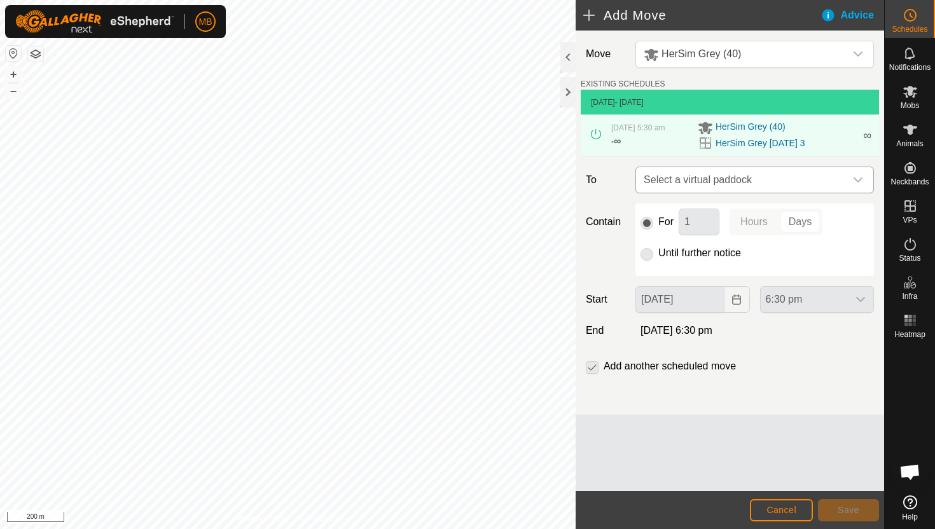
click at [850, 179] on div "dropdown trigger" at bounding box center [857, 179] width 25 height 25
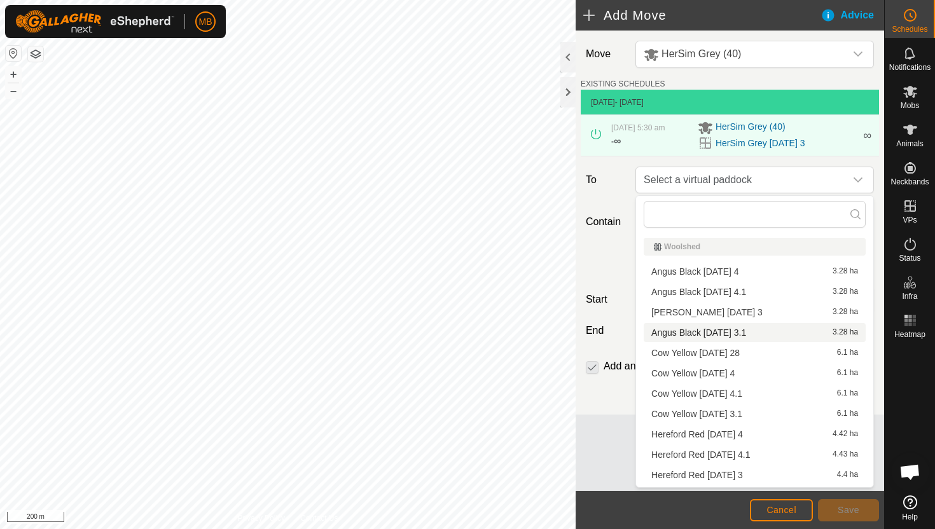
scroll to position [38, 0]
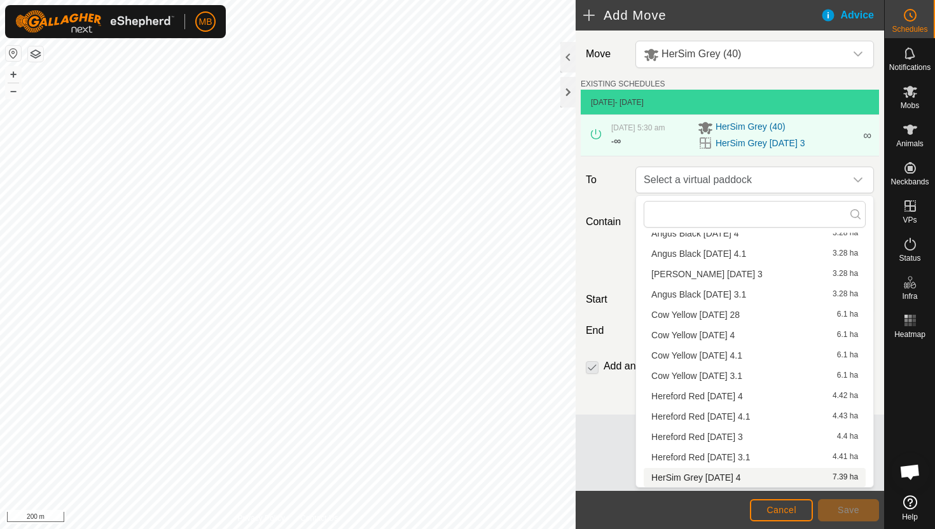
click at [746, 478] on li "HerSim Grey Thursday 4 7.39 ha" at bounding box center [754, 477] width 222 height 19
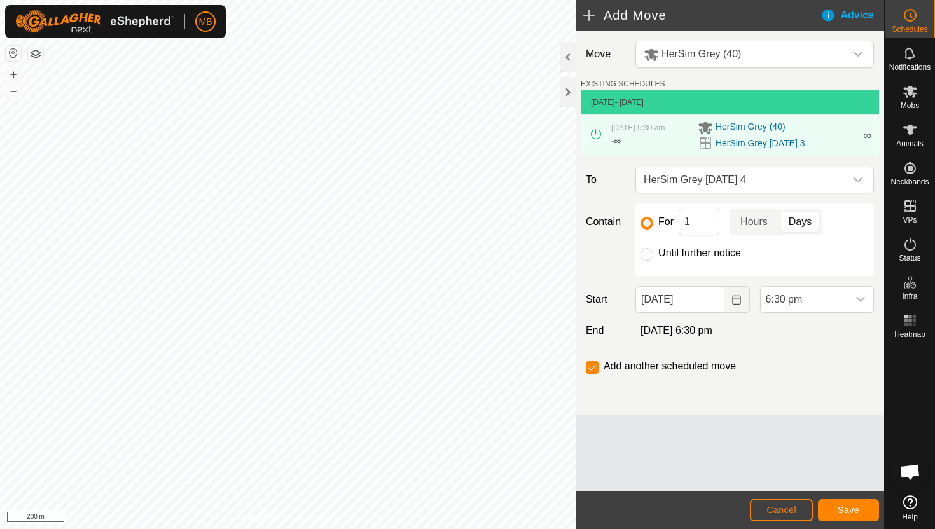
click at [677, 252] on label "Until further notice" at bounding box center [699, 253] width 83 height 10
click at [653, 252] on input "Until further notice" at bounding box center [646, 254] width 13 height 13
radio input "true"
checkbox input "false"
click at [708, 299] on input "03 Sep, 2025" at bounding box center [679, 299] width 88 height 27
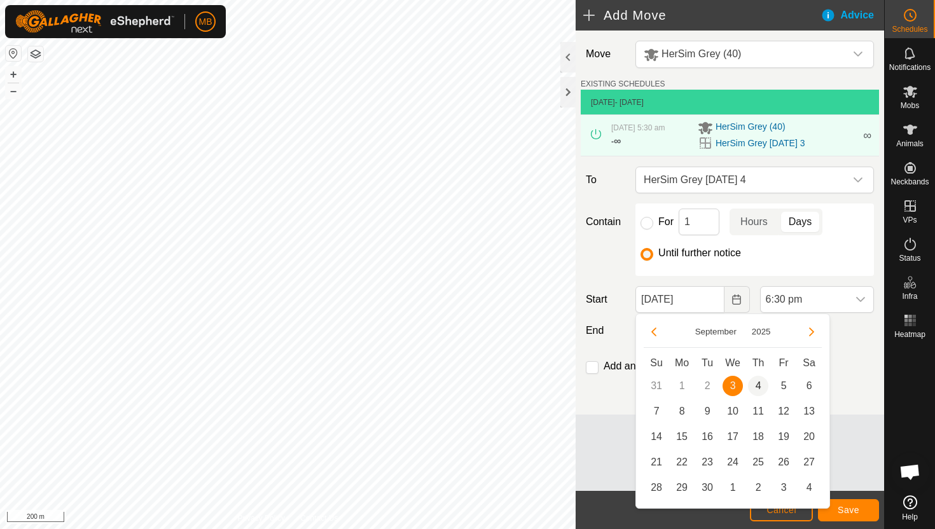
click at [760, 386] on span "4" at bounding box center [758, 386] width 20 height 20
type input "04 Sep, 2025"
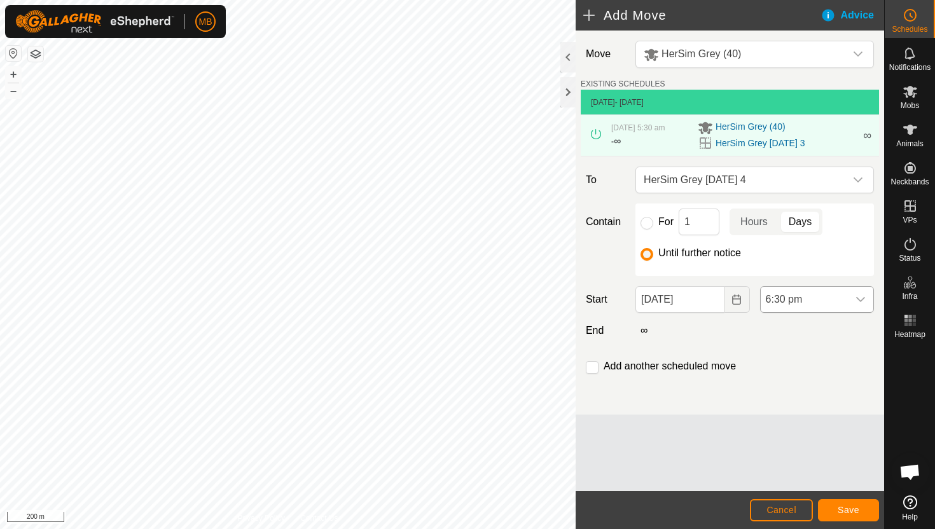
click at [840, 299] on span "6:30 pm" at bounding box center [803, 299] width 87 height 25
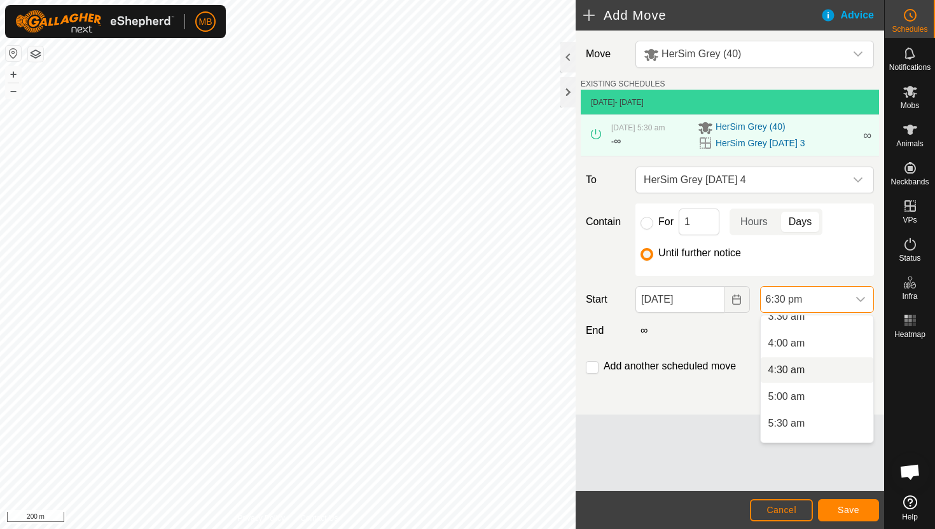
scroll to position [196, 0]
click at [826, 429] on li "5:30 am" at bounding box center [816, 425] width 113 height 25
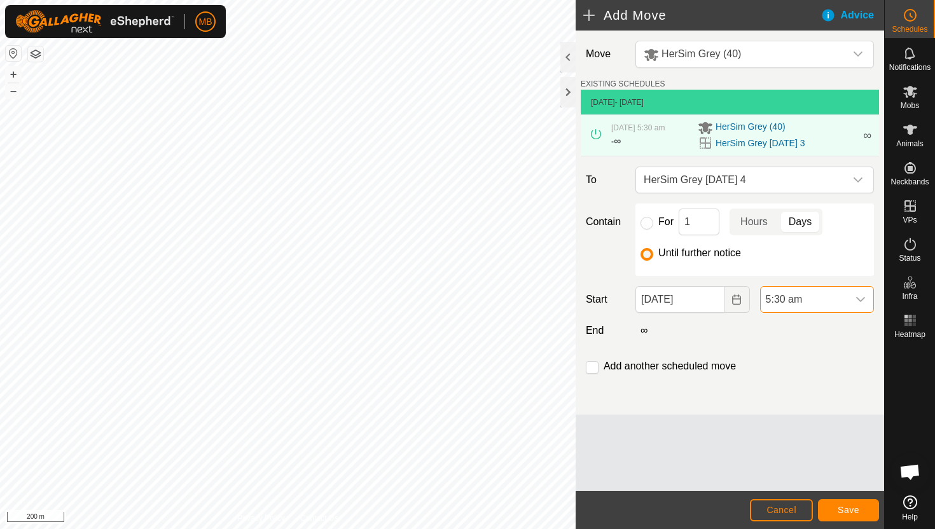
scroll to position [886, 0]
click at [842, 509] on span "Save" at bounding box center [848, 510] width 22 height 10
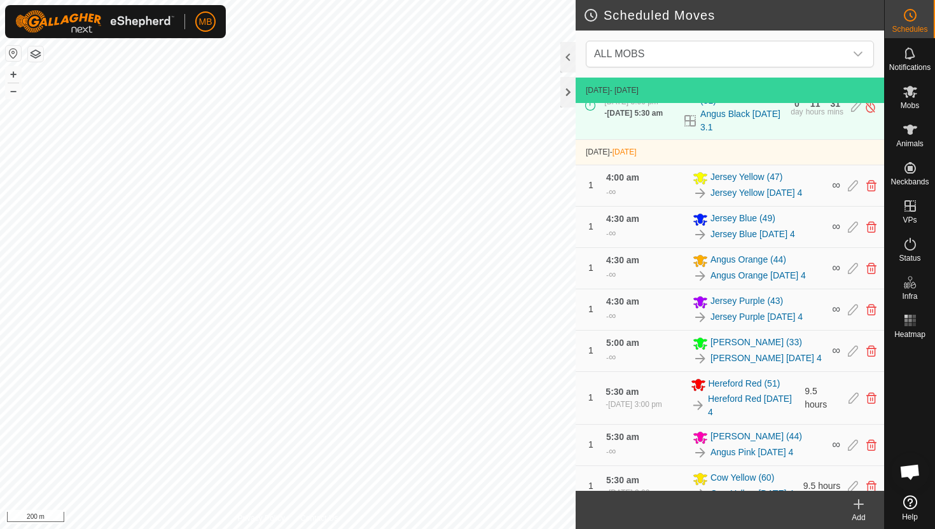
scroll to position [464, 0]
